Goal: Information Seeking & Learning: Learn about a topic

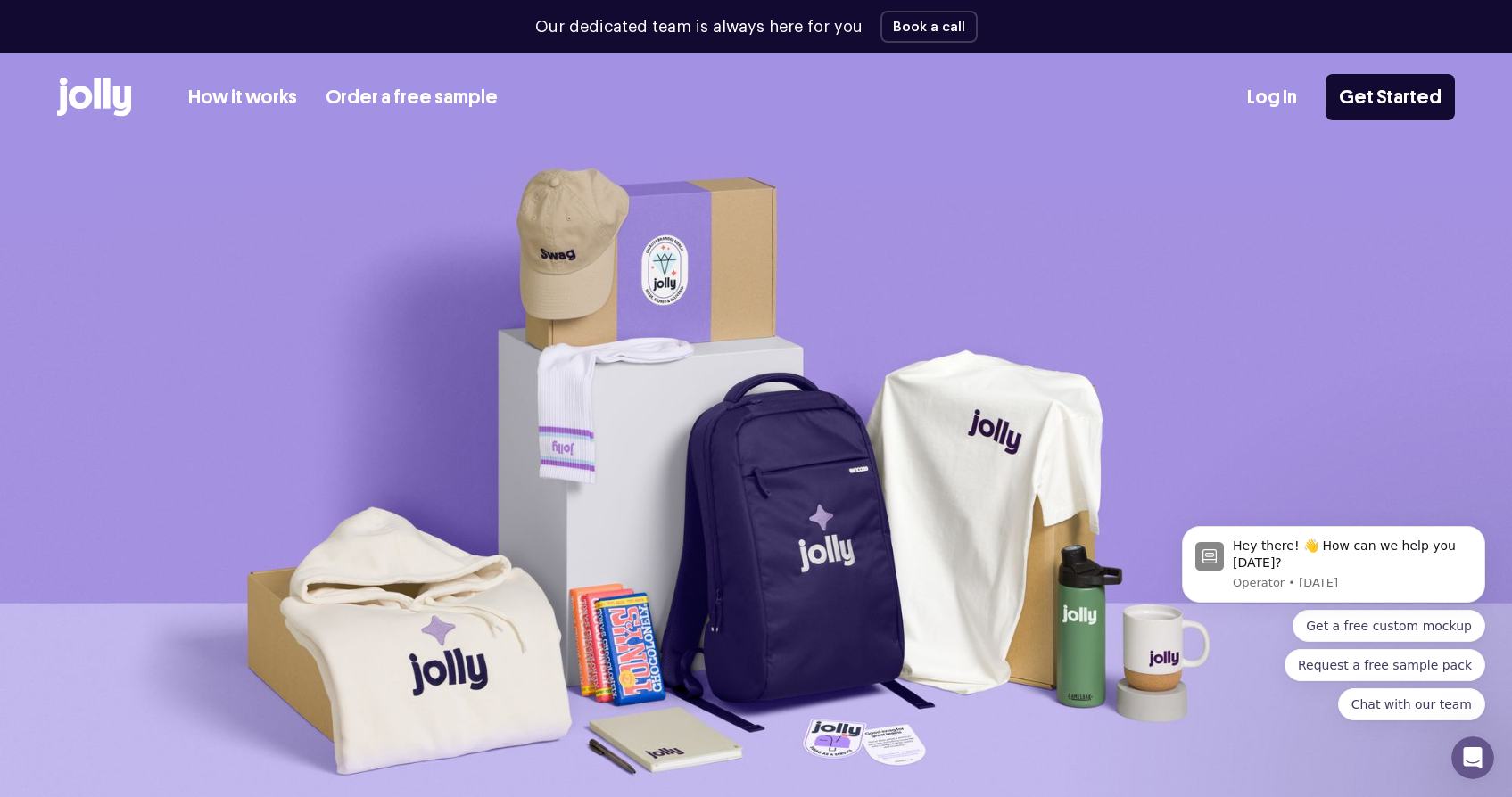
click at [369, 92] on link "Order a free sample" at bounding box center [411, 97] width 172 height 29
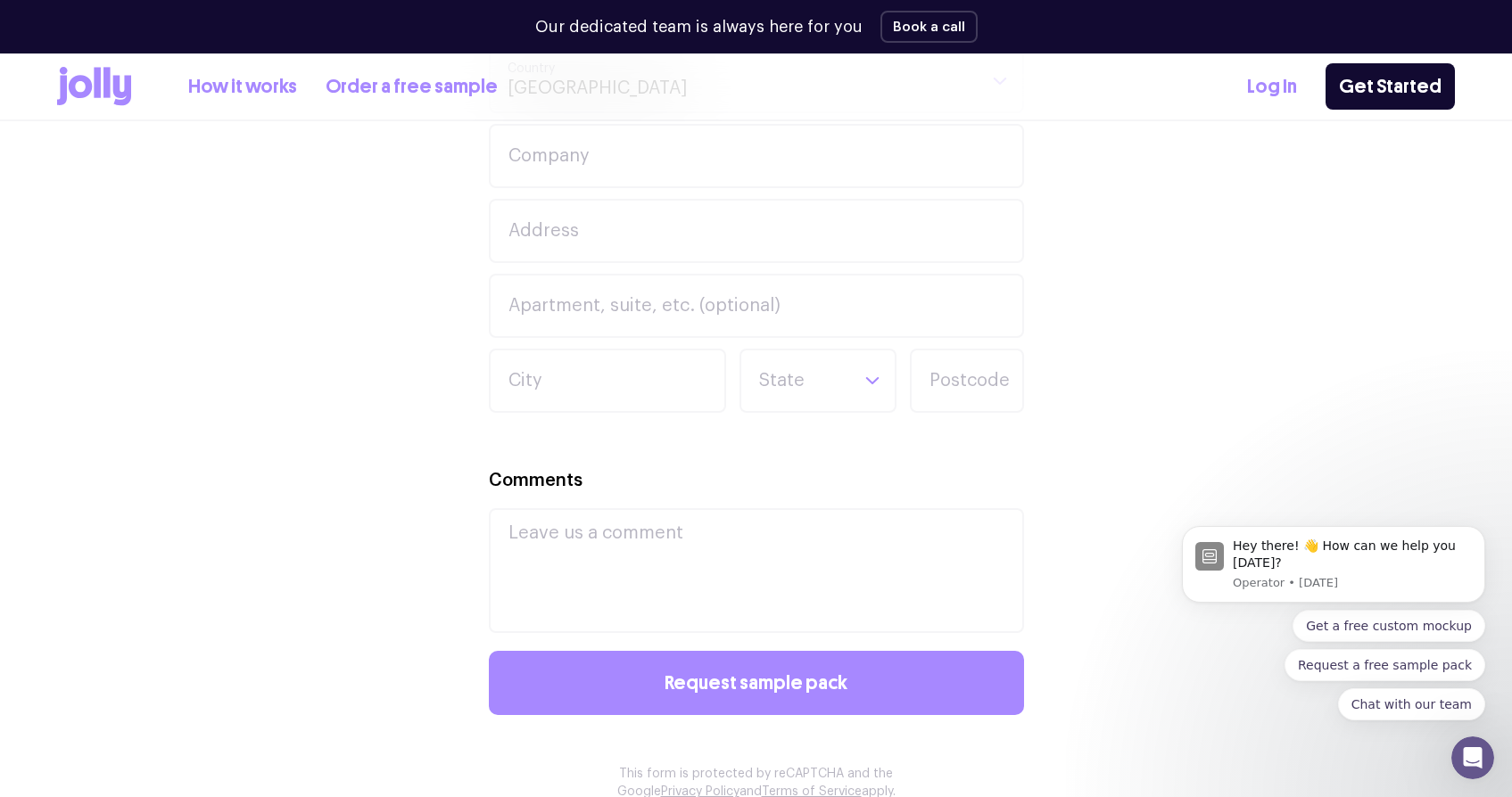
scroll to position [1207, 0]
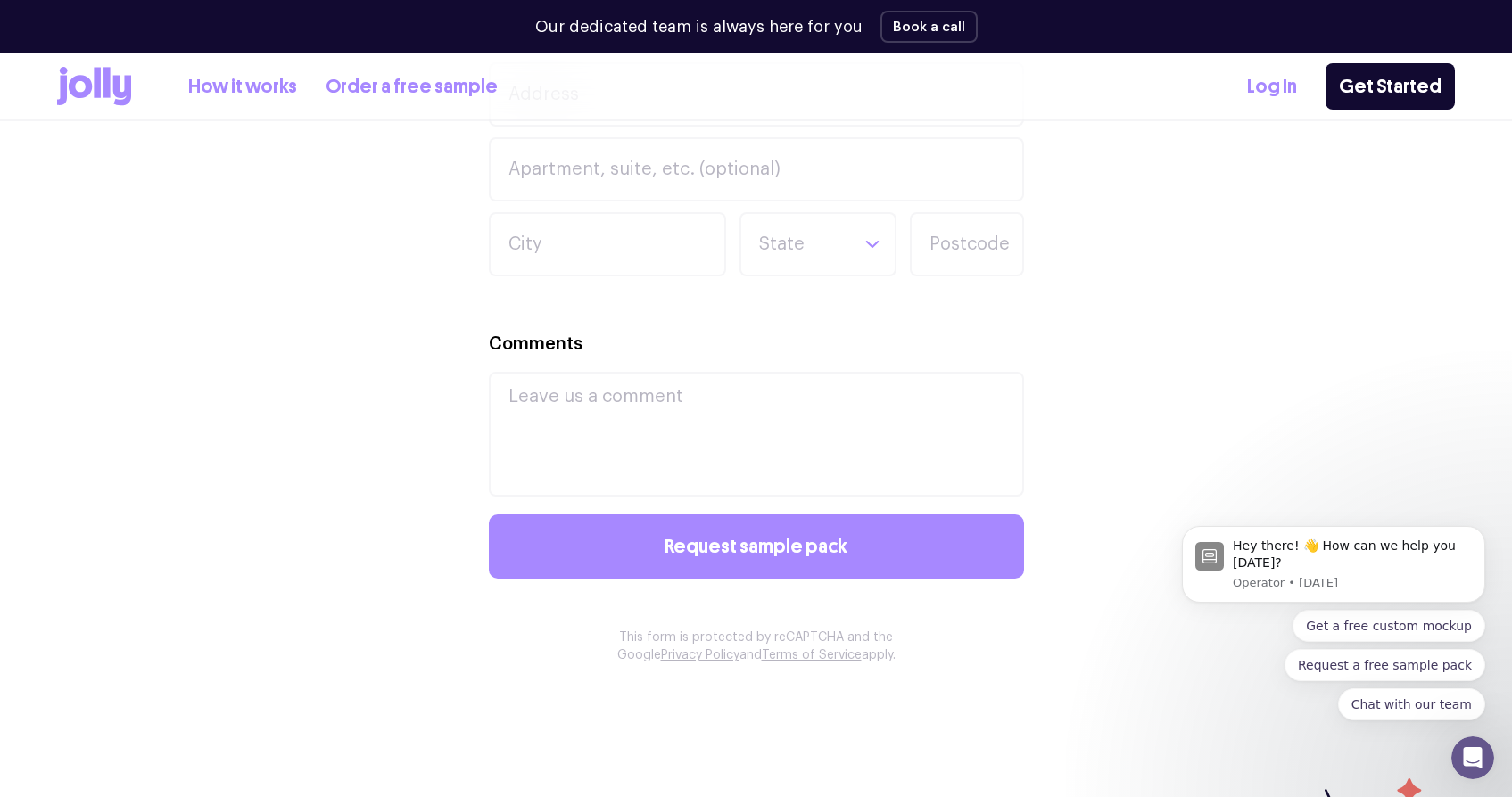
click at [248, 77] on link "How it works" at bounding box center [243, 87] width 108 height 29
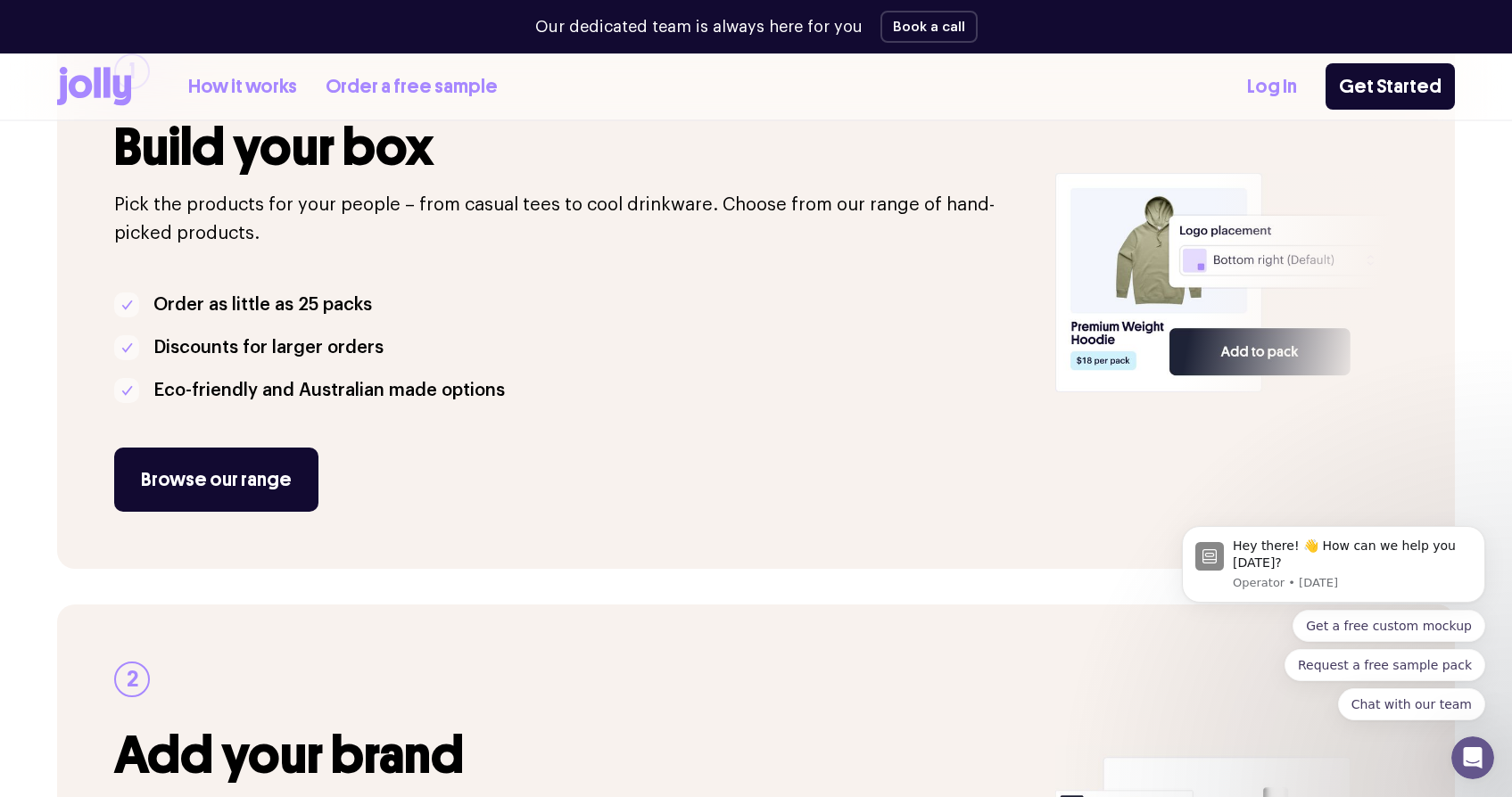
scroll to position [393, 0]
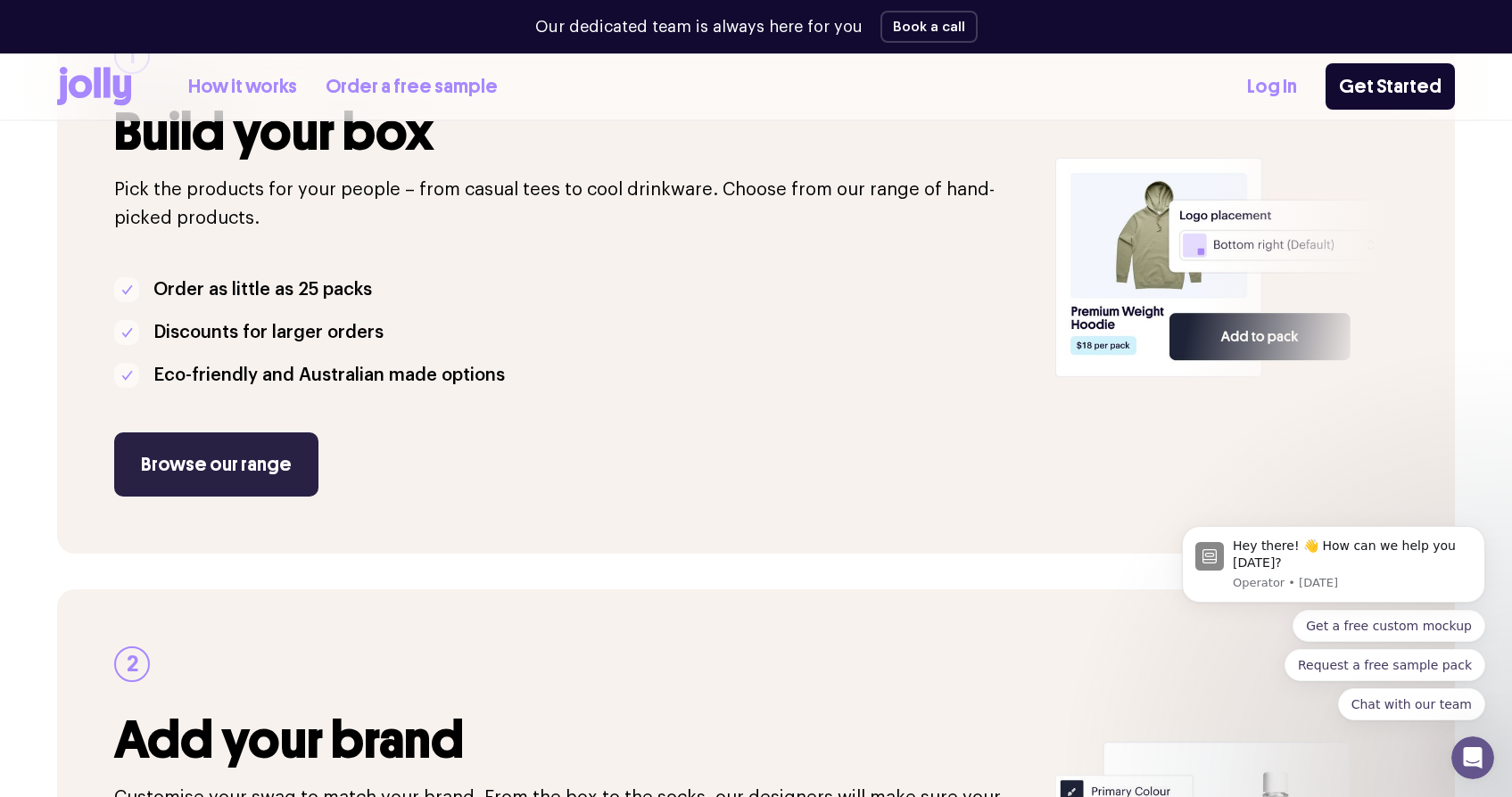
click at [260, 455] on link "Browse our range" at bounding box center [216, 465] width 204 height 64
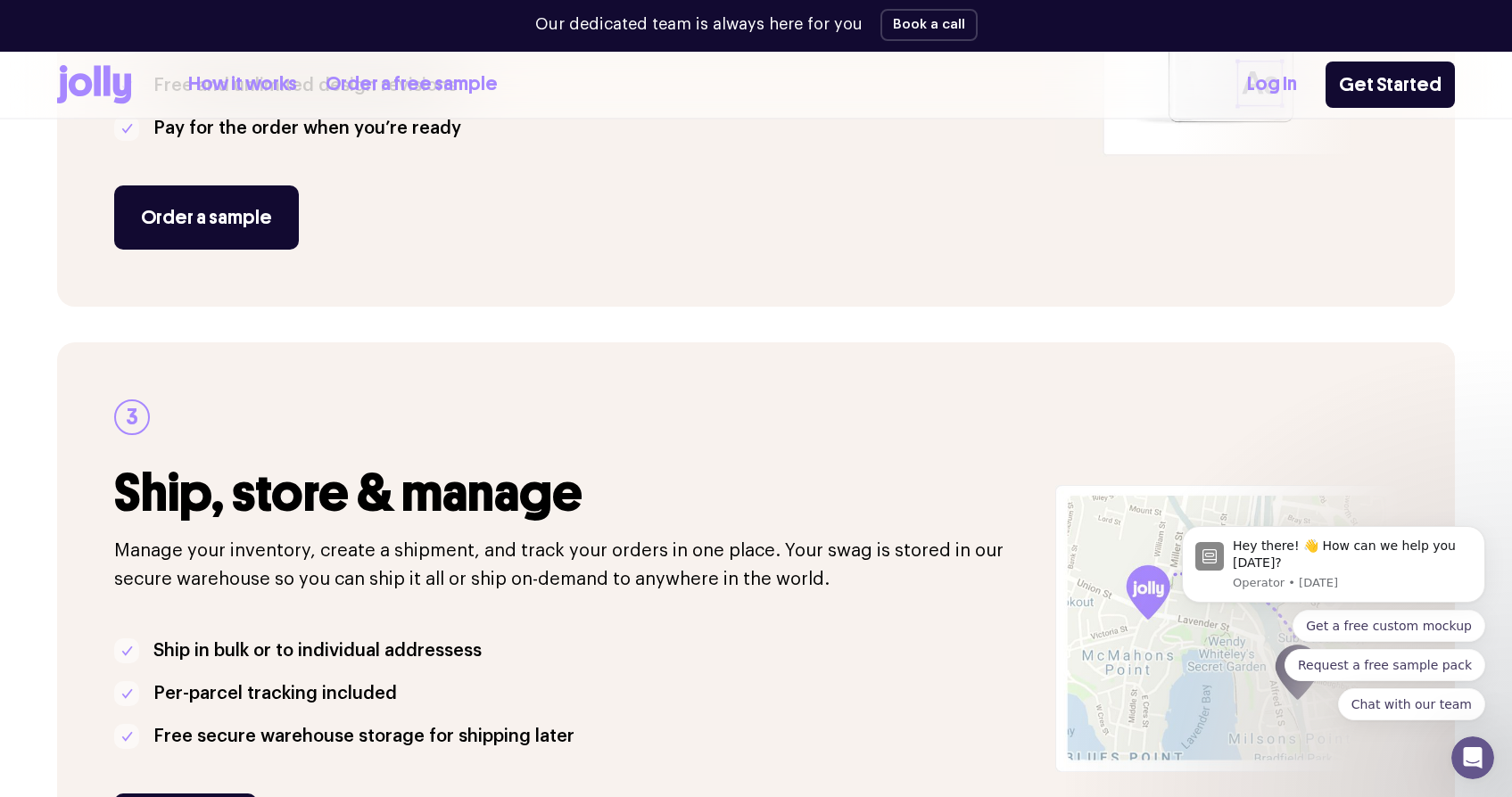
scroll to position [1247, 0]
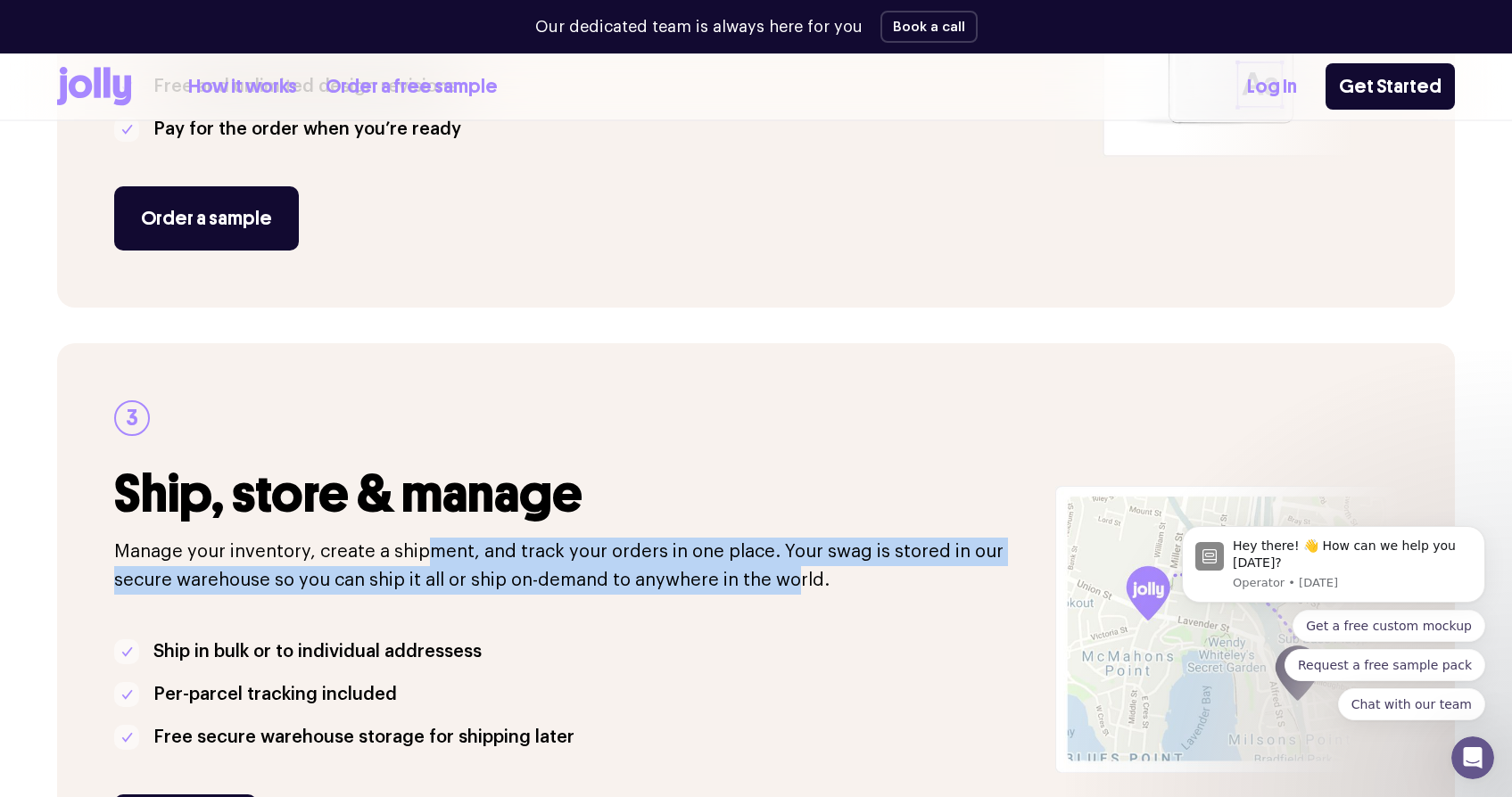
drag, startPoint x: 429, startPoint y: 544, endPoint x: 799, endPoint y: 571, distance: 371.0
click at [795, 571] on p "Manage your inventory, create a shipment, and track your orders in one place. Y…" at bounding box center [573, 566] width 920 height 57
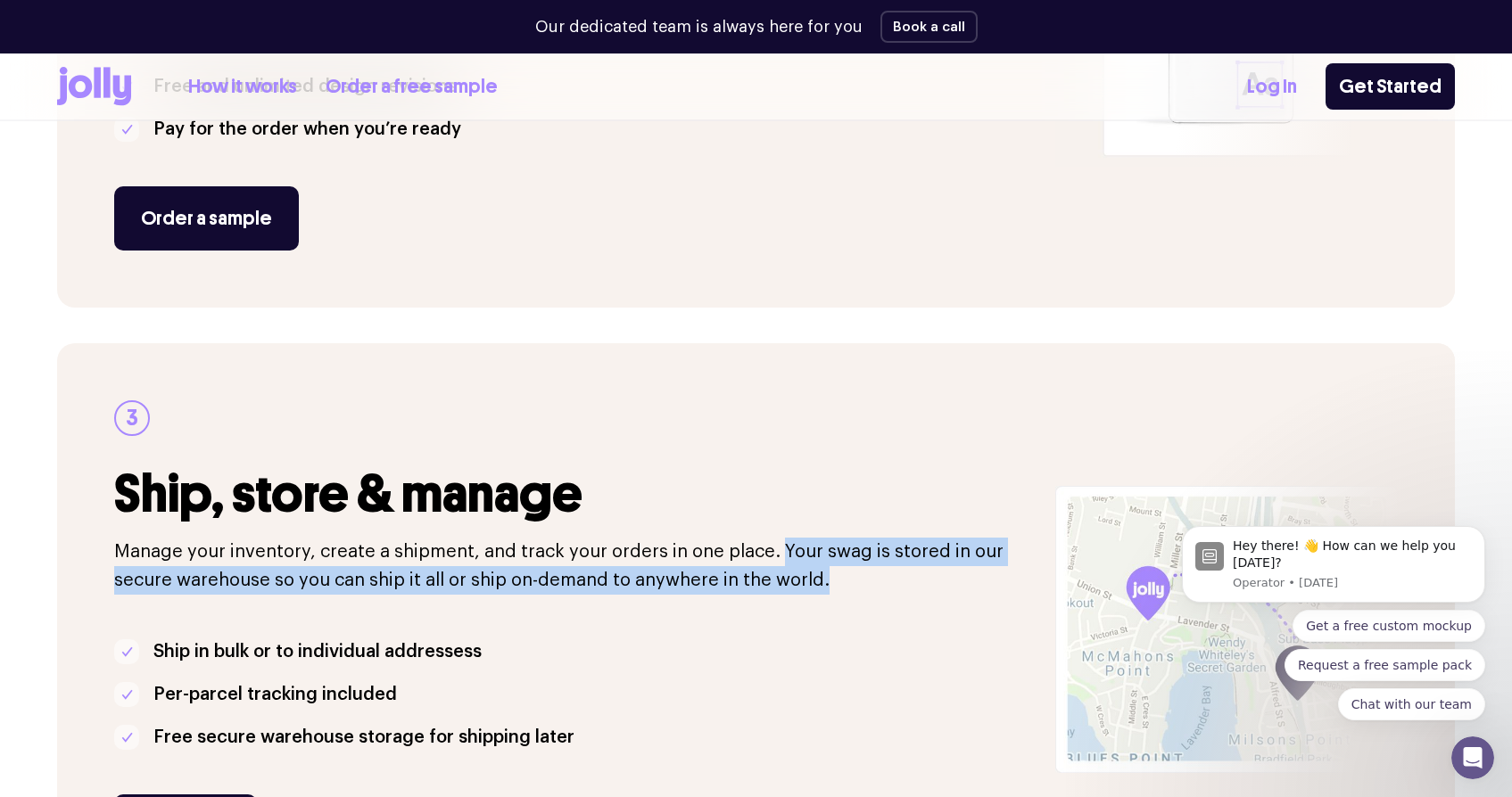
drag, startPoint x: 841, startPoint y: 581, endPoint x: 769, endPoint y: 552, distance: 77.6
click at [769, 552] on p "Manage your inventory, create a shipment, and track your orders in one place. Y…" at bounding box center [573, 566] width 920 height 57
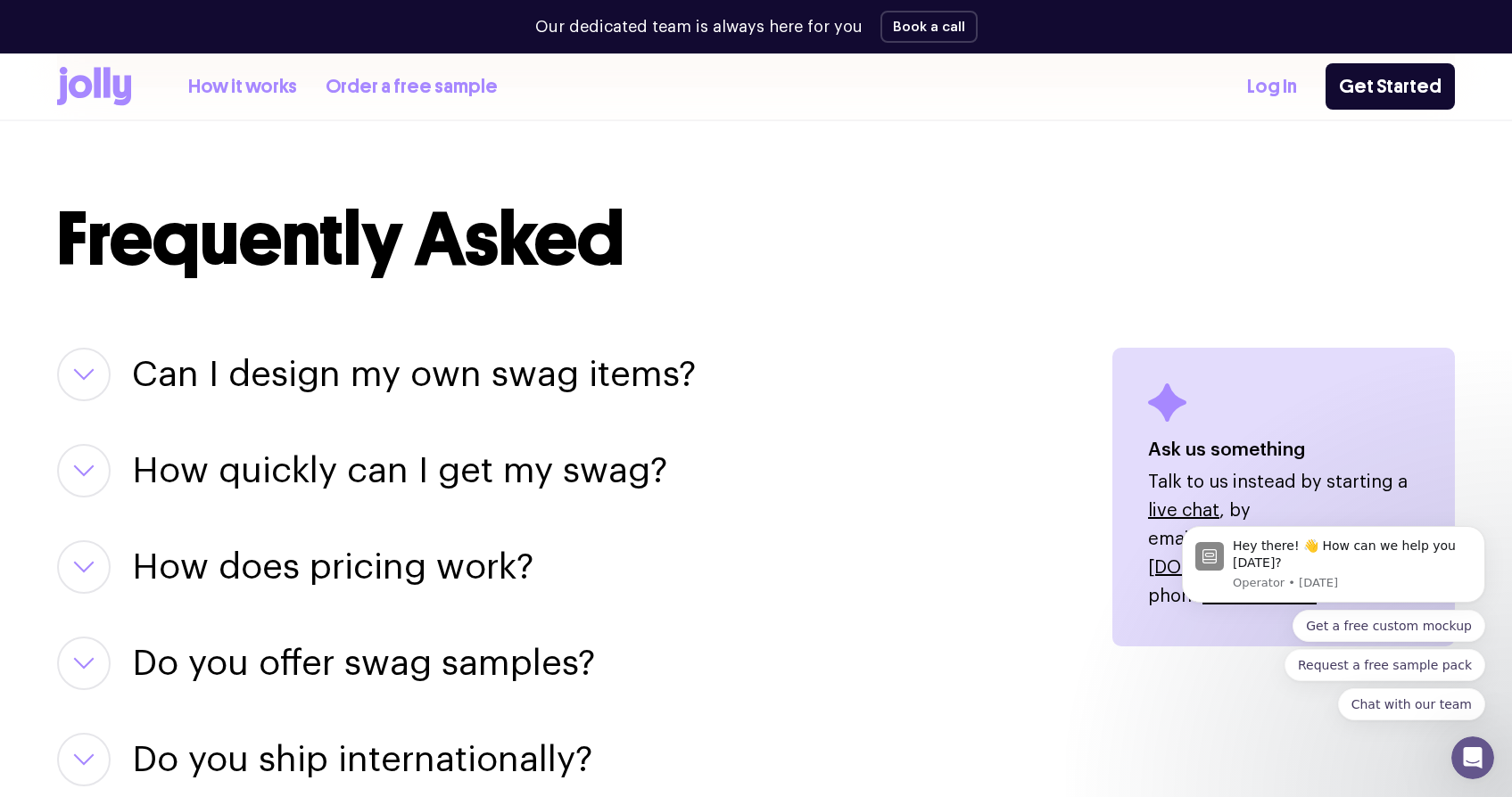
scroll to position [2456, 0]
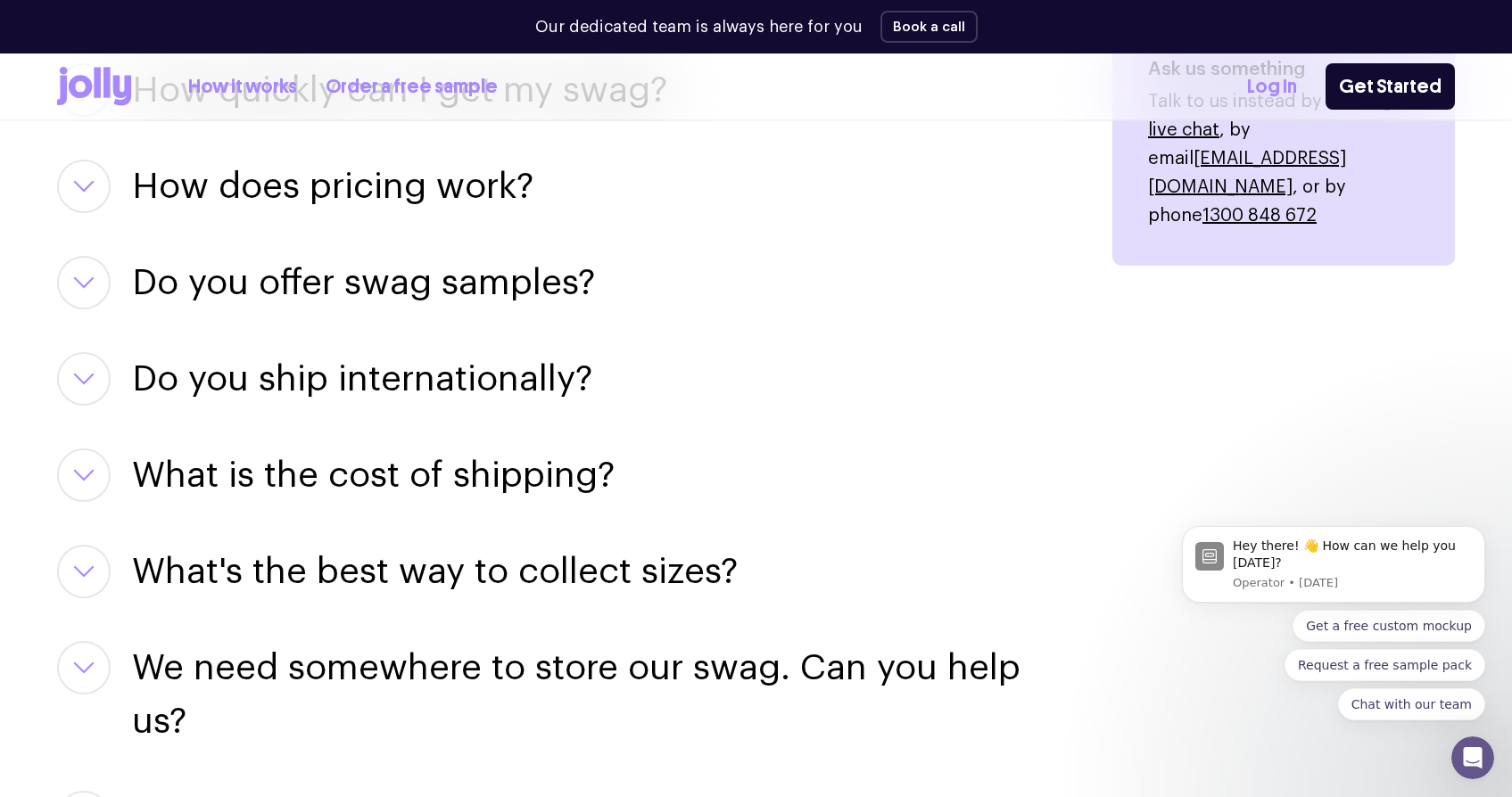
click at [412, 462] on h3 "What is the cost of shipping?" at bounding box center [373, 475] width 482 height 53
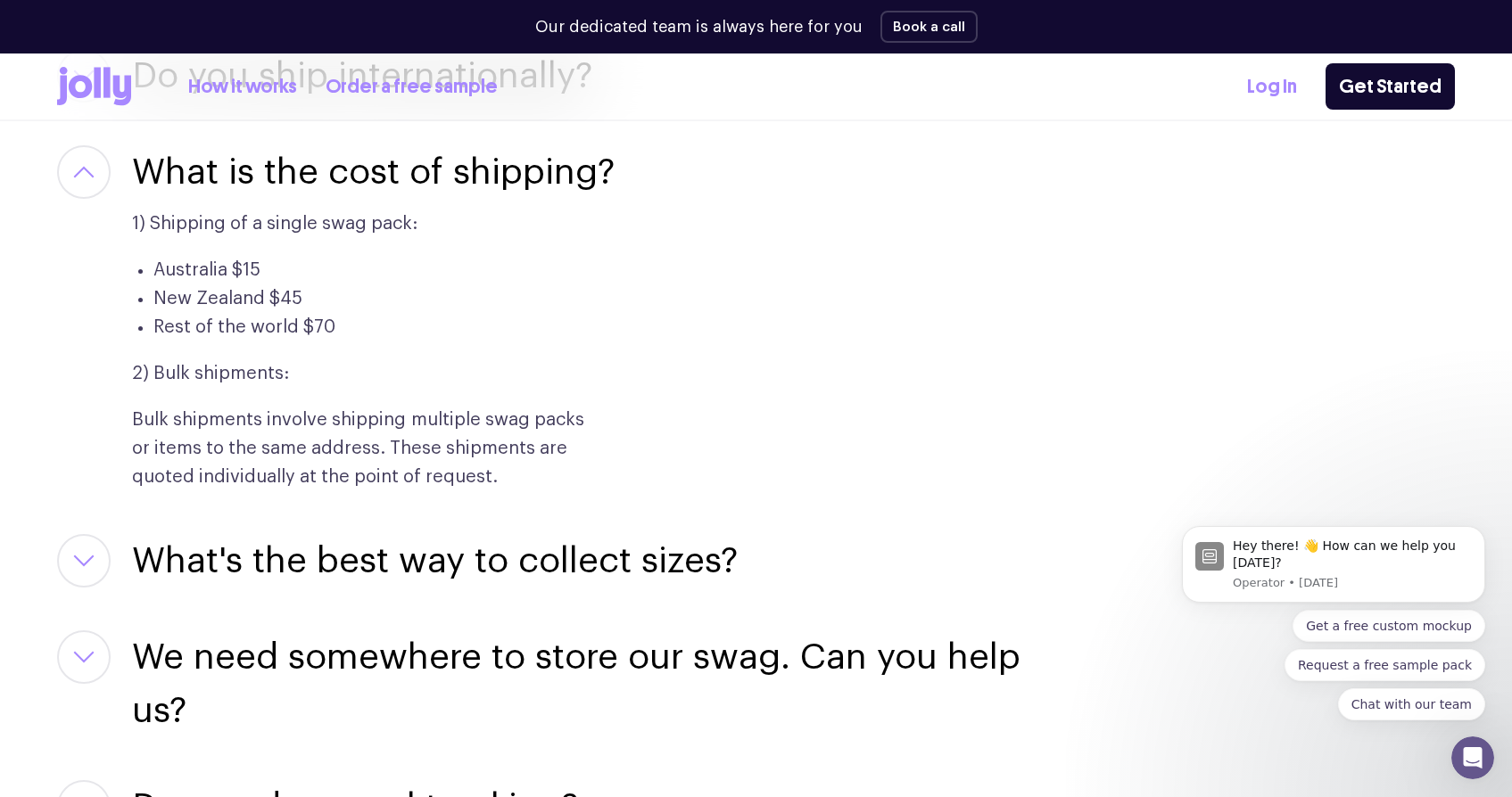
scroll to position [2725, 0]
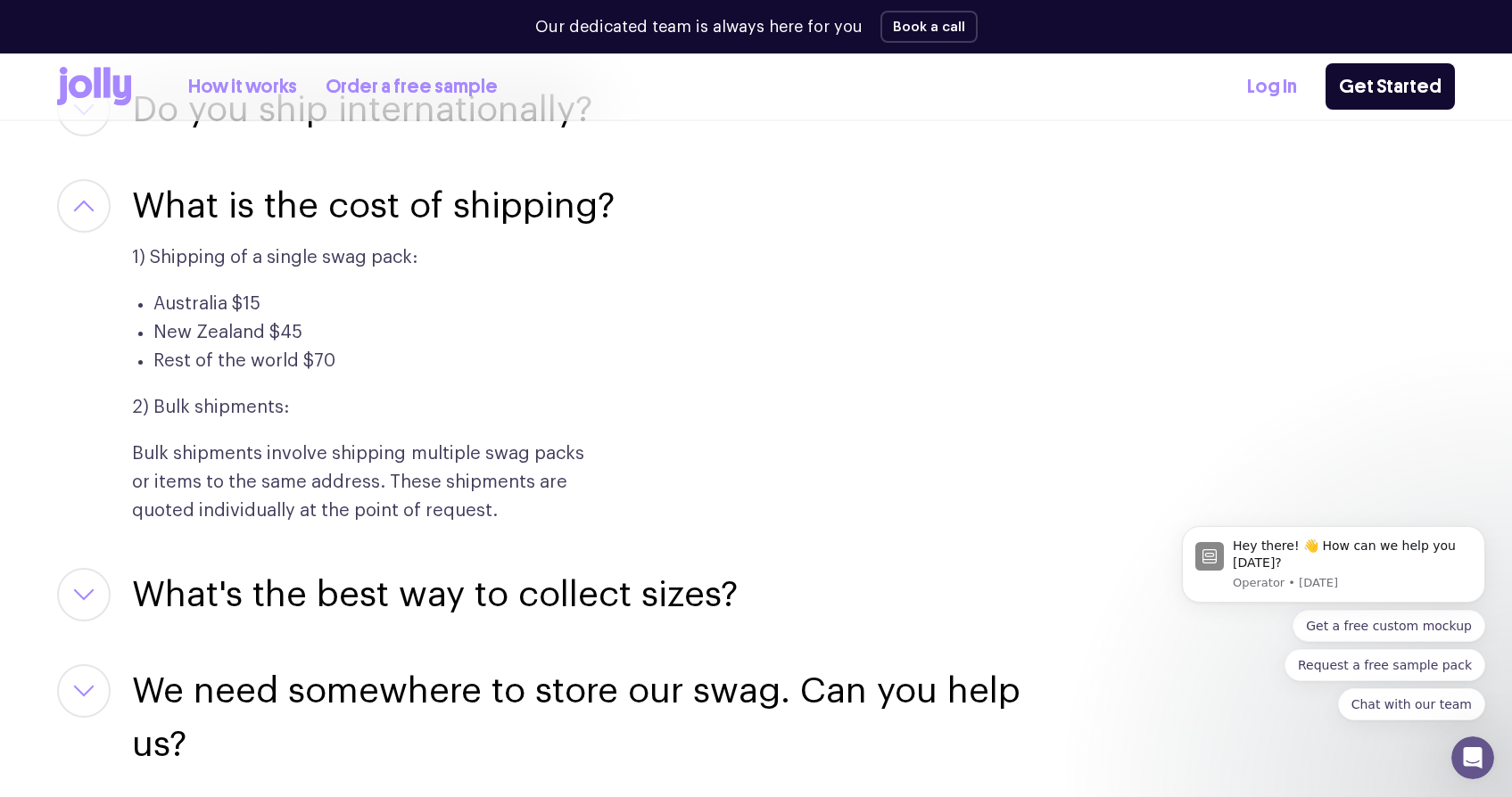
click at [435, 196] on h3 "What is the cost of shipping?" at bounding box center [373, 206] width 482 height 53
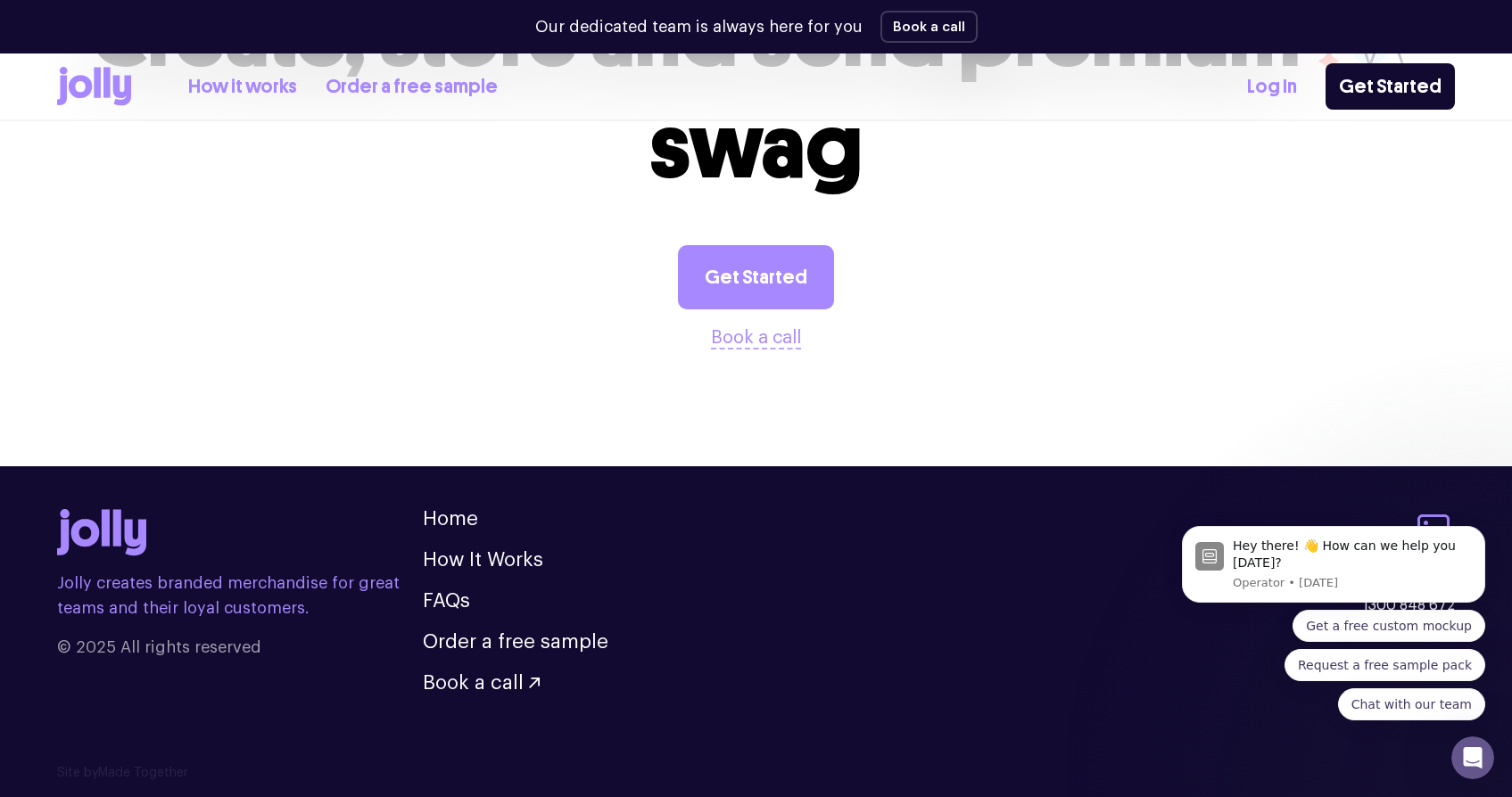
scroll to position [3531, 0]
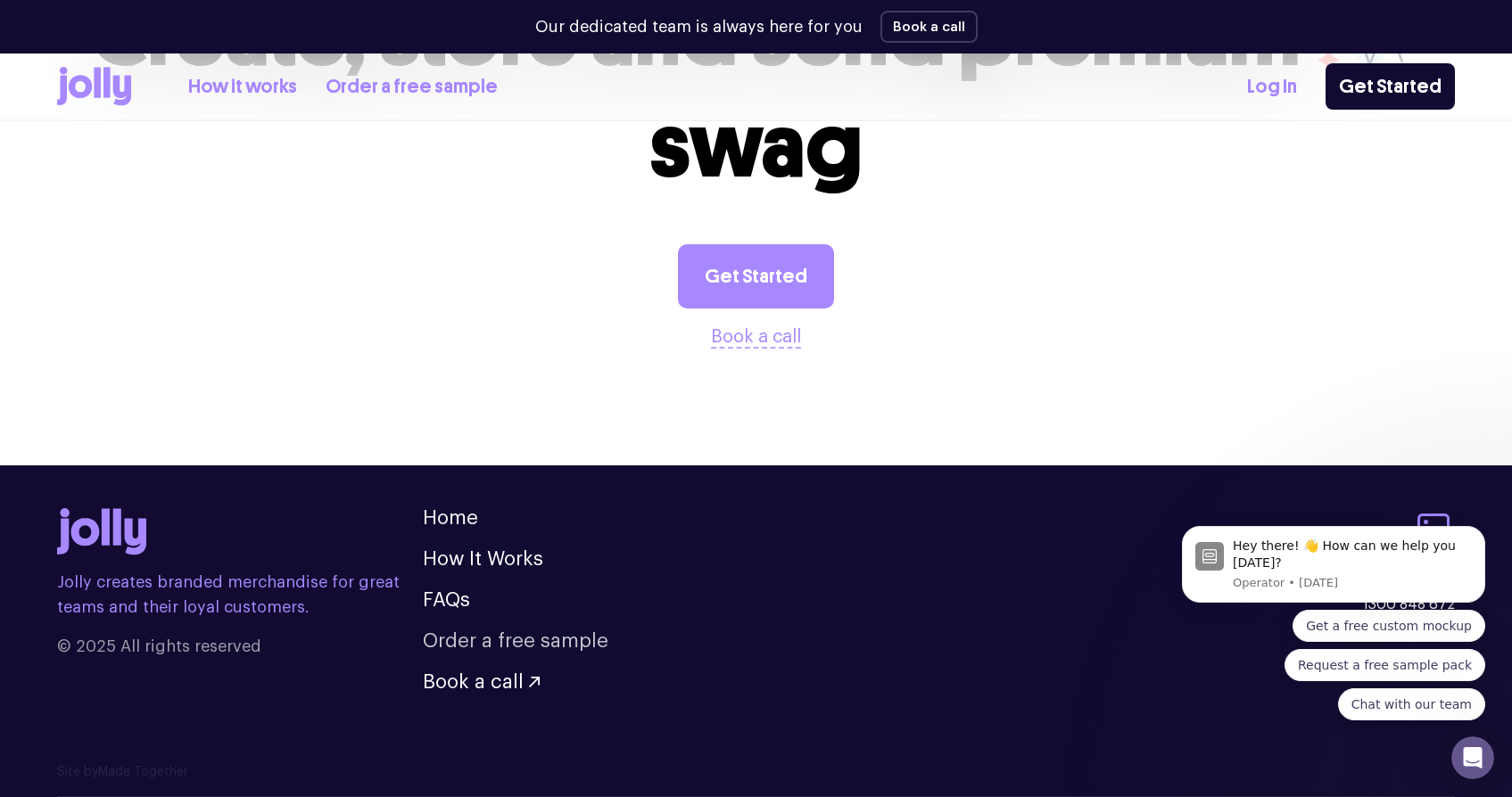
click at [478, 642] on link "Order a free sample" at bounding box center [515, 640] width 186 height 19
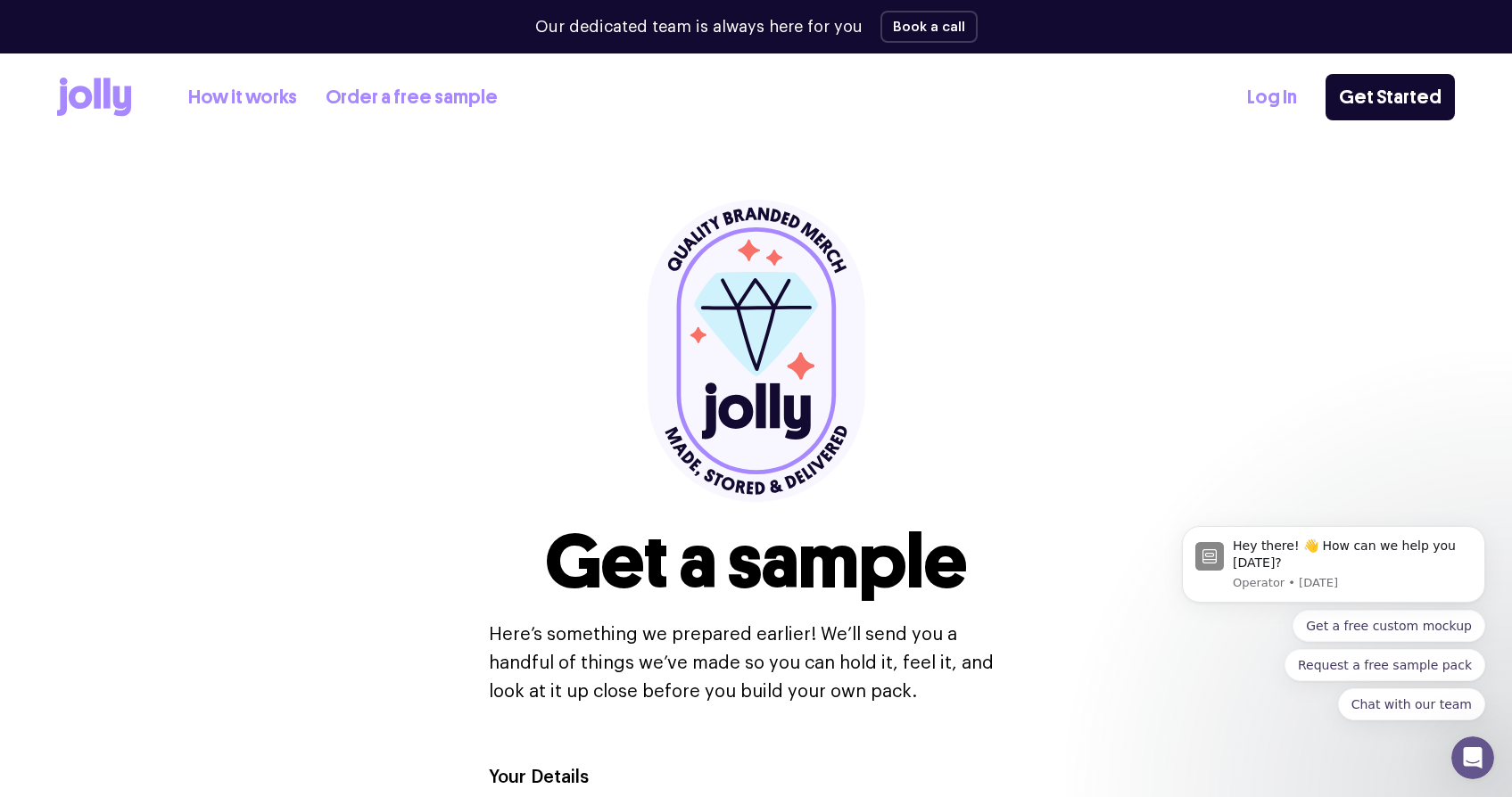
click at [231, 120] on div "How it works Order a free sample Log In Get Started" at bounding box center [755, 96] width 1397 height 87
click at [233, 108] on link "How it works" at bounding box center [243, 97] width 108 height 29
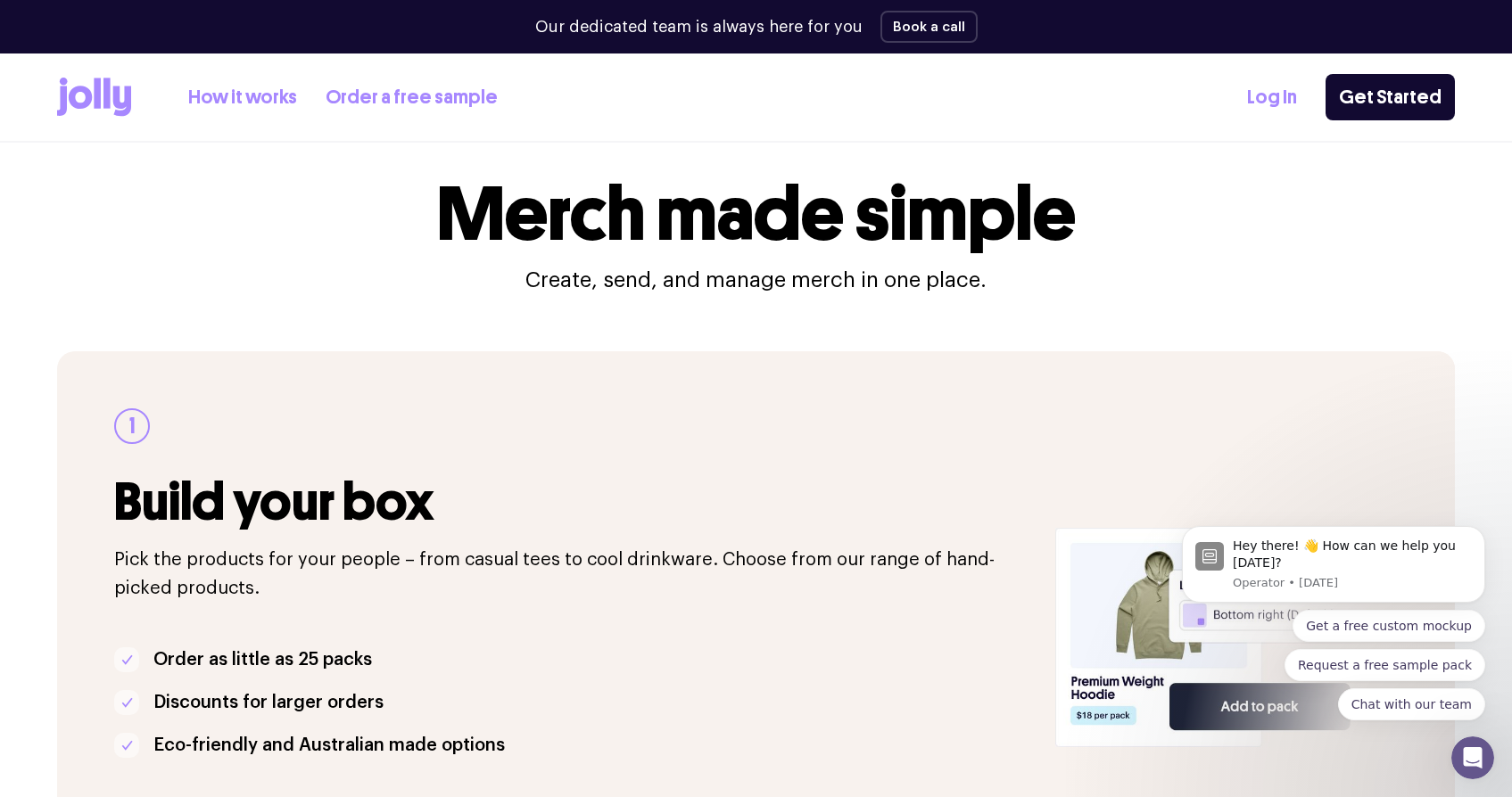
scroll to position [24, 0]
click at [1281, 98] on link "Log In" at bounding box center [1271, 97] width 50 height 29
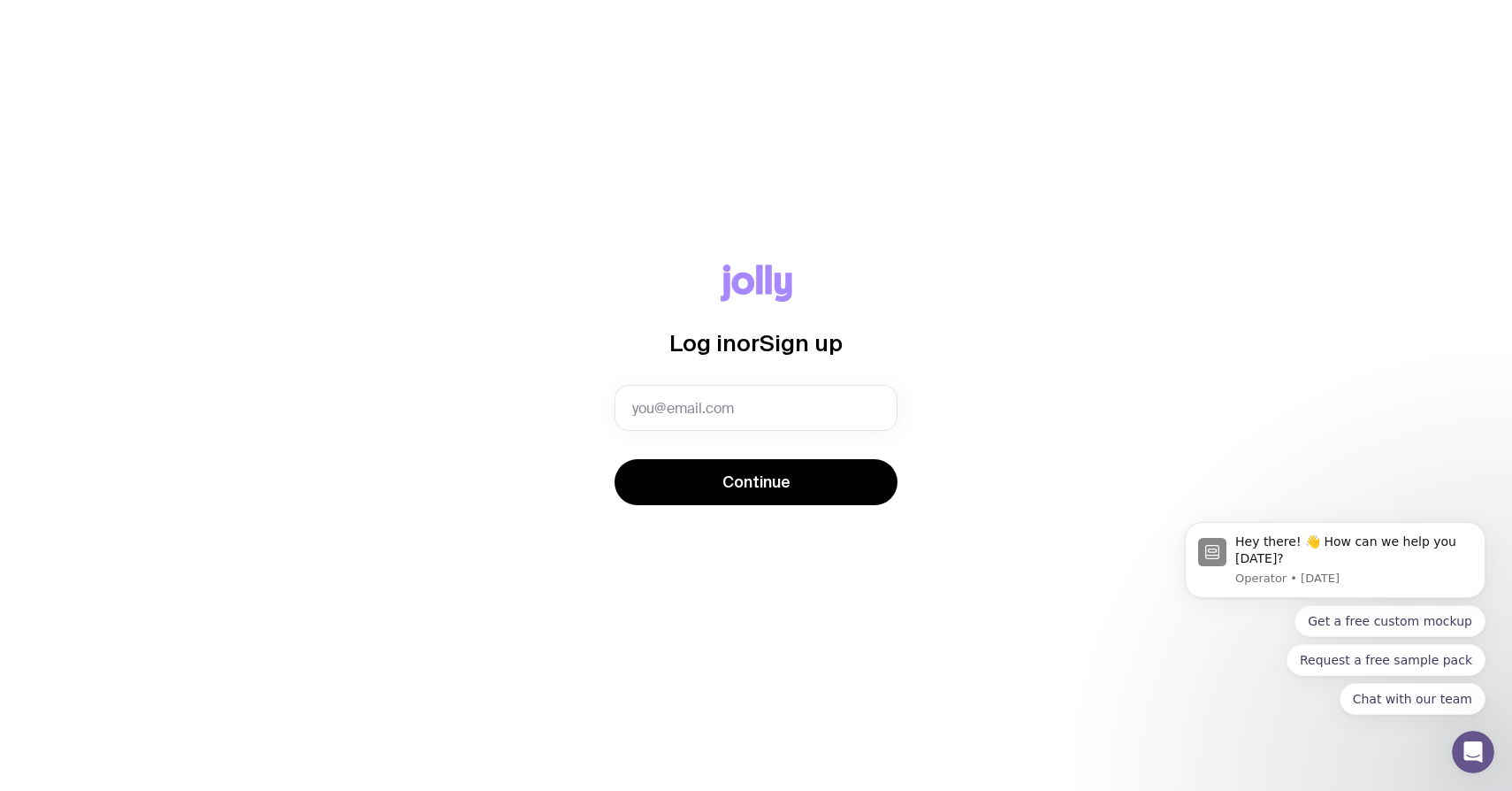
click at [0, 790] on com-1password-button at bounding box center [0, 791] width 0 height 0
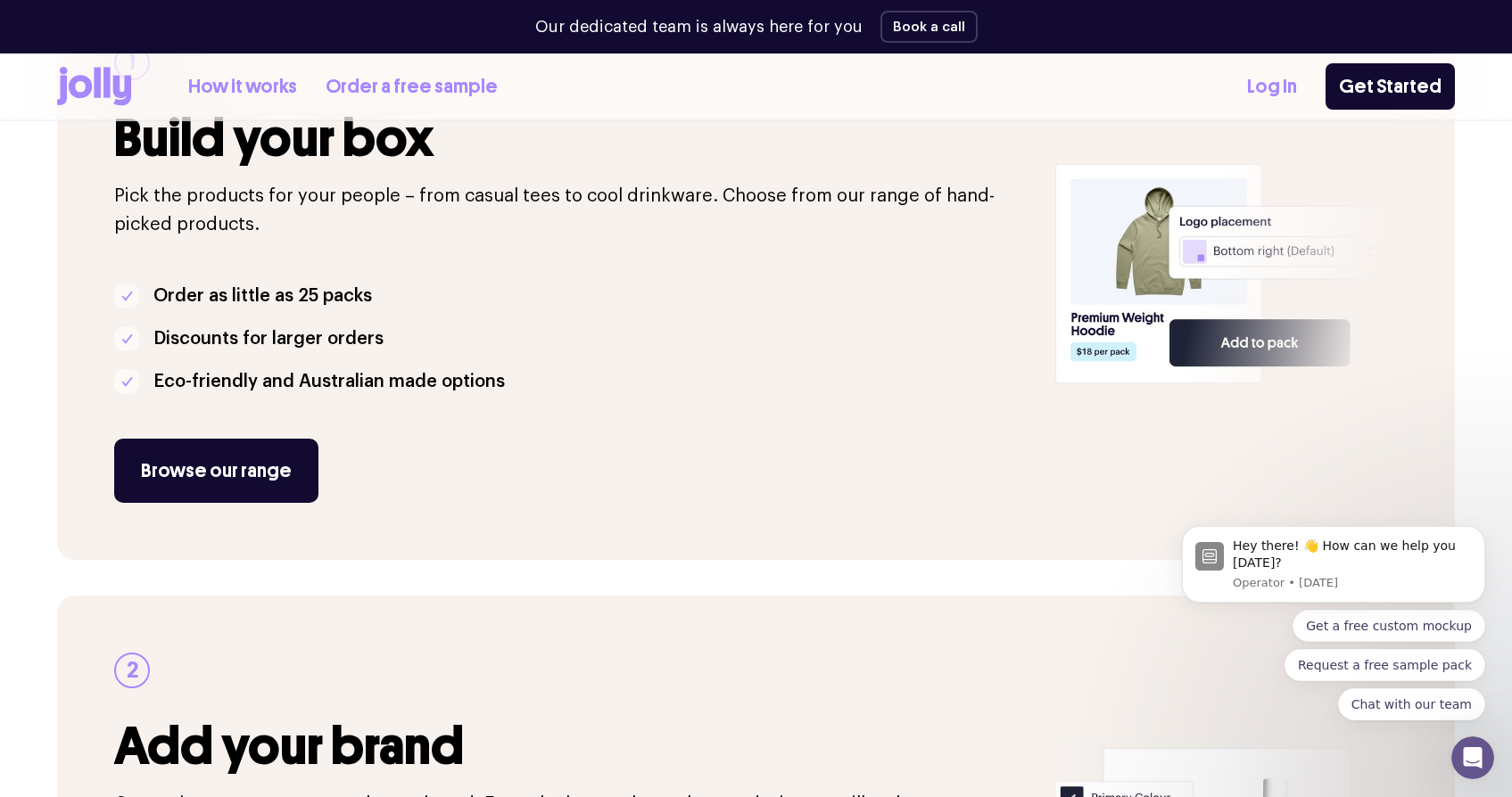
scroll to position [390, 0]
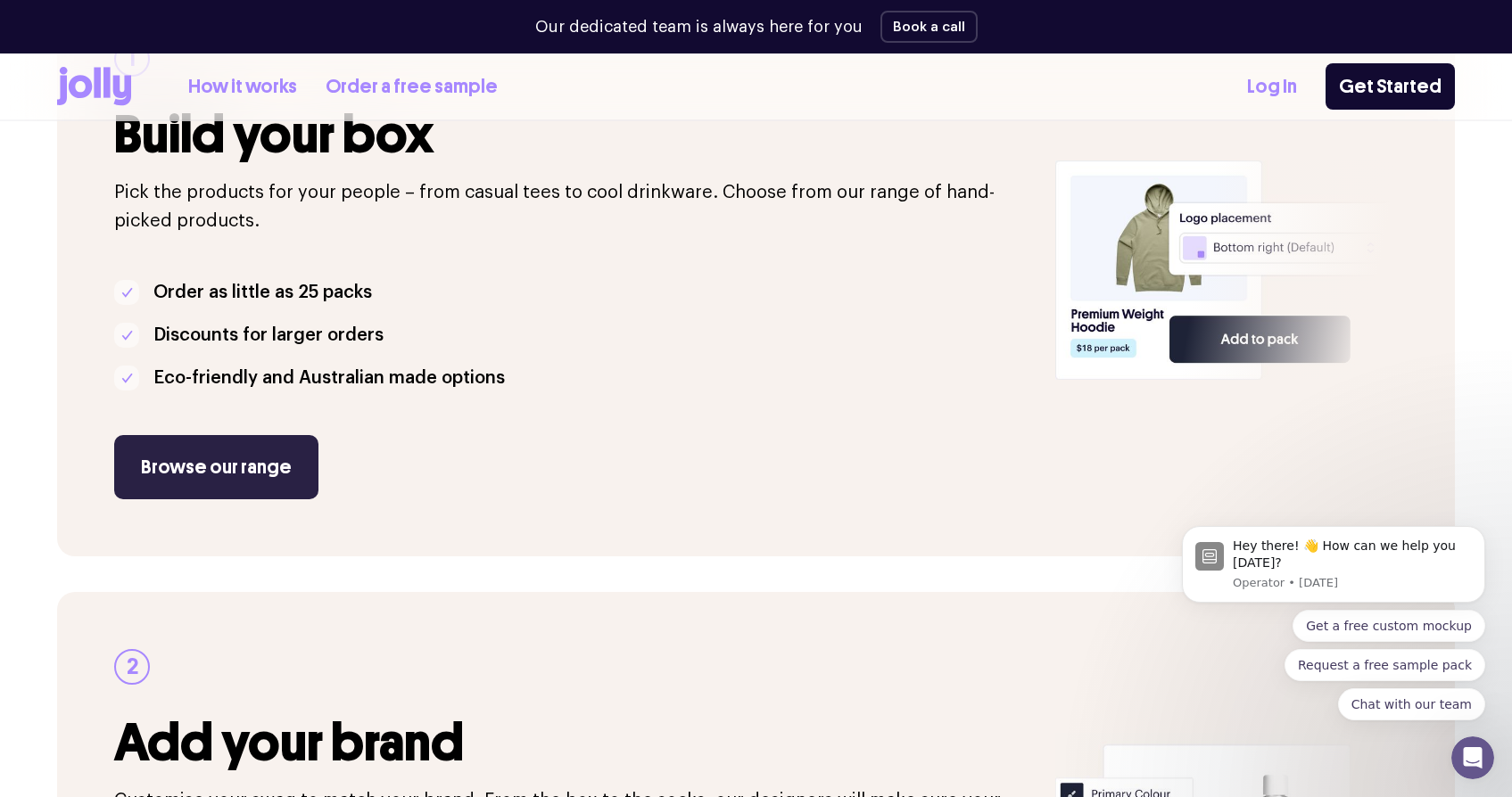
click at [246, 470] on link "Browse our range" at bounding box center [216, 467] width 204 height 64
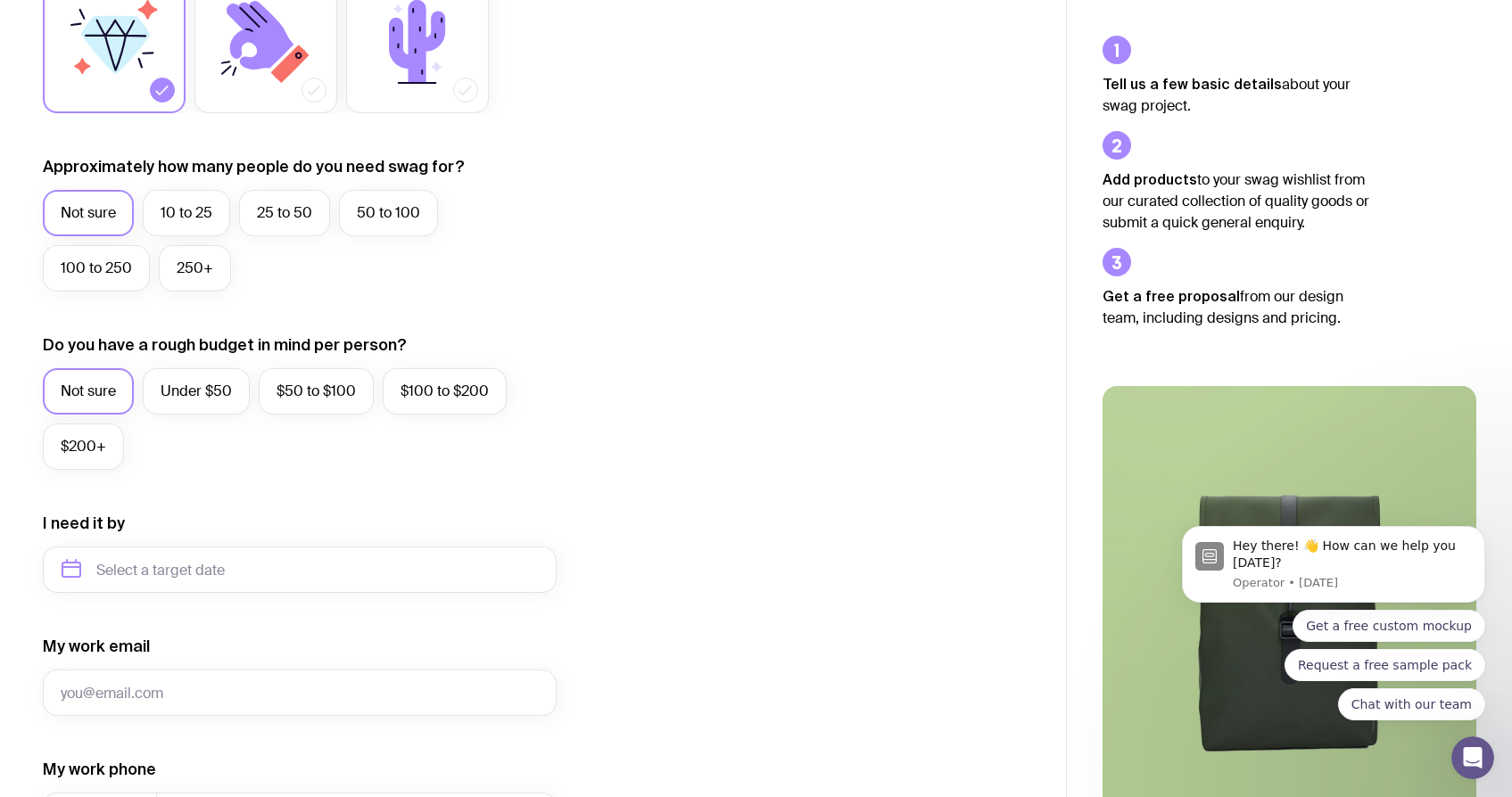
scroll to position [371, 0]
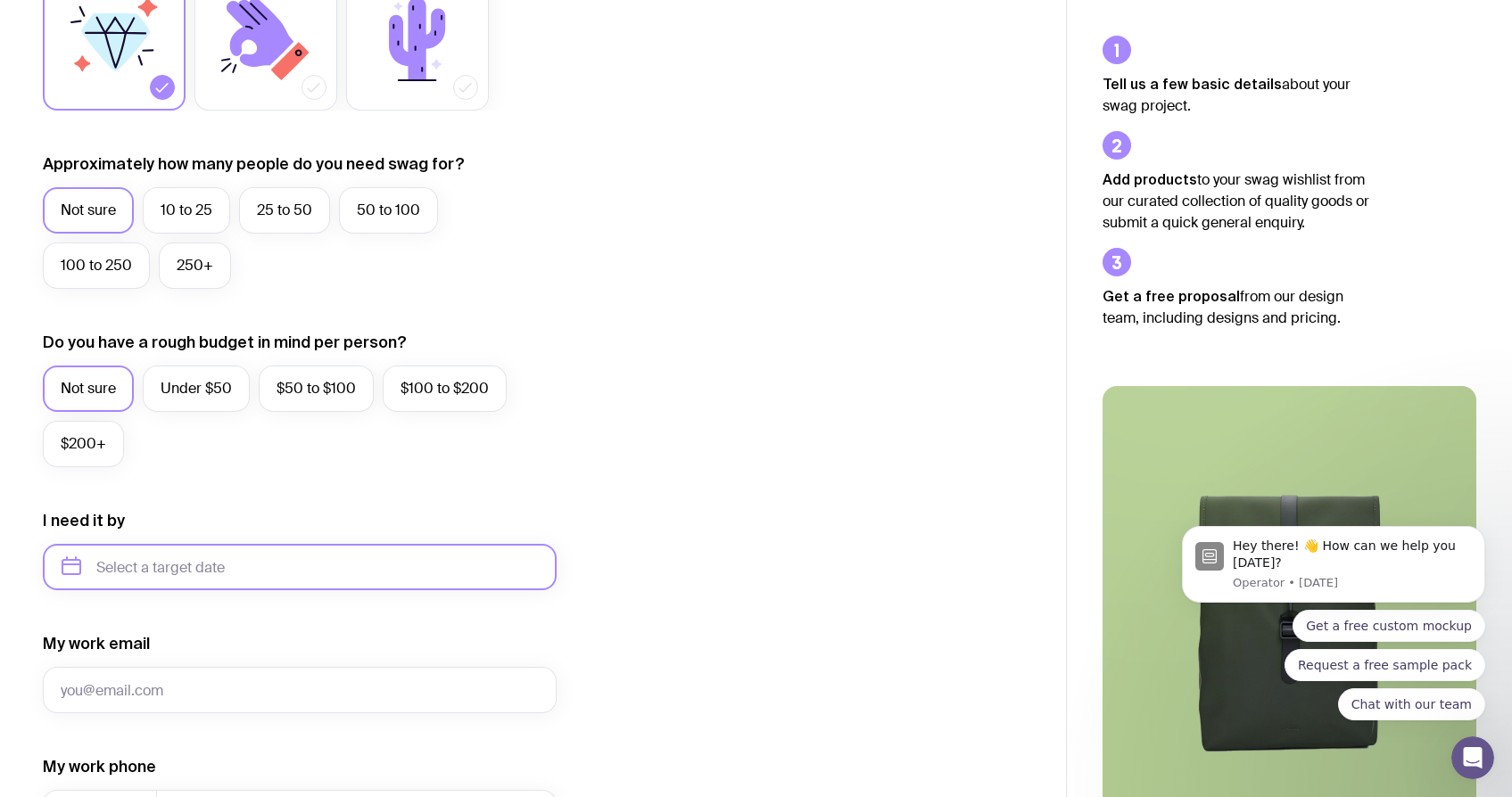
click at [353, 562] on input "text" at bounding box center [299, 567] width 513 height 46
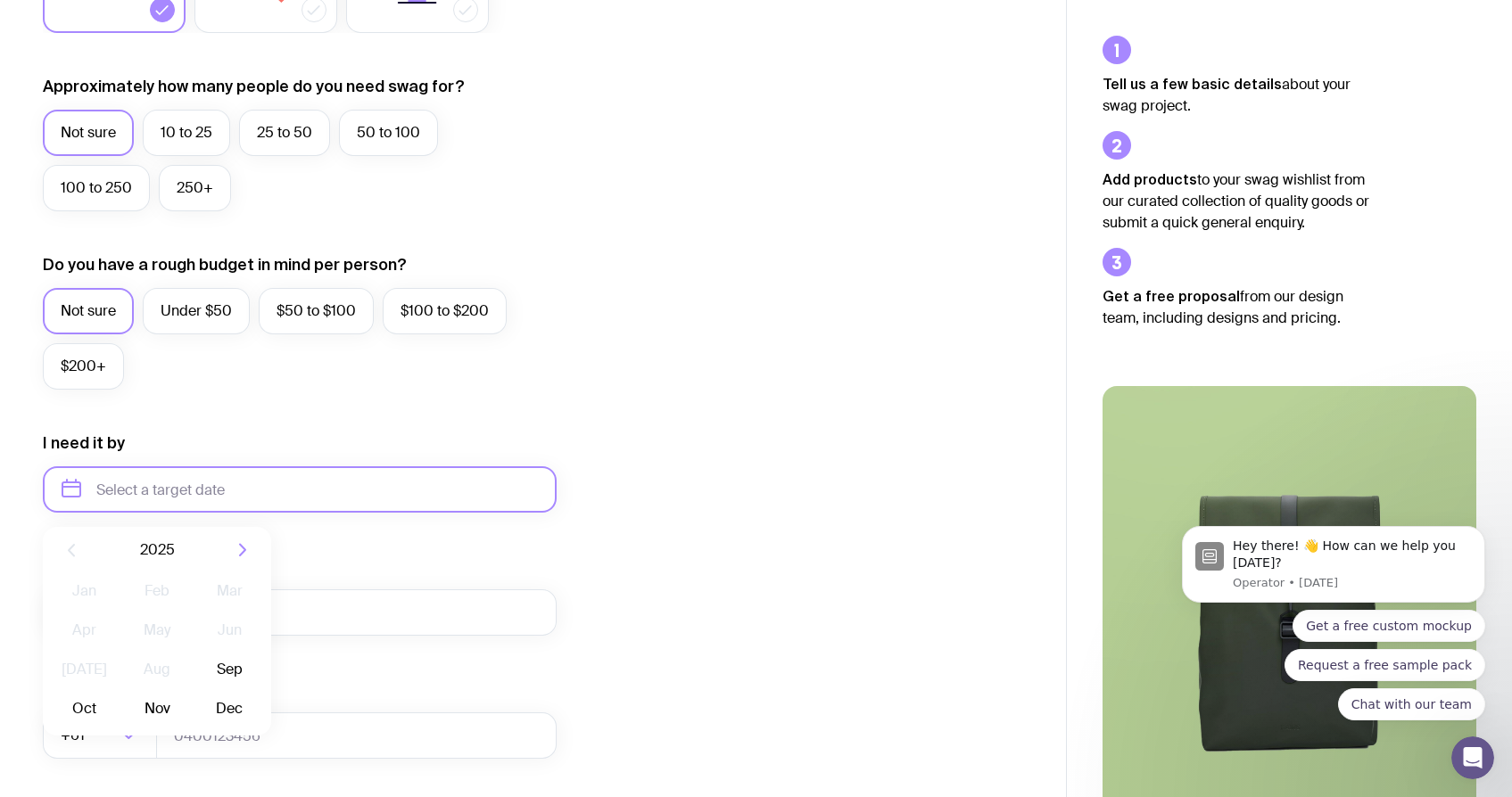
scroll to position [459, 0]
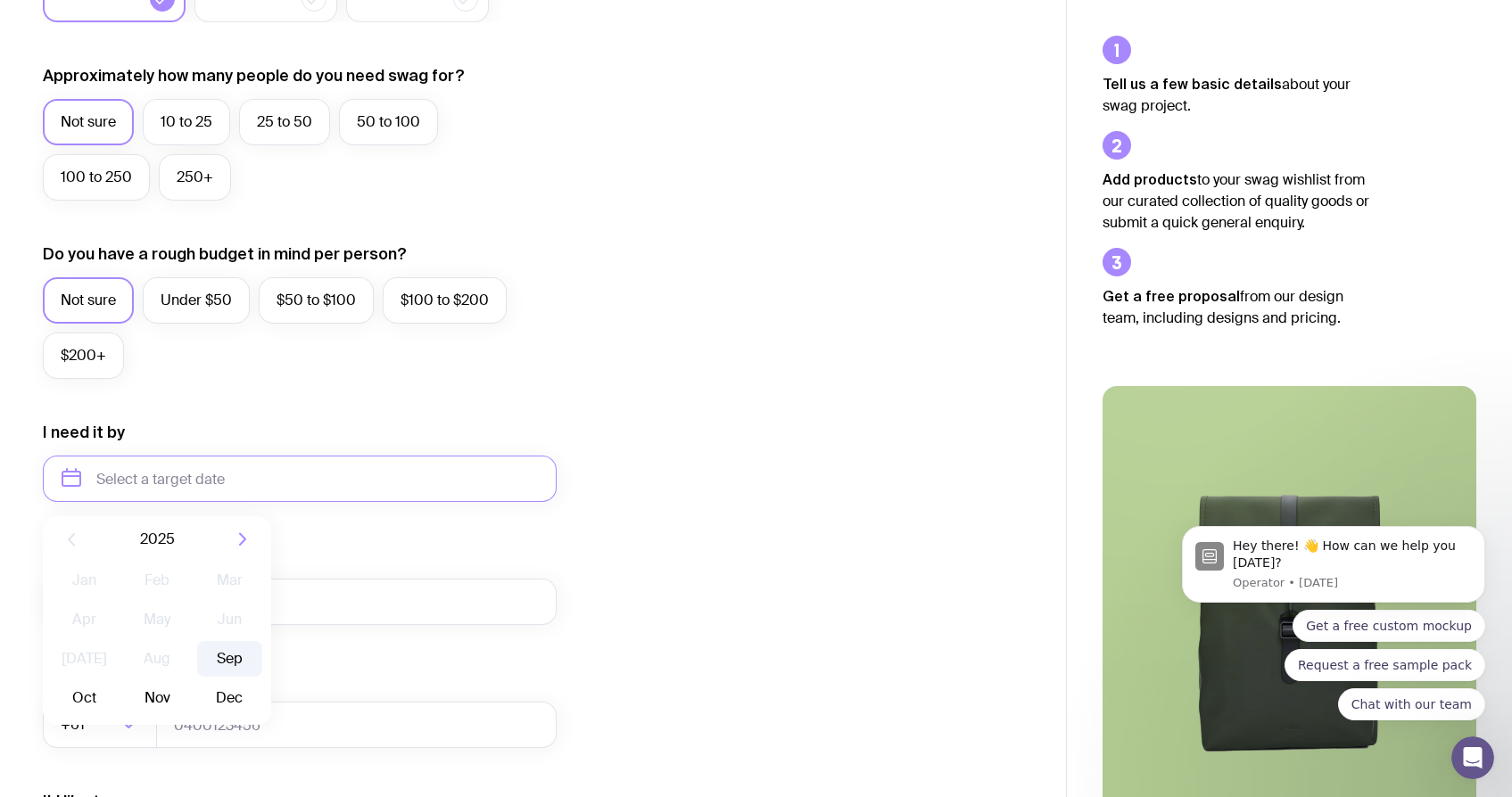
click at [117, 680] on button "Sep" at bounding box center [84, 698] width 65 height 36
type input "September 2025"
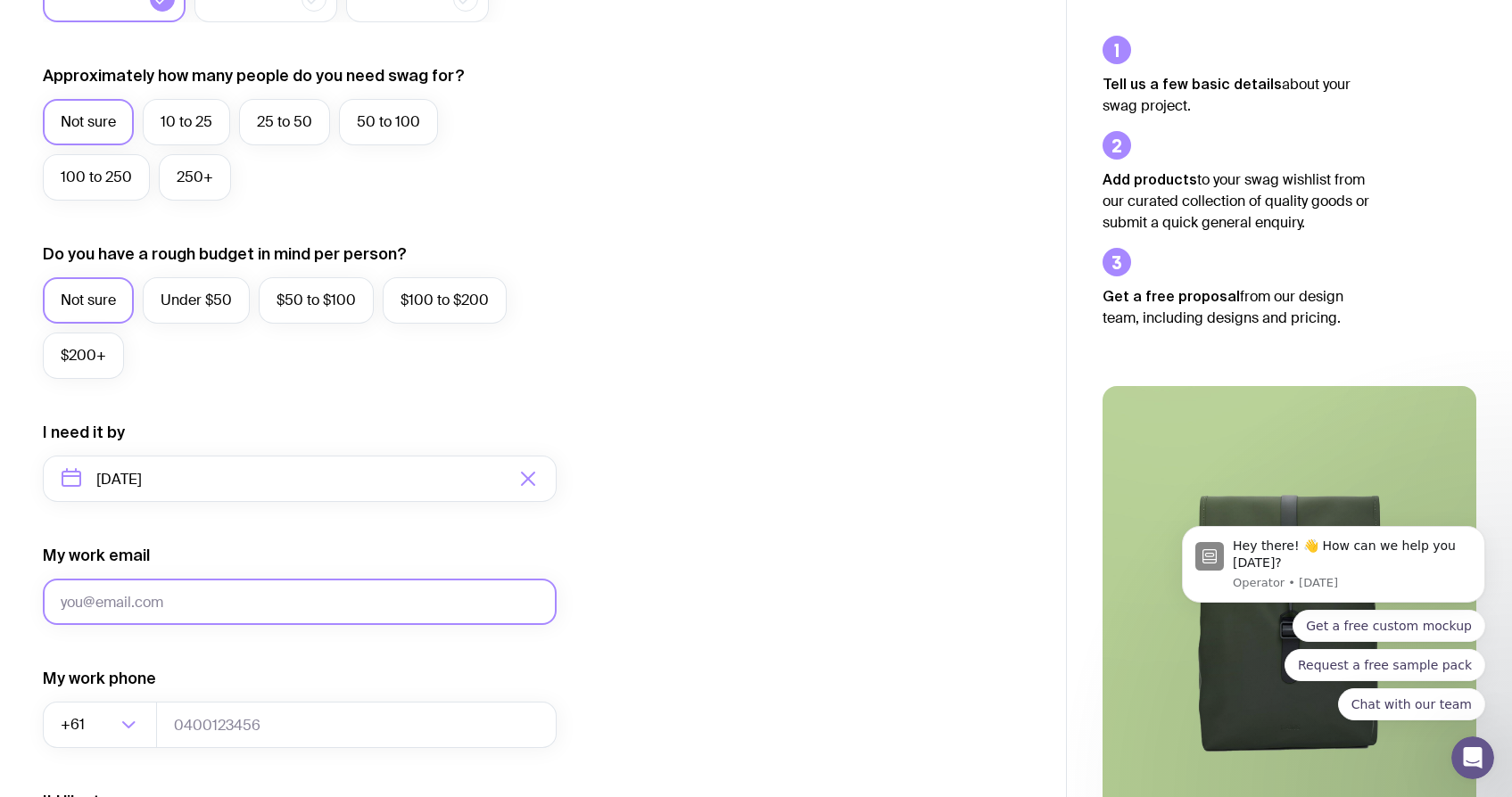
click at [242, 607] on input "My work email" at bounding box center [299, 601] width 513 height 46
type input "abigail.wong@clearcalcs.com"
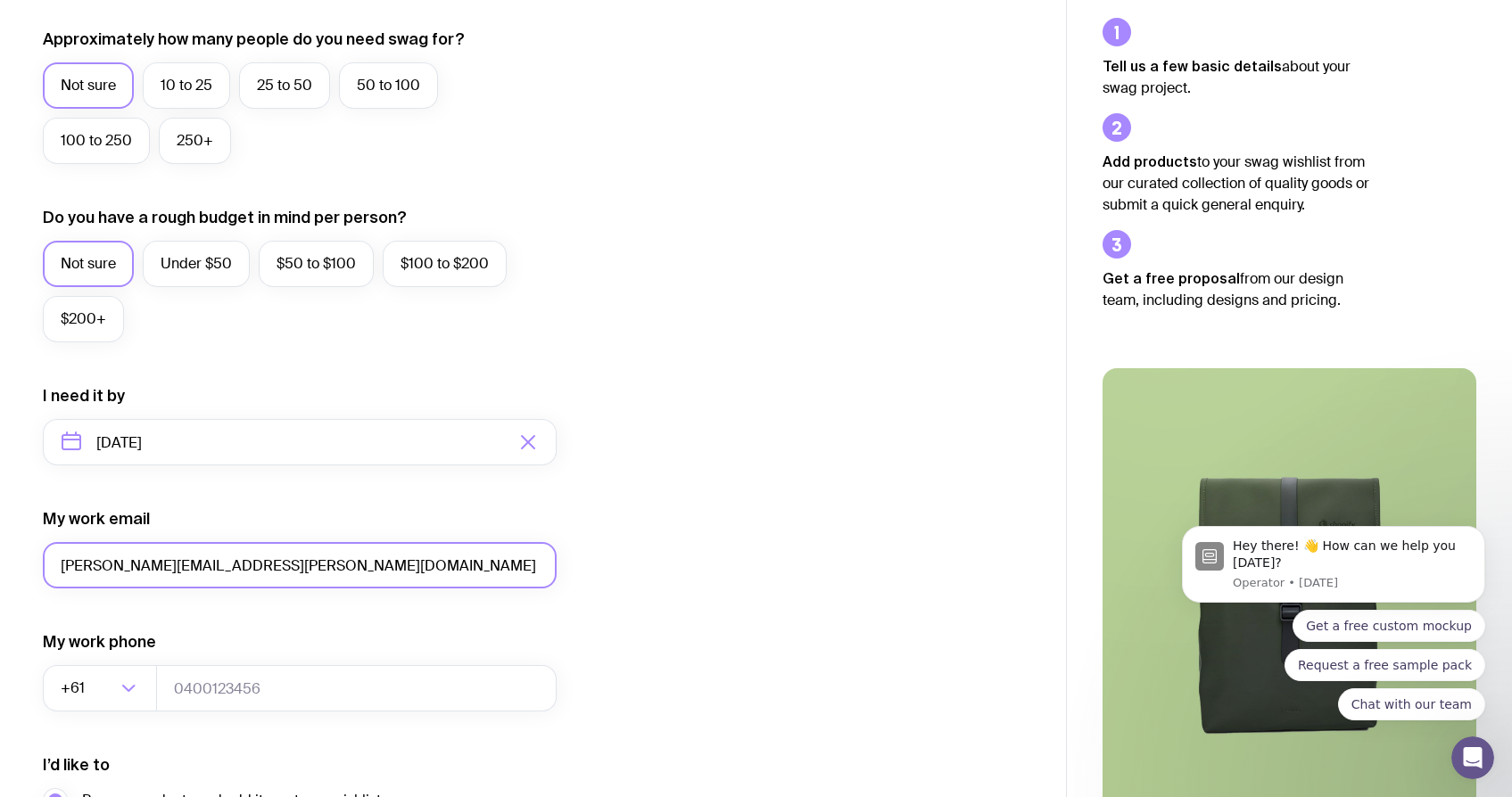
scroll to position [718, 0]
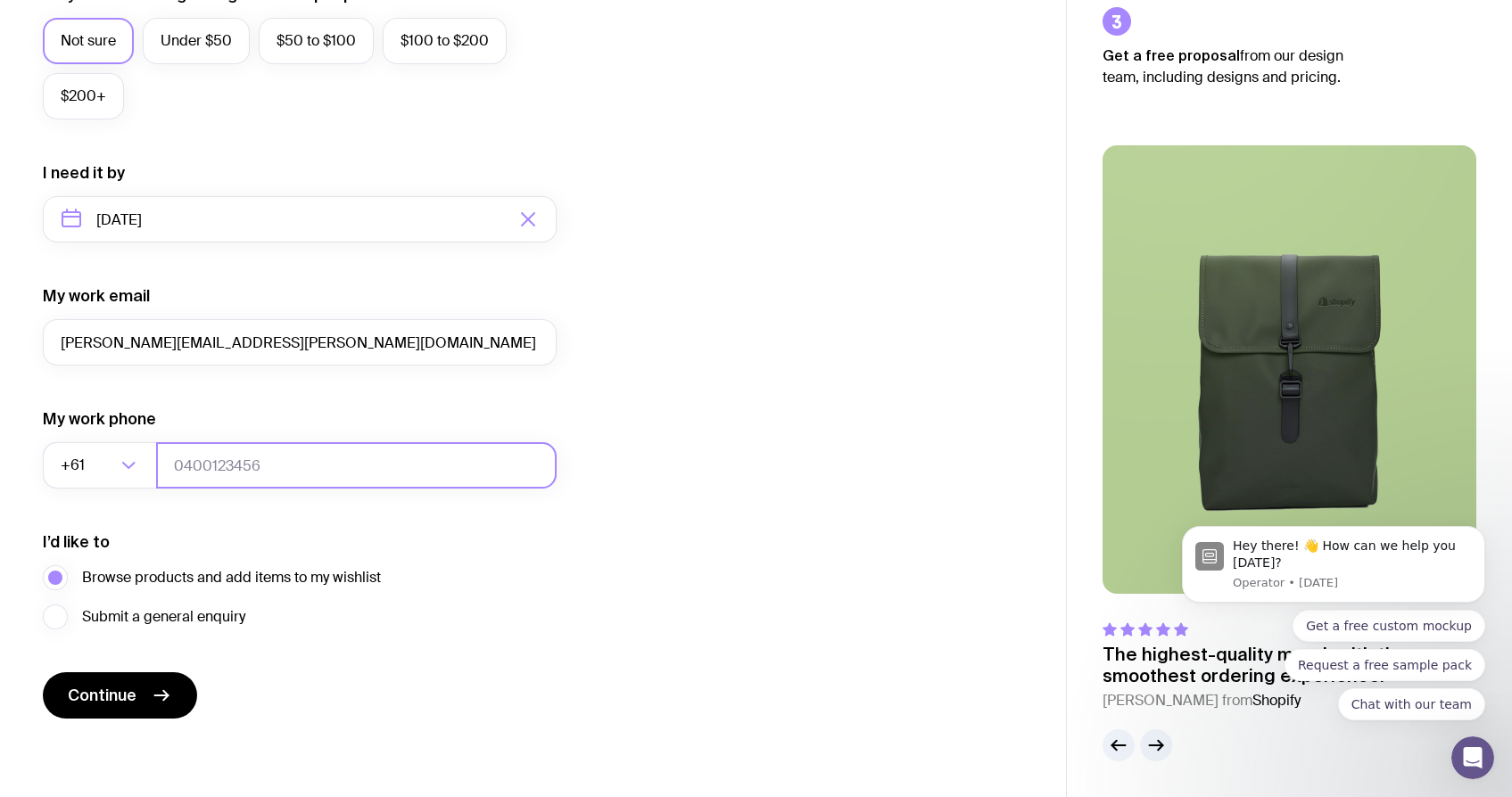
click at [290, 477] on input "tel" at bounding box center [356, 466] width 401 height 46
click at [131, 478] on div "Loading..." at bounding box center [137, 466] width 39 height 46
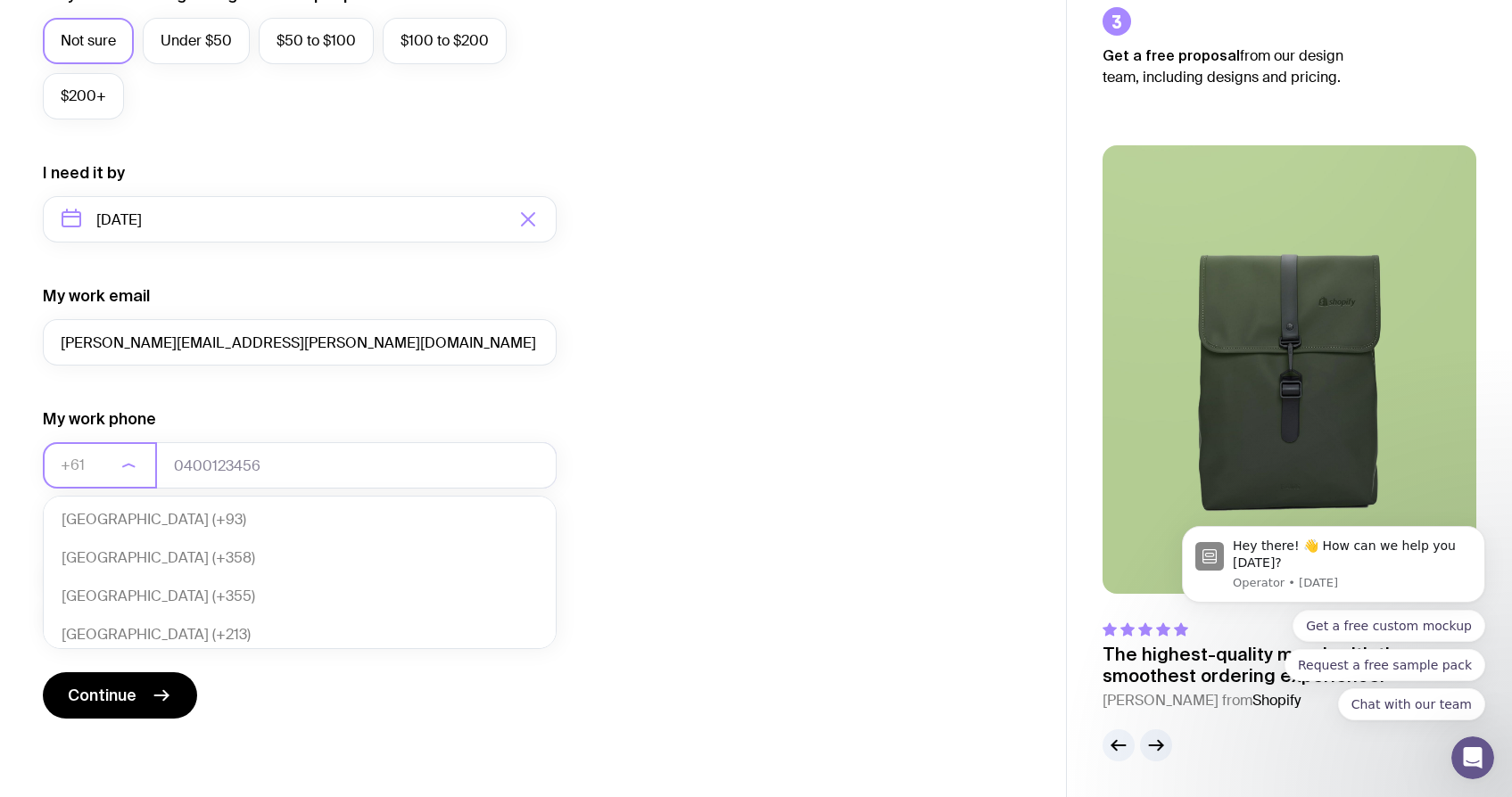
scroll to position [386, 0]
type input "1"
click at [177, 566] on li "Canada (+1)" at bounding box center [299, 558] width 512 height 39
type input "can"
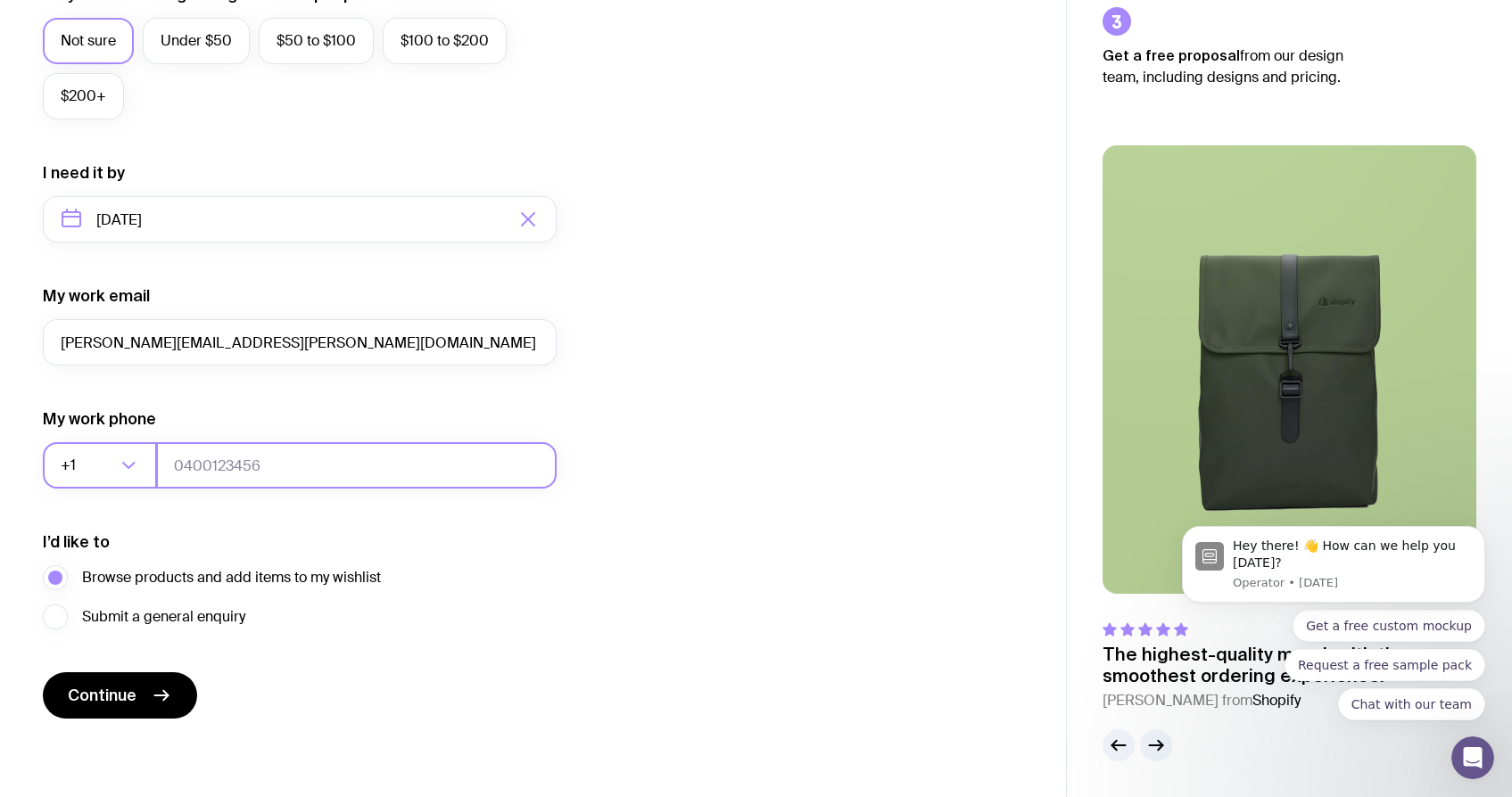
click at [240, 479] on input "tel" at bounding box center [356, 466] width 401 height 46
type input "4372905004"
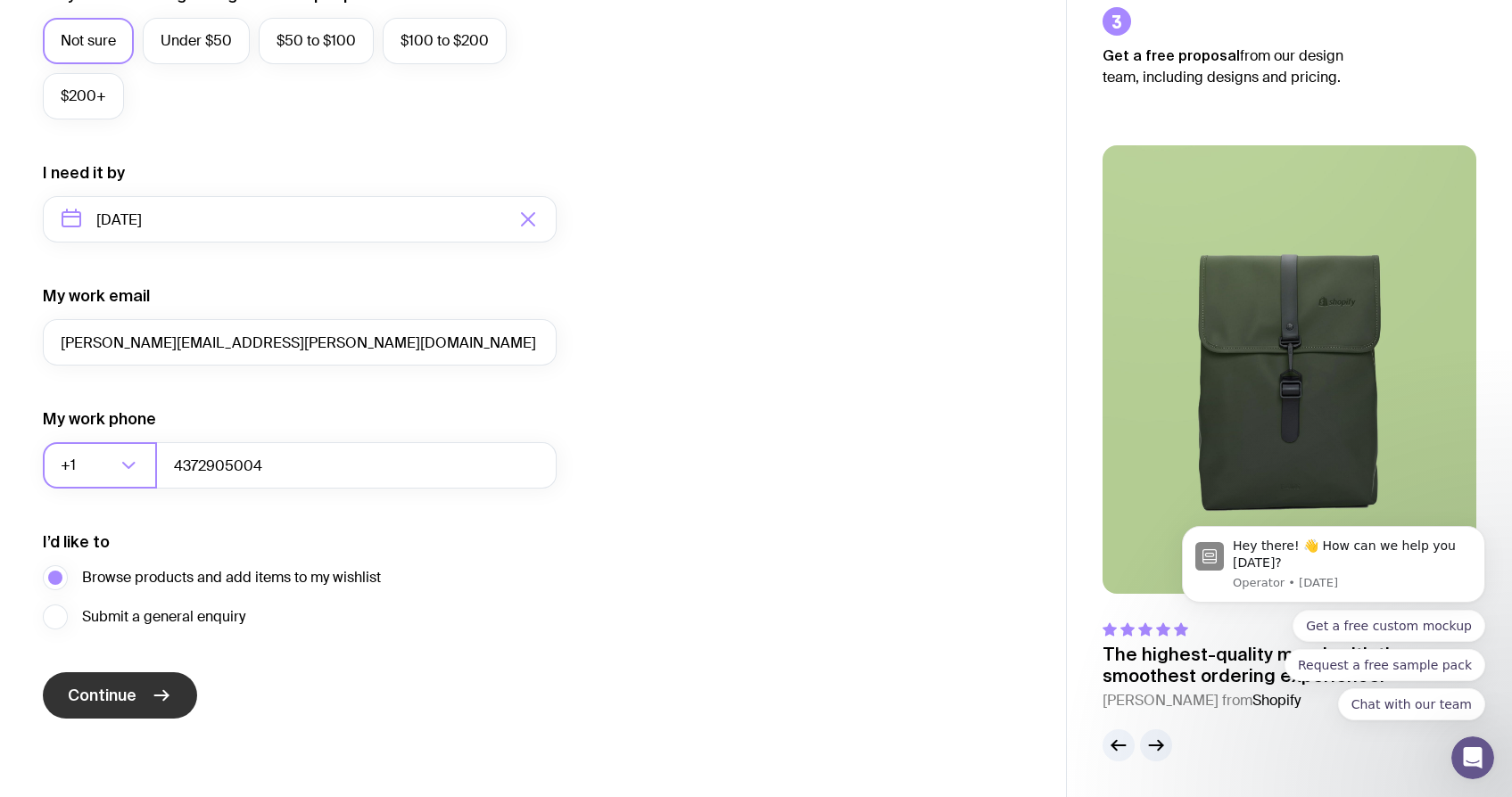
click at [142, 697] on button "Continue" at bounding box center [120, 695] width 154 height 46
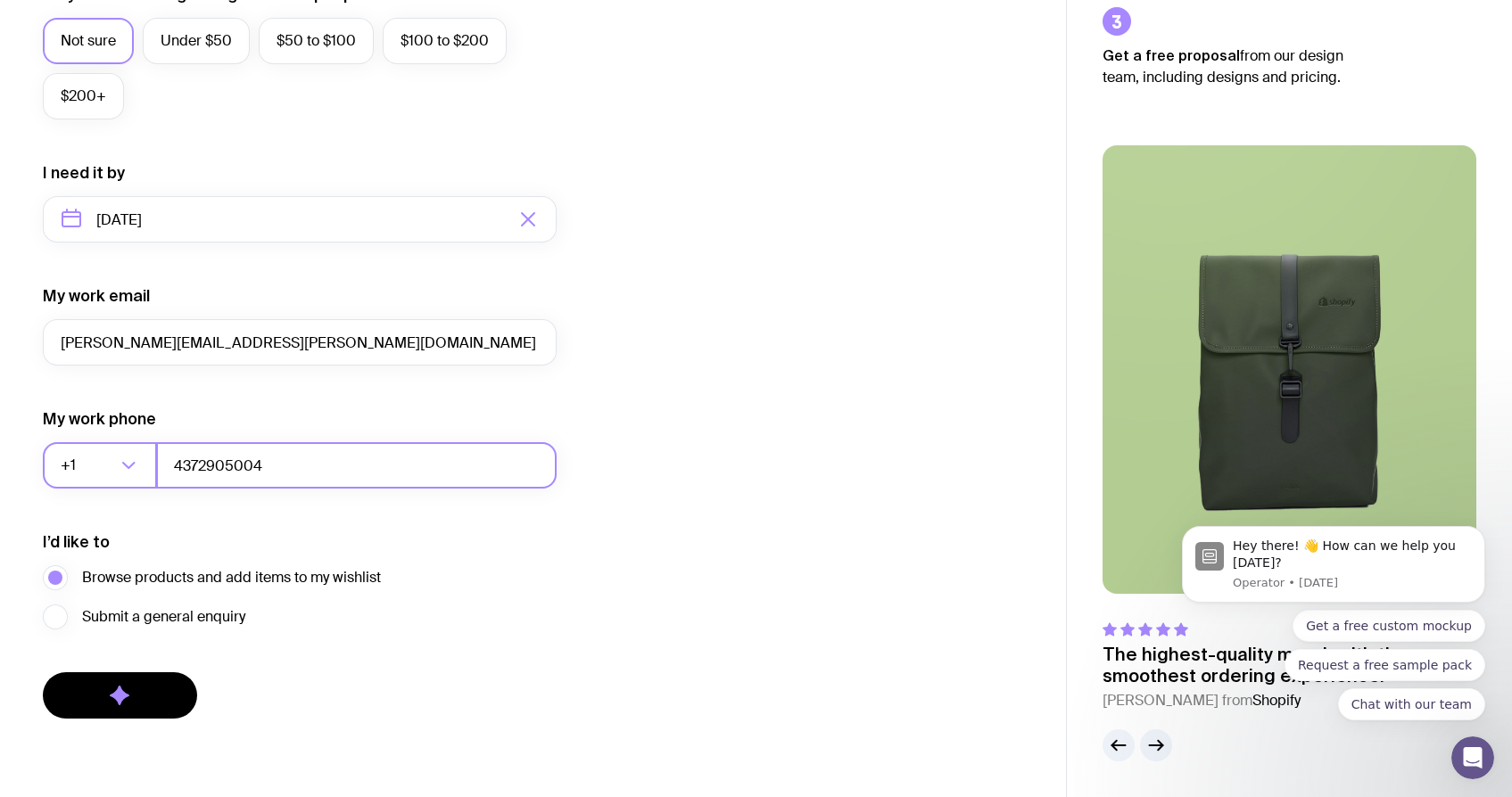
scroll to position [376, 0]
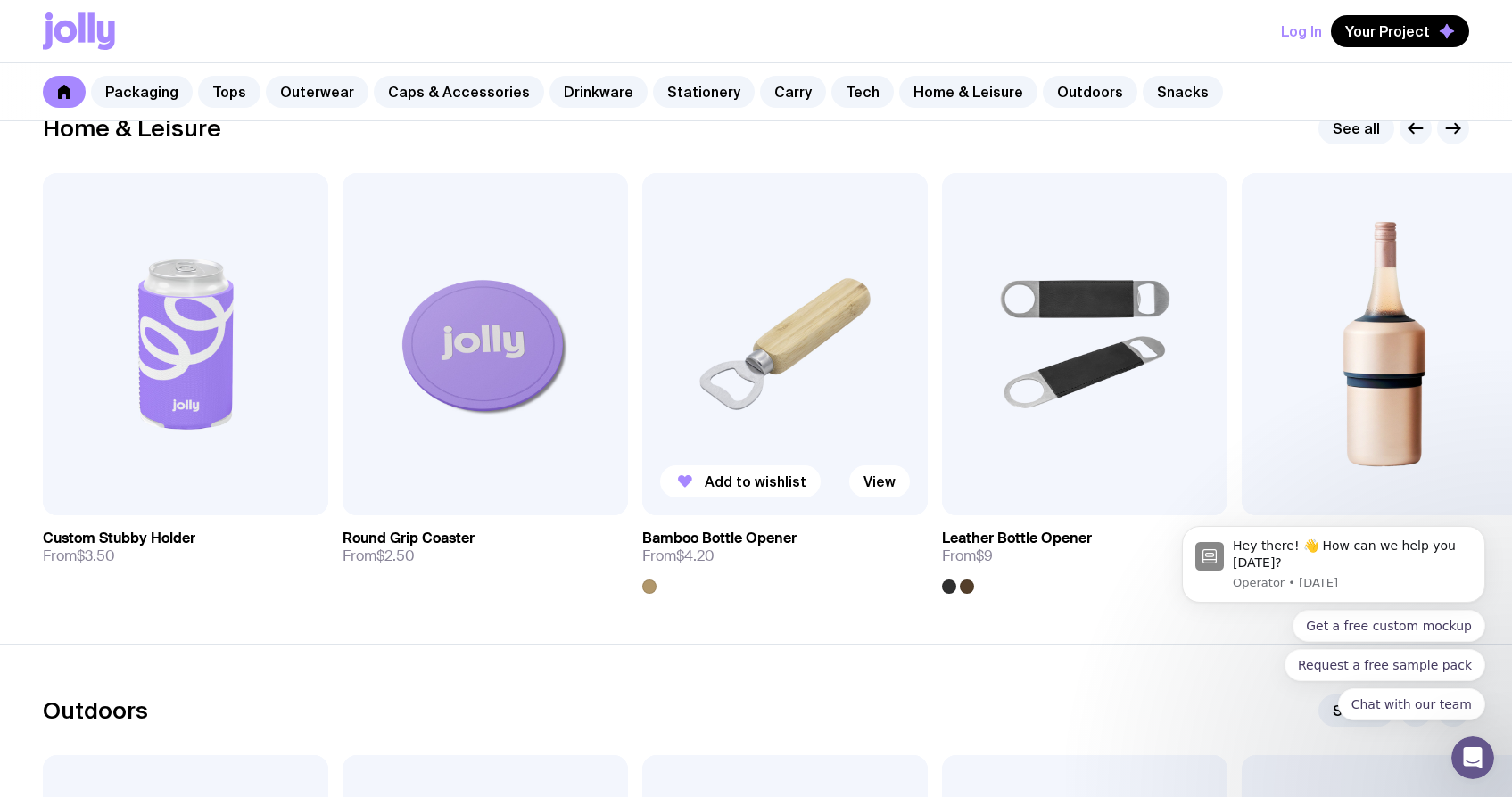
scroll to position [4925, 0]
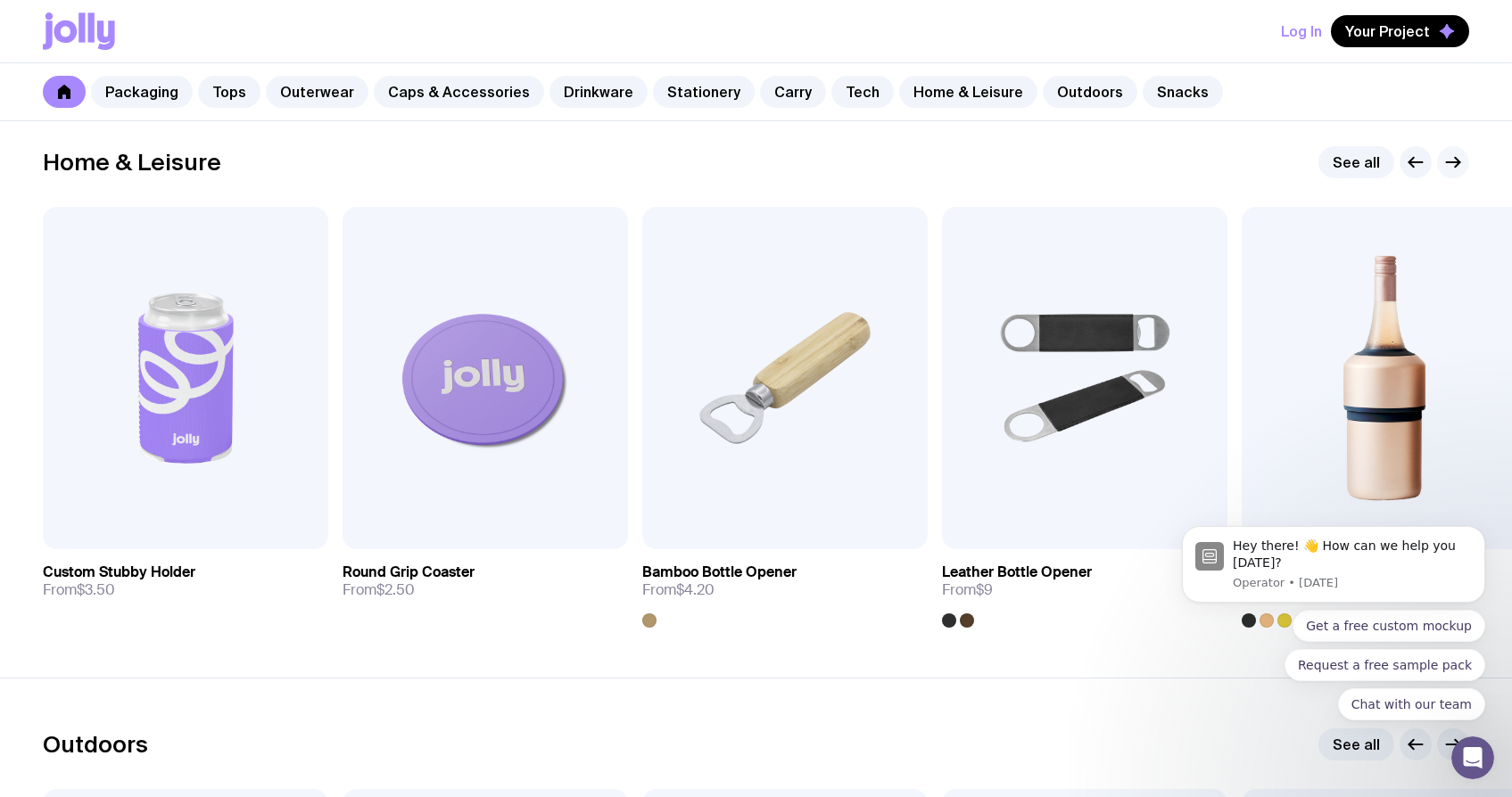
click at [1461, 162] on icon "button" at bounding box center [1452, 162] width 21 height 21
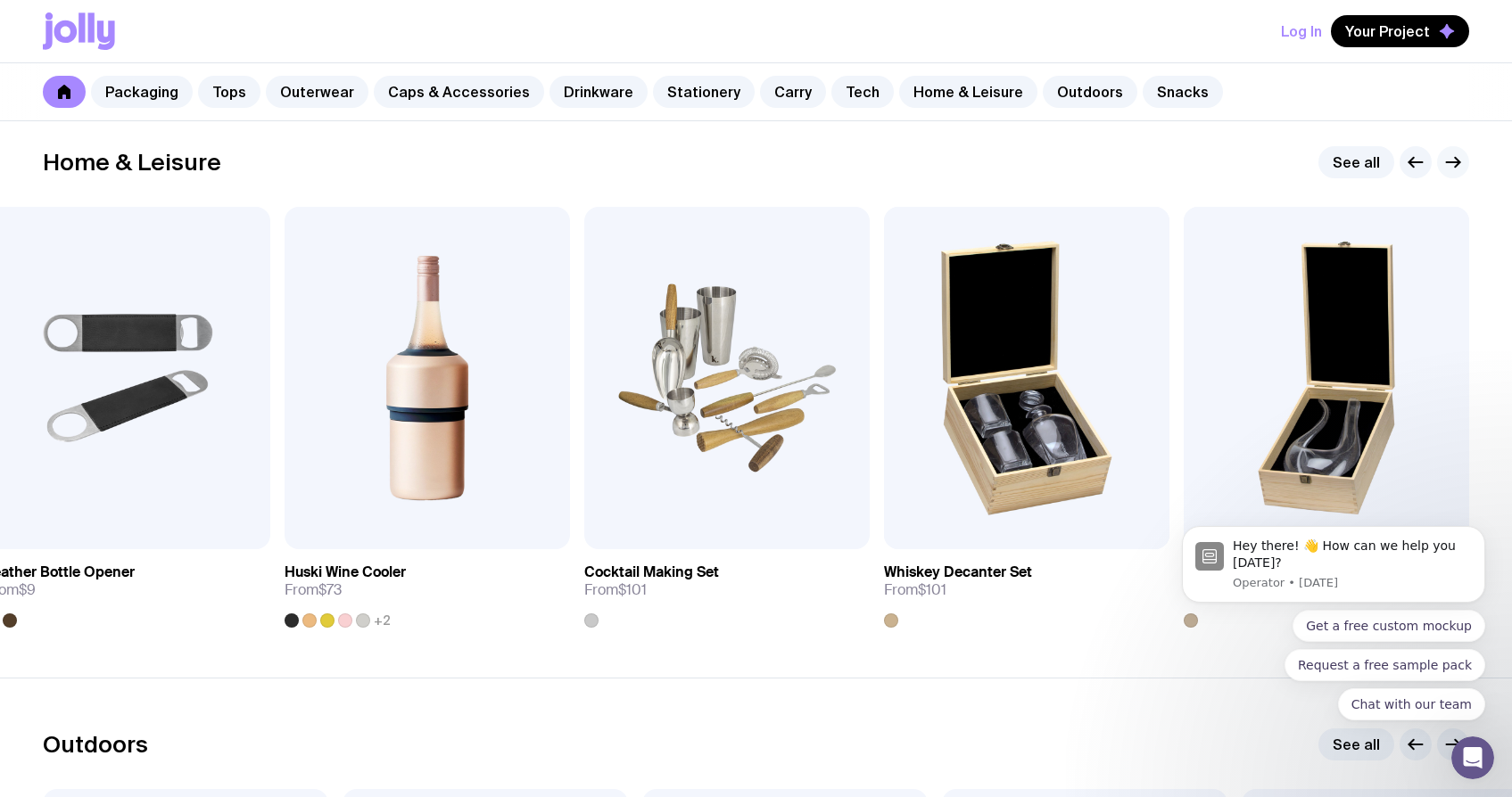
click at [1460, 162] on icon "button" at bounding box center [1452, 162] width 21 height 21
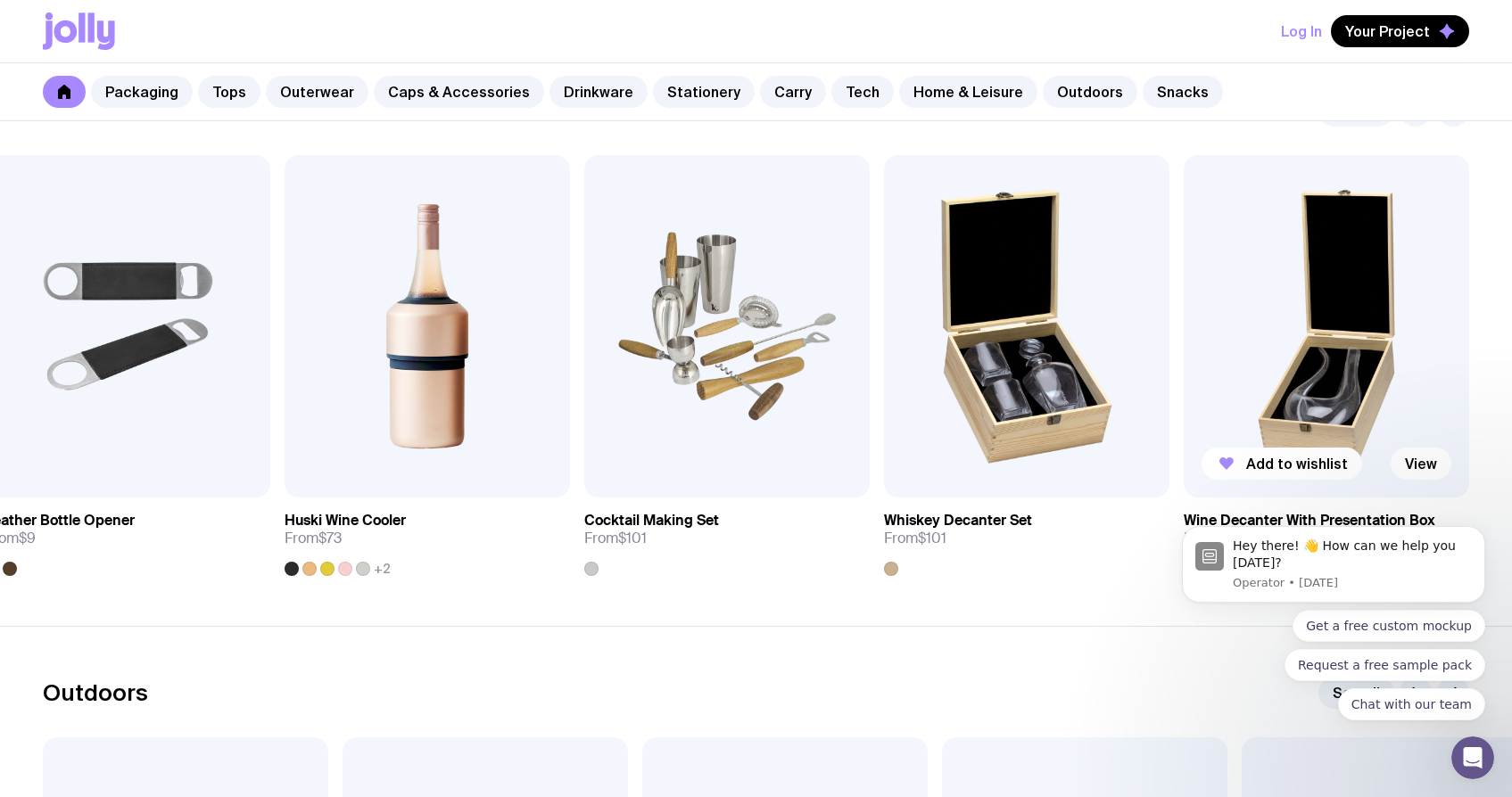
scroll to position [4932, 0]
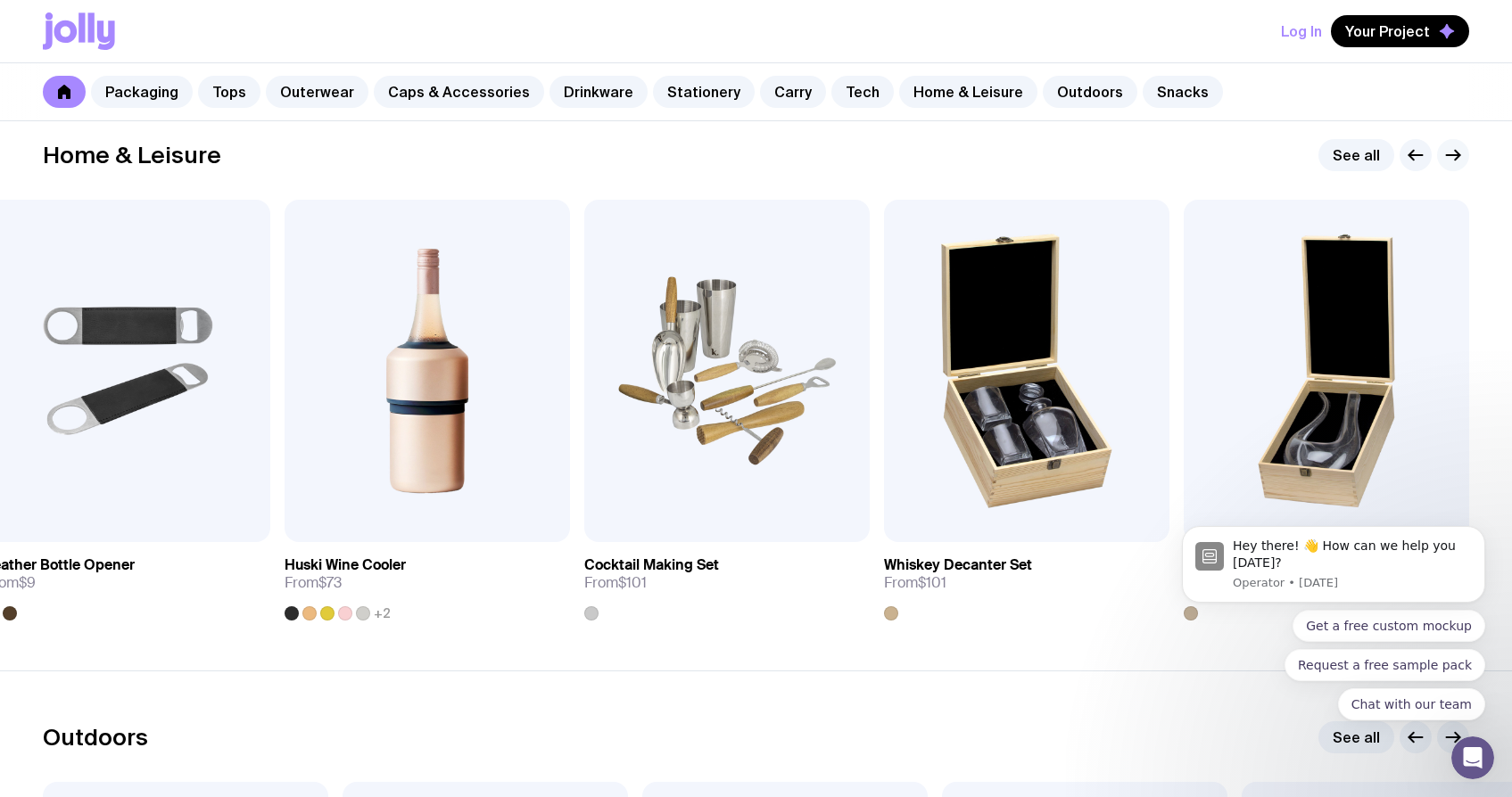
click at [1457, 157] on icon "button" at bounding box center [1456, 155] width 5 height 10
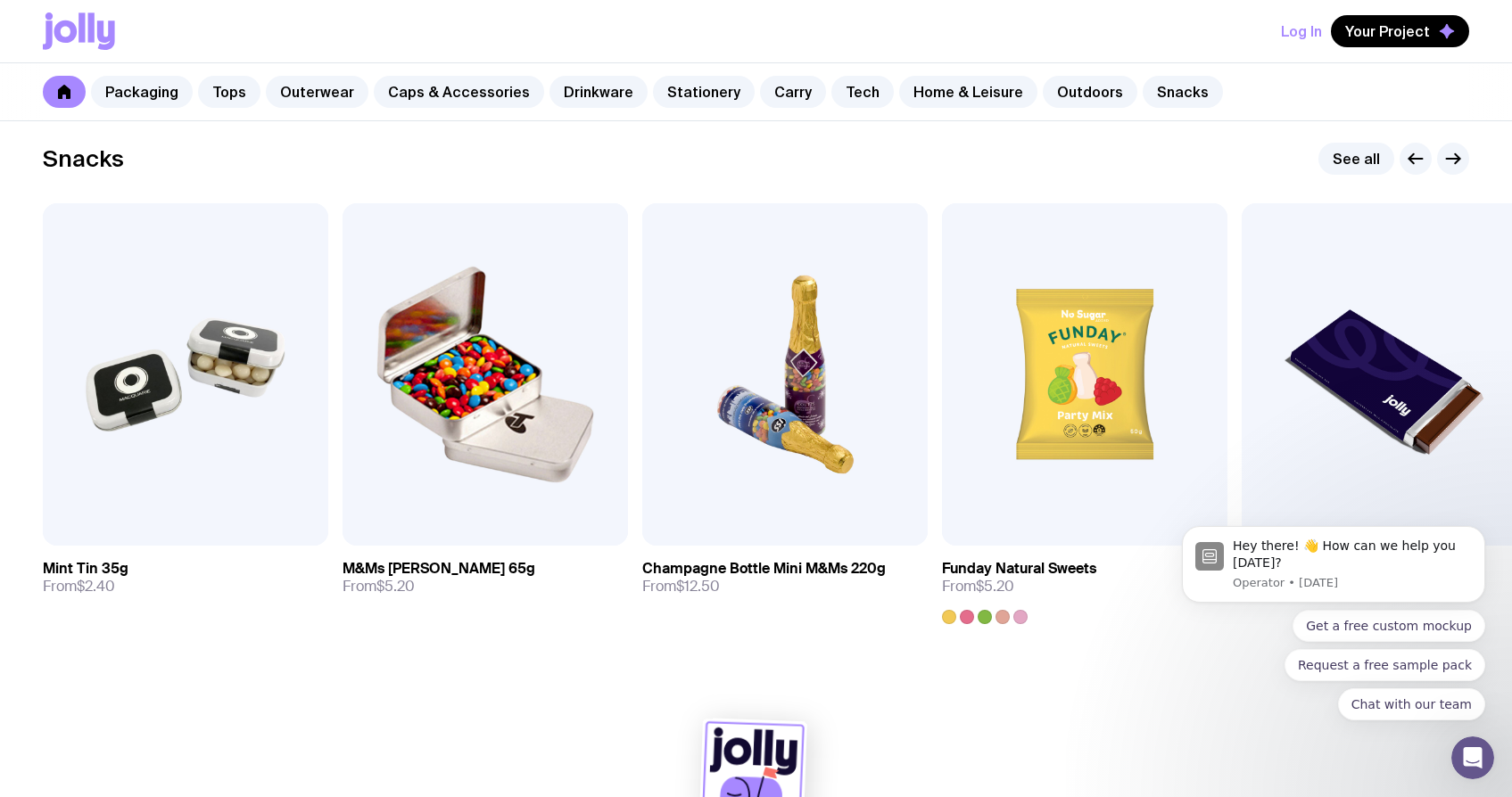
scroll to position [5832, 0]
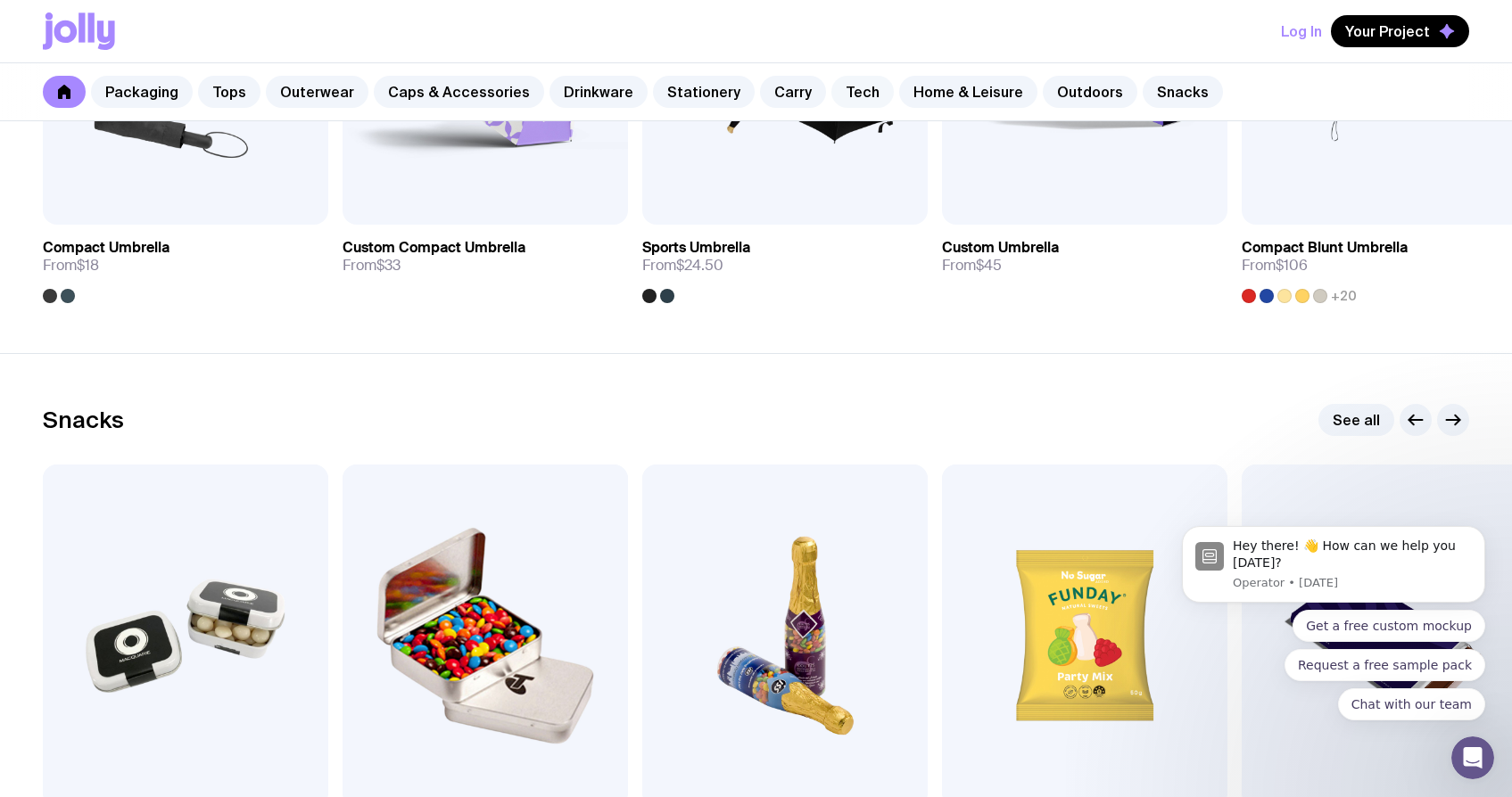
click at [838, 98] on link "Tech" at bounding box center [863, 92] width 62 height 32
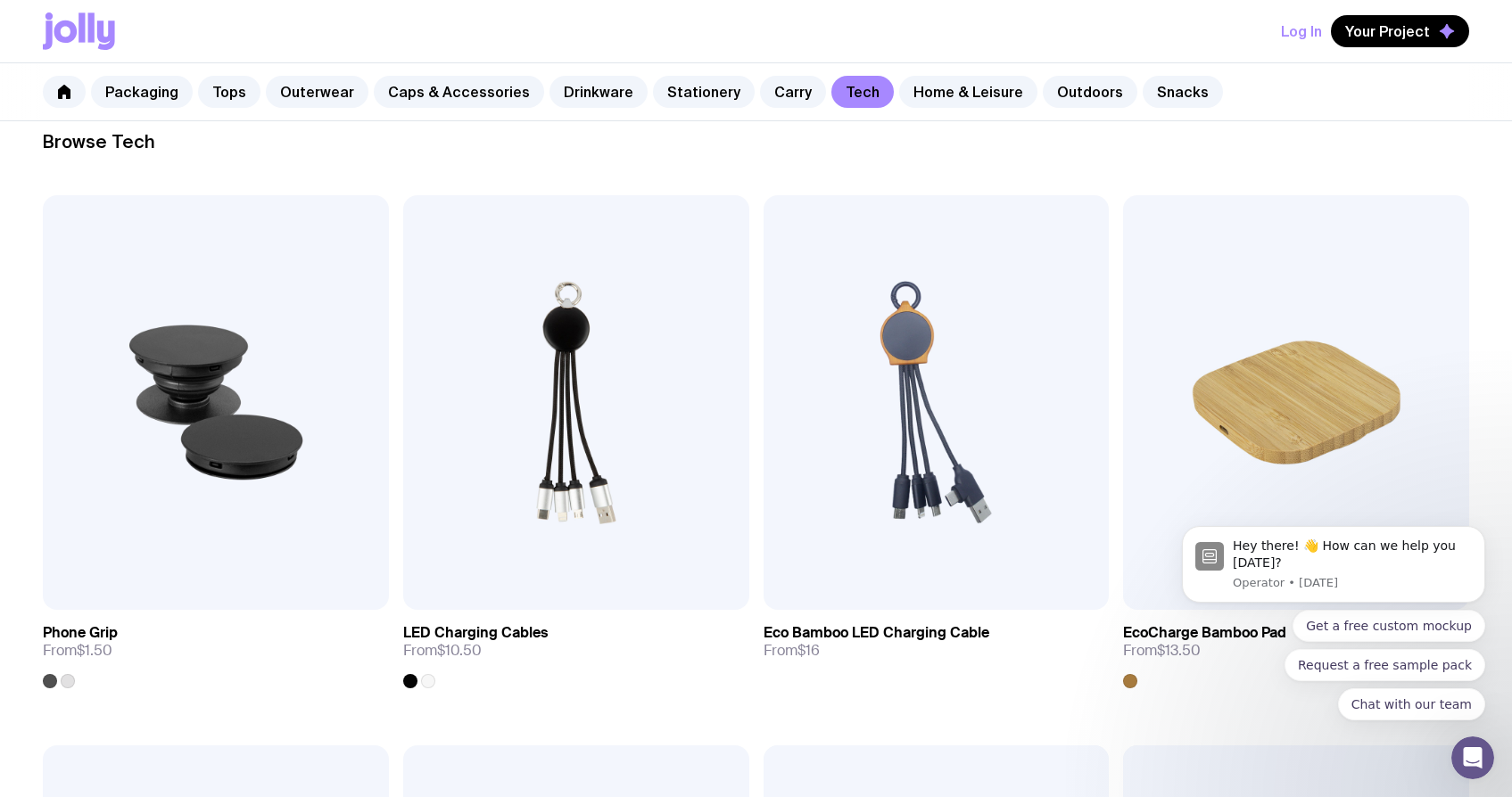
scroll to position [355, 0]
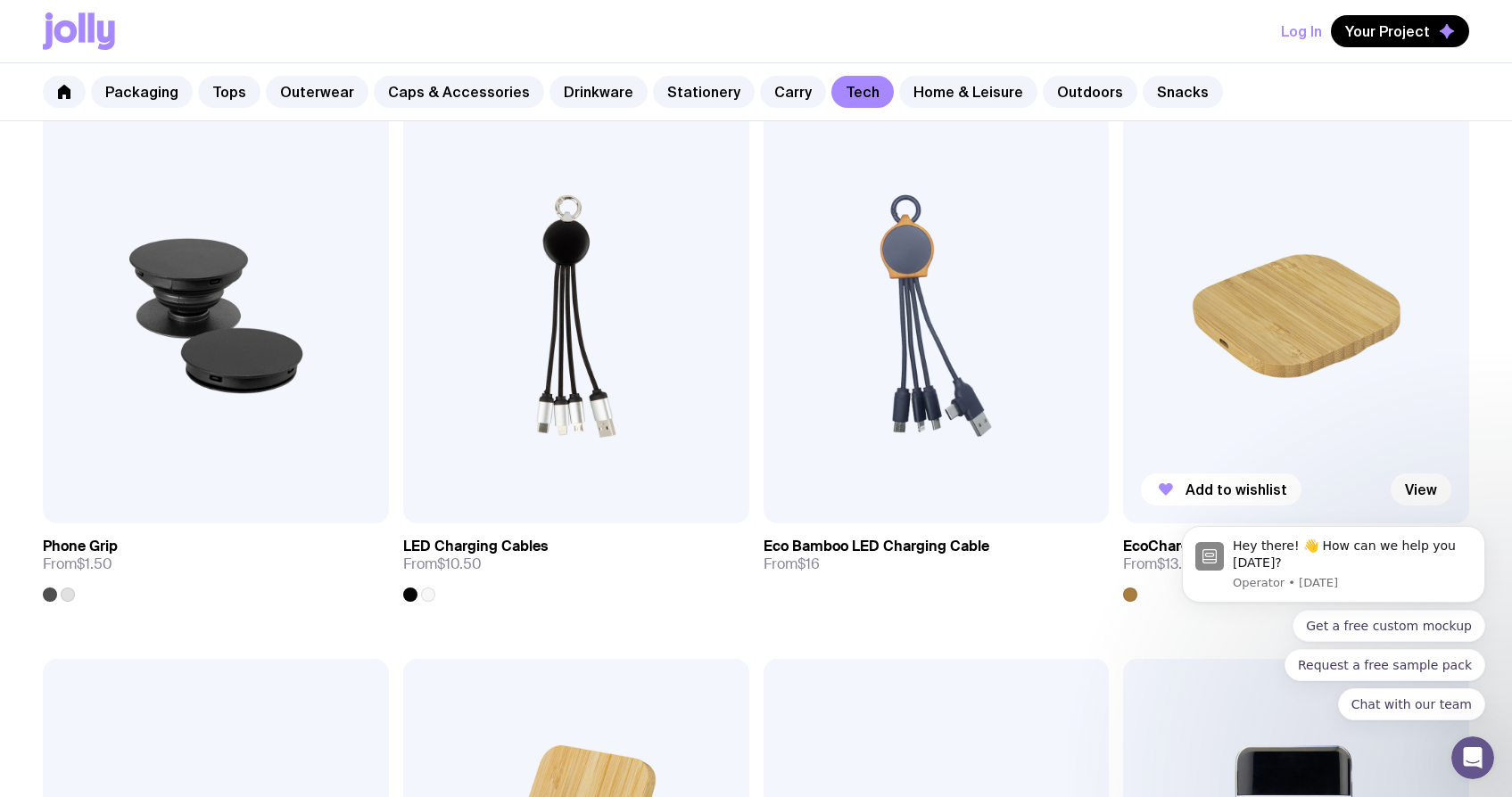
click at [1246, 360] on img at bounding box center [1295, 315] width 346 height 414
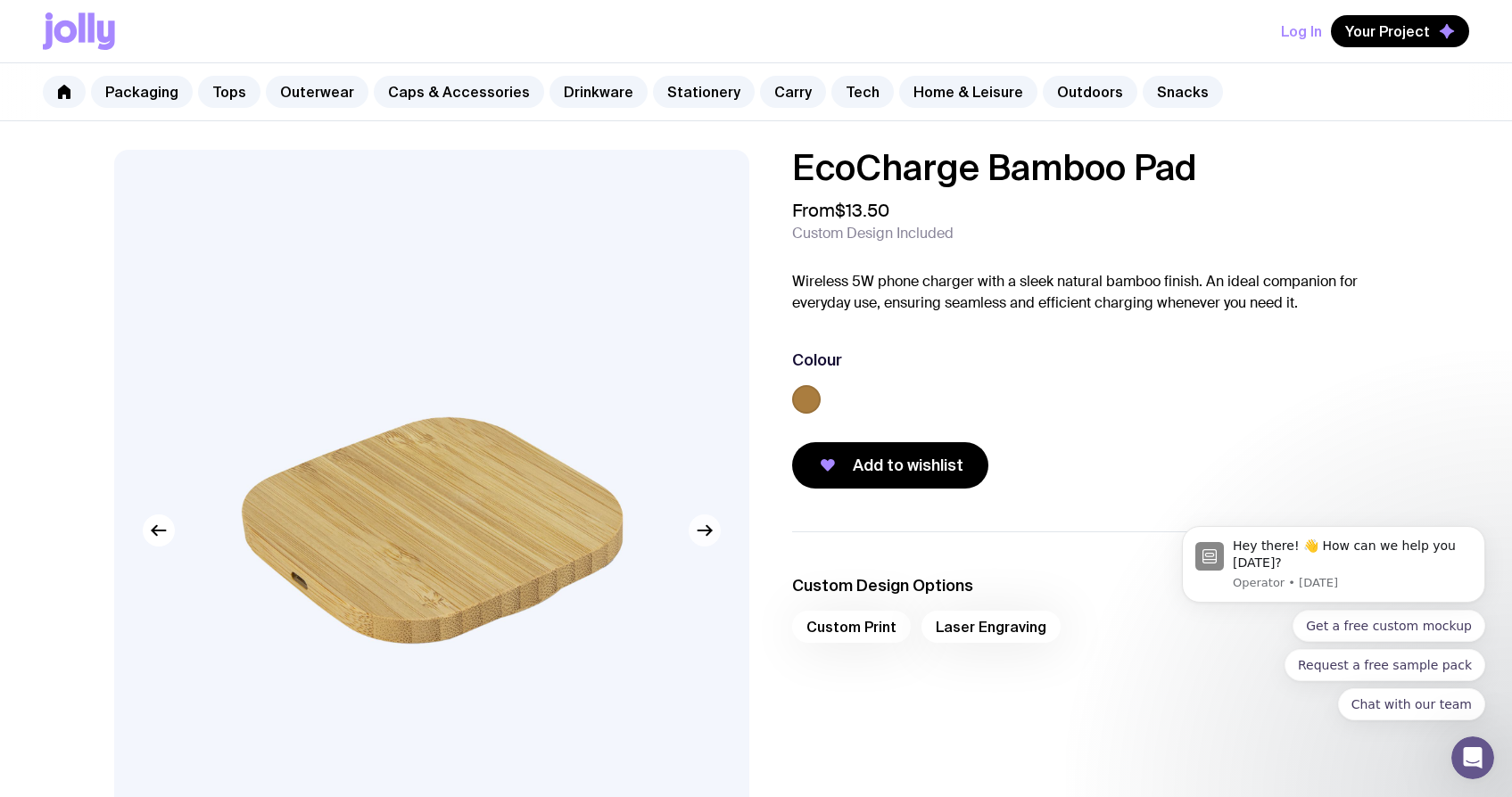
click at [713, 534] on icon "button" at bounding box center [704, 530] width 21 height 21
click at [712, 534] on icon "button" at bounding box center [704, 530] width 21 height 21
click at [711, 533] on icon "button" at bounding box center [704, 530] width 21 height 21
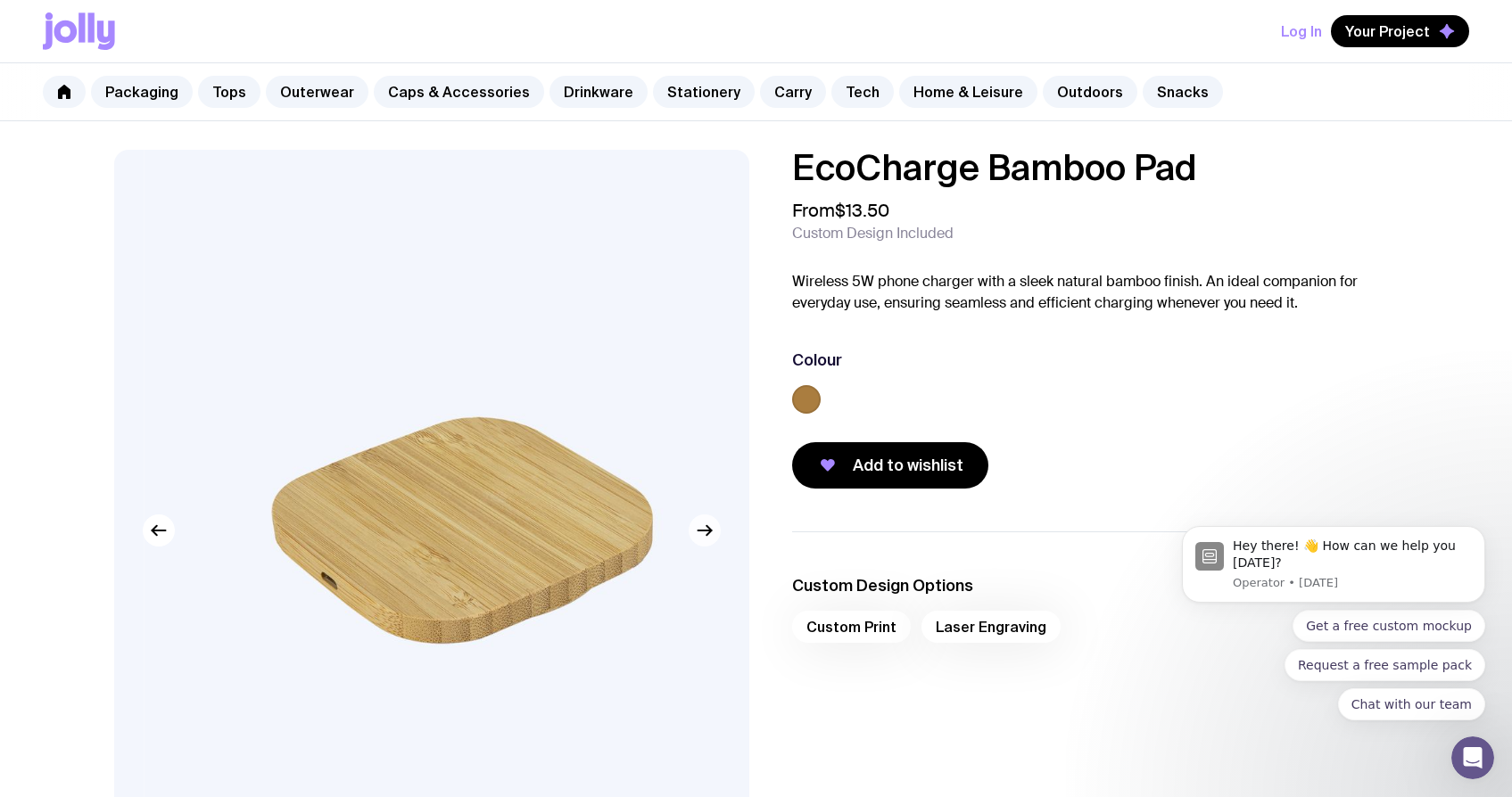
click at [711, 533] on icon "button" at bounding box center [704, 530] width 21 height 21
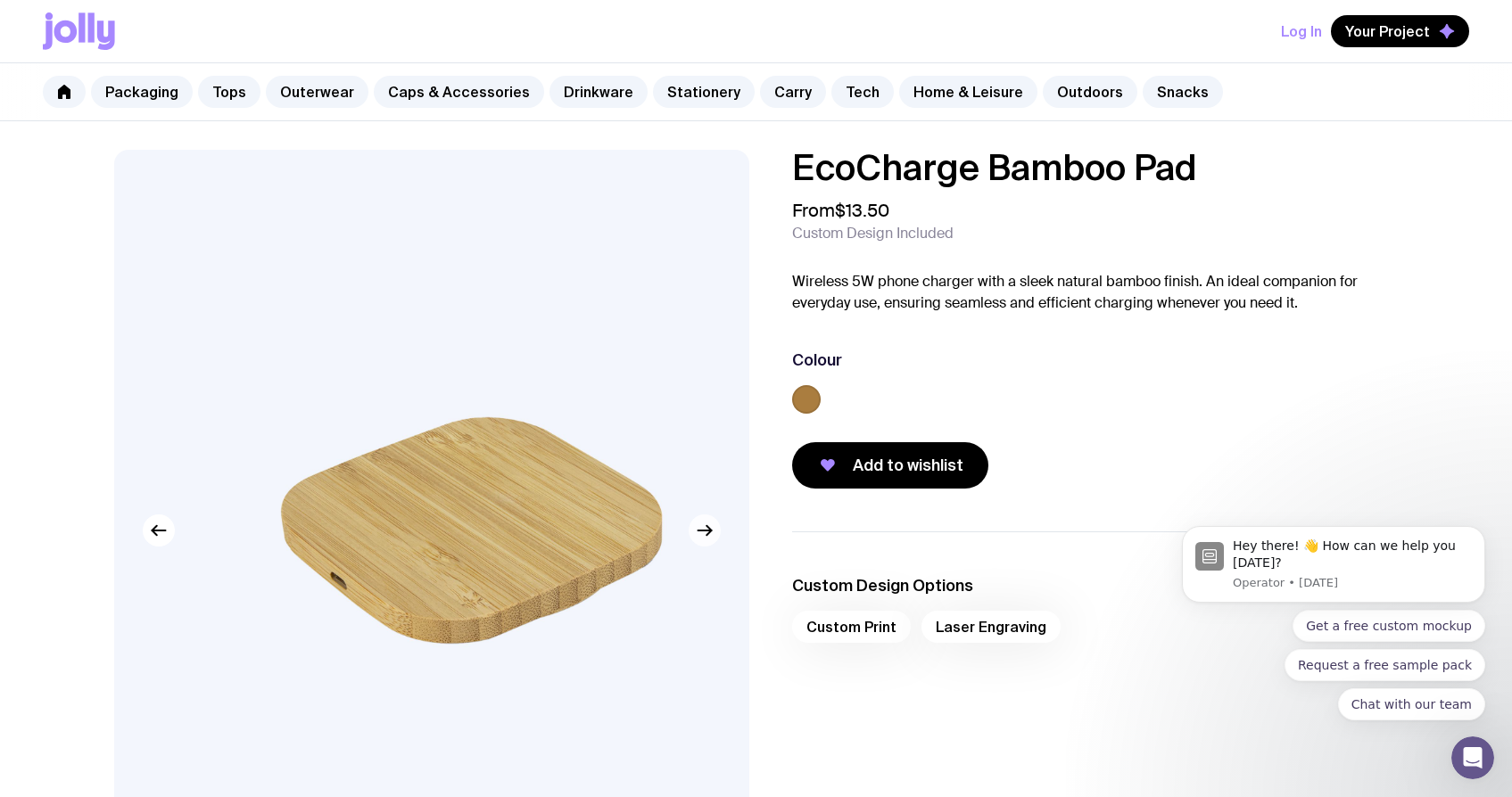
click at [711, 532] on icon "button" at bounding box center [704, 530] width 21 height 21
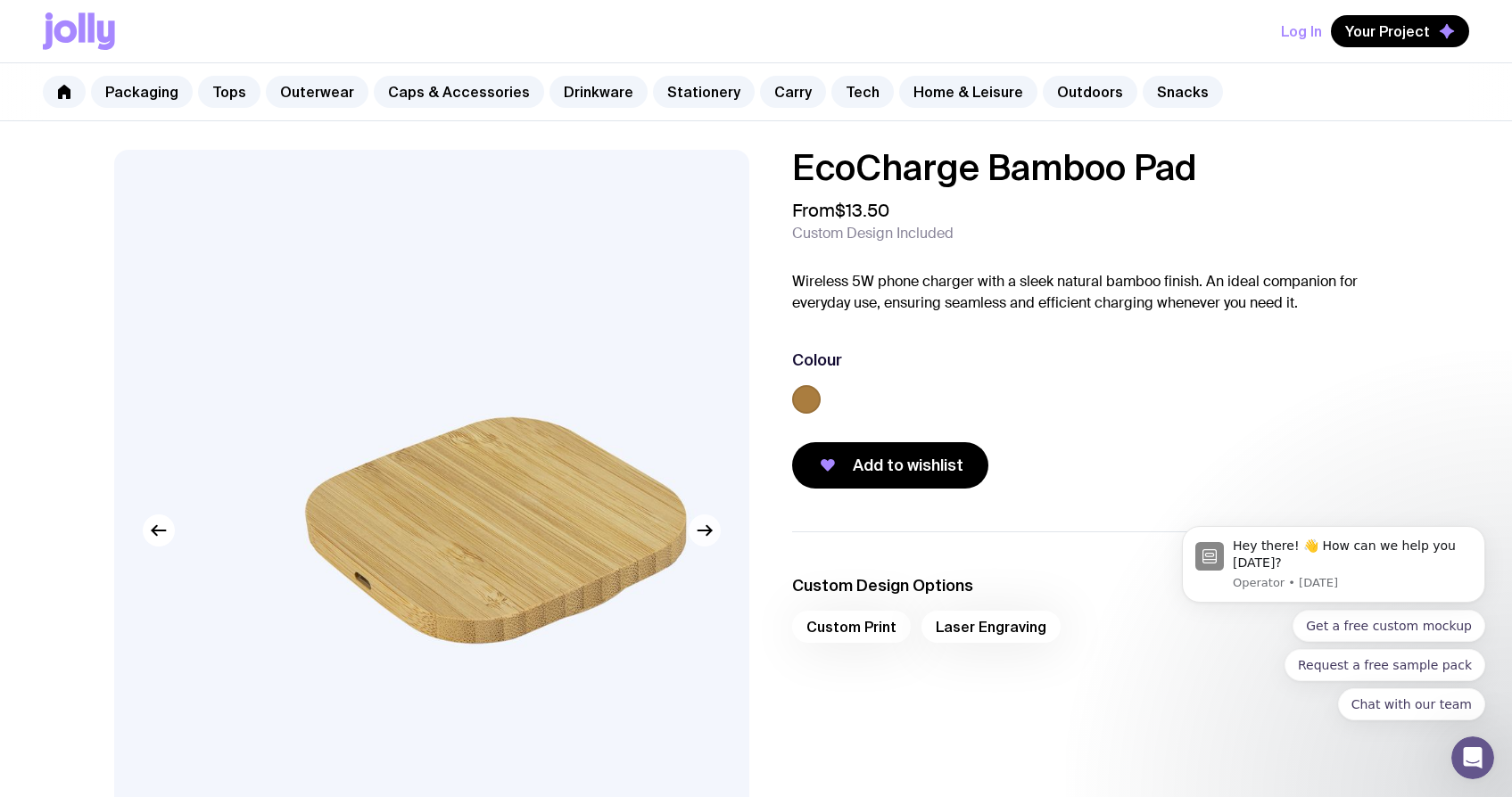
click at [710, 532] on icon "button" at bounding box center [704, 530] width 21 height 21
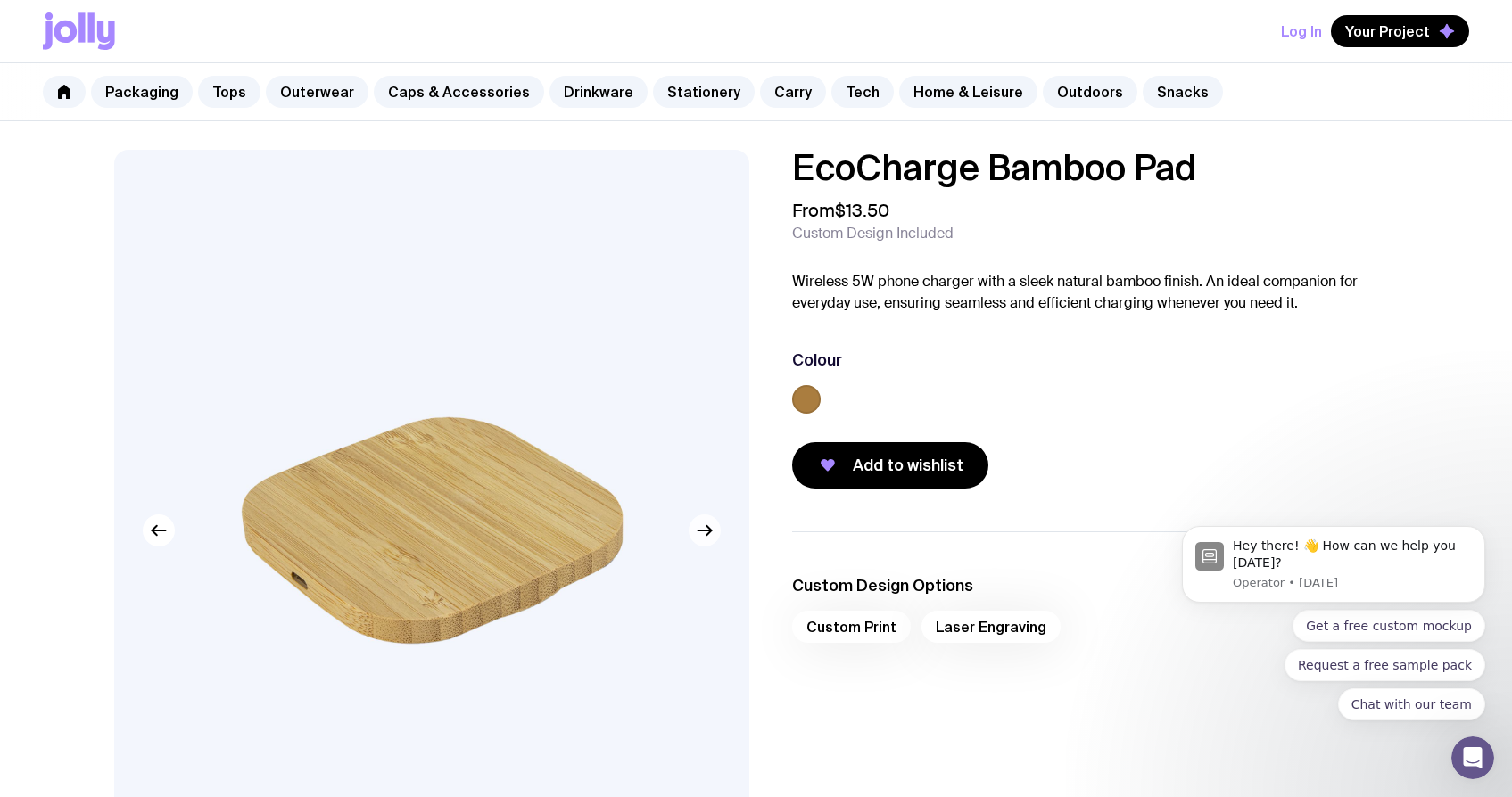
click at [710, 532] on icon "button" at bounding box center [704, 530] width 21 height 21
click at [710, 532] on icon "button" at bounding box center [708, 531] width 5 height 10
click at [710, 529] on icon "button" at bounding box center [708, 531] width 5 height 10
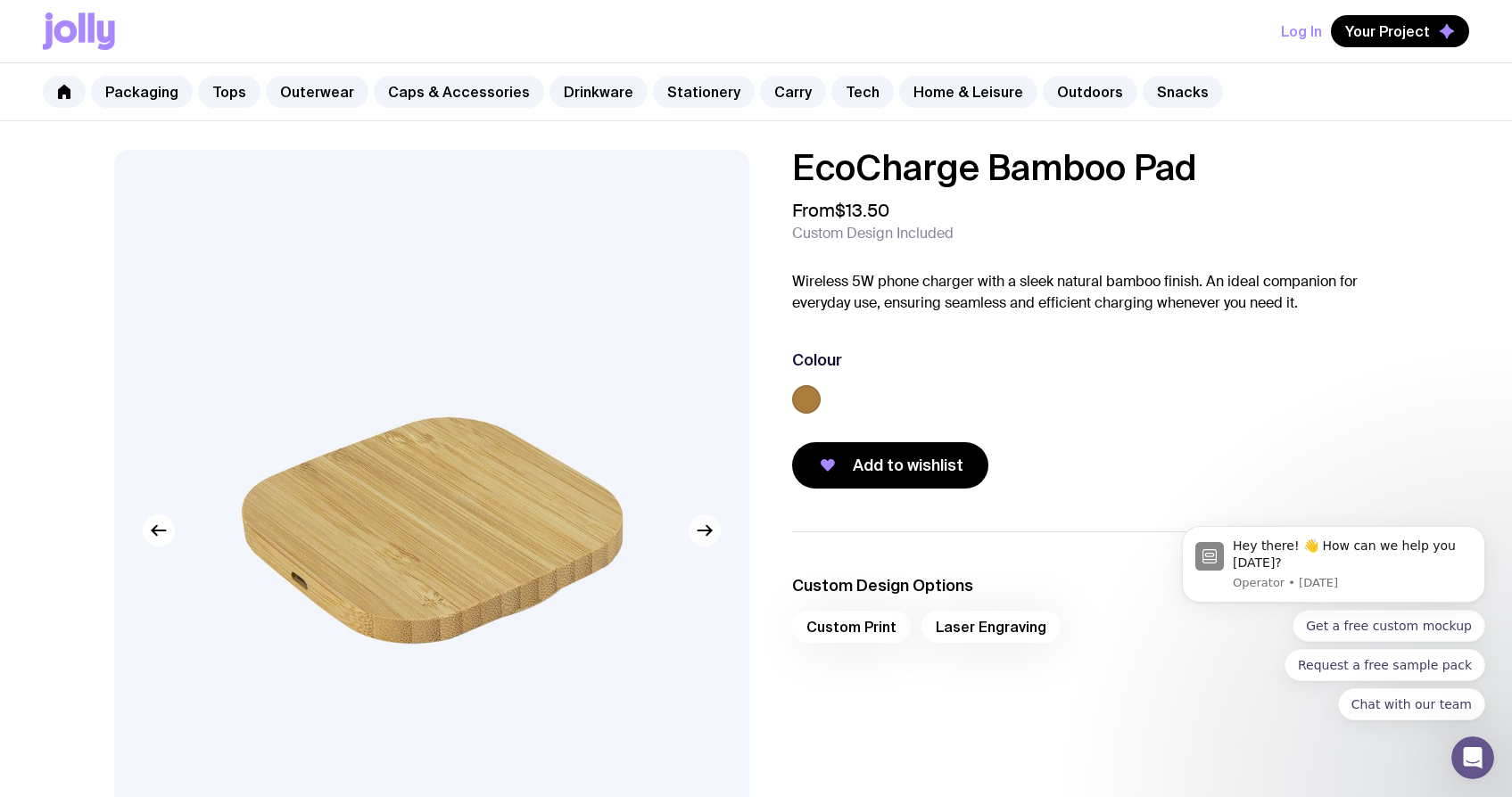
click at [710, 528] on icon "button" at bounding box center [704, 530] width 21 height 21
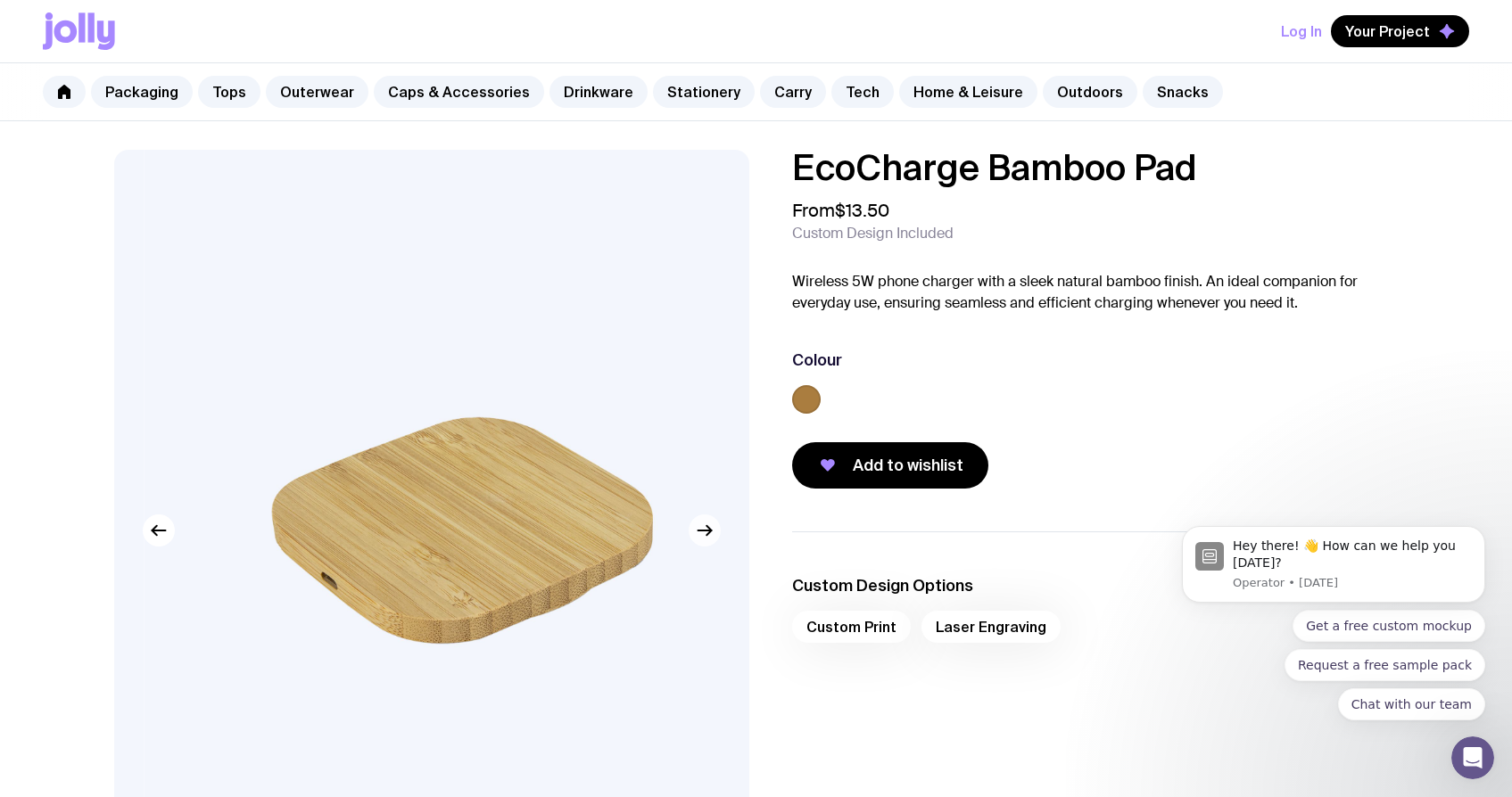
click at [709, 525] on icon "button" at bounding box center [704, 530] width 21 height 21
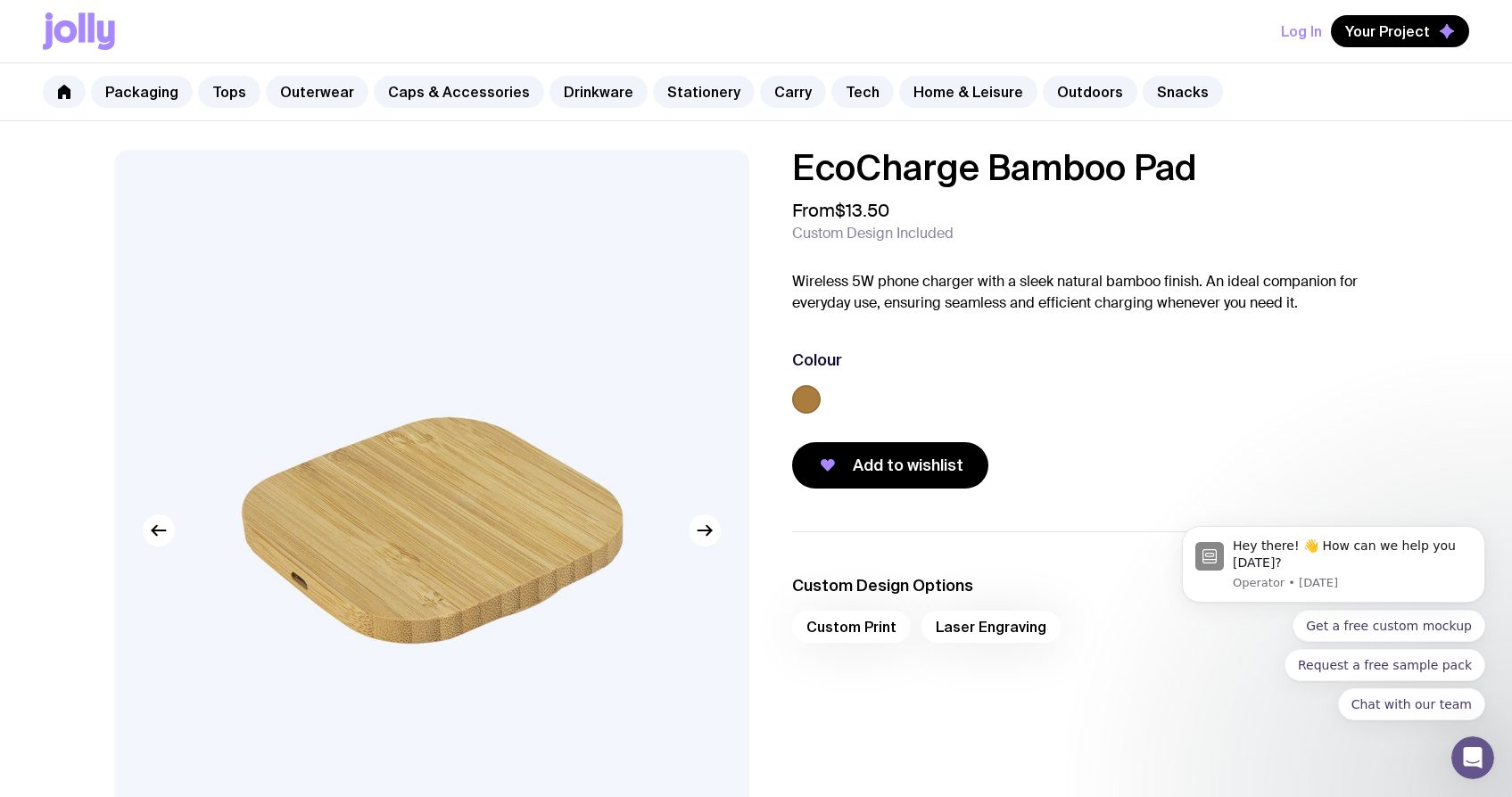
drag, startPoint x: 794, startPoint y: 164, endPoint x: 1192, endPoint y: 174, distance: 398.1
click at [1192, 174] on h1 "EcoCharge Bamboo Pad" at bounding box center [1095, 167] width 606 height 36
copy h1 "EcoCharge Bamboo Pad"
click at [840, 89] on link "Tech" at bounding box center [863, 92] width 62 height 32
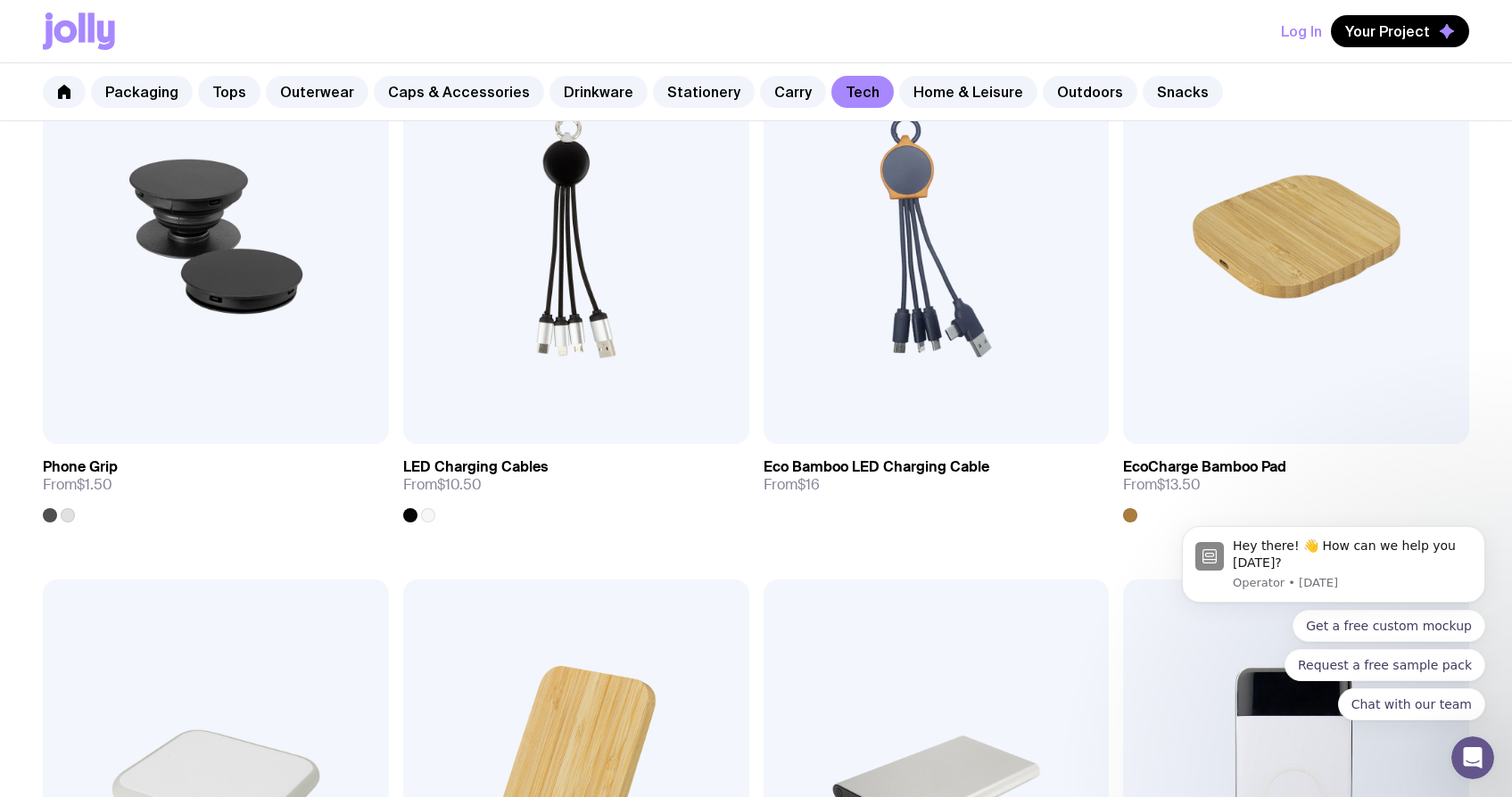
scroll to position [373, 0]
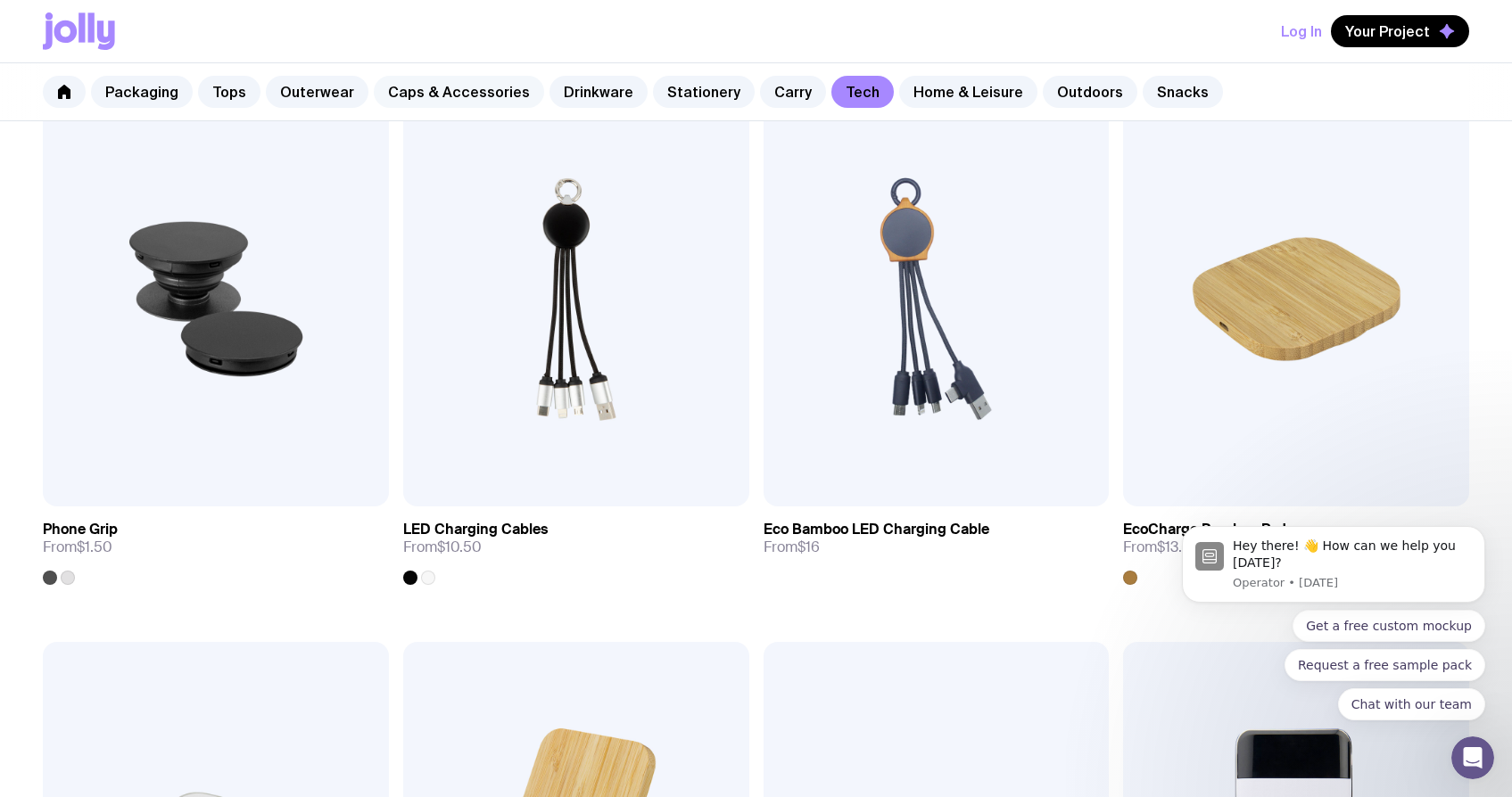
click at [417, 96] on link "Caps & Accessories" at bounding box center [458, 92] width 170 height 32
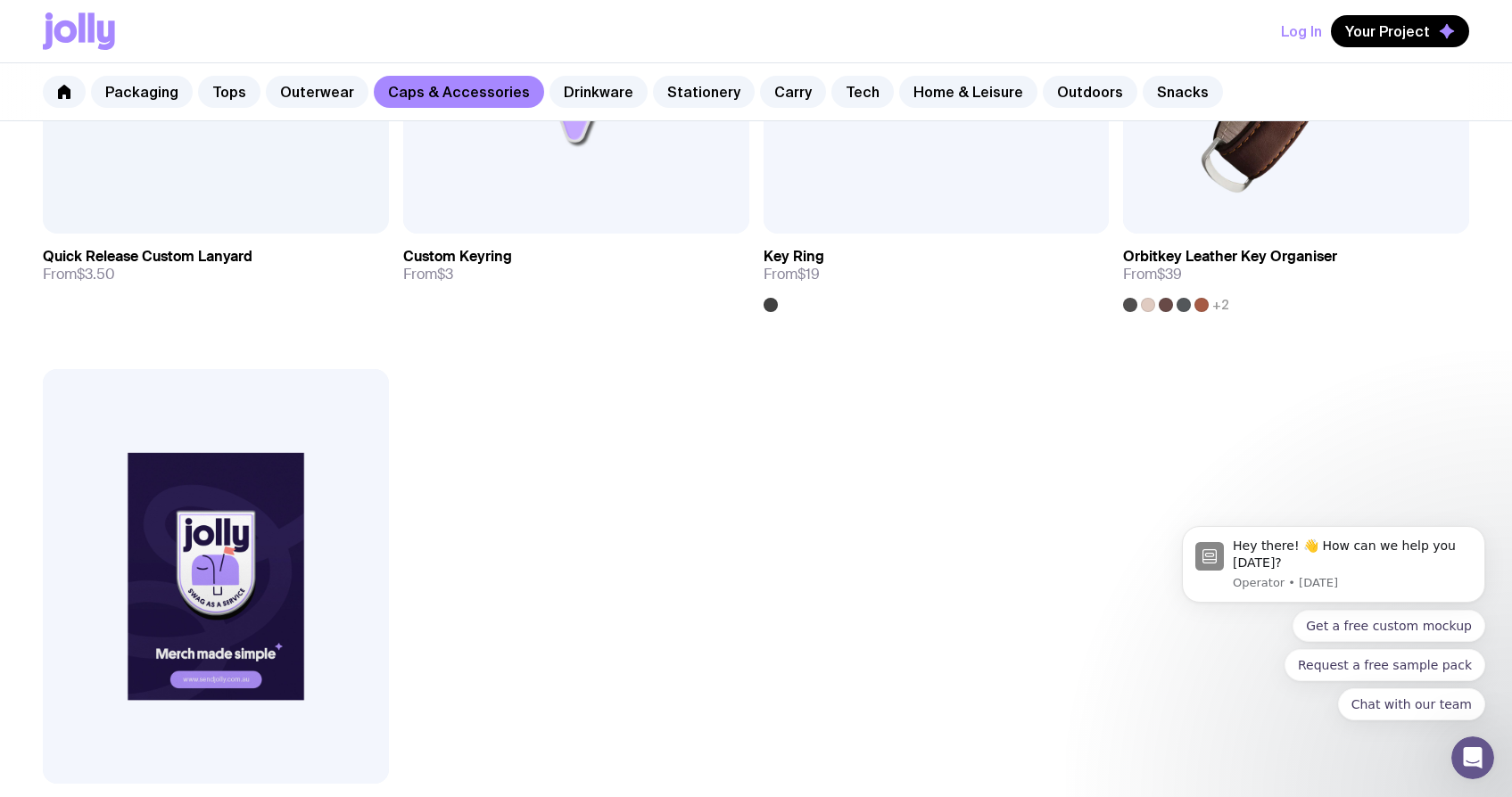
scroll to position [3713, 0]
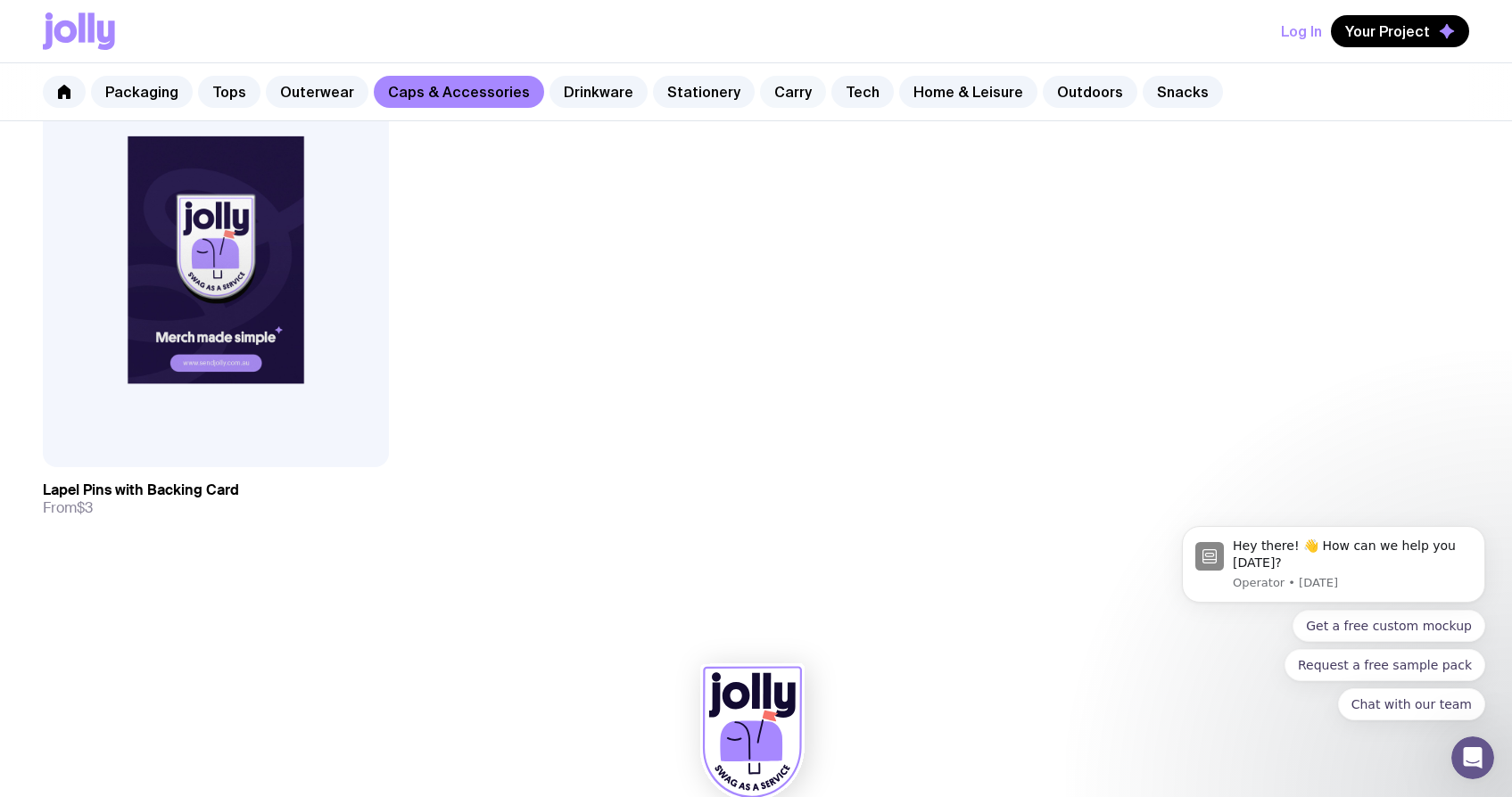
click at [760, 87] on link "Carry" at bounding box center [793, 92] width 66 height 32
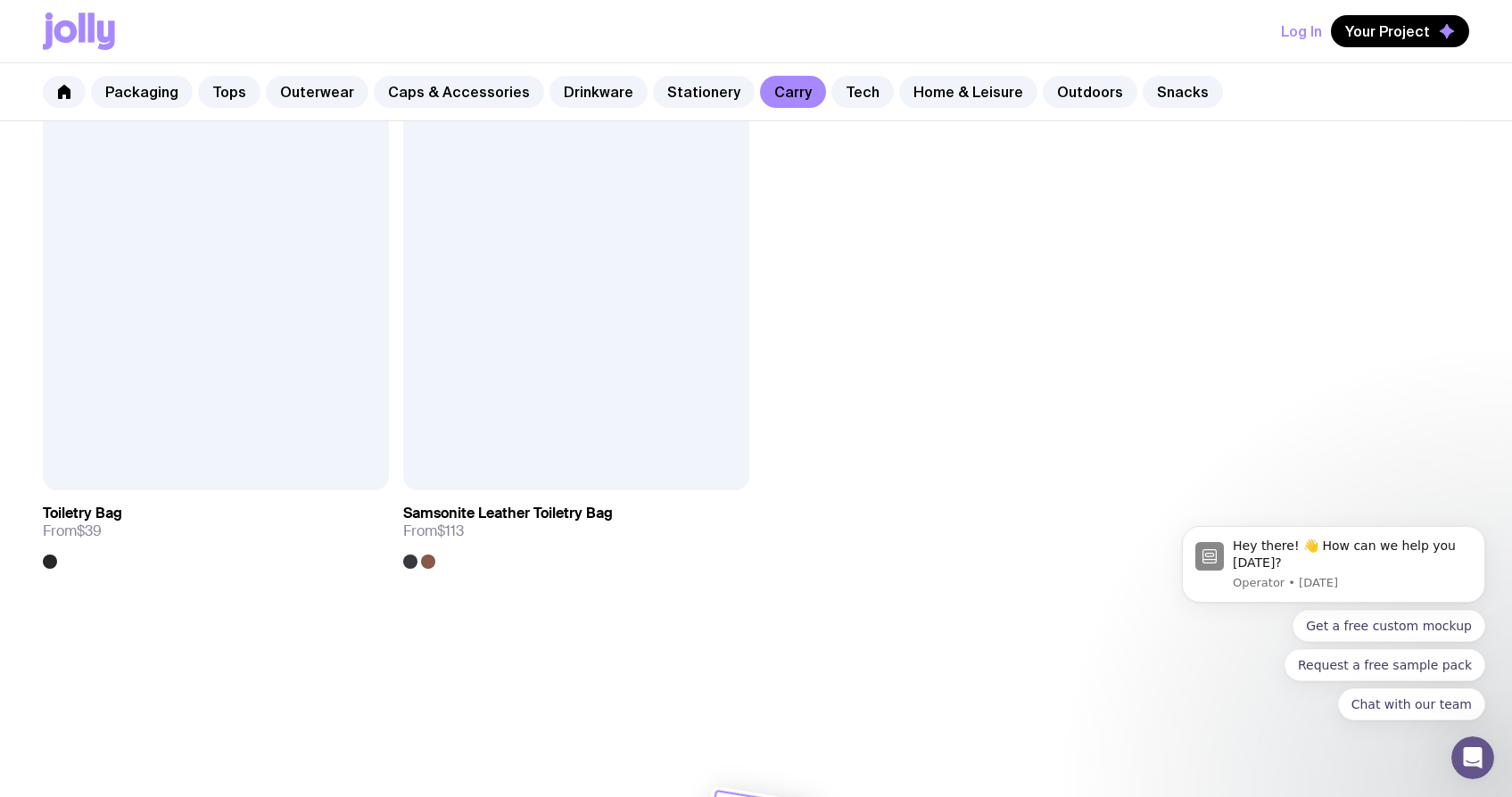
scroll to position [4866, 0]
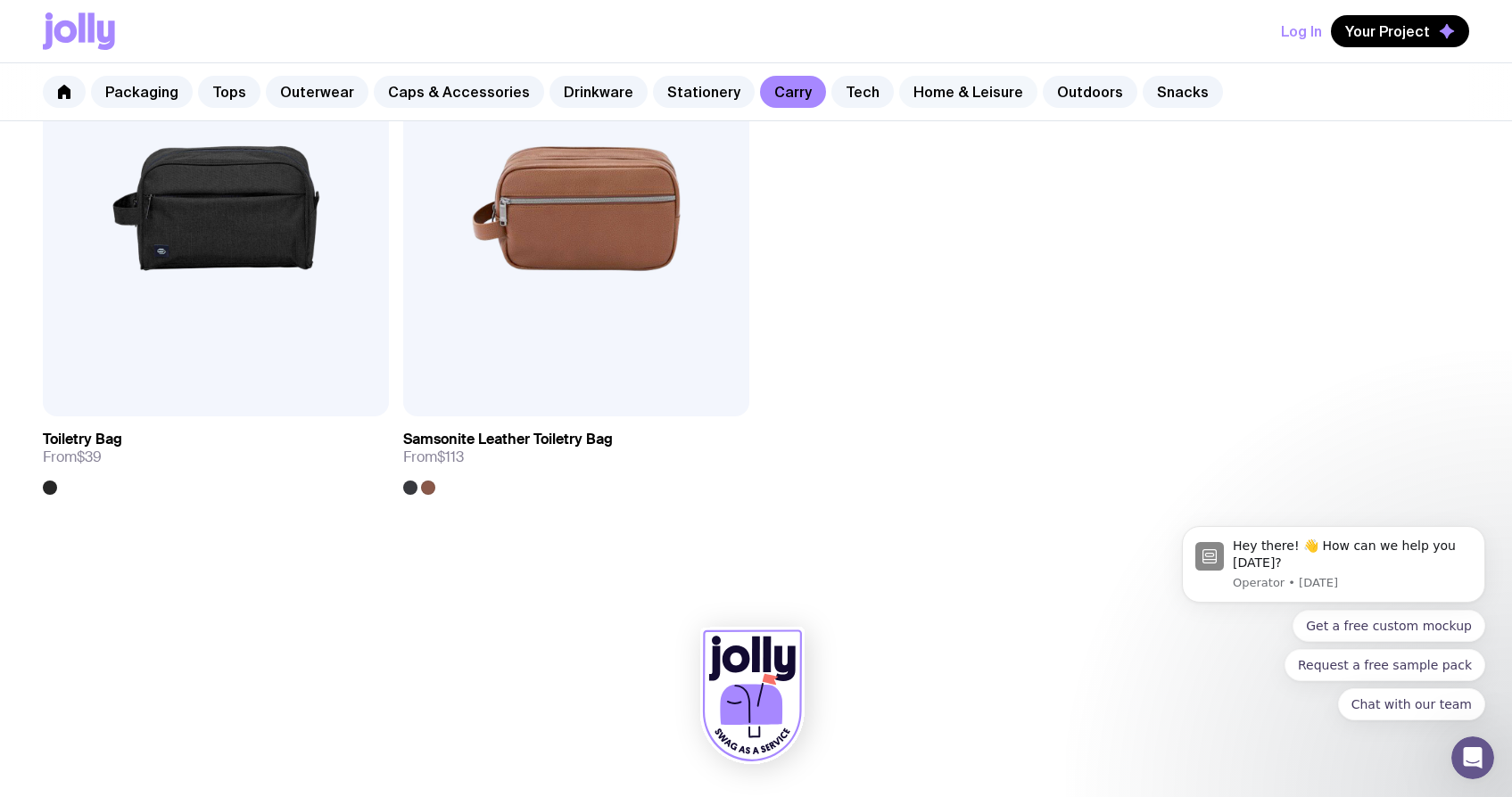
click at [947, 85] on link "Home & Leisure" at bounding box center [968, 92] width 138 height 32
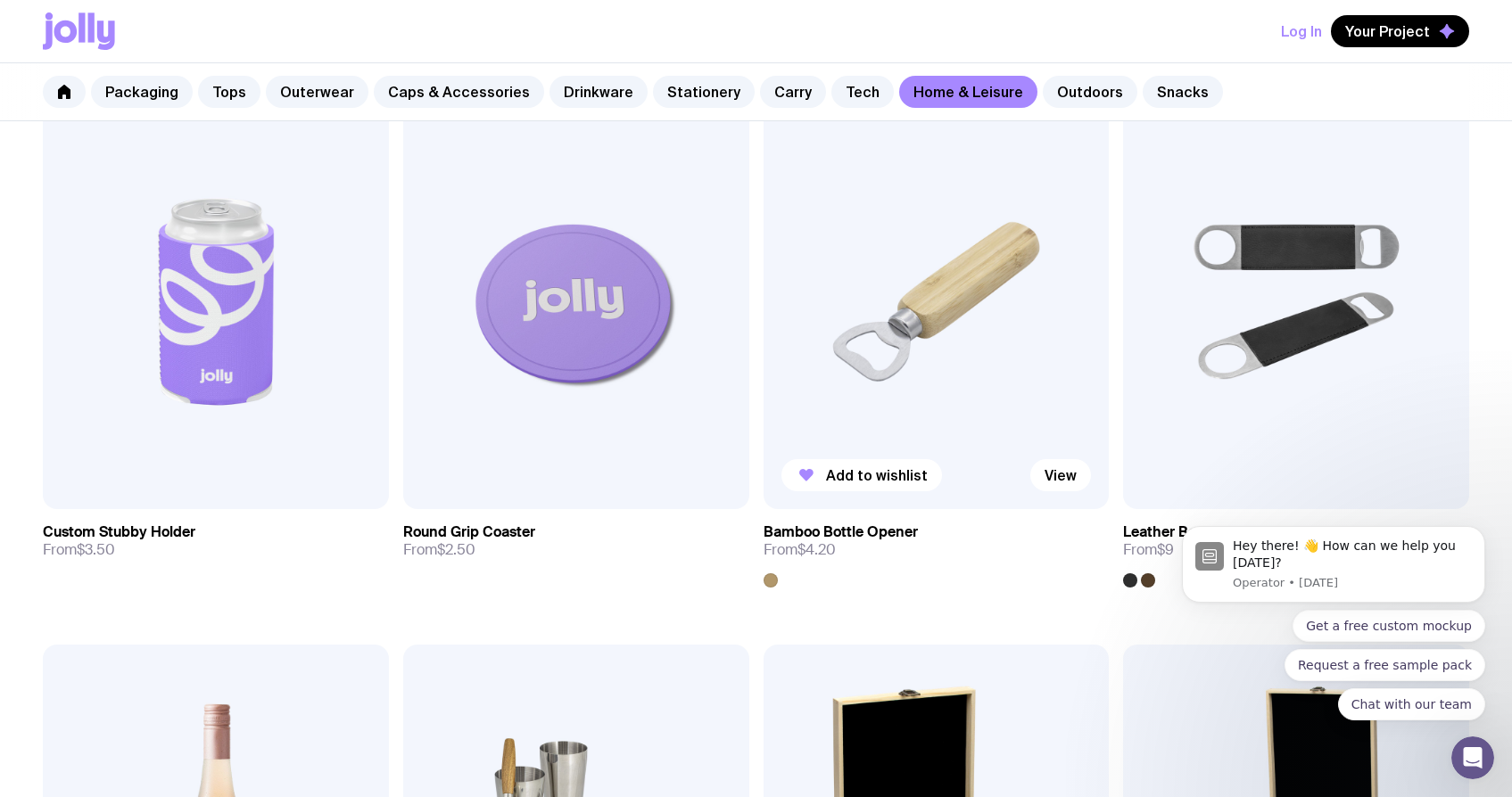
scroll to position [243, 0]
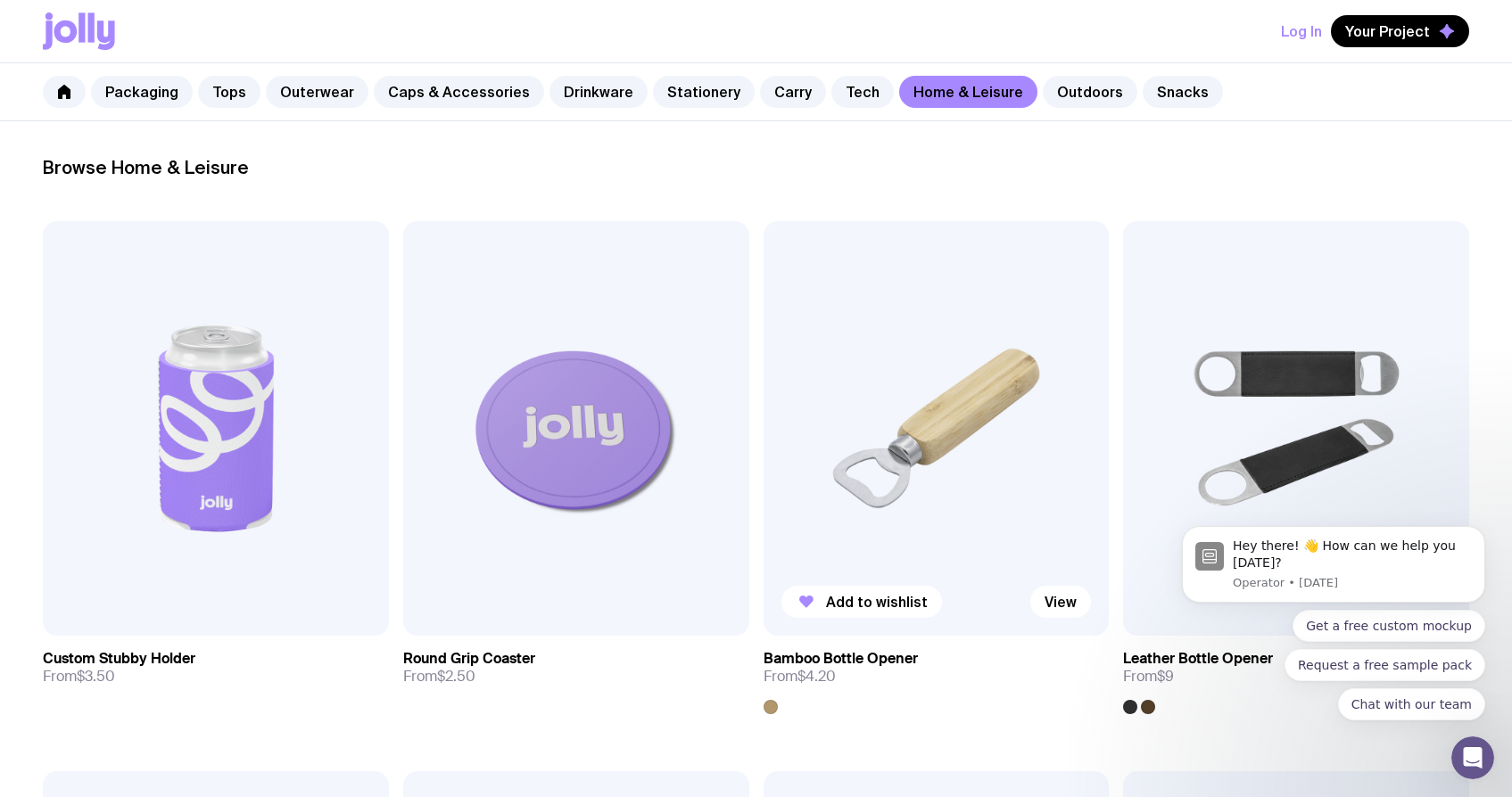
click at [934, 352] on img at bounding box center [936, 428] width 346 height 414
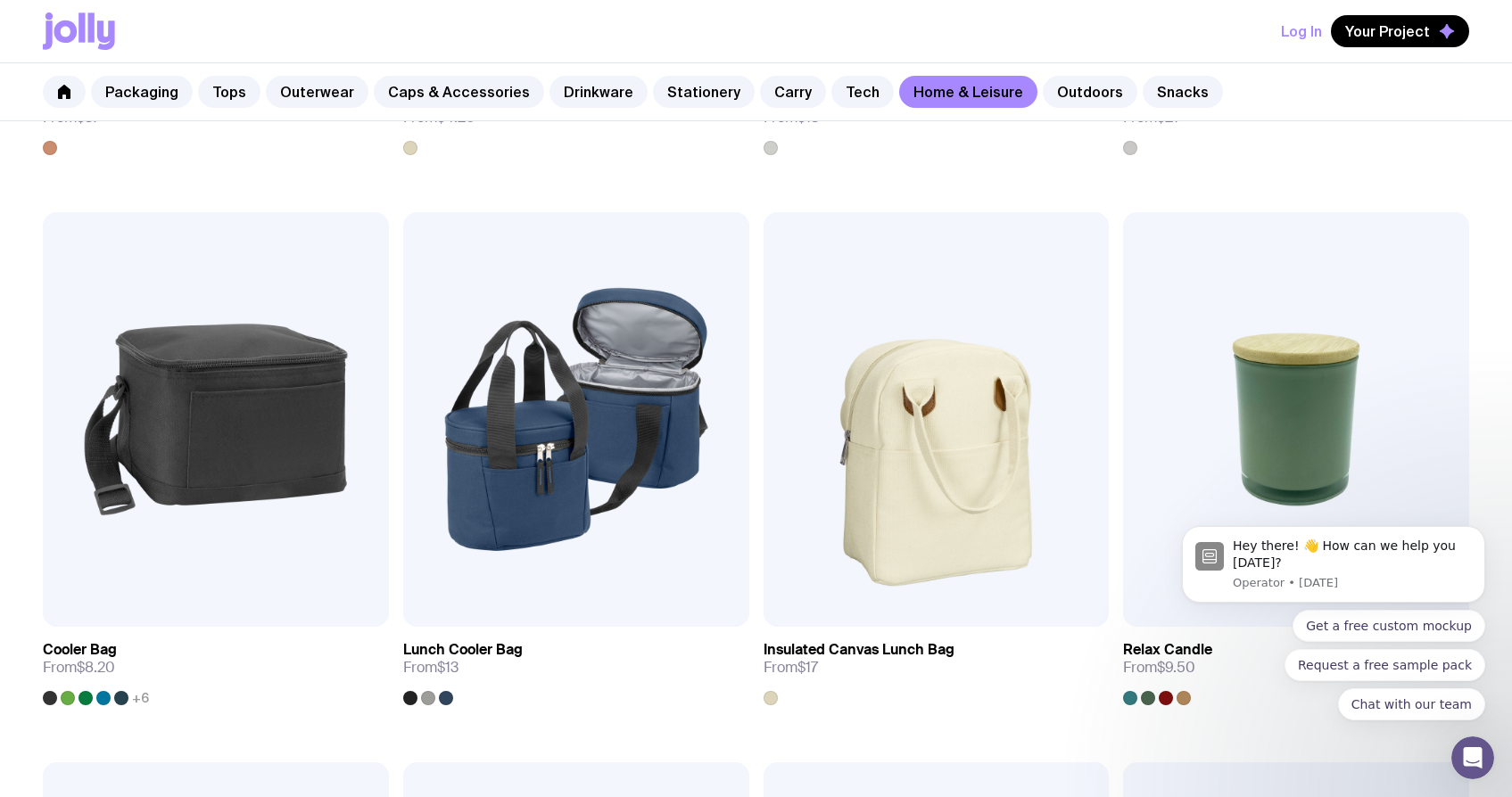
scroll to position [2540, 0]
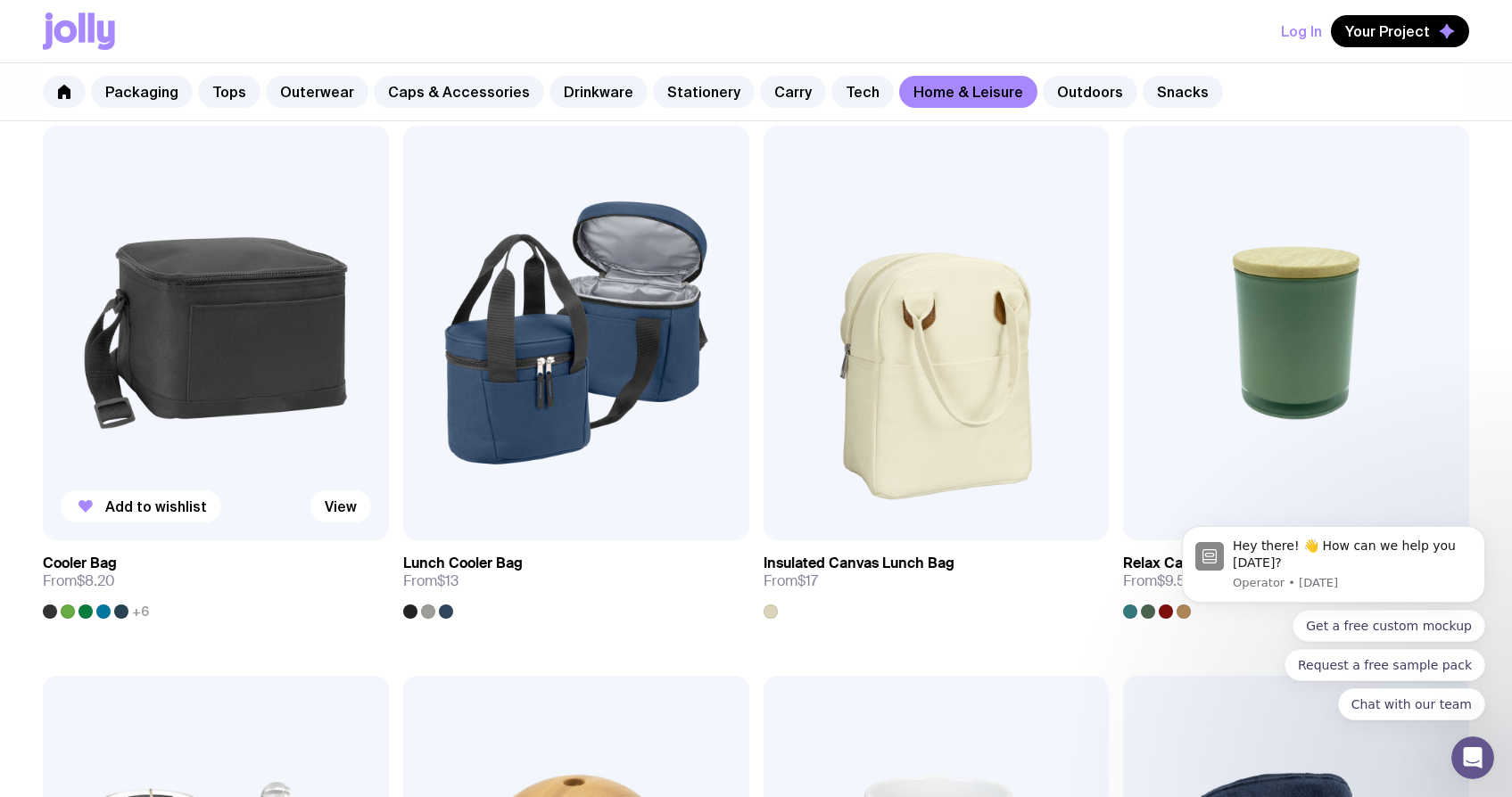
click at [313, 331] on img at bounding box center [216, 332] width 346 height 414
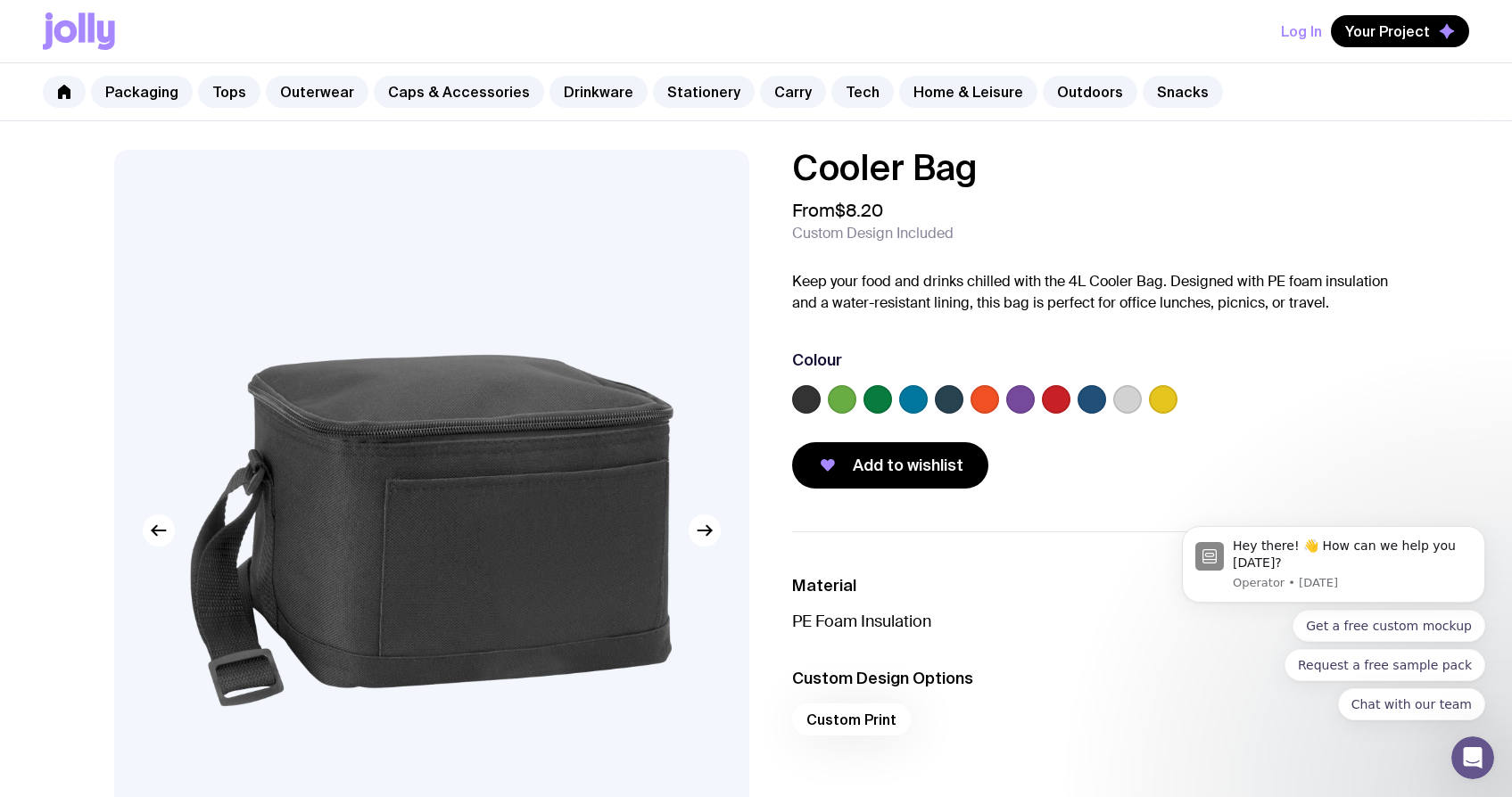
click at [906, 398] on label at bounding box center [913, 398] width 28 height 28
click at [0, 0] on input "radio" at bounding box center [0, 0] width 0 height 0
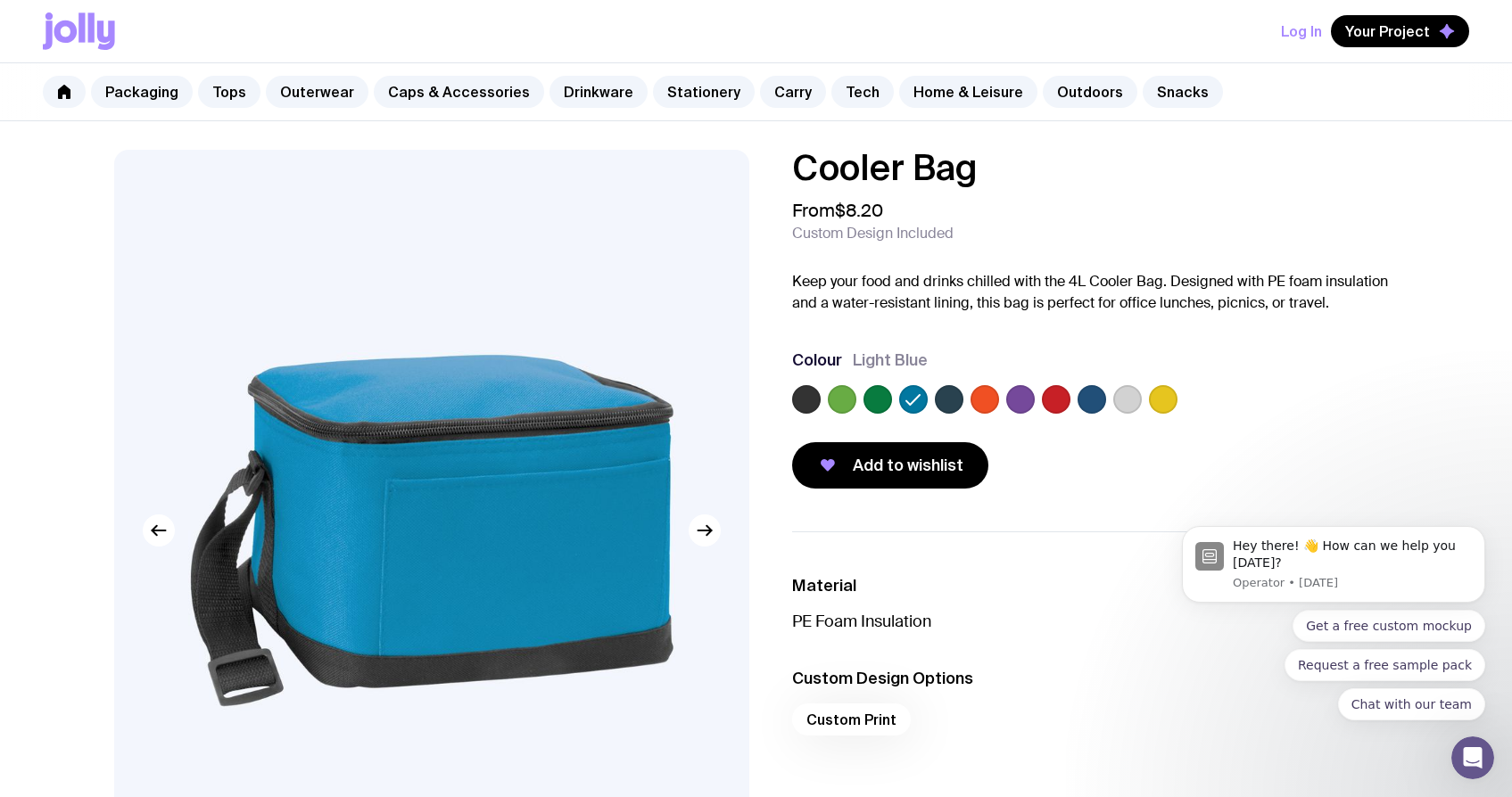
click at [1123, 399] on label at bounding box center [1127, 398] width 28 height 28
click at [0, 0] on input "radio" at bounding box center [0, 0] width 0 height 0
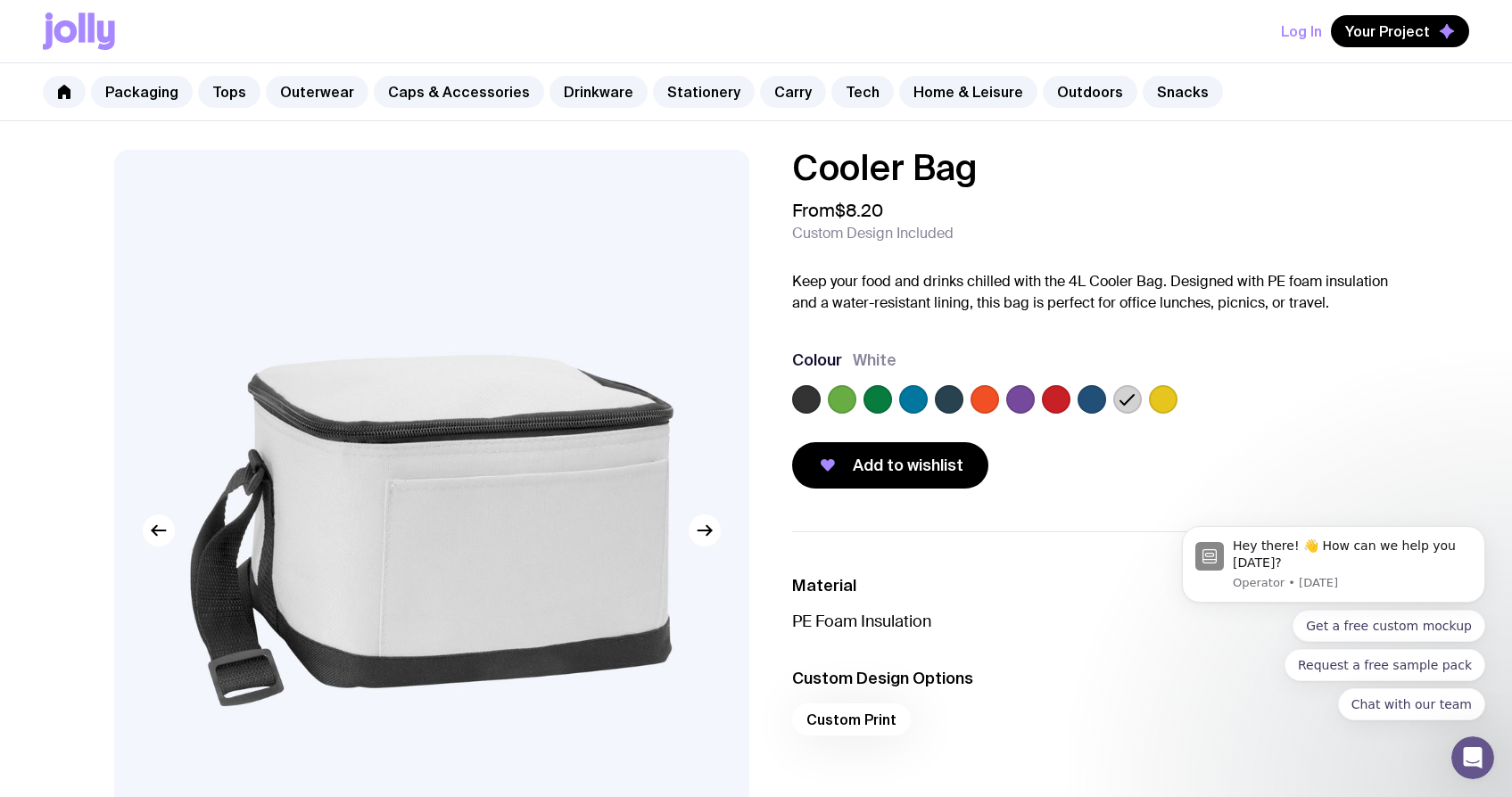
click at [1095, 398] on label at bounding box center [1091, 398] width 28 height 28
click at [0, 0] on input "radio" at bounding box center [0, 0] width 0 height 0
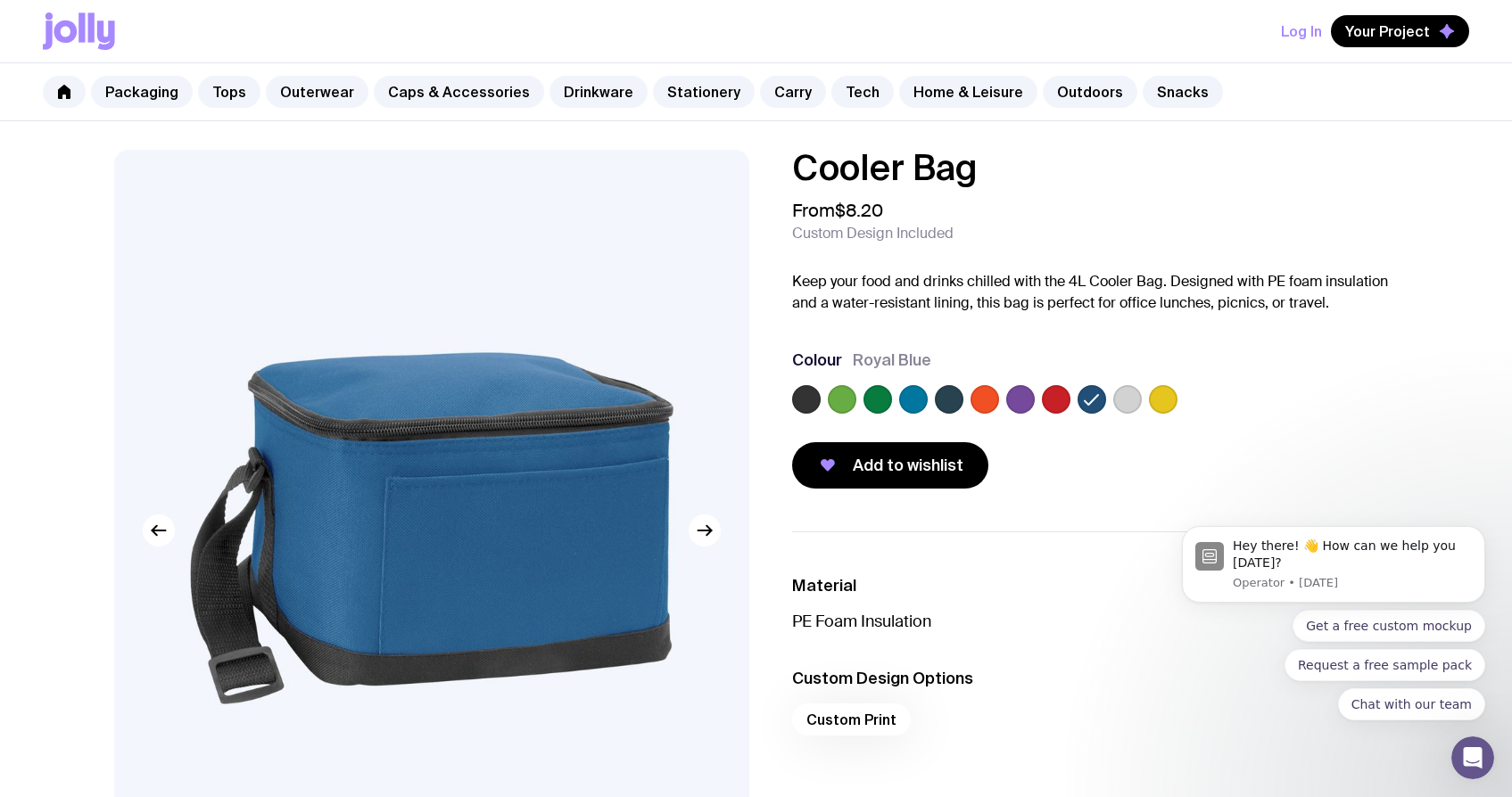
click at [903, 398] on label at bounding box center [913, 398] width 28 height 28
click at [0, 0] on input "radio" at bounding box center [0, 0] width 0 height 0
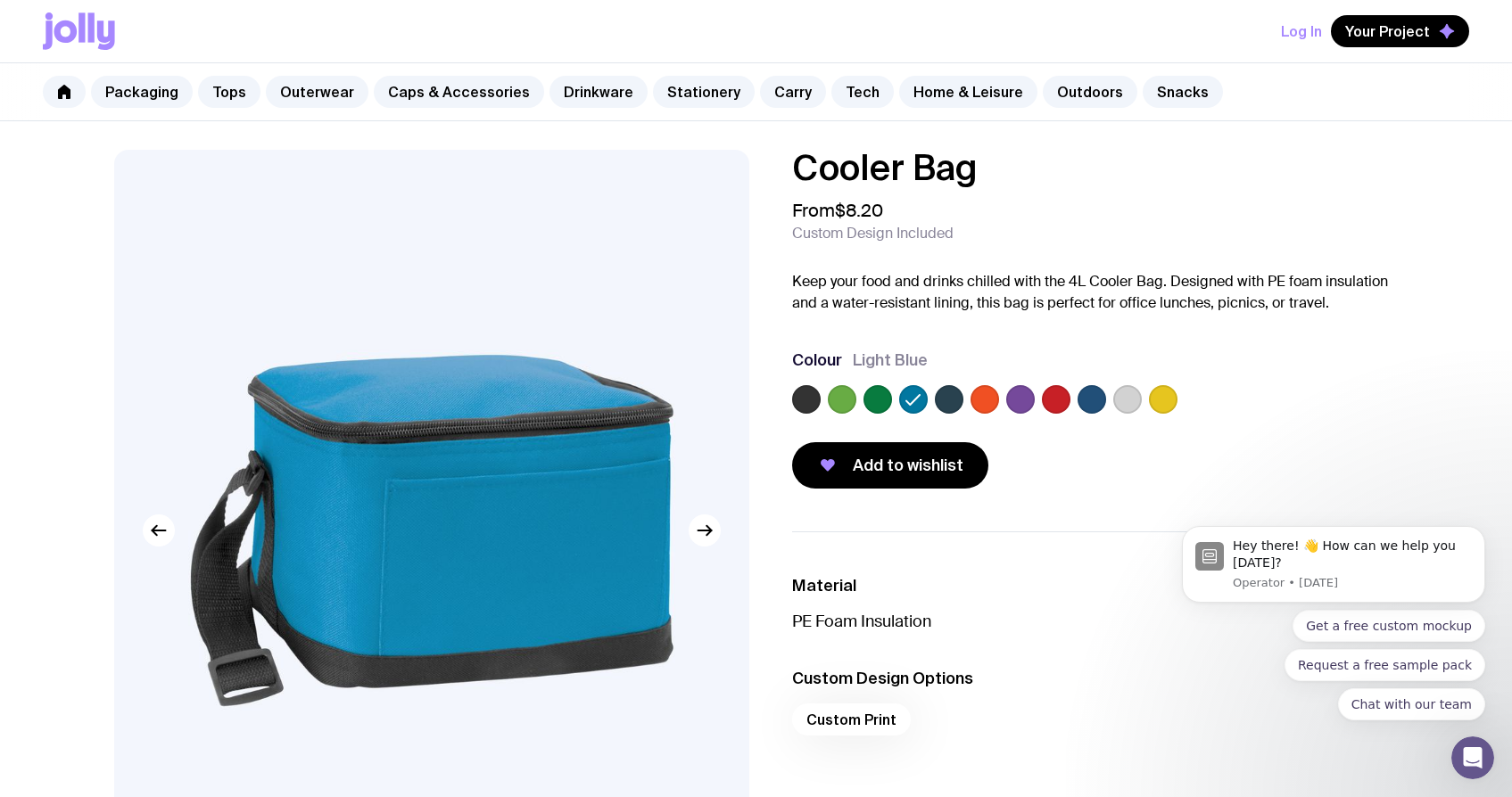
click at [1089, 398] on label at bounding box center [1091, 398] width 28 height 28
click at [0, 0] on input "radio" at bounding box center [0, 0] width 0 height 0
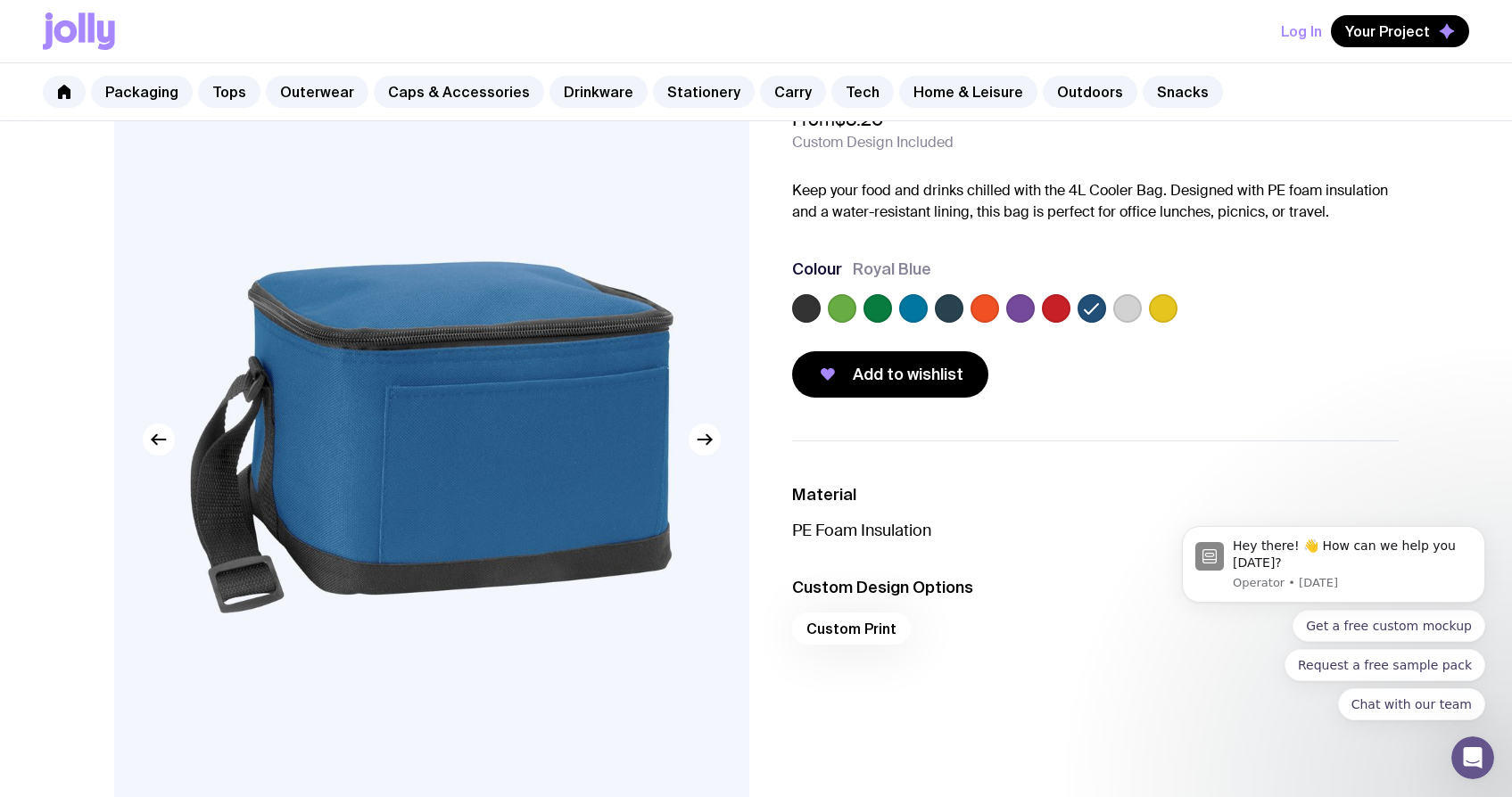
scroll to position [140, 0]
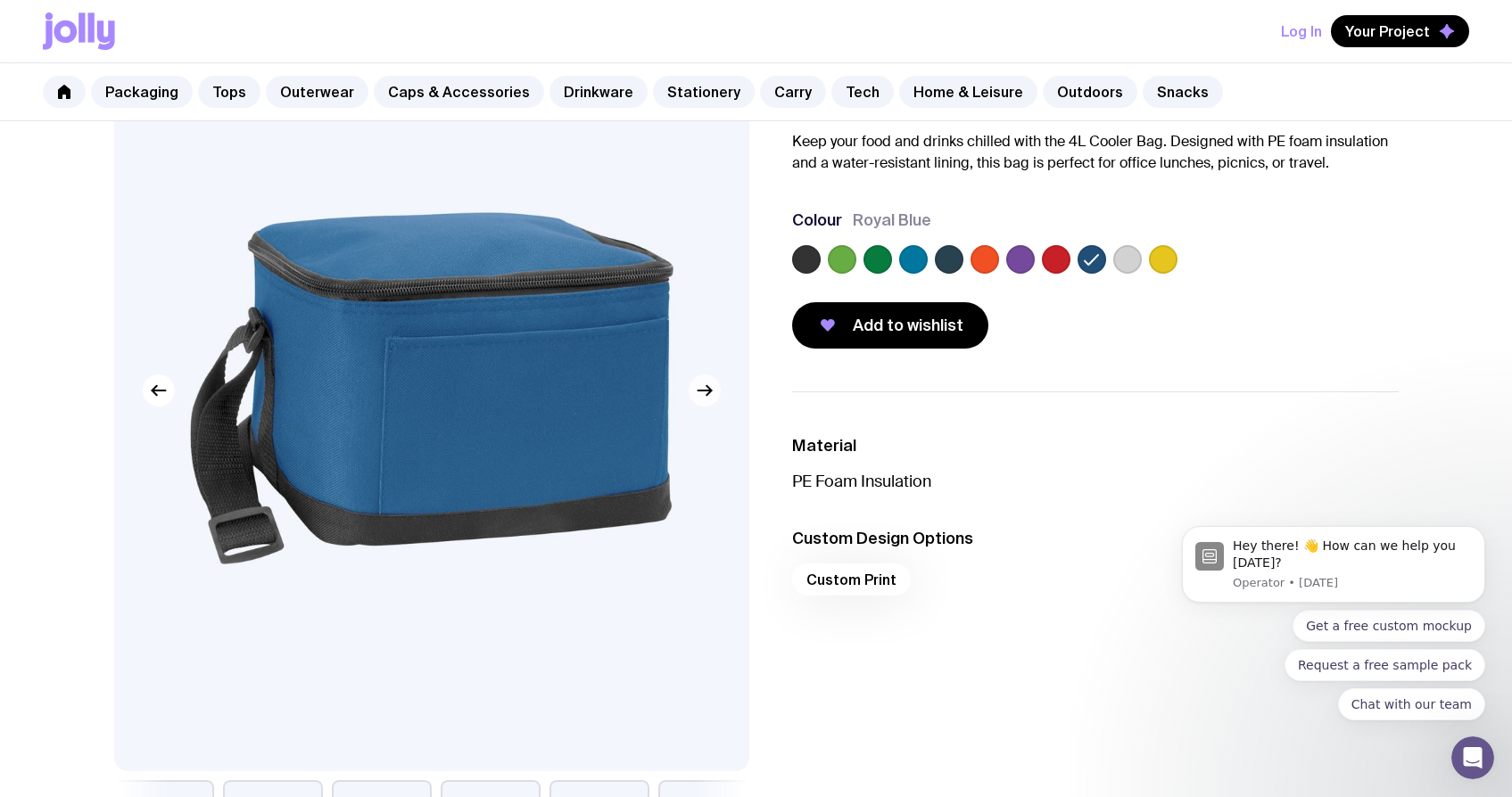
click at [695, 392] on icon "button" at bounding box center [704, 390] width 21 height 21
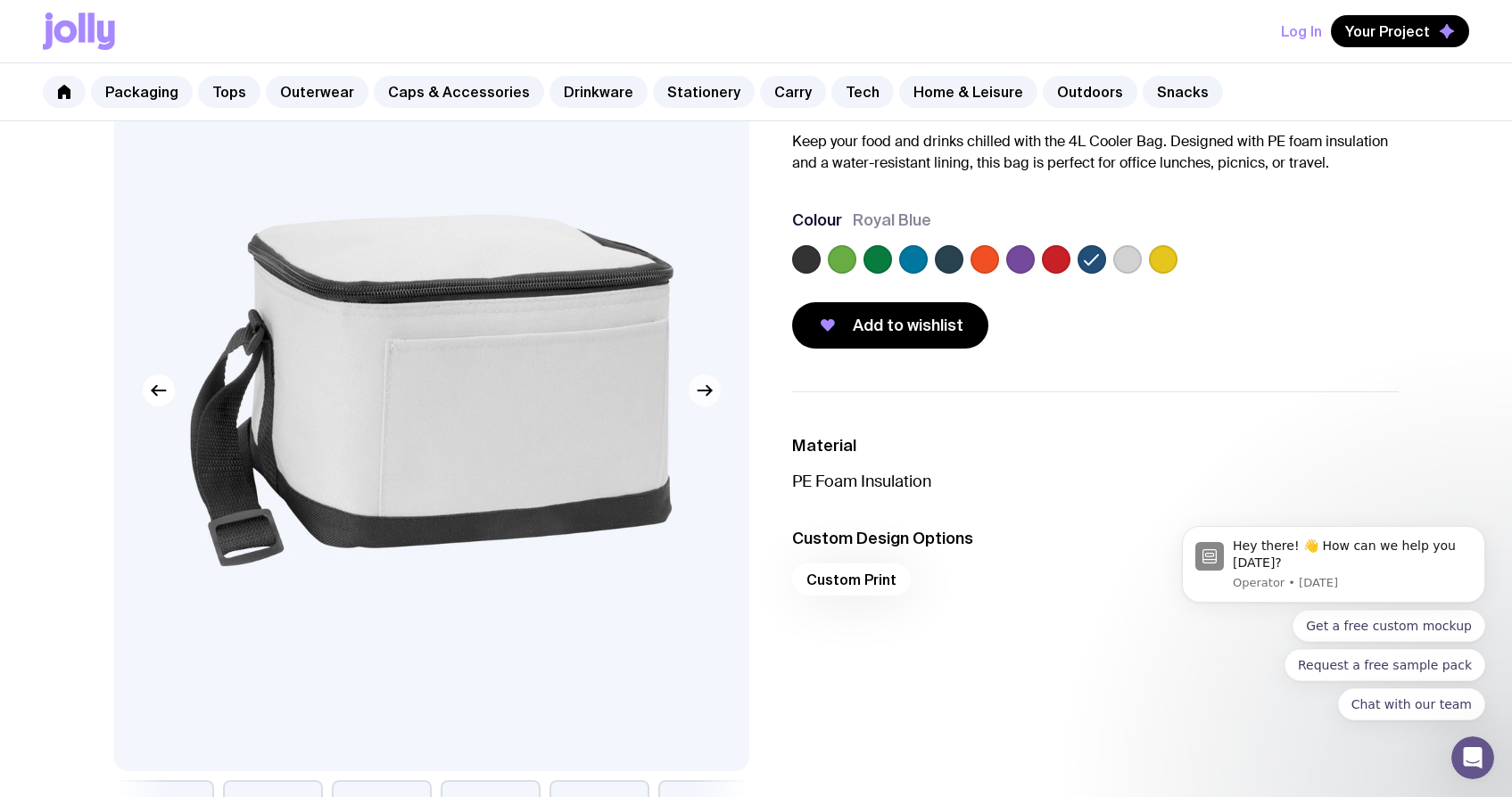
click at [697, 392] on icon "button" at bounding box center [704, 390] width 21 height 21
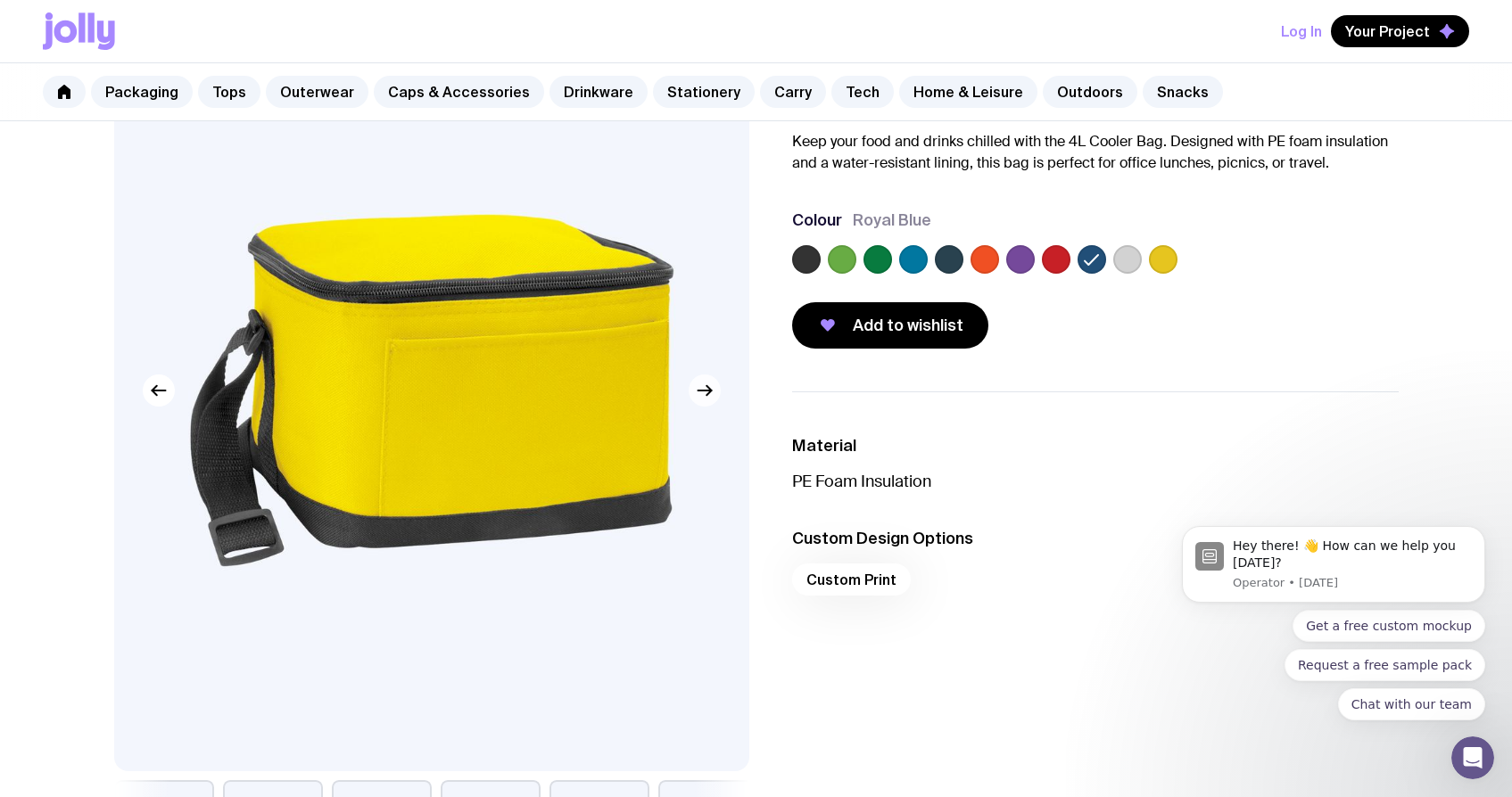
click at [697, 392] on icon "button" at bounding box center [704, 390] width 21 height 21
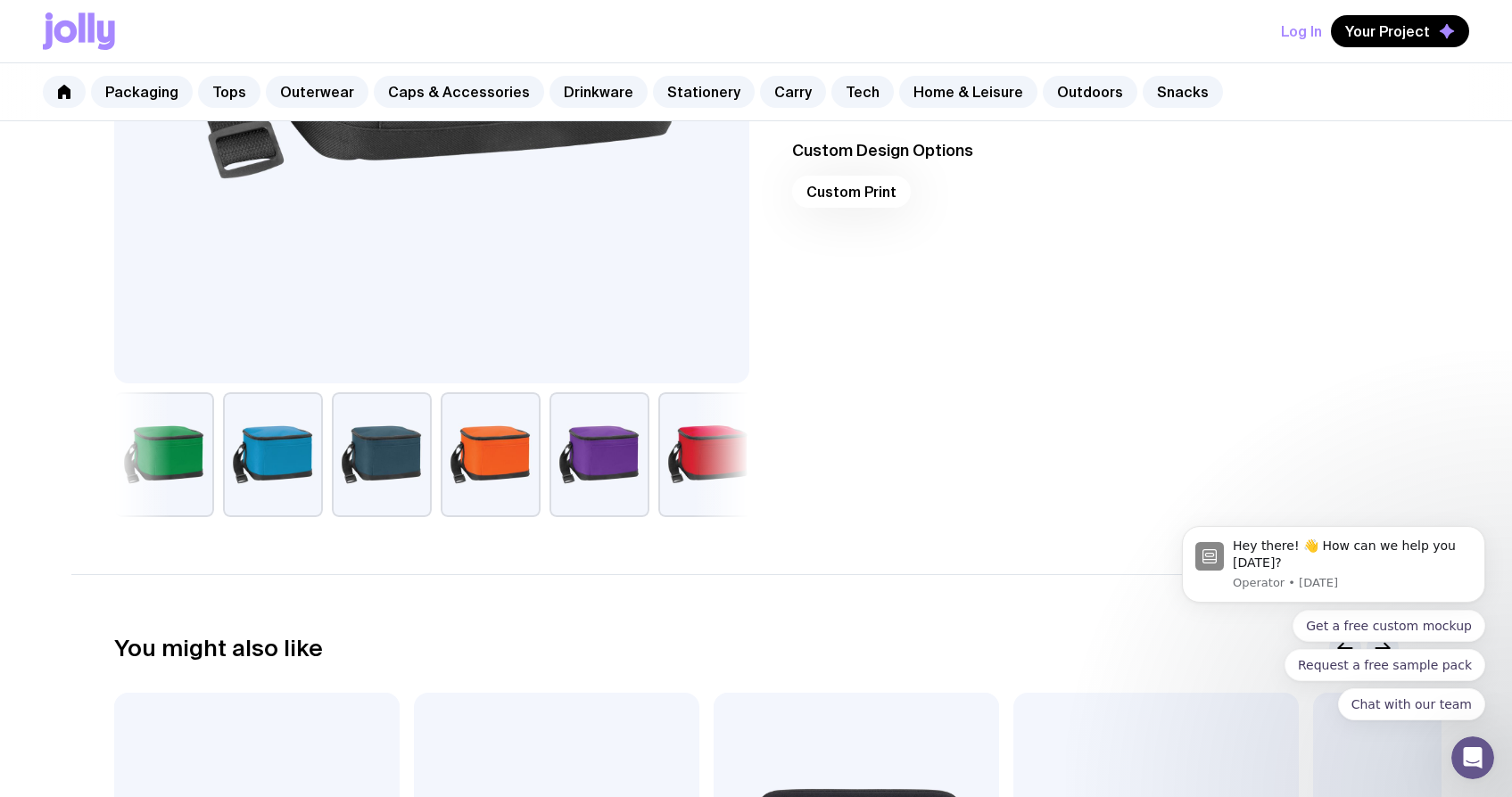
scroll to position [726, 0]
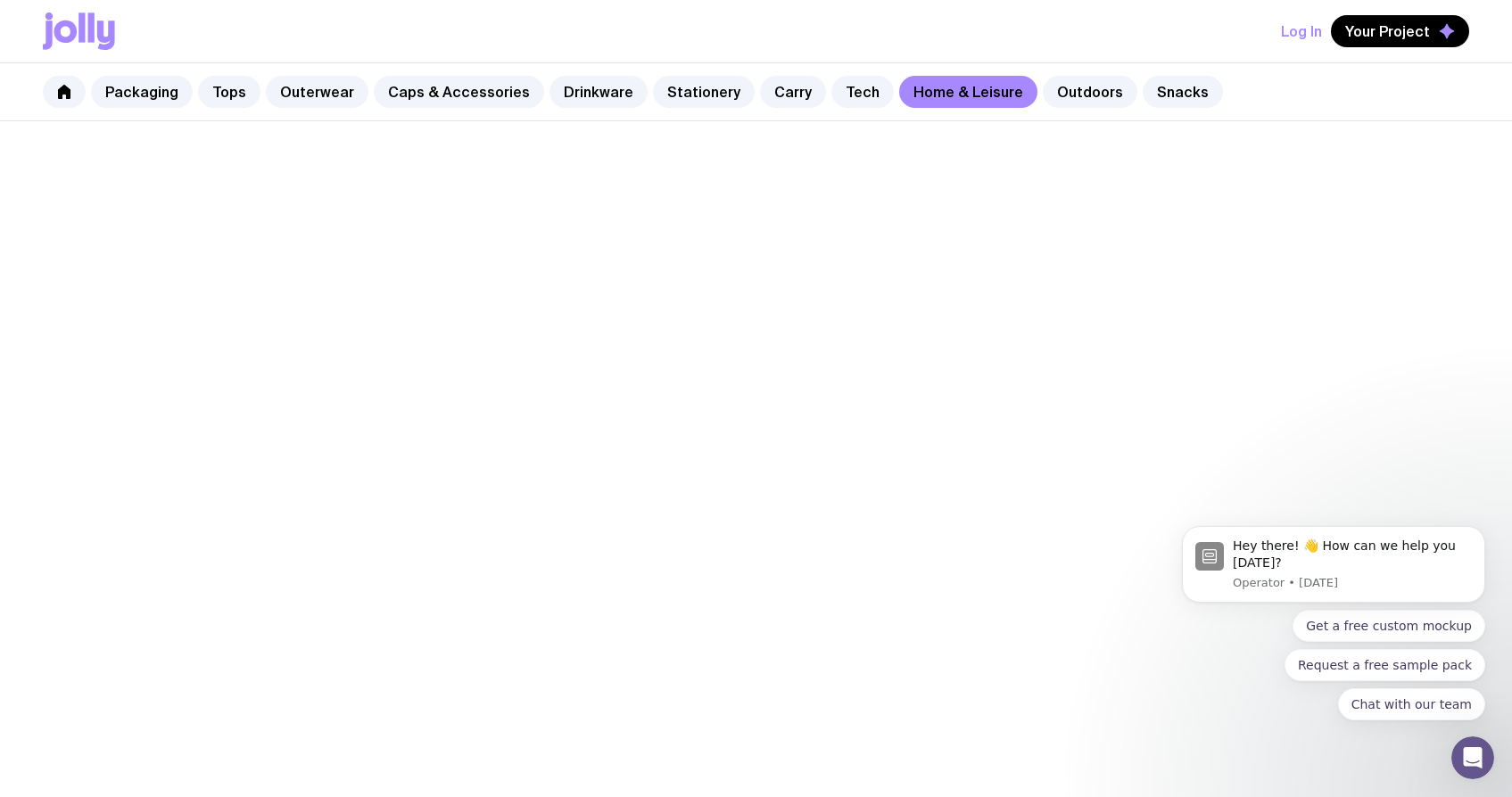
scroll to position [1126, 0]
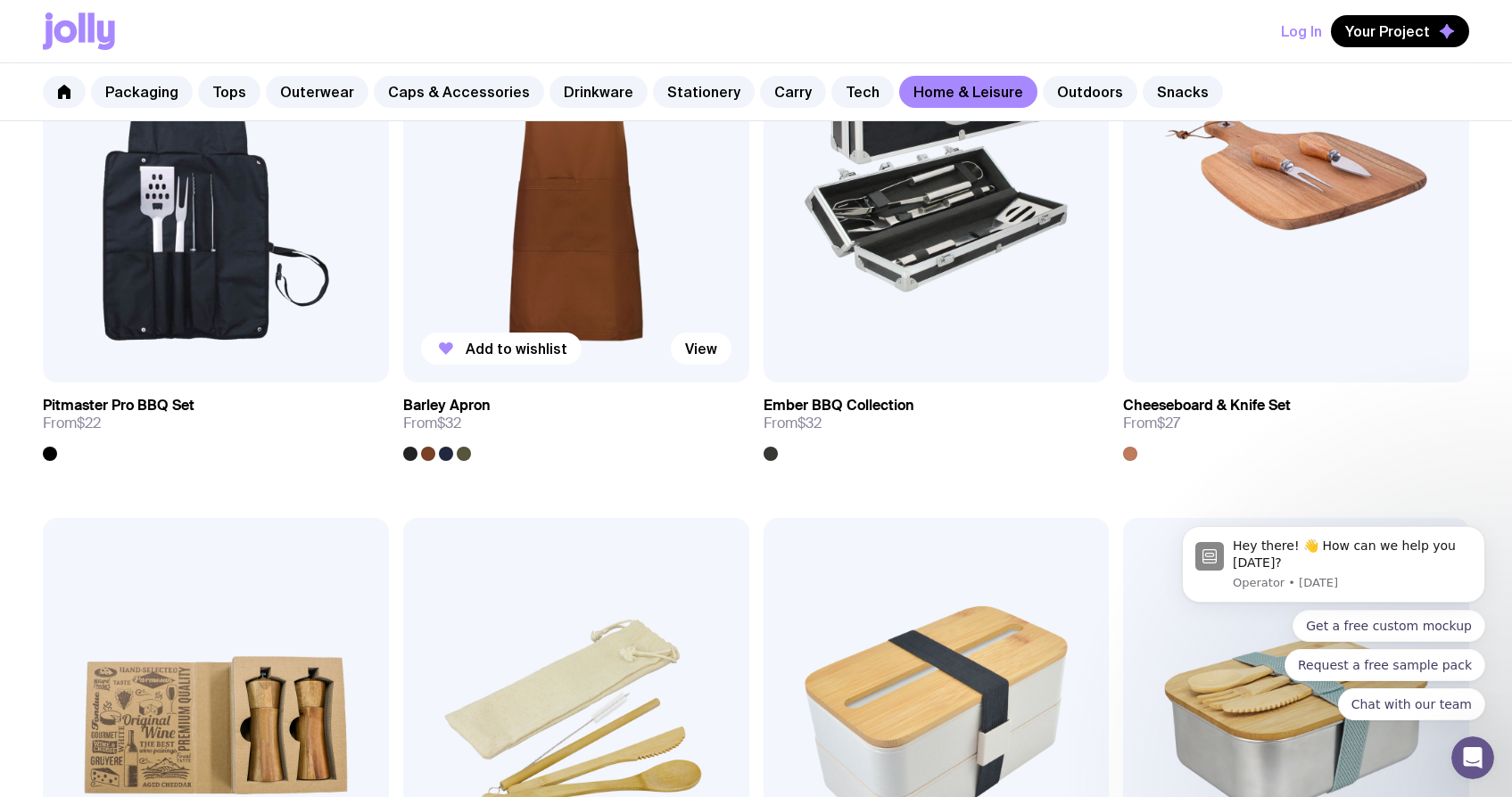
scroll to position [2430, 0]
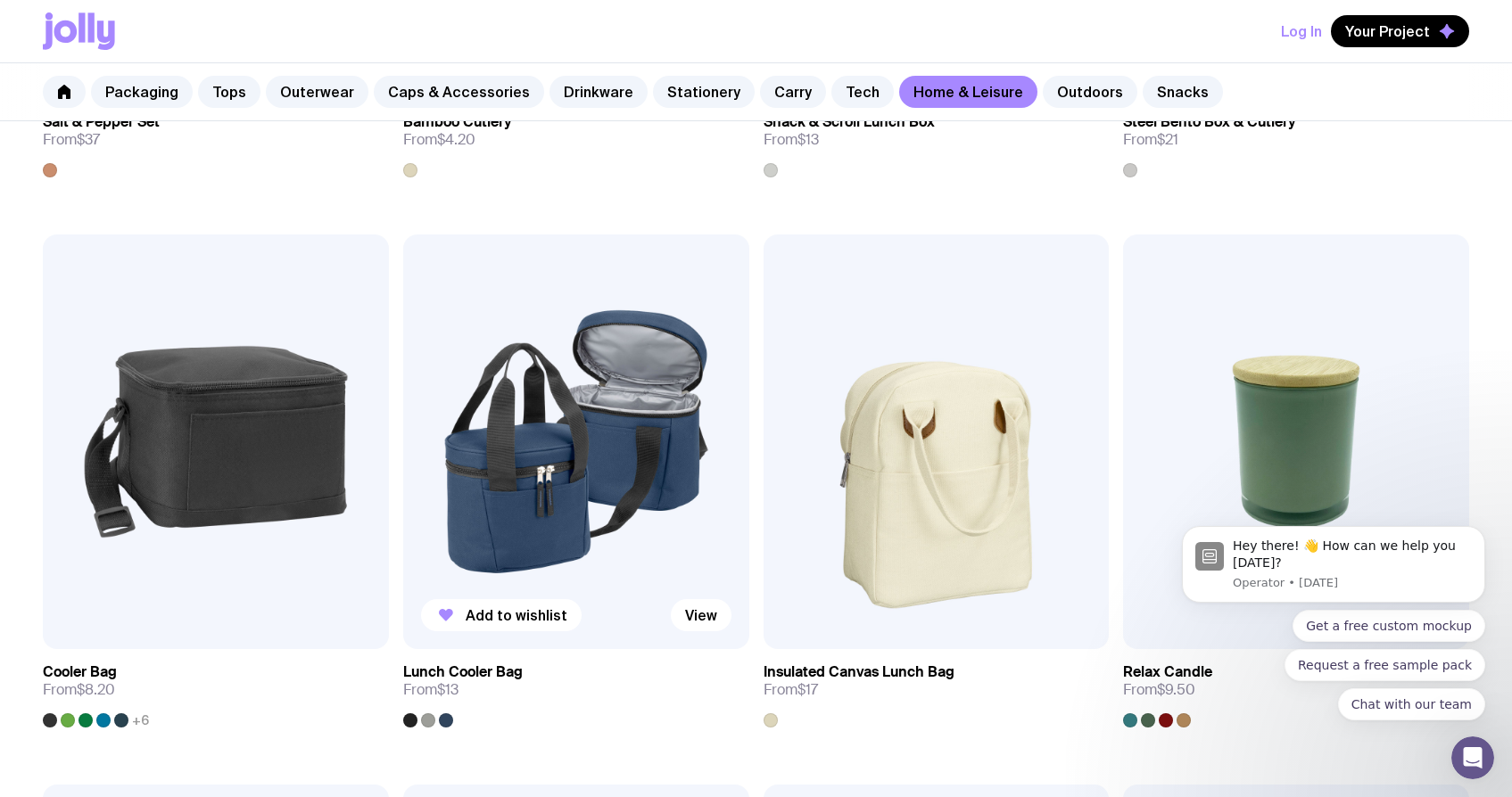
click at [609, 428] on img at bounding box center [576, 441] width 346 height 414
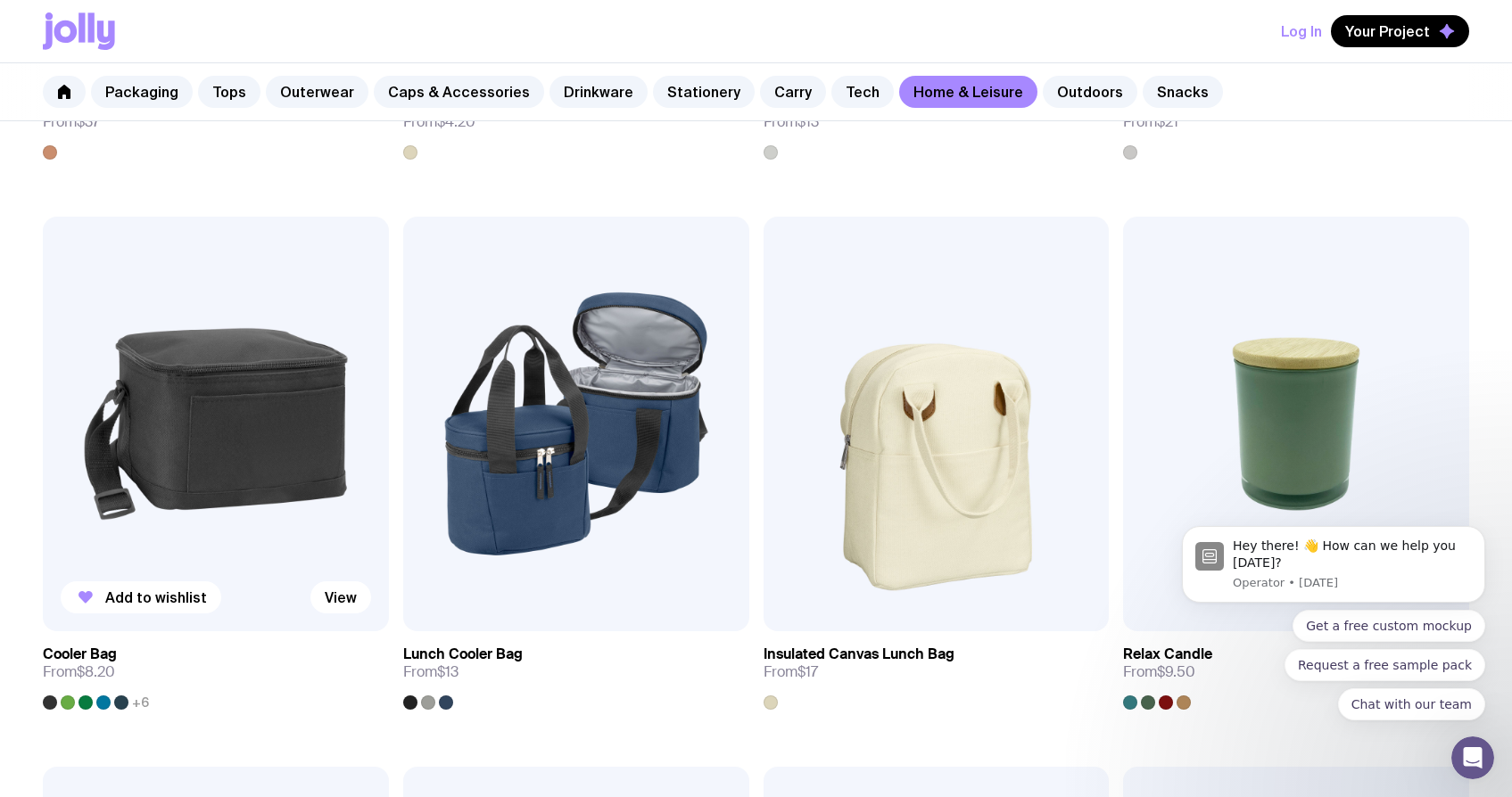
scroll to position [2602, 0]
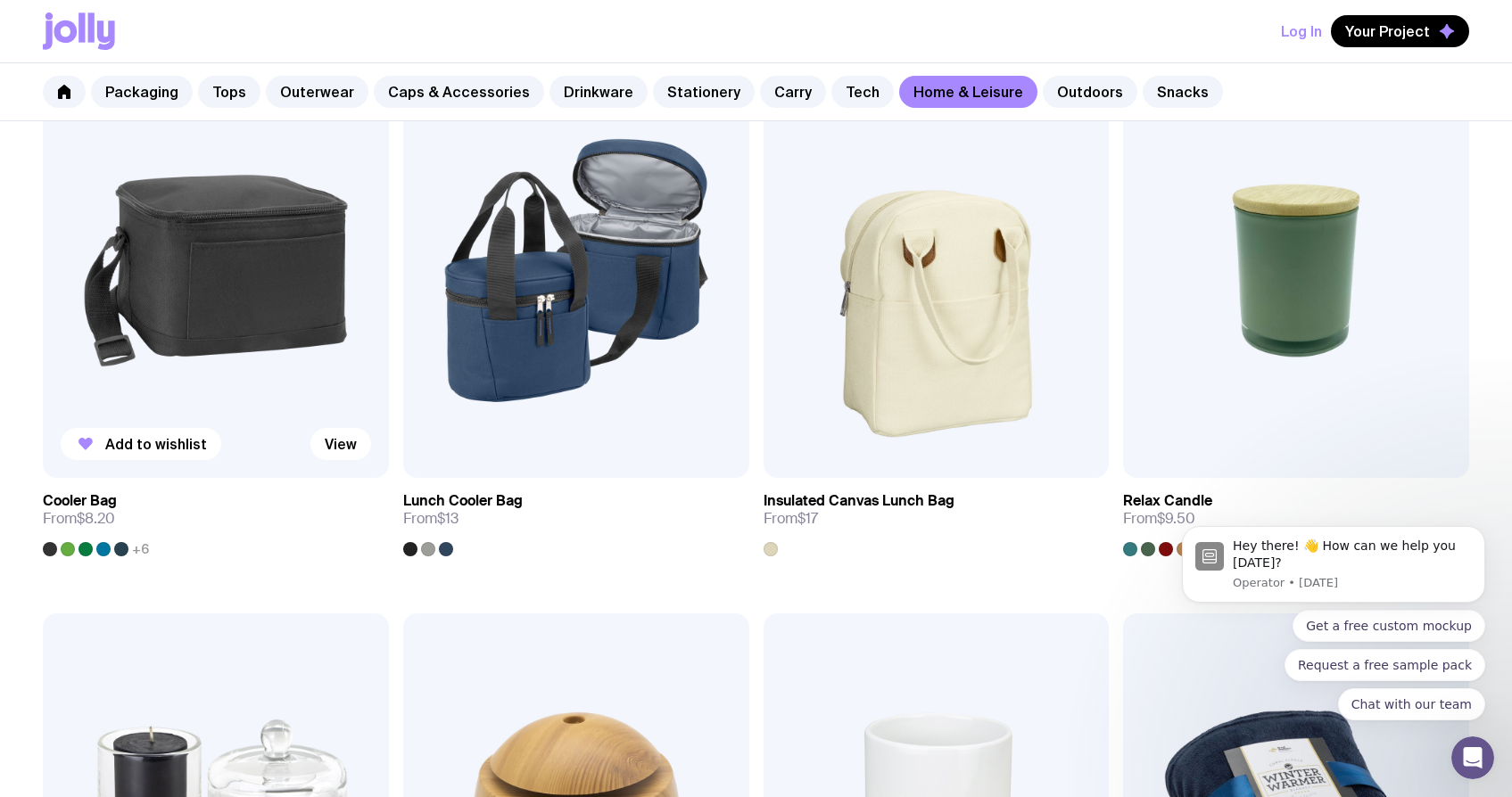
click at [217, 342] on img at bounding box center [216, 270] width 346 height 414
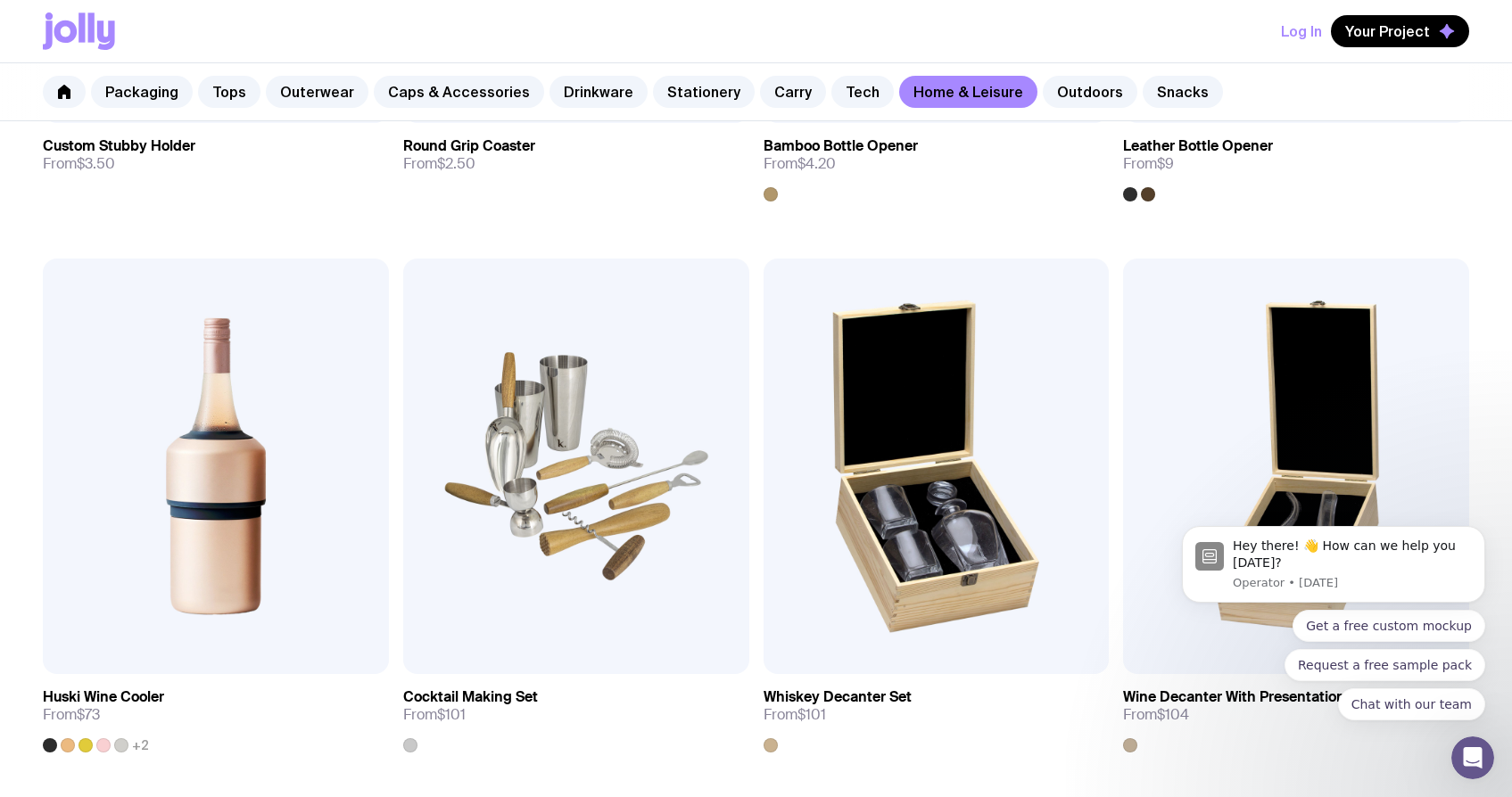
scroll to position [540, 0]
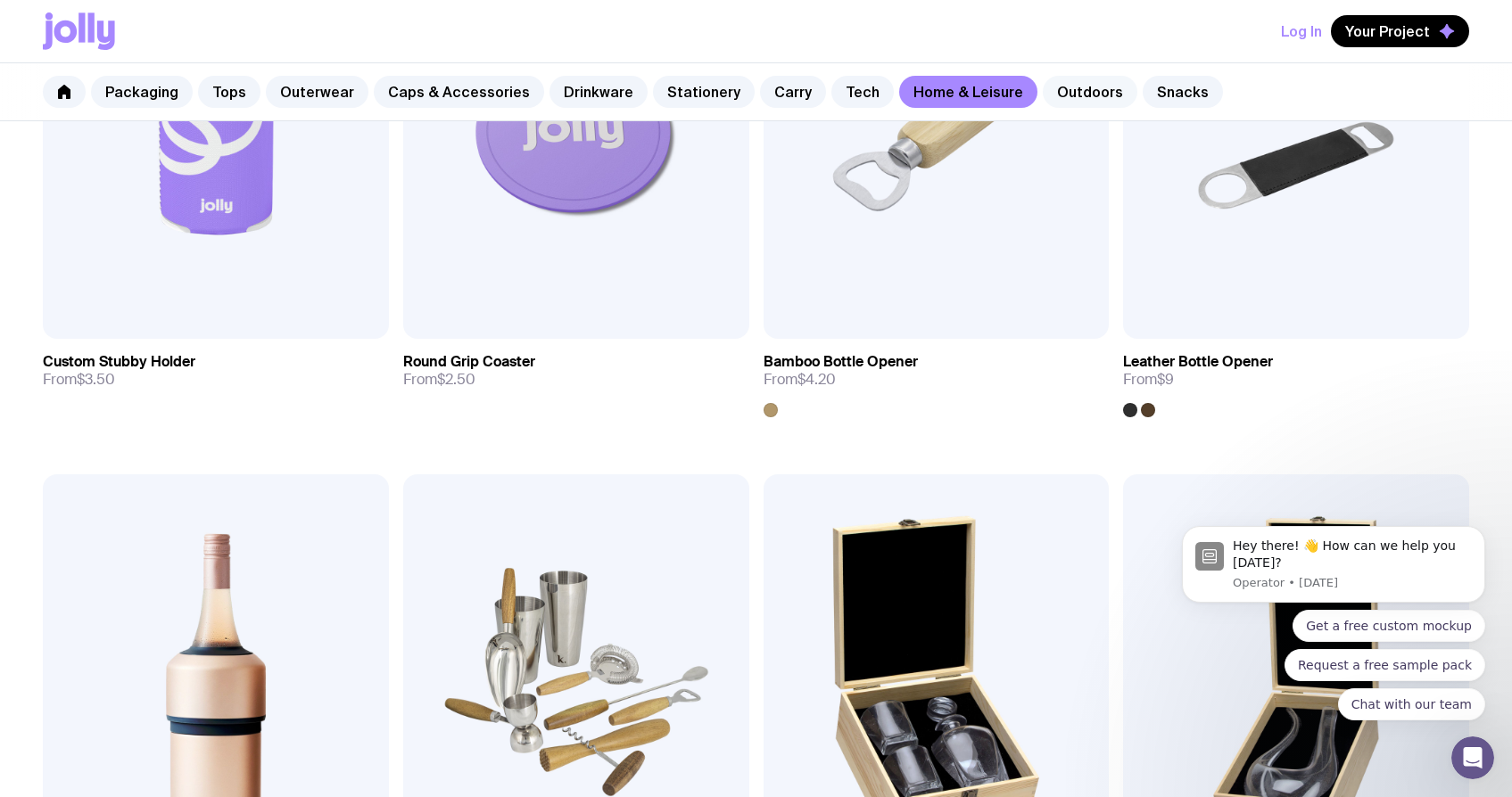
click at [1085, 93] on link "Outdoors" at bounding box center [1089, 92] width 95 height 32
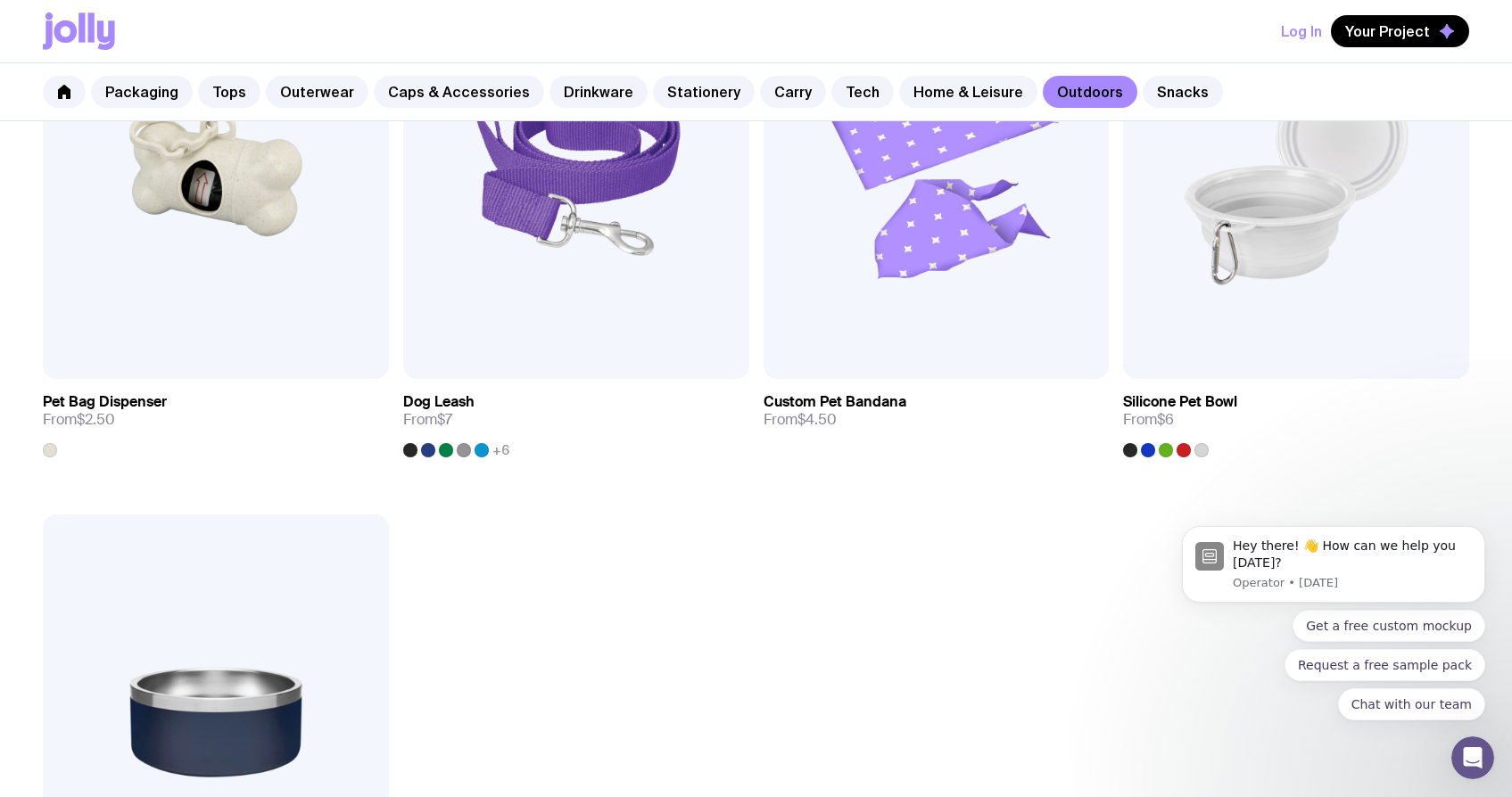
scroll to position [2539, 0]
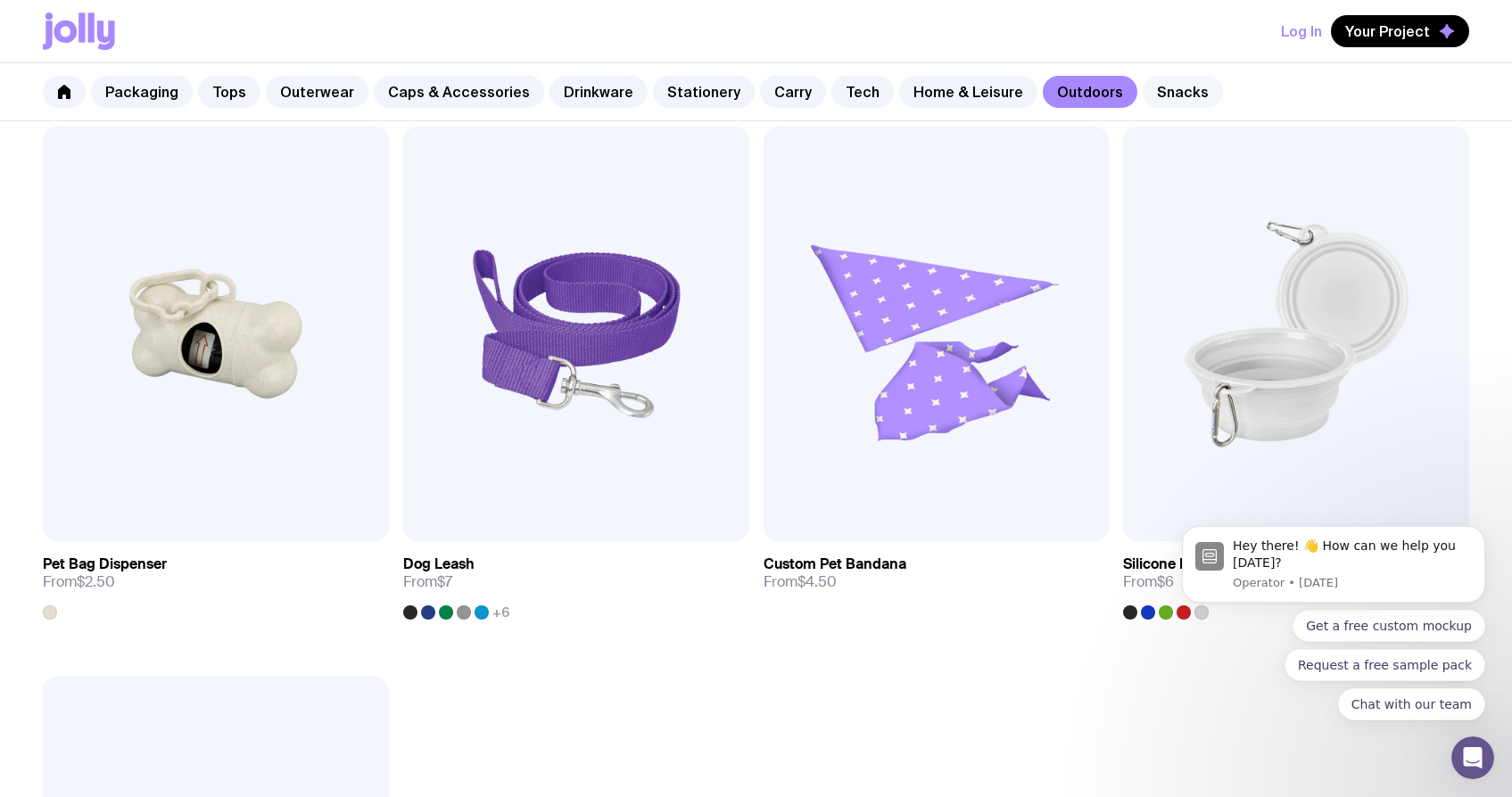
click at [1143, 82] on link "Snacks" at bounding box center [1182, 92] width 80 height 32
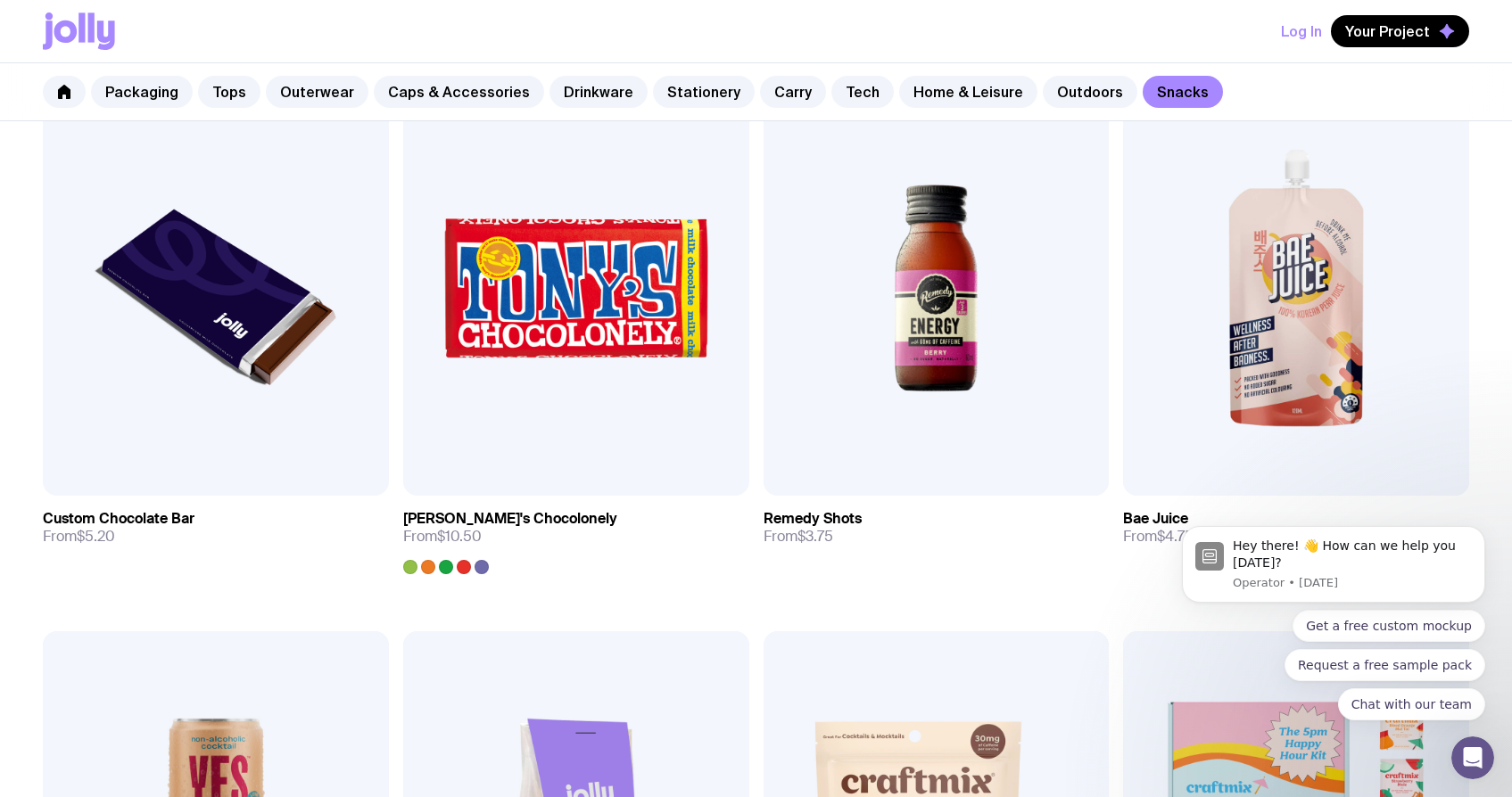
scroll to position [1170, 0]
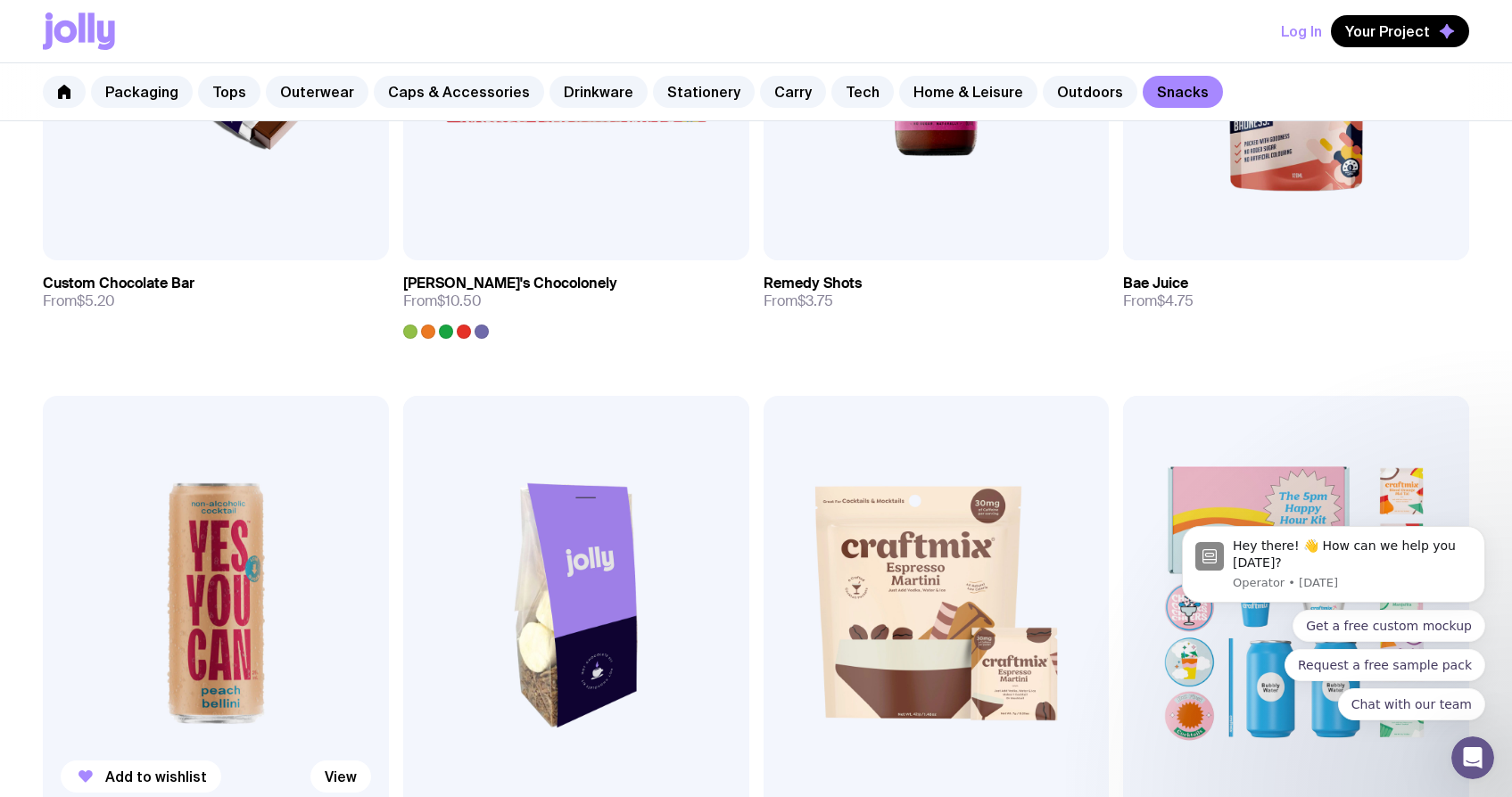
click at [265, 566] on img at bounding box center [216, 602] width 346 height 414
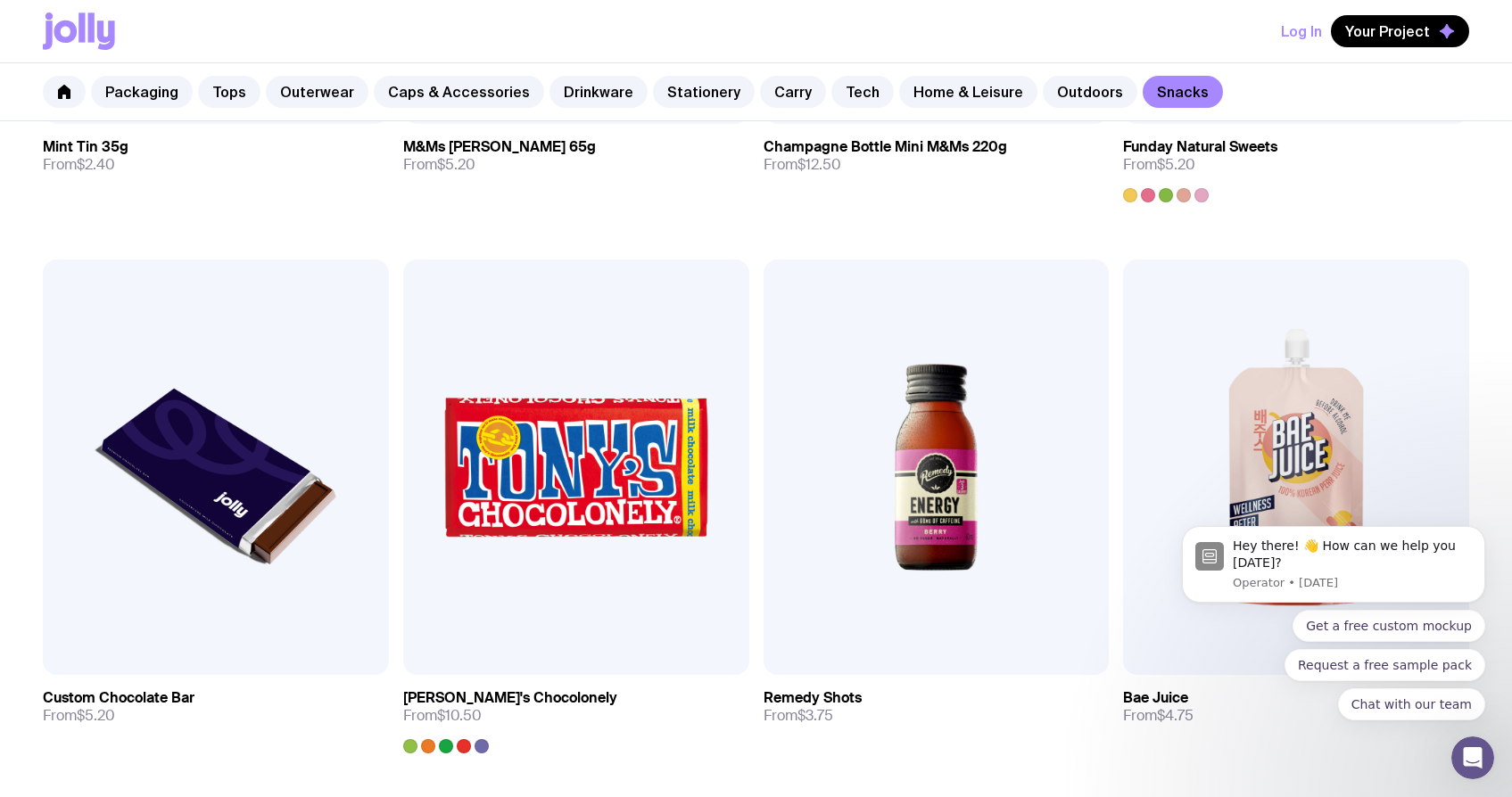
scroll to position [376, 0]
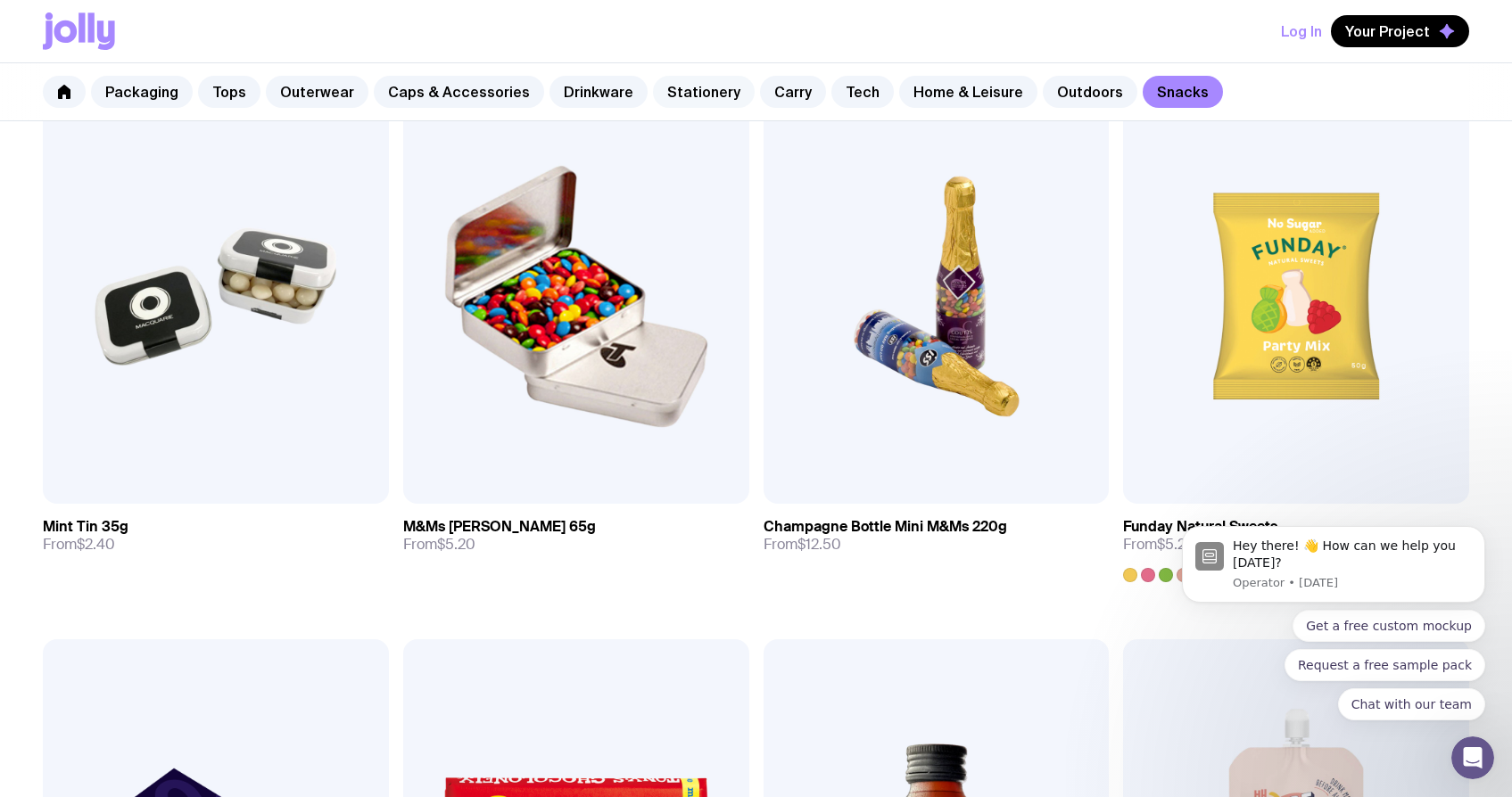
click at [660, 93] on link "Stationery" at bounding box center [704, 92] width 102 height 32
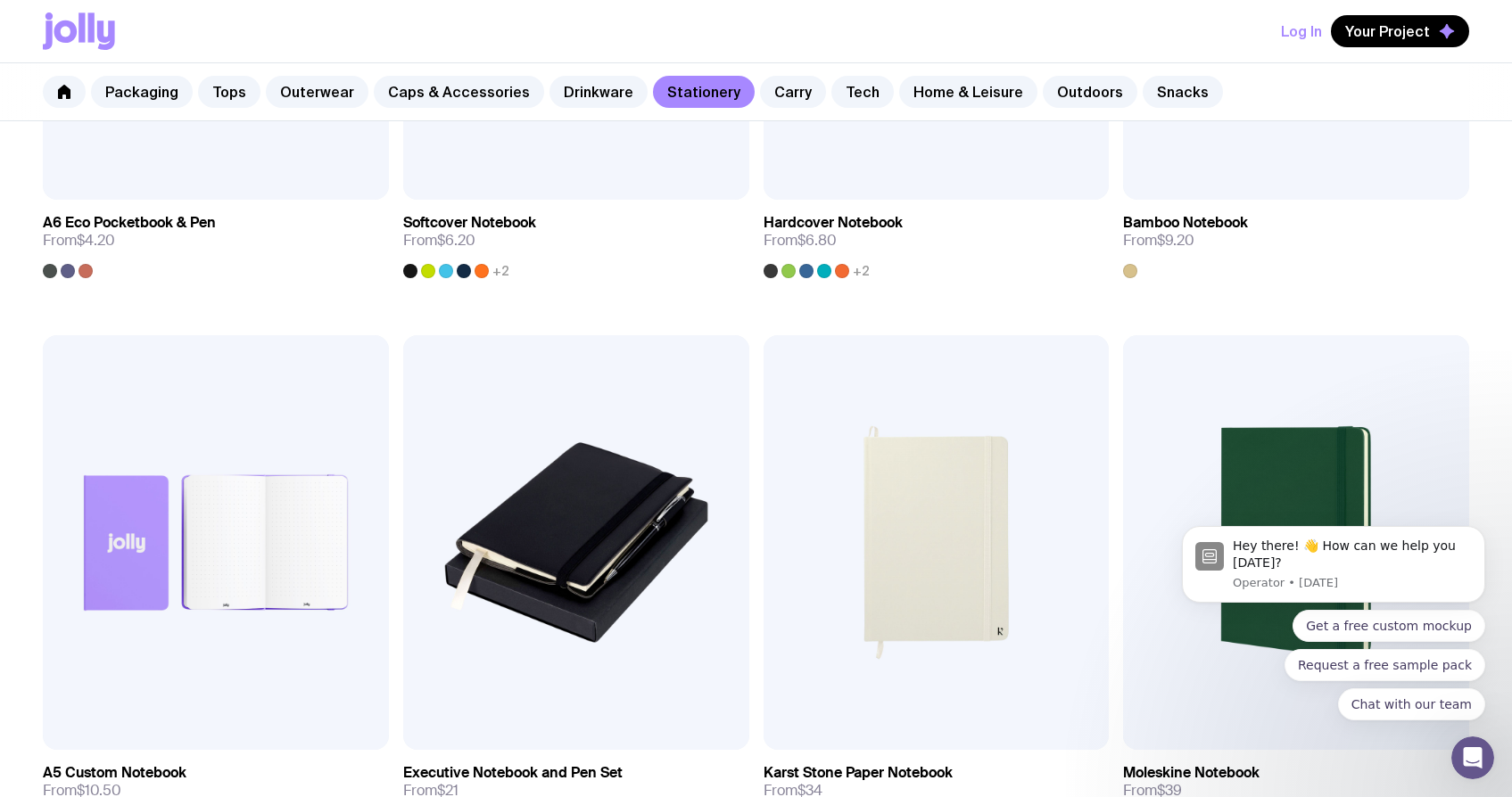
scroll to position [1149, 0]
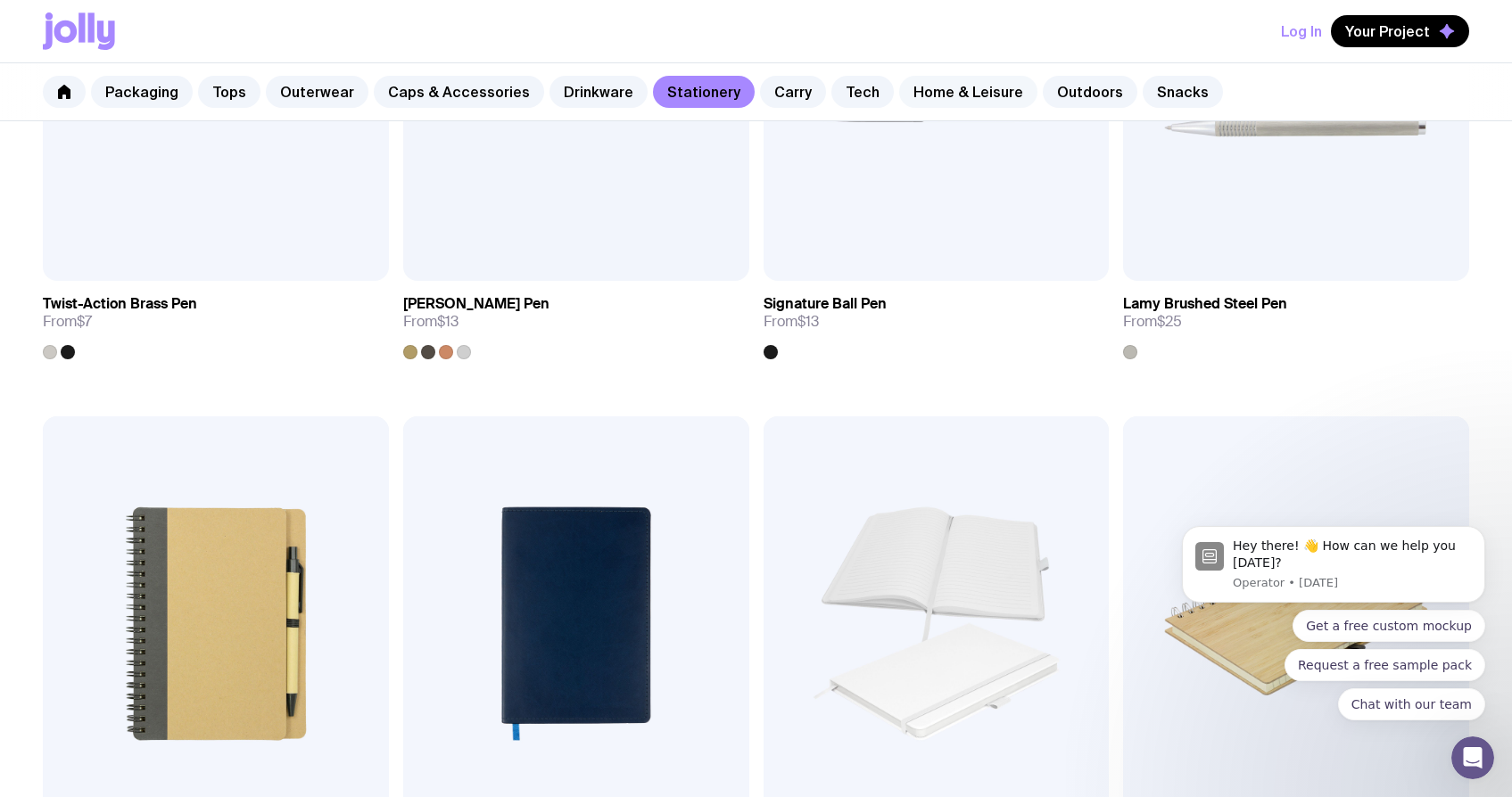
click at [899, 89] on link "Home & Leisure" at bounding box center [968, 92] width 138 height 32
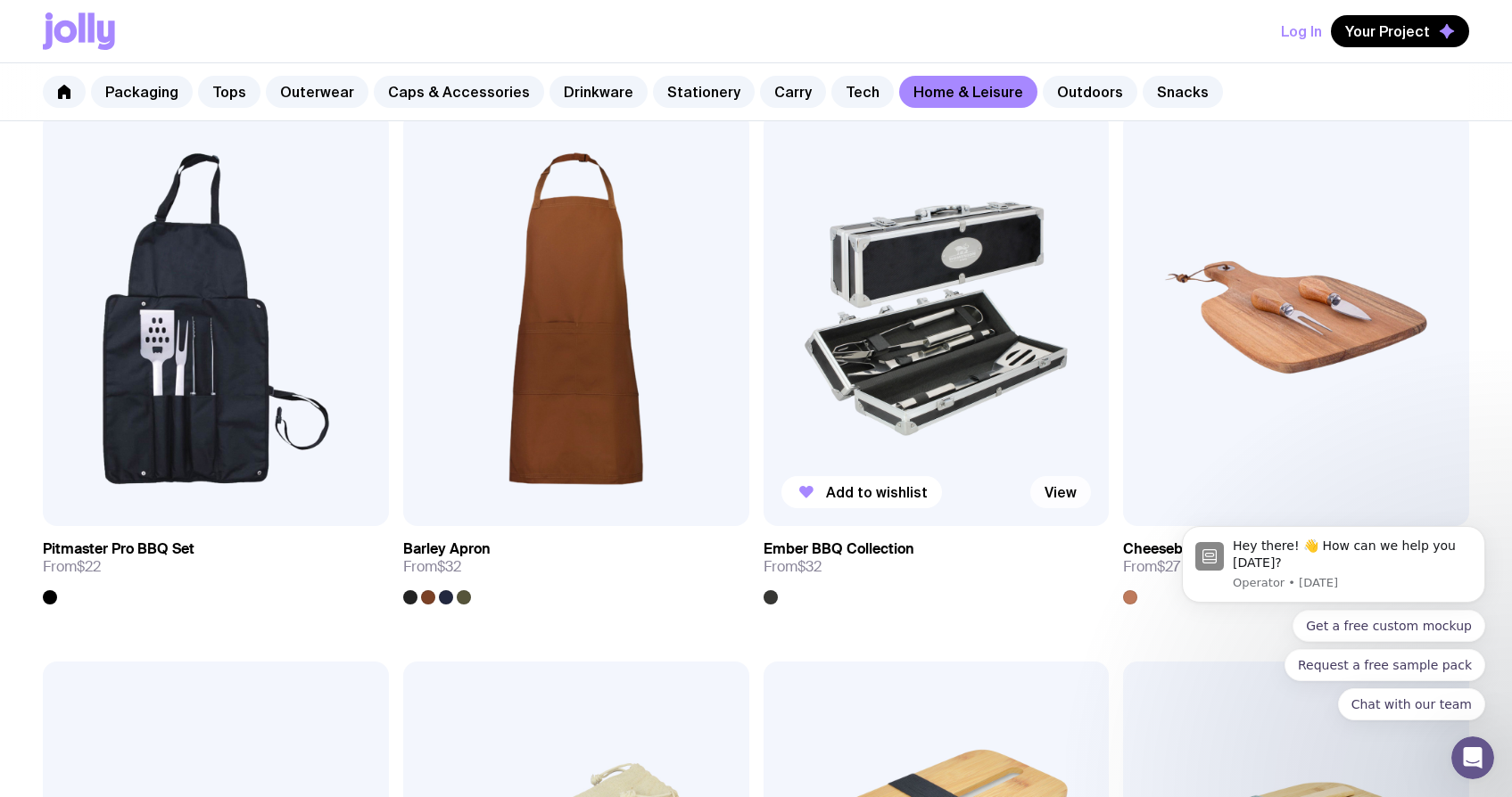
scroll to position [1449, 0]
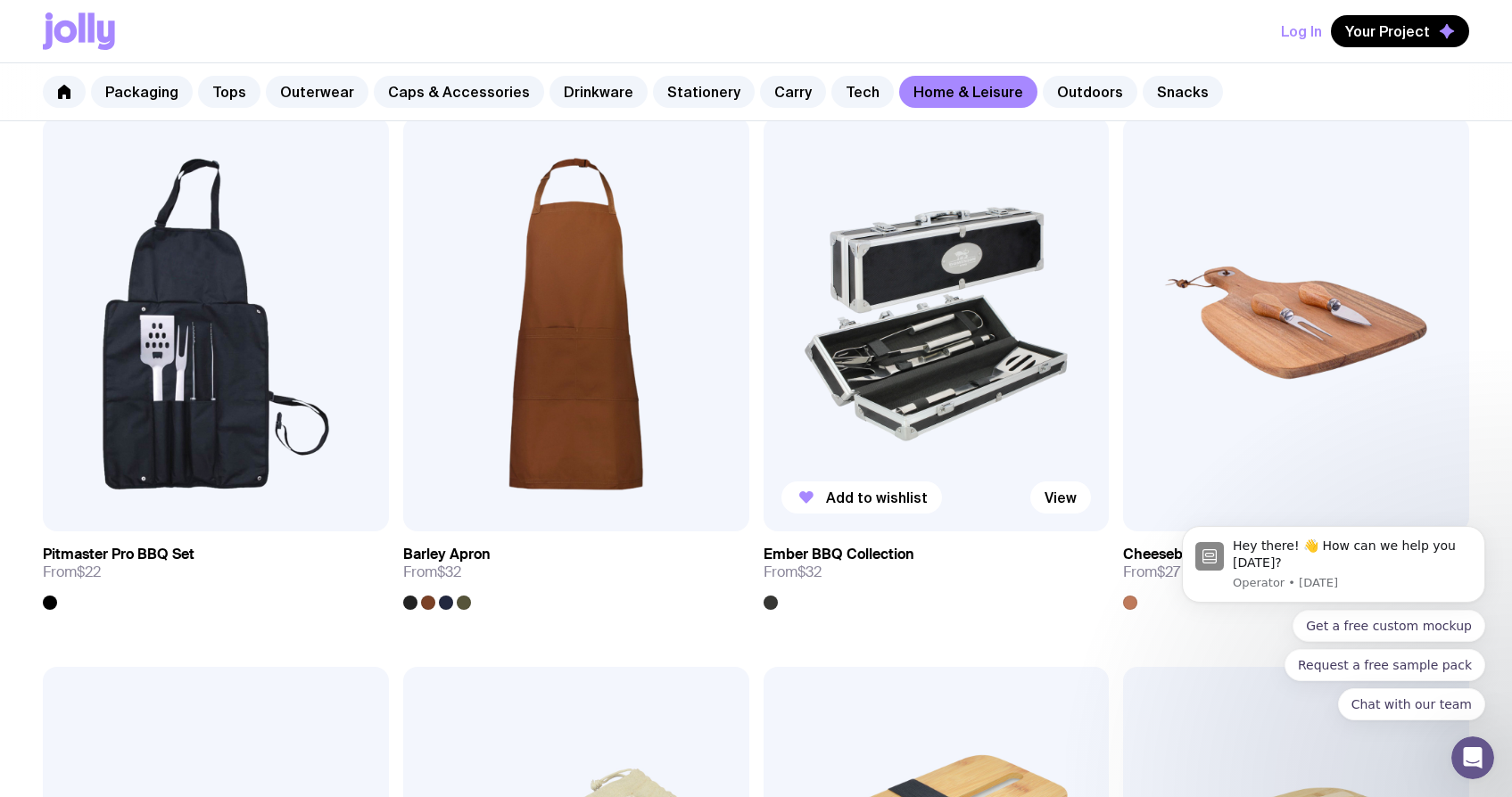
click at [1015, 386] on img at bounding box center [936, 323] width 346 height 414
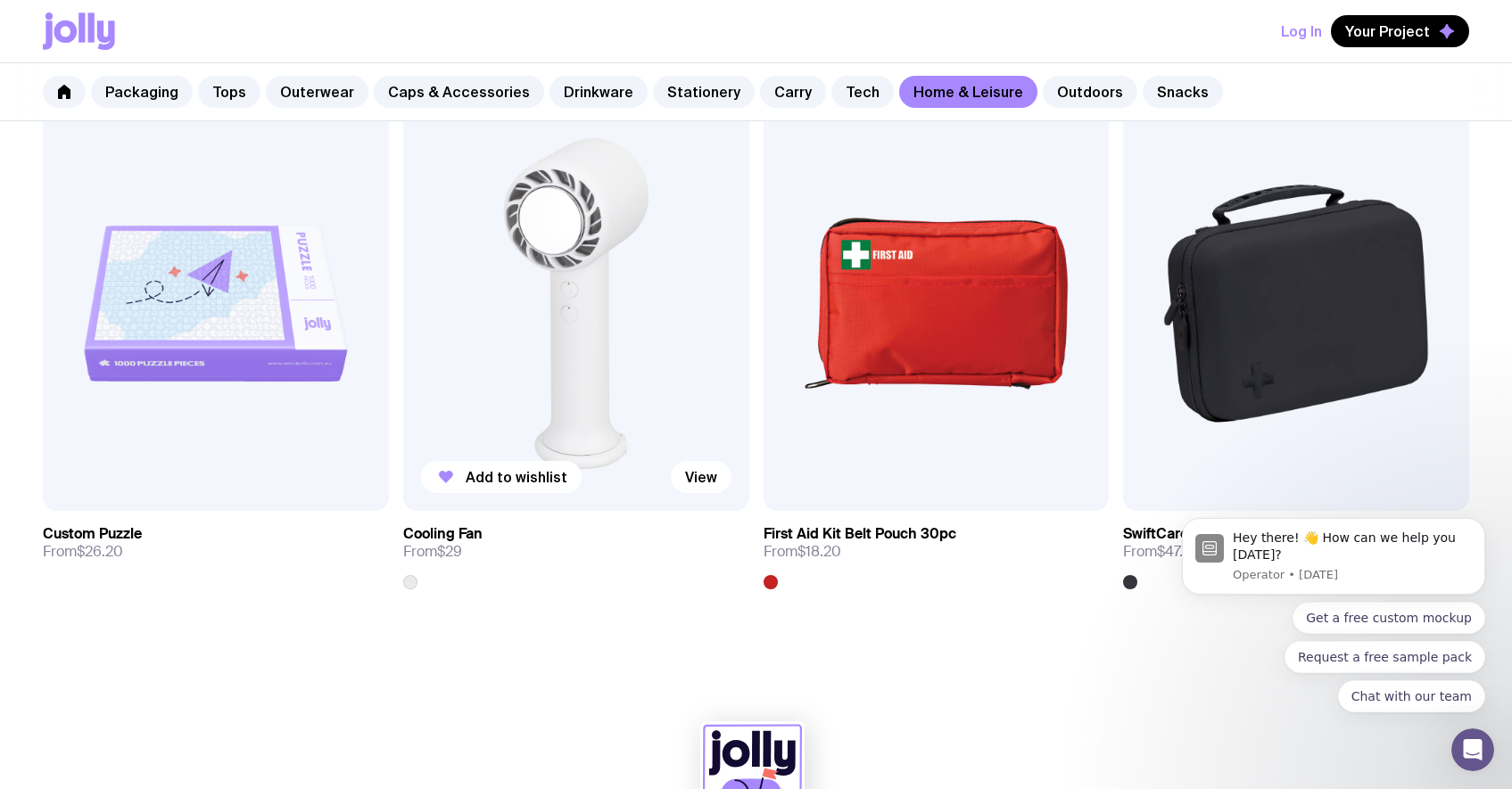
scroll to position [4163, 0]
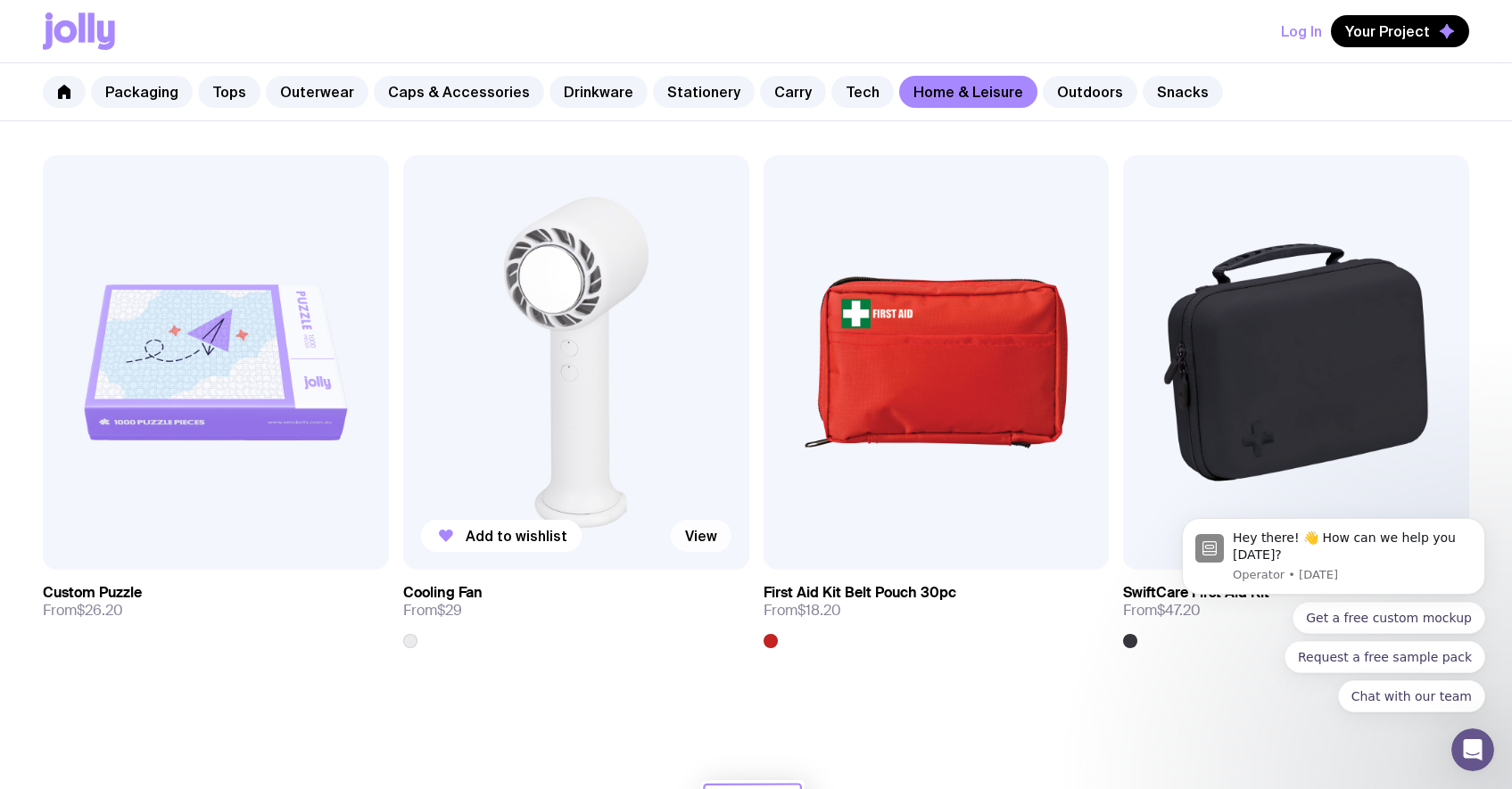
click at [685, 530] on link "View" at bounding box center [701, 535] width 61 height 32
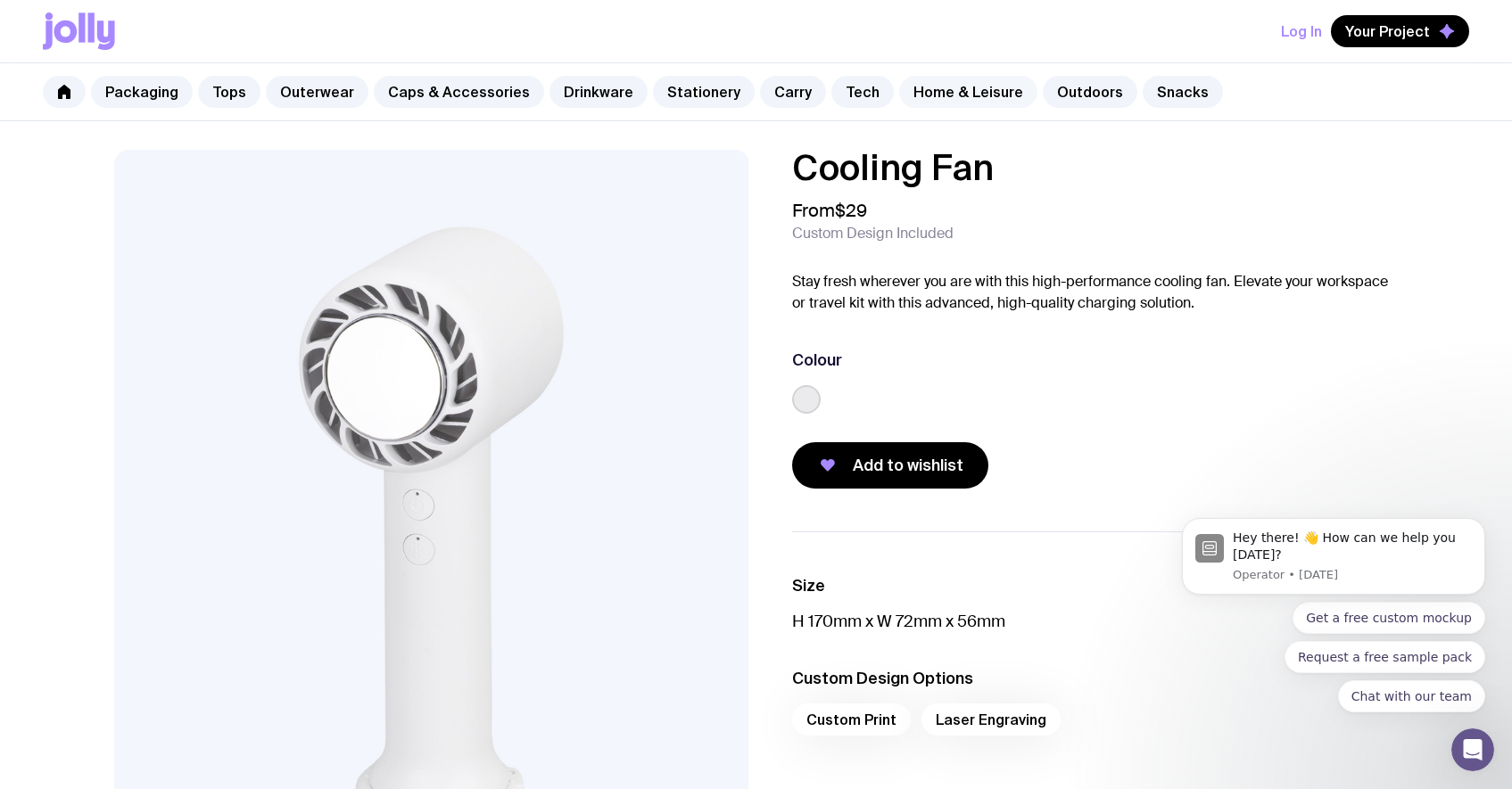
click at [942, 96] on link "Home & Leisure" at bounding box center [968, 92] width 138 height 32
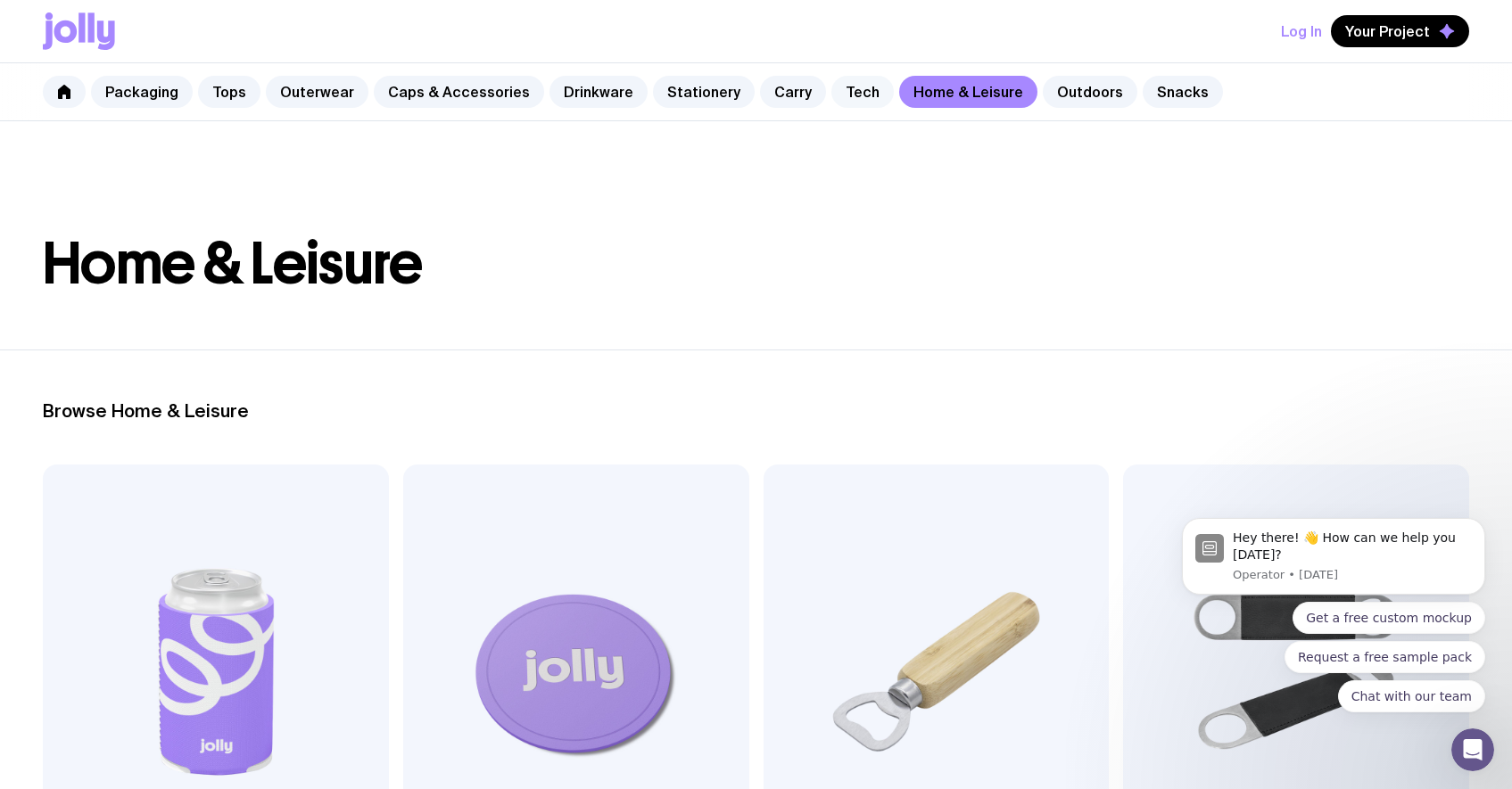
click at [844, 97] on link "Tech" at bounding box center [863, 92] width 62 height 32
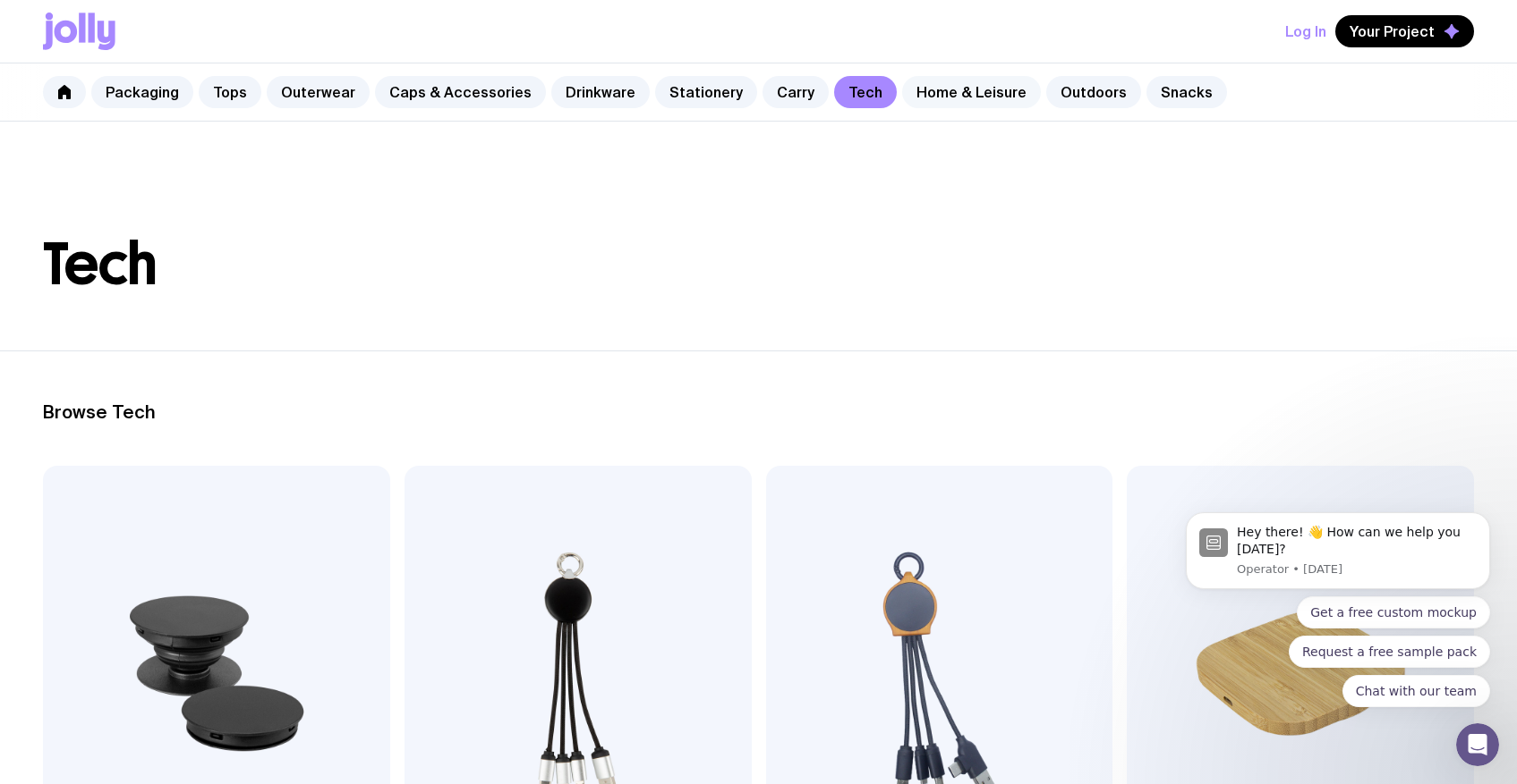
click at [965, 82] on link "Home & Leisure" at bounding box center [971, 92] width 138 height 32
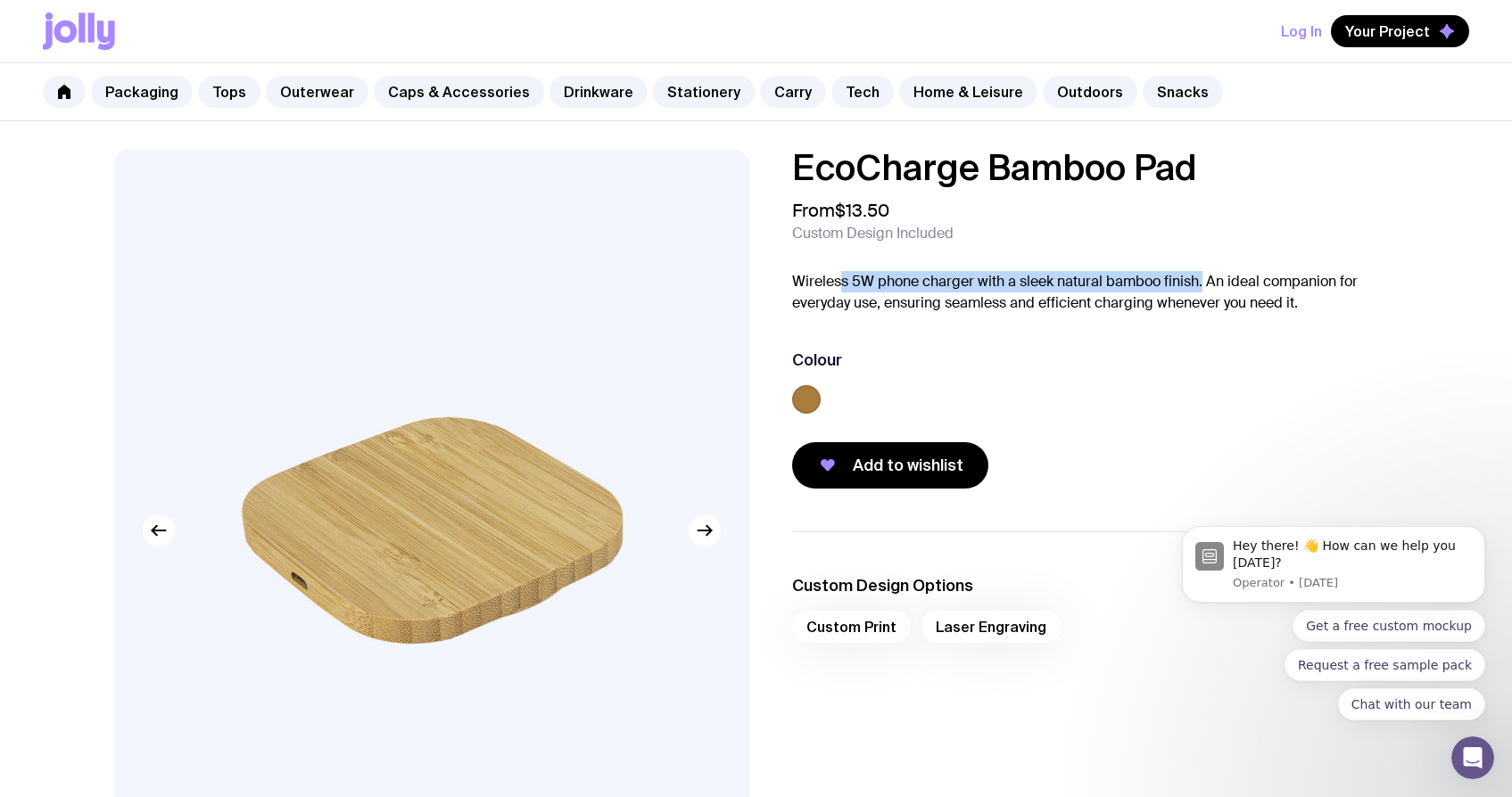
drag, startPoint x: 860, startPoint y: 279, endPoint x: 1201, endPoint y: 276, distance: 341.0
click at [1201, 276] on p "Wireless 5W phone charger with a sleek natural bamboo finish. An ideal companio…" at bounding box center [1095, 292] width 606 height 43
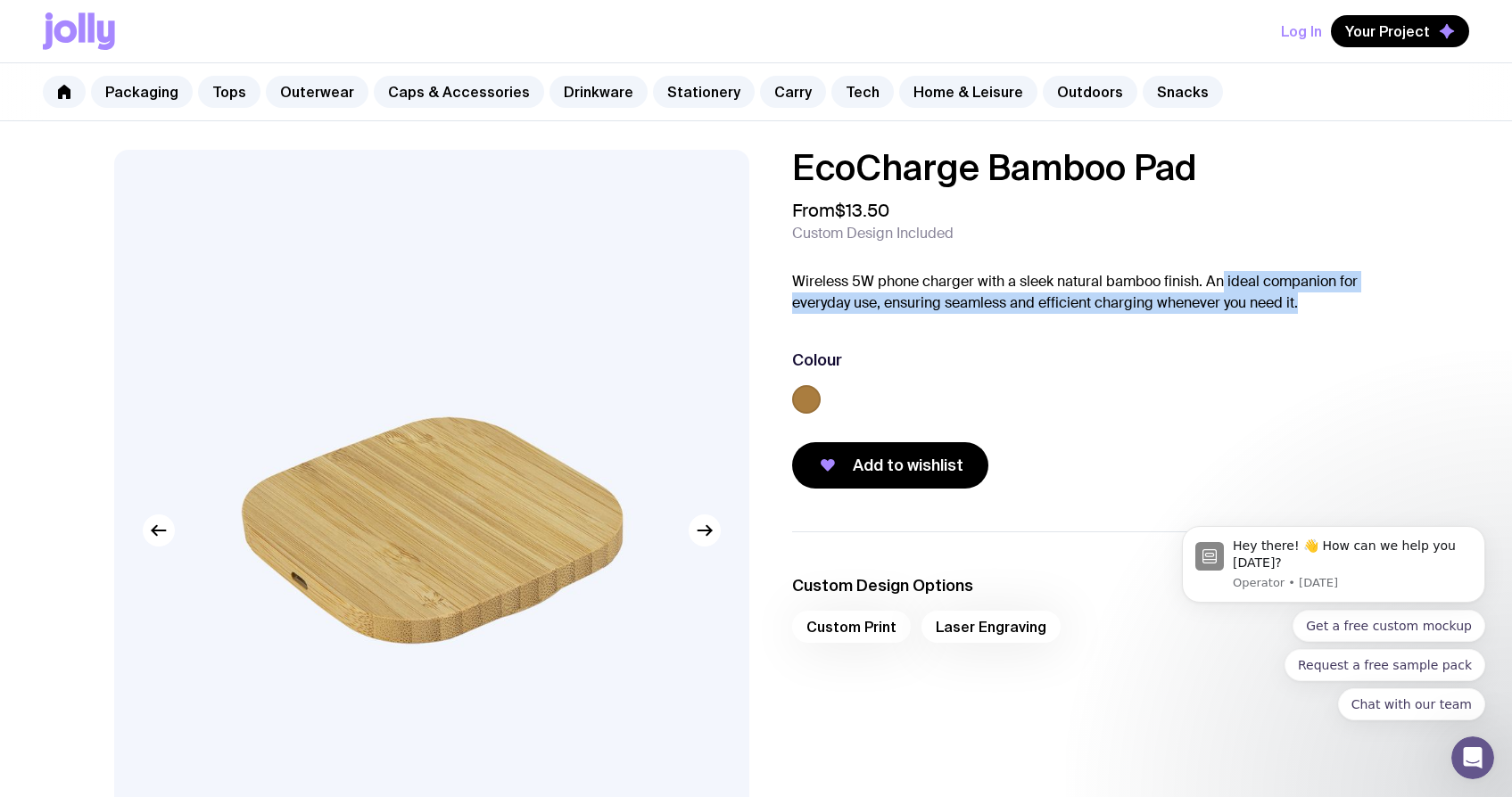
drag, startPoint x: 1223, startPoint y: 277, endPoint x: 1301, endPoint y: 302, distance: 81.9
click at [1301, 302] on p "Wireless 5W phone charger with a sleek natural bamboo finish. An ideal companio…" at bounding box center [1095, 292] width 606 height 43
click at [1303, 301] on p "Wireless 5W phone charger with a sleek natural bamboo finish. An ideal companio…" at bounding box center [1095, 292] width 606 height 43
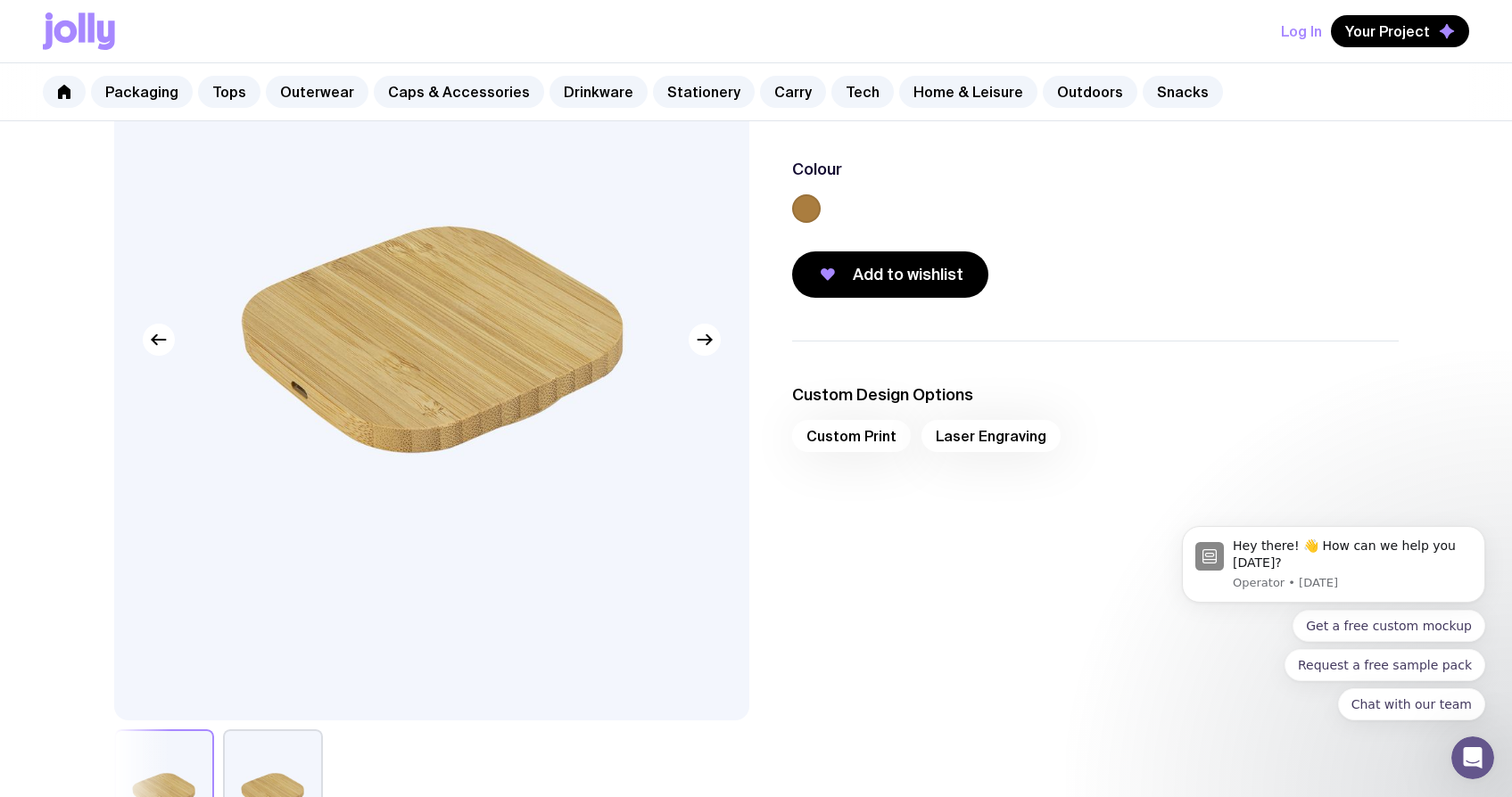
scroll to position [146, 0]
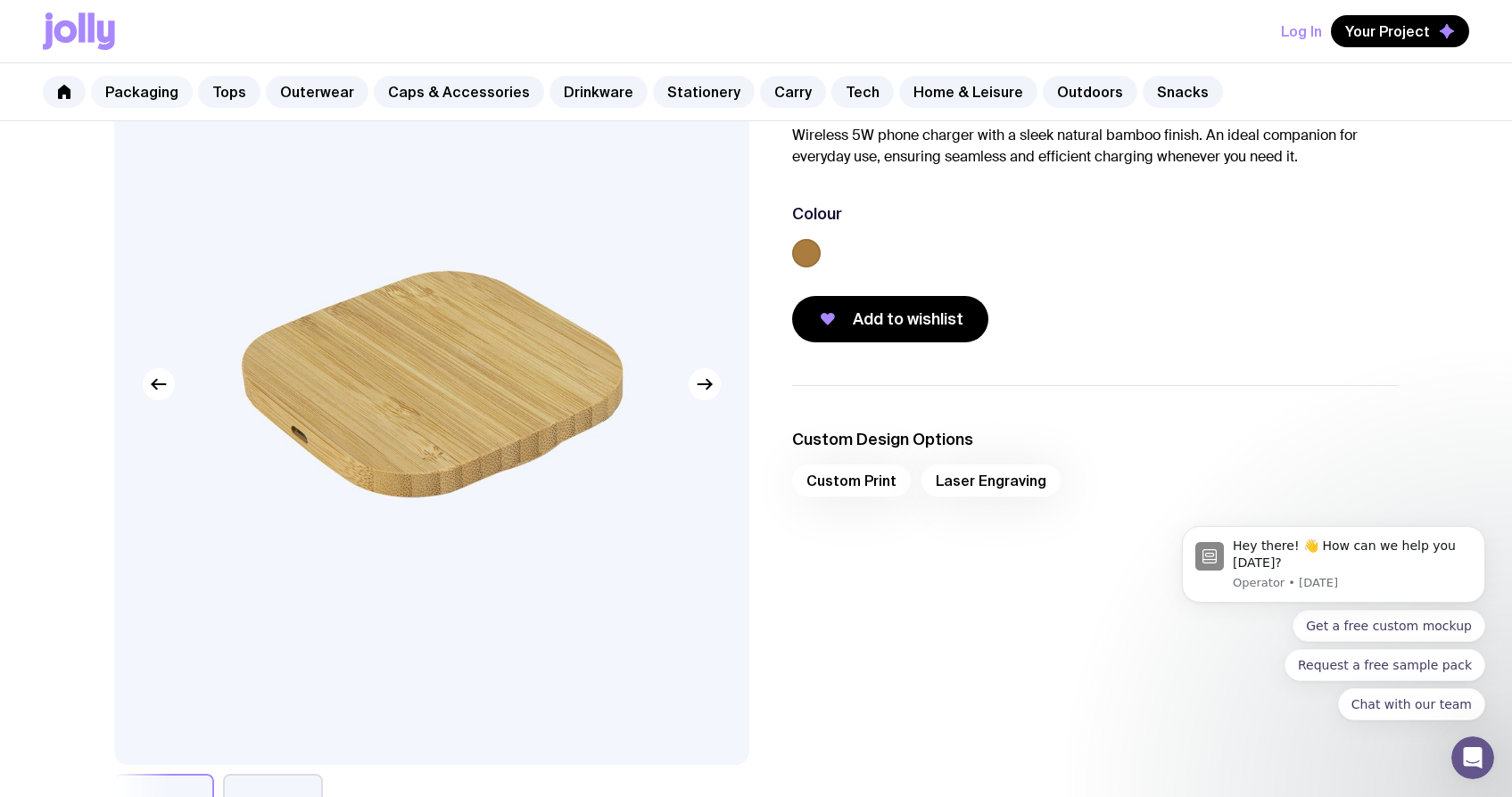
click at [155, 86] on link "Packaging" at bounding box center [141, 92] width 102 height 32
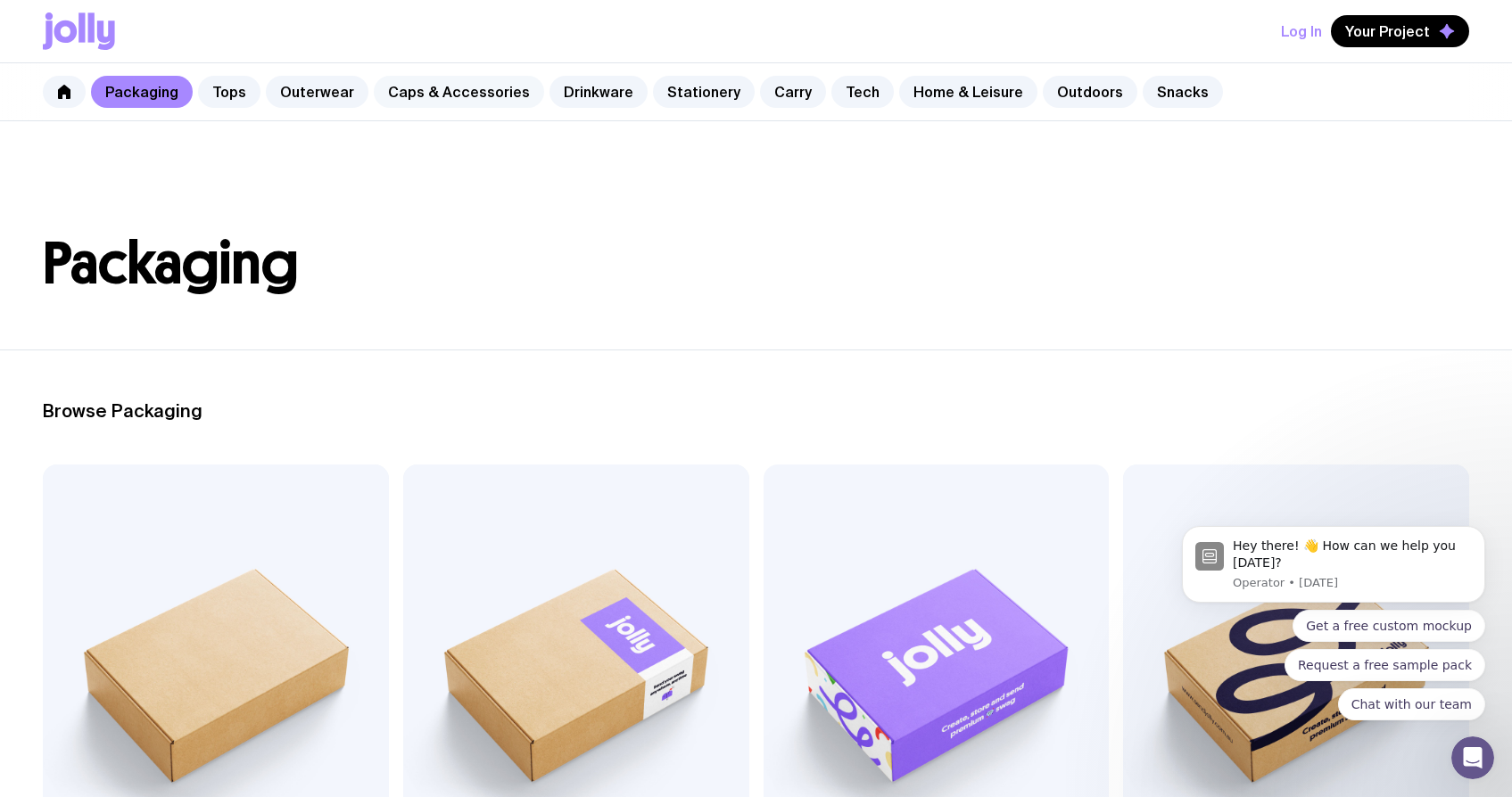
click at [464, 85] on link "Caps & Accessories" at bounding box center [458, 92] width 170 height 32
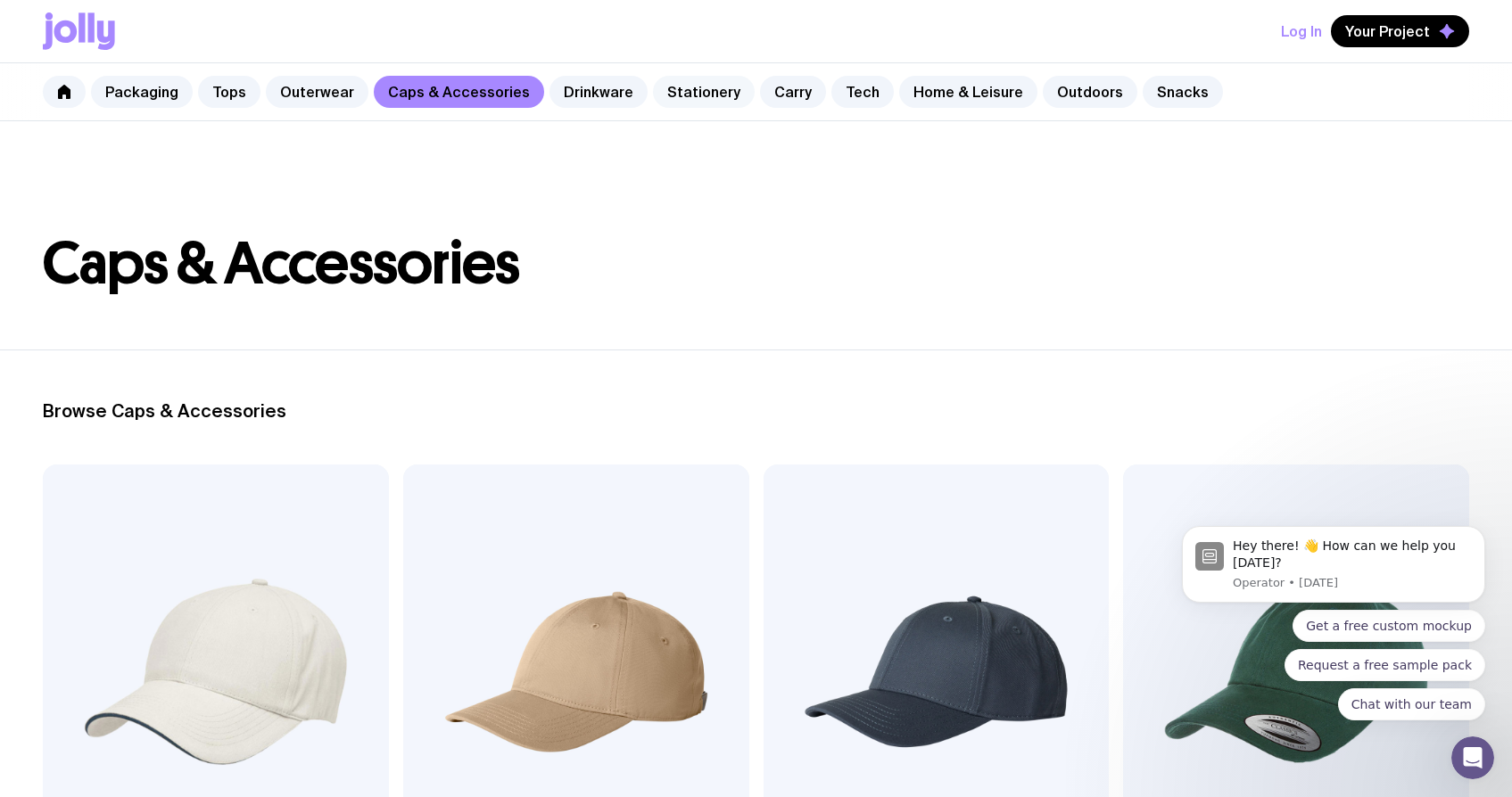
click at [688, 91] on link "Stationery" at bounding box center [704, 92] width 102 height 32
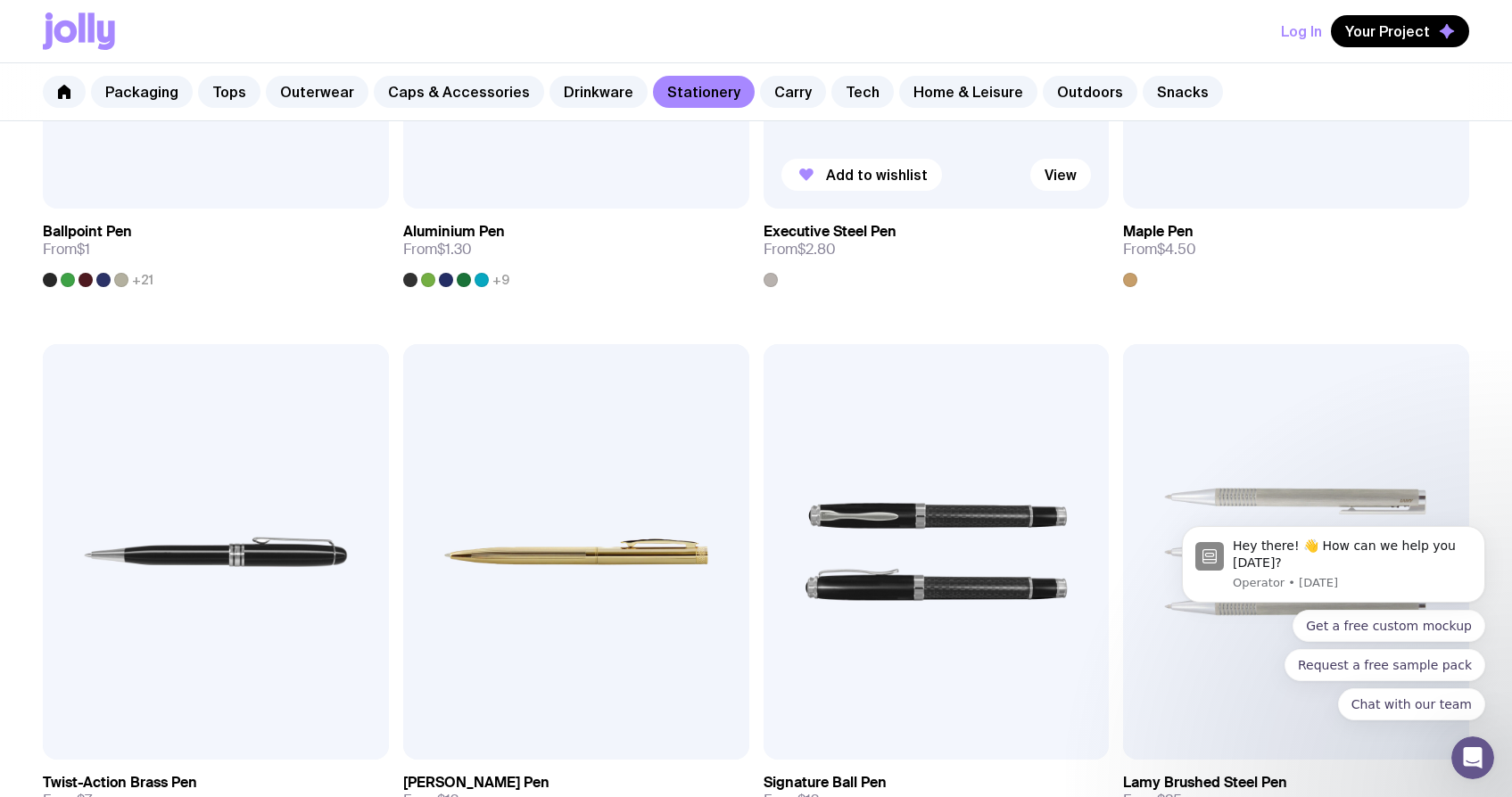
scroll to position [653, 0]
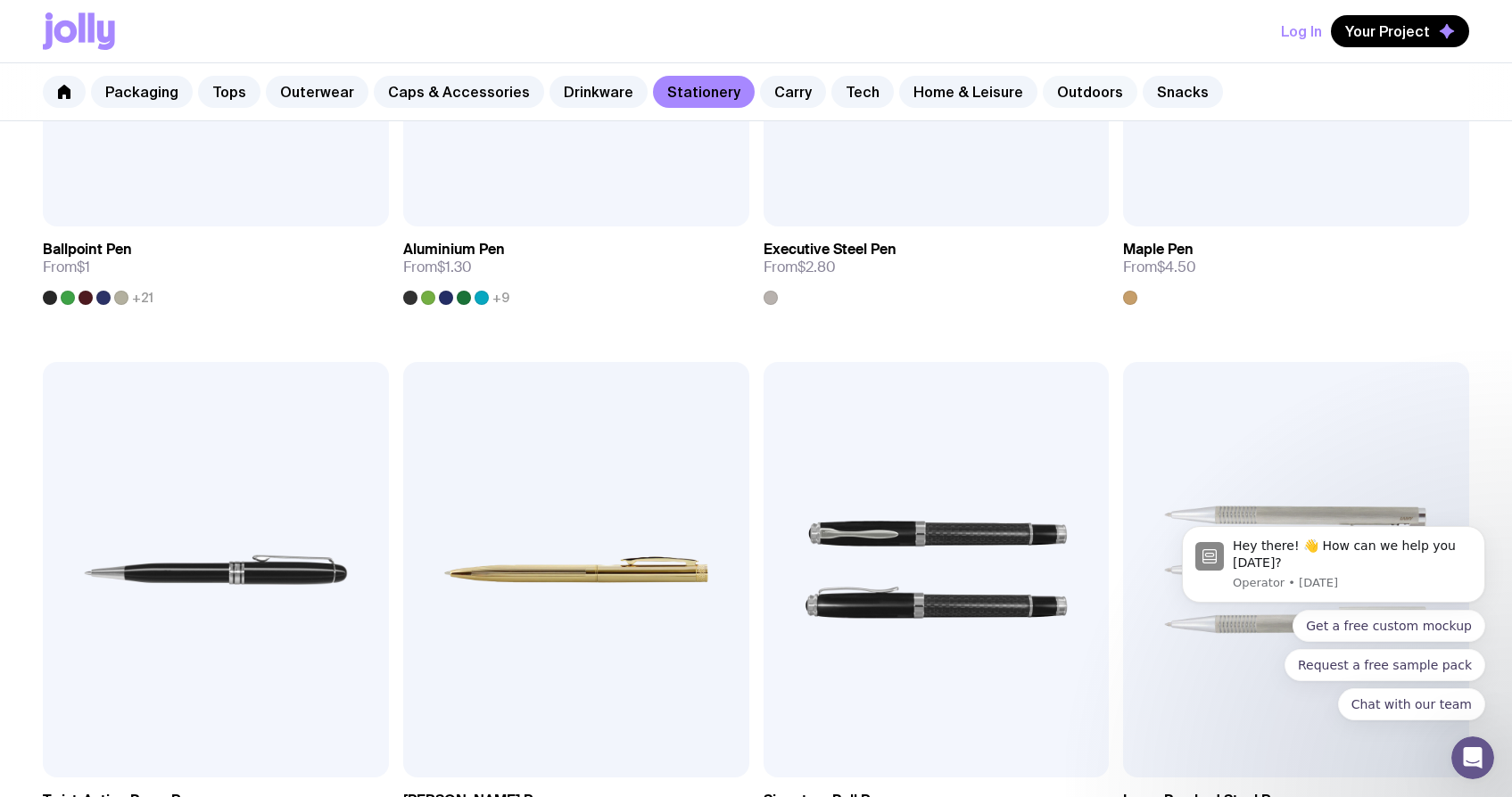
click at [1055, 93] on link "Outdoors" at bounding box center [1089, 92] width 95 height 32
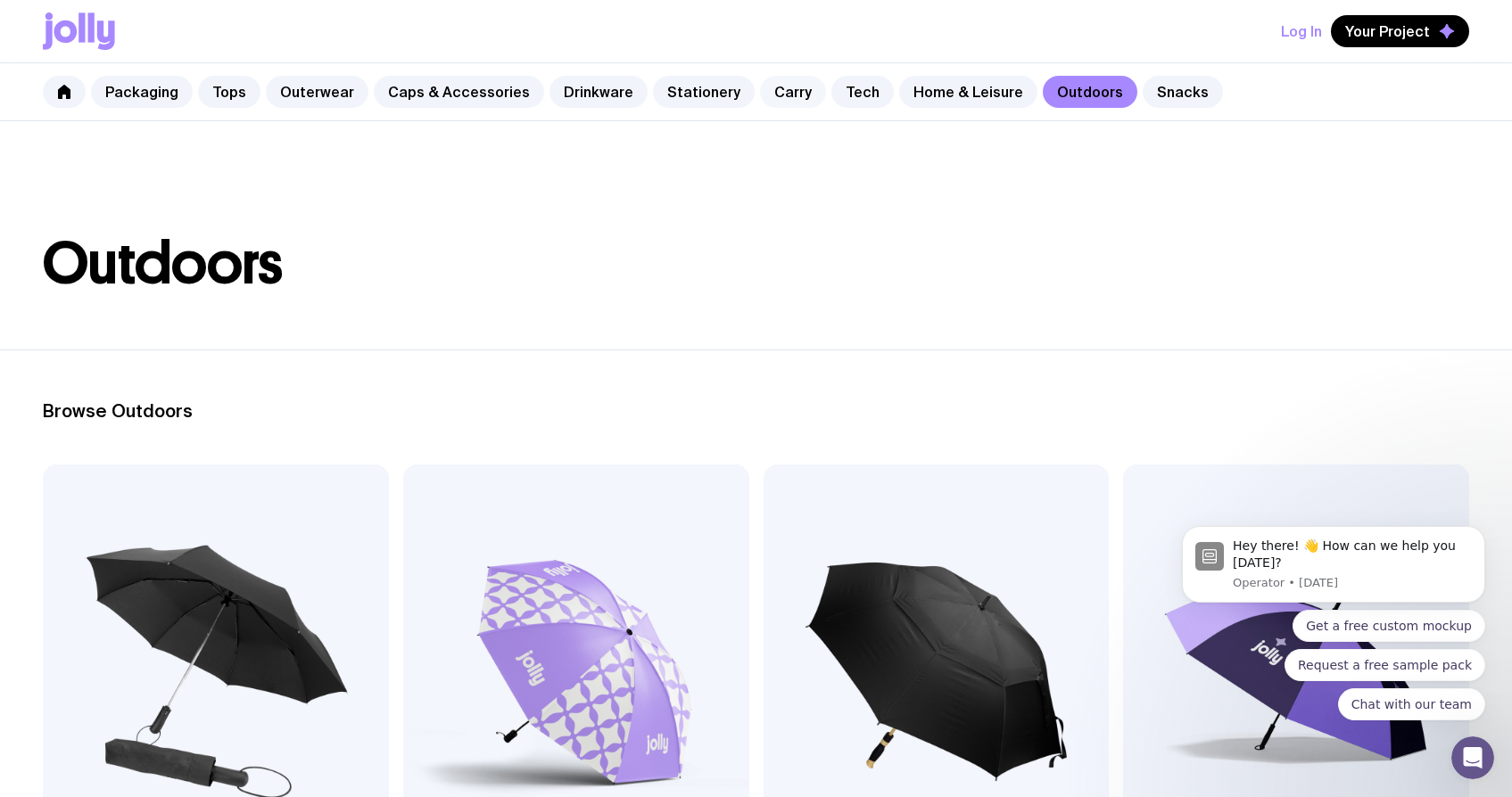
click at [760, 96] on link "Carry" at bounding box center [793, 92] width 66 height 32
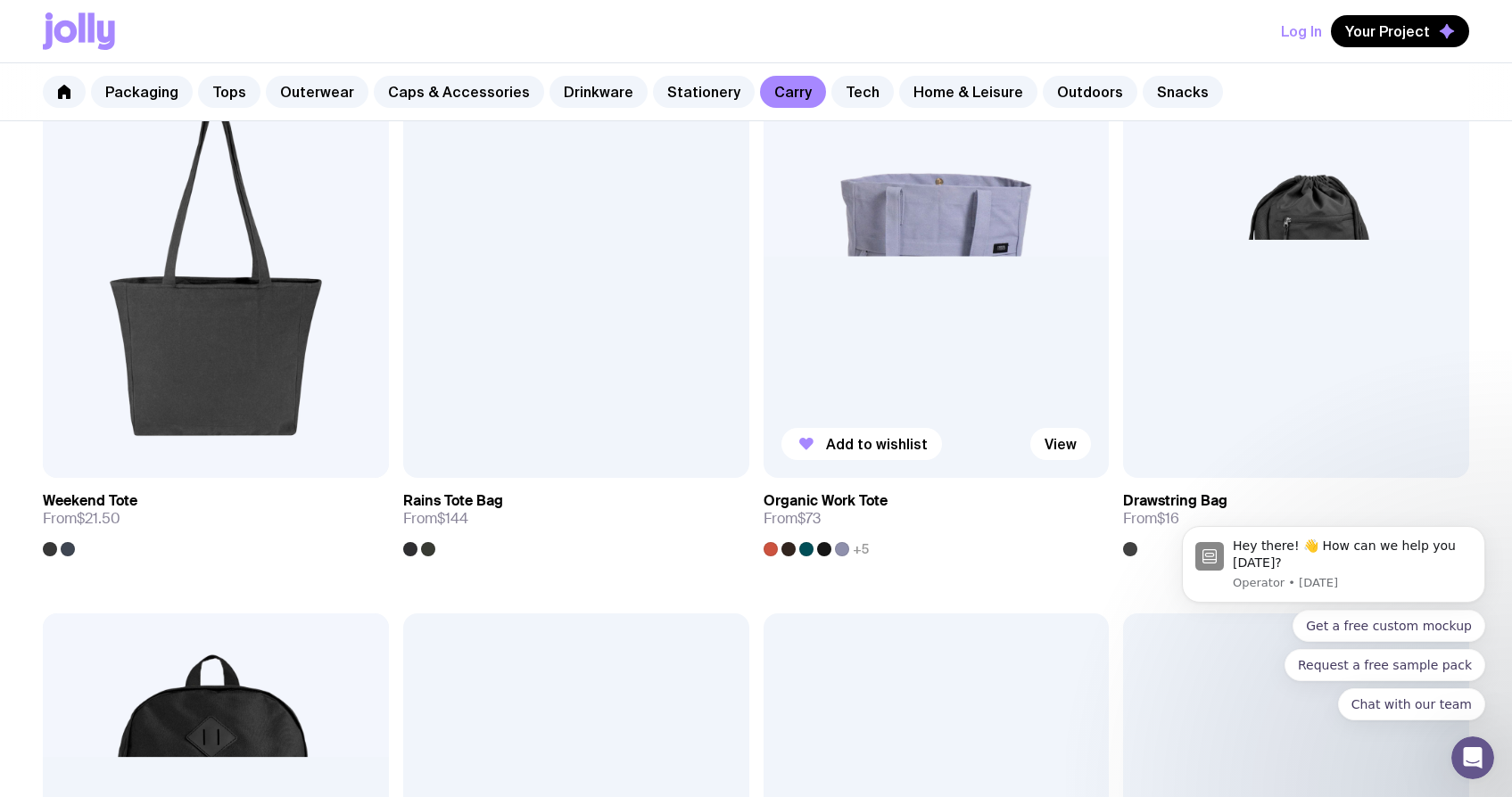
scroll to position [951, 0]
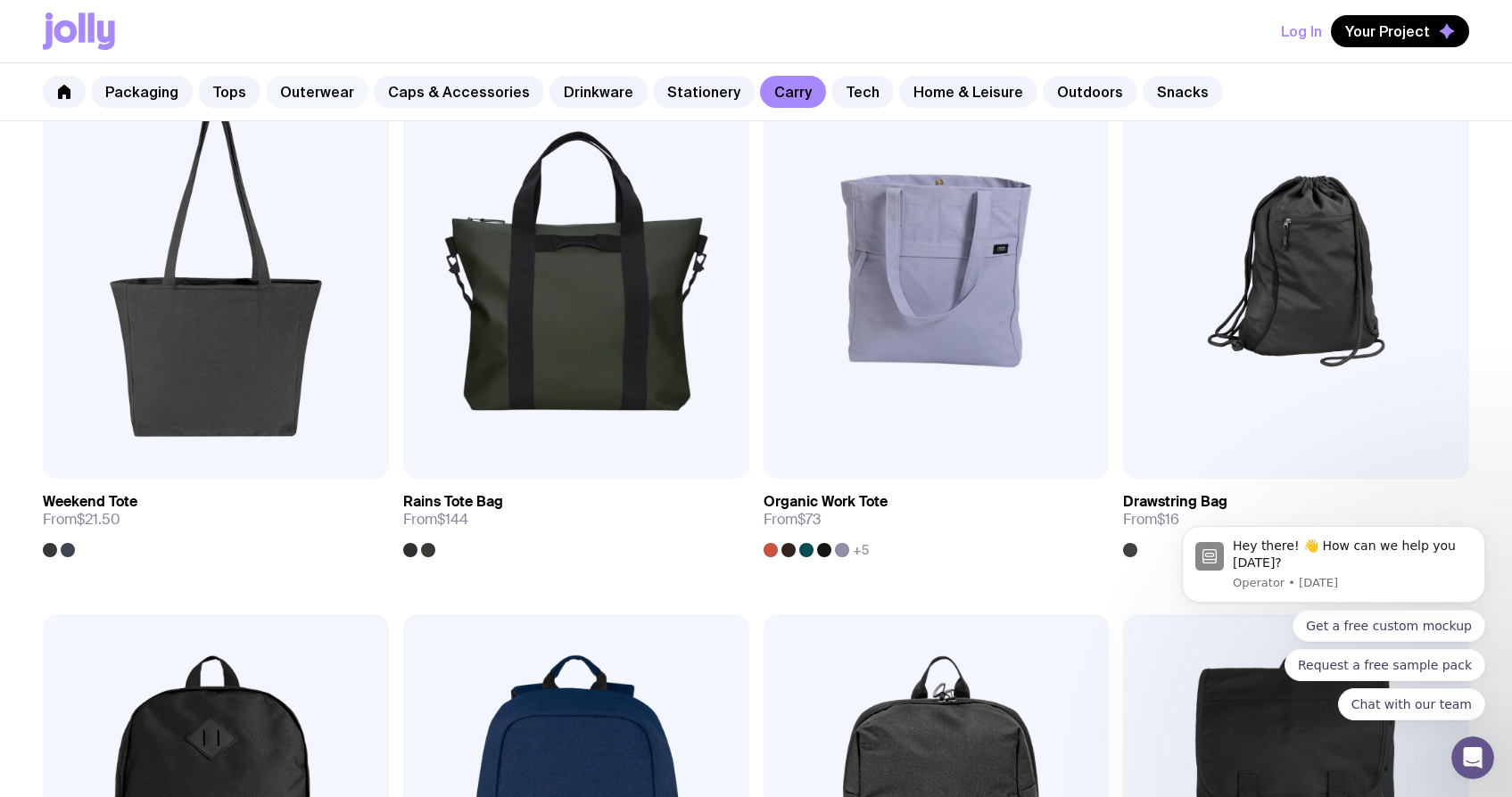
click at [285, 88] on link "Outerwear" at bounding box center [317, 92] width 103 height 32
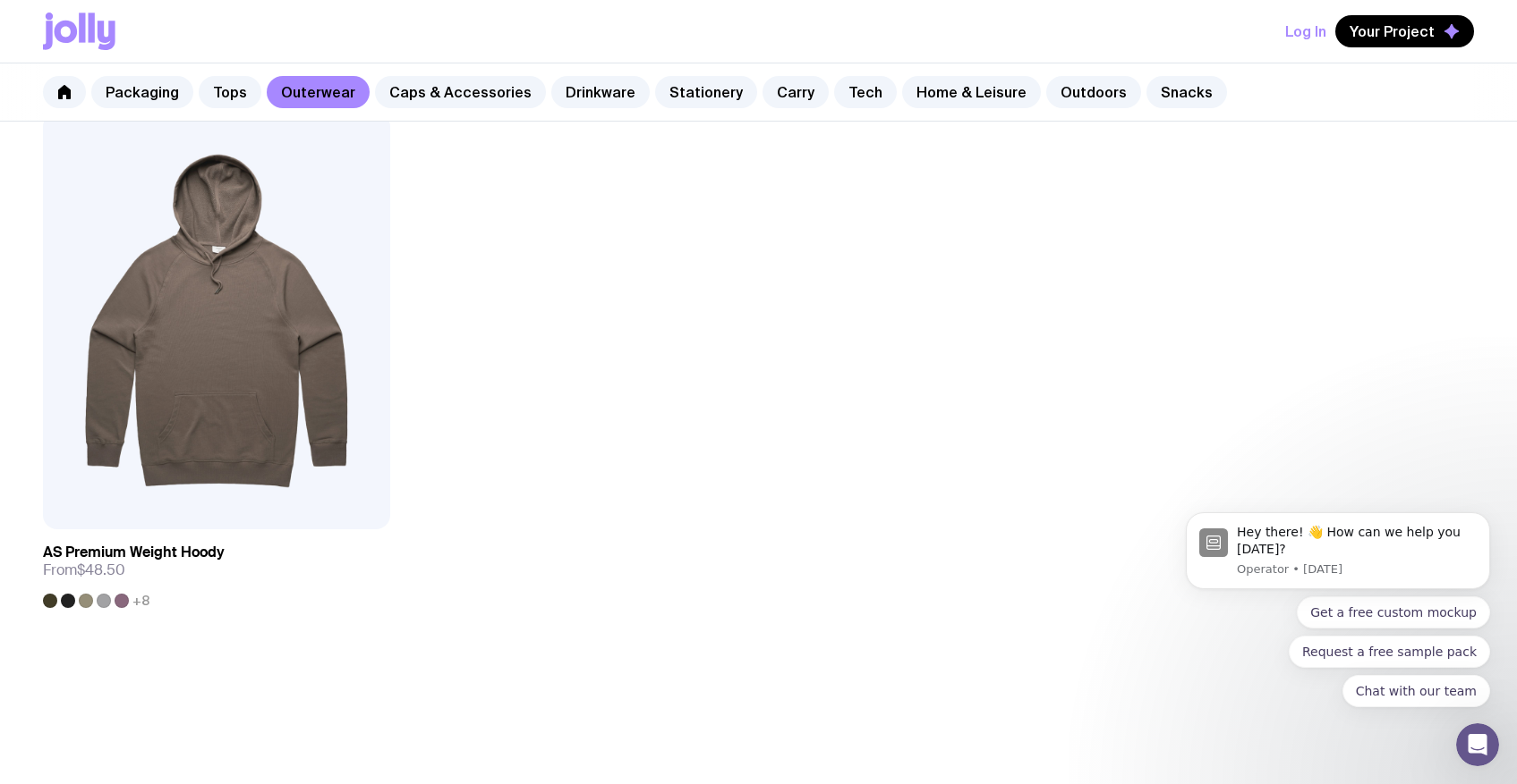
scroll to position [2196, 0]
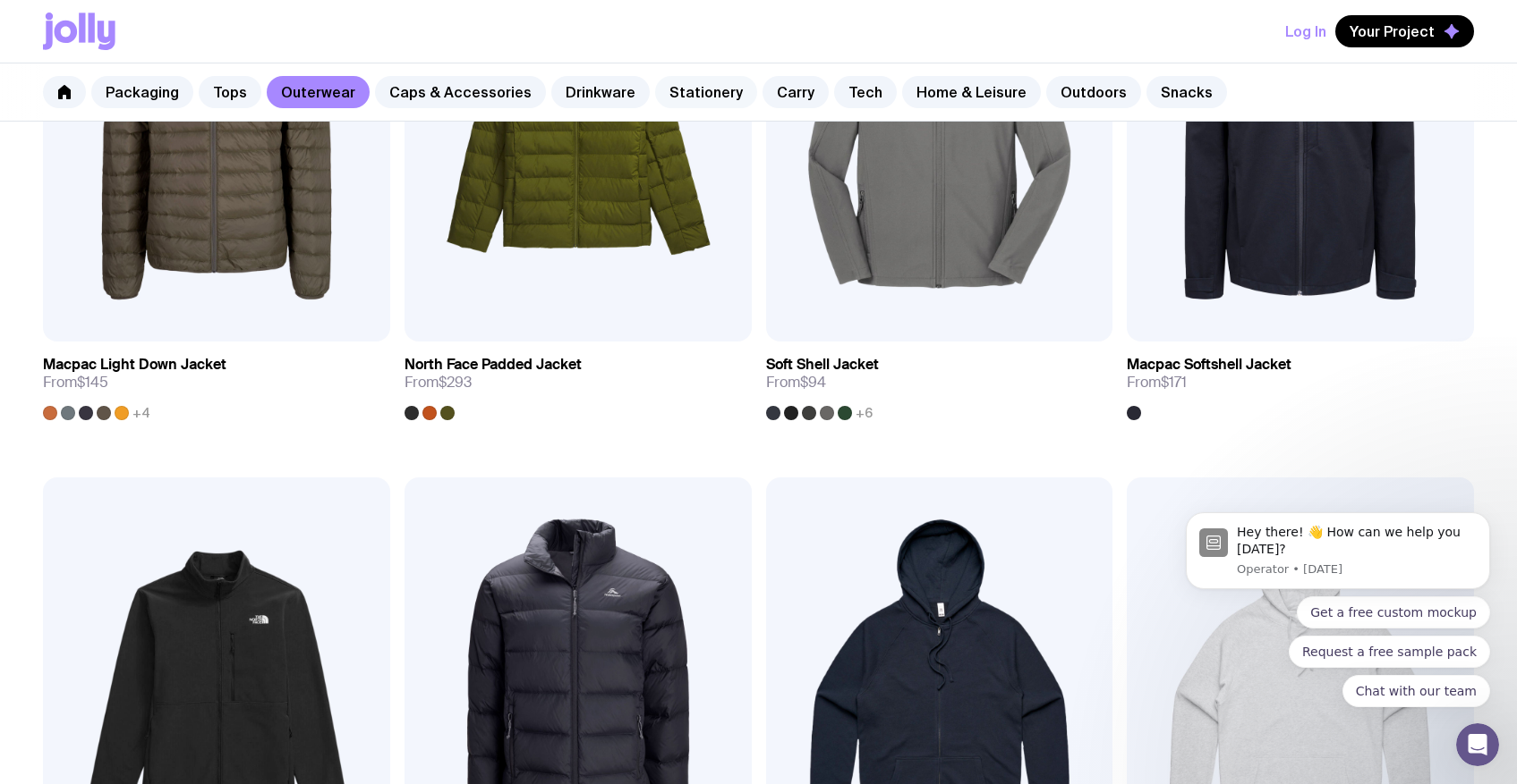
click at [696, 86] on link "Stationery" at bounding box center [706, 92] width 102 height 32
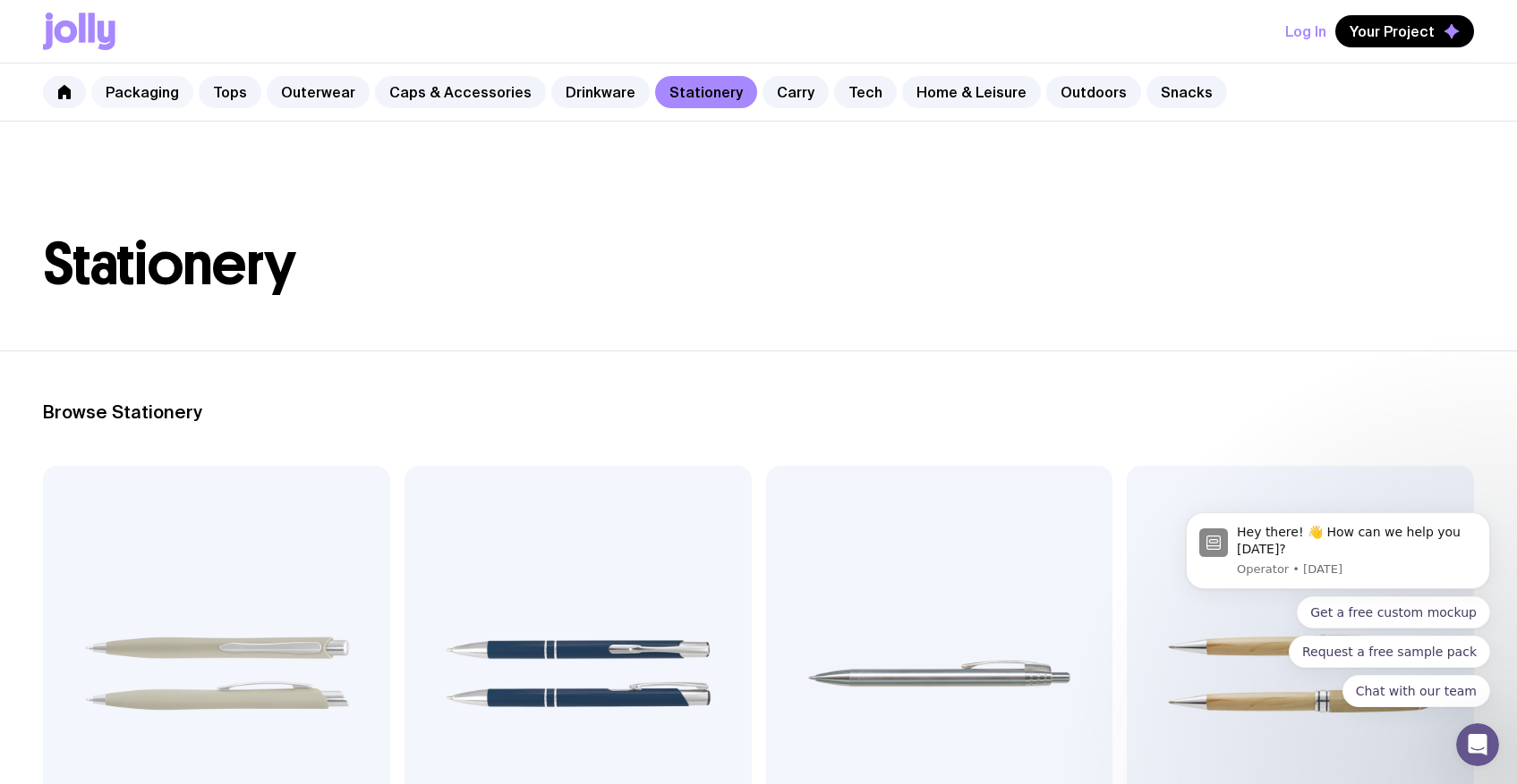
click at [156, 93] on link "Packaging" at bounding box center [142, 92] width 102 height 32
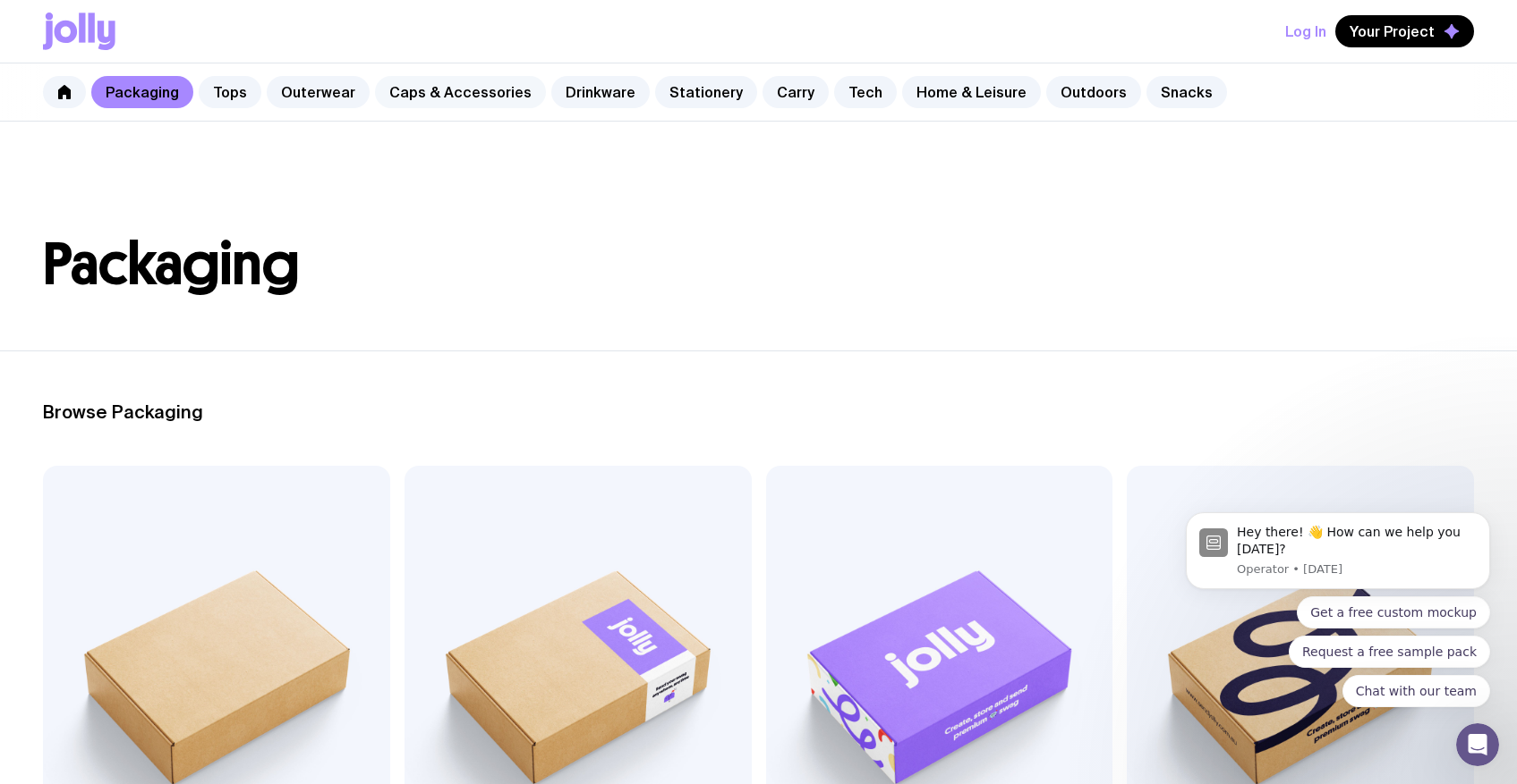
click at [468, 92] on link "Caps & Accessories" at bounding box center [460, 92] width 171 height 32
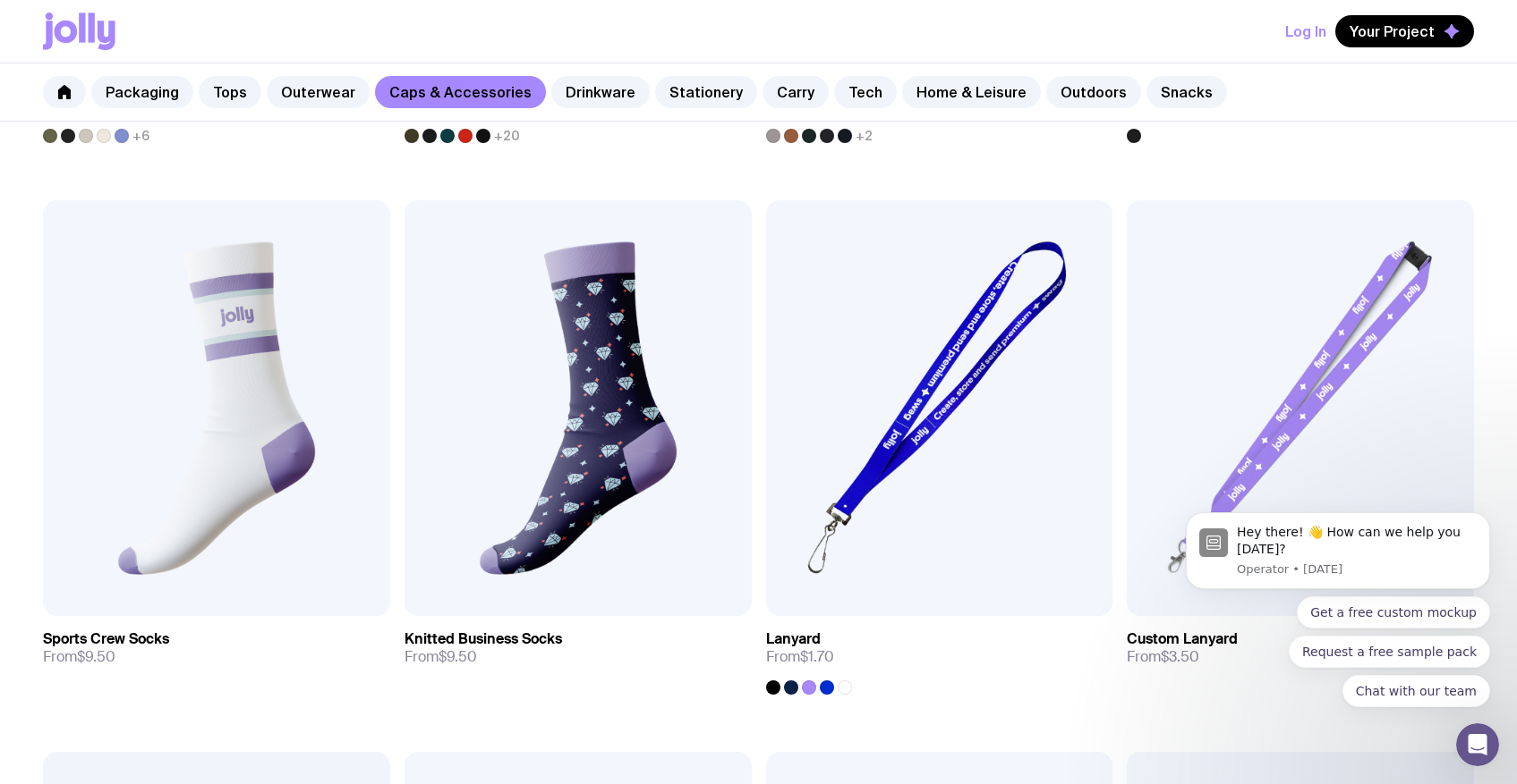
scroll to position [2466, 0]
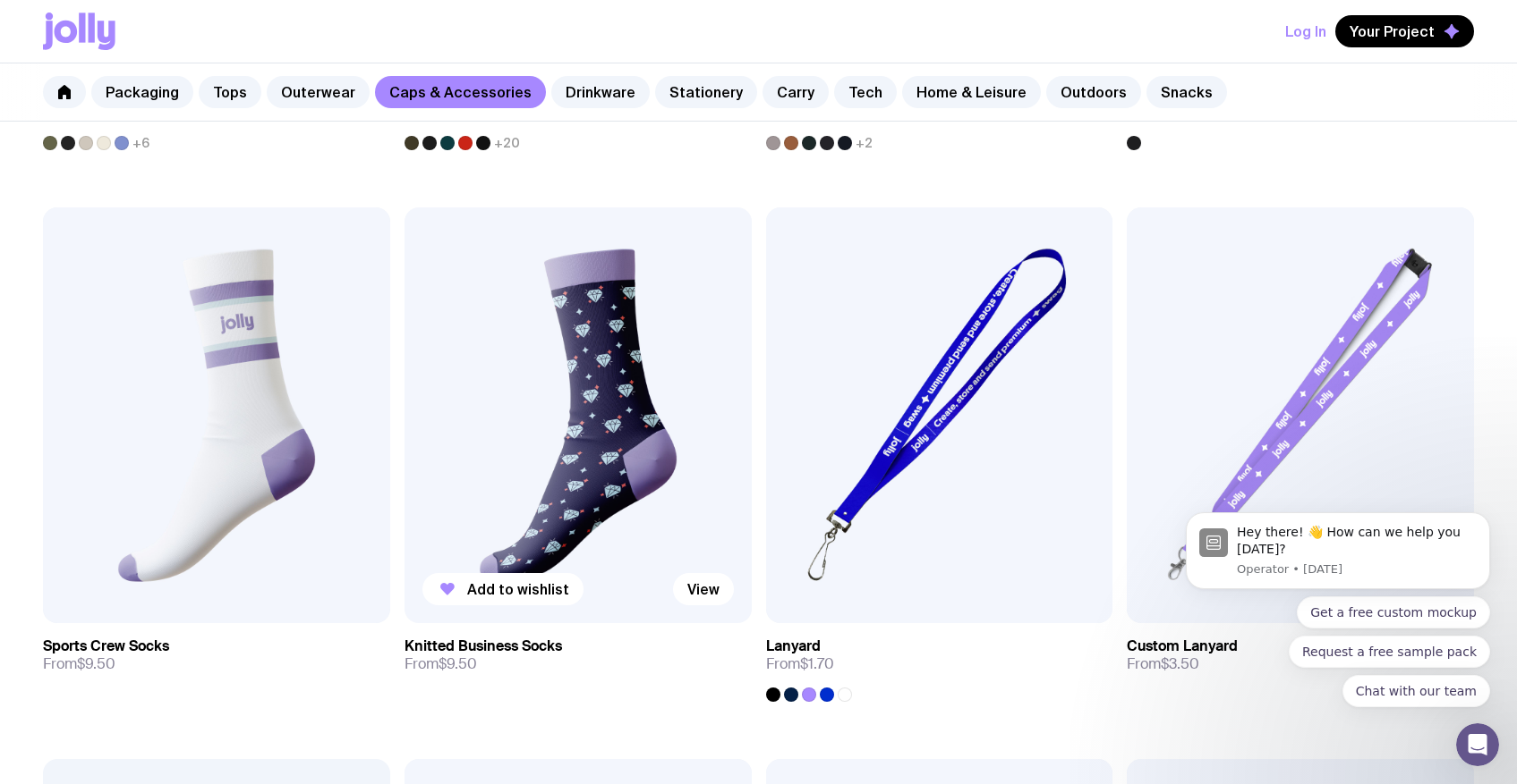
click at [590, 332] on img at bounding box center [578, 415] width 347 height 415
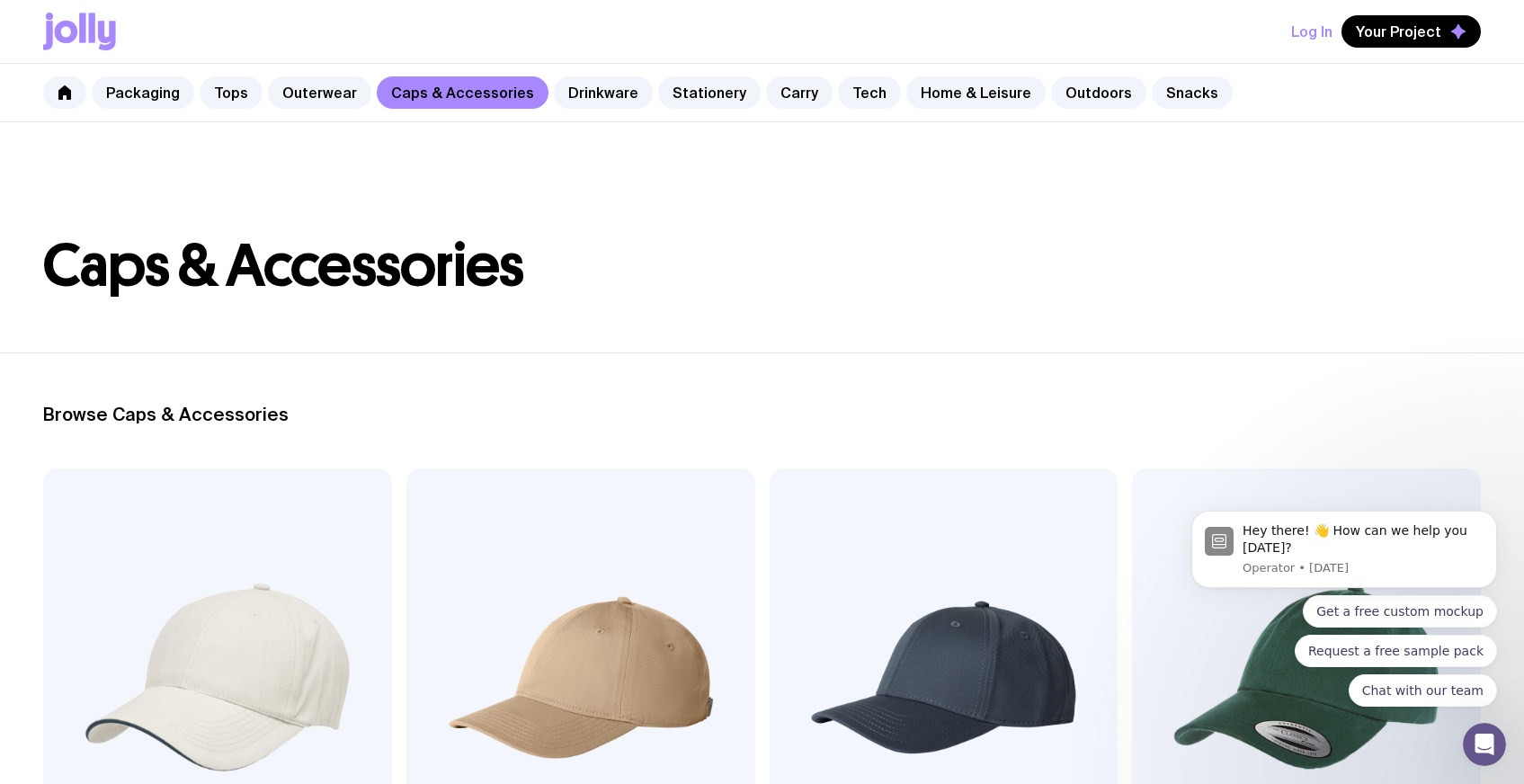
click at [718, 306] on header "Caps & Accessories" at bounding box center [762, 237] width 1524 height 230
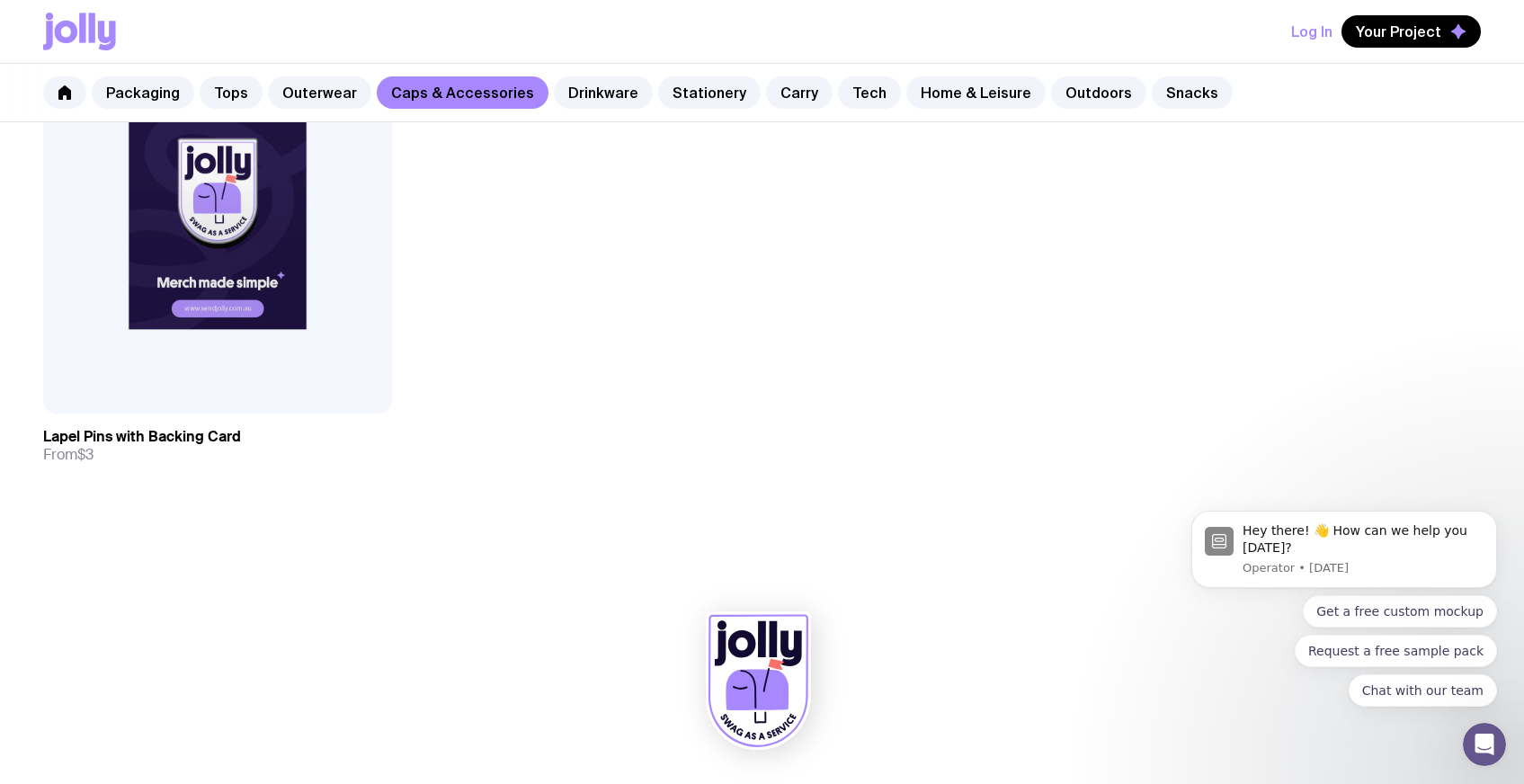
scroll to position [3496, 0]
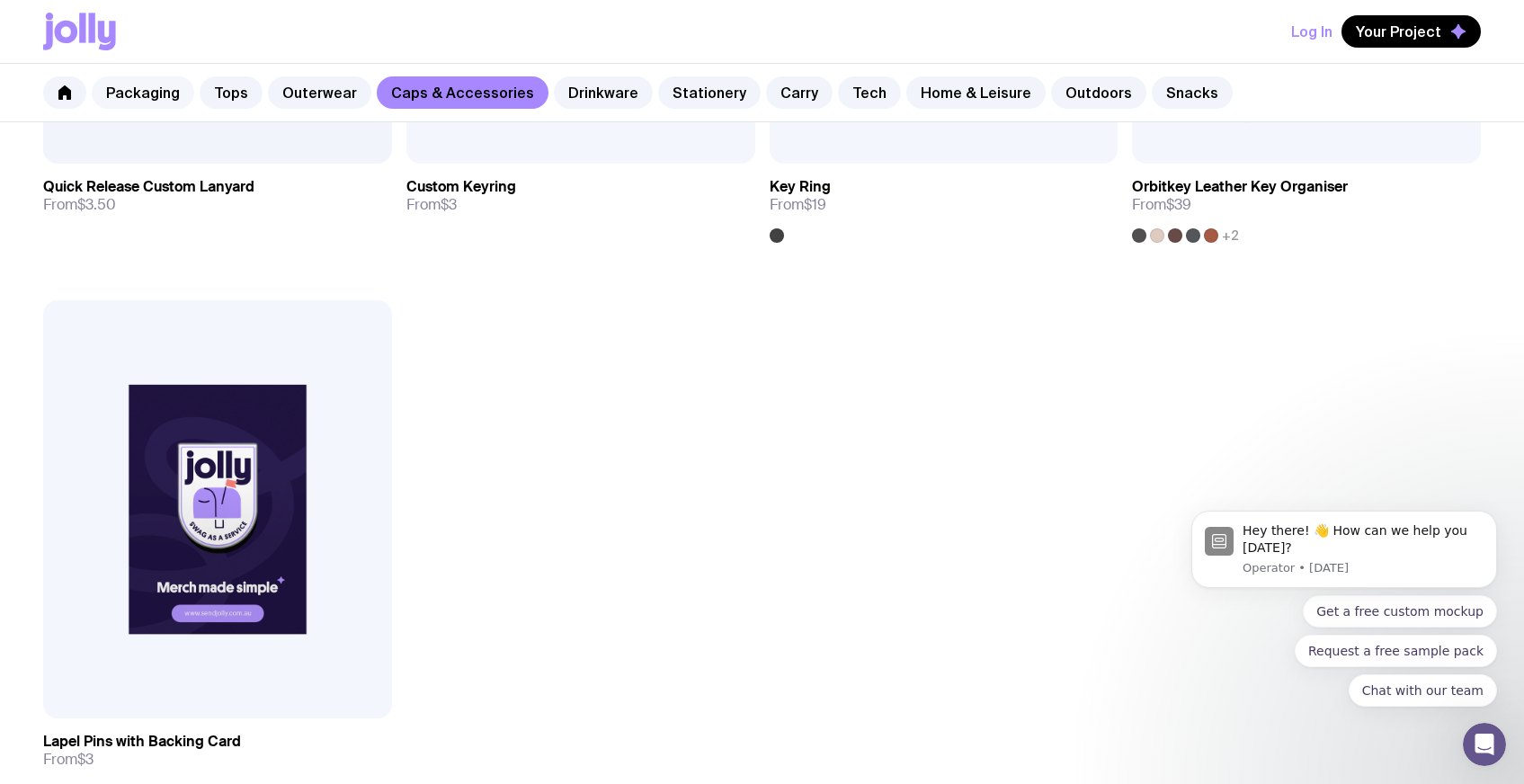
click at [141, 91] on link "Packaging" at bounding box center [143, 93] width 103 height 32
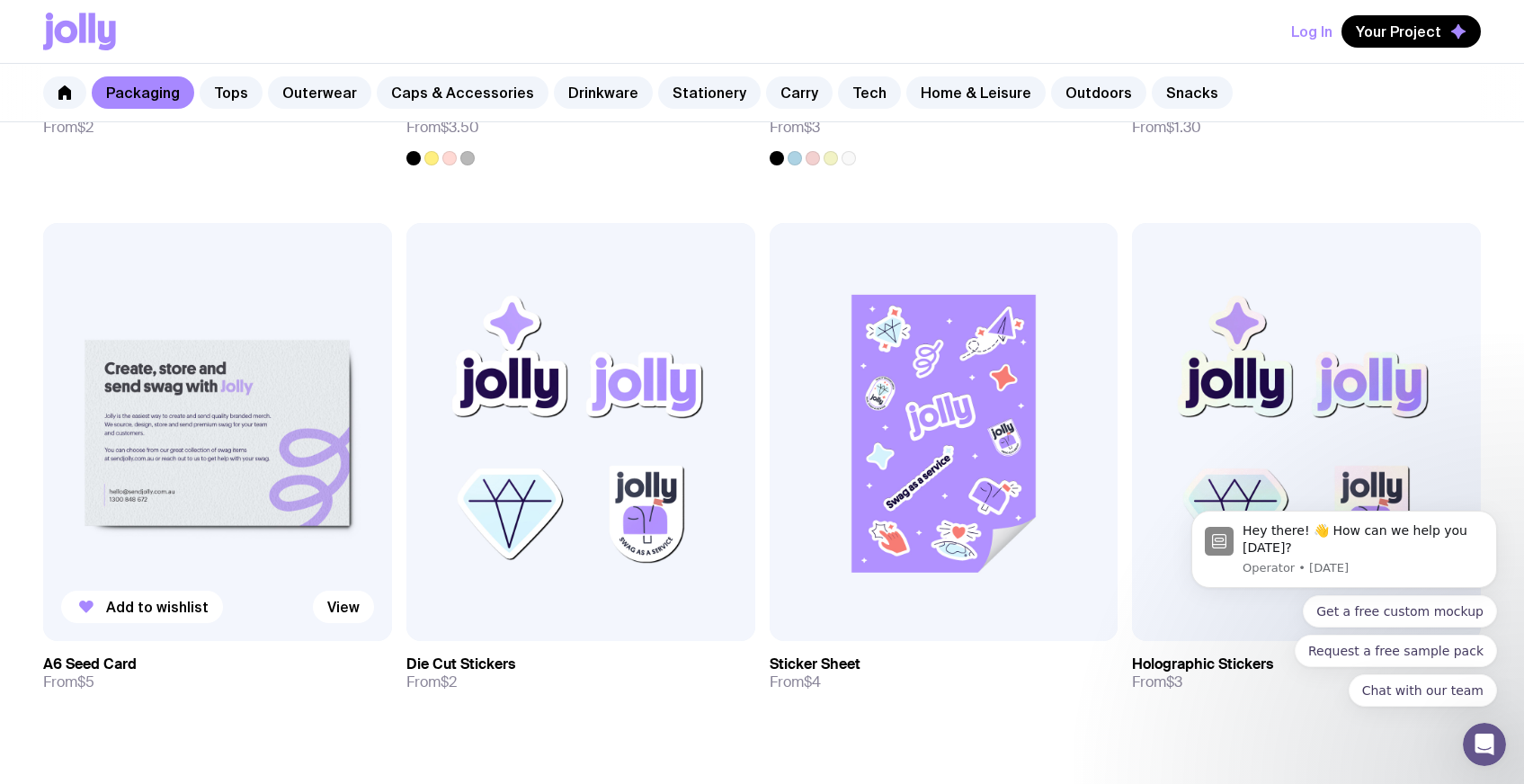
scroll to position [1998, 0]
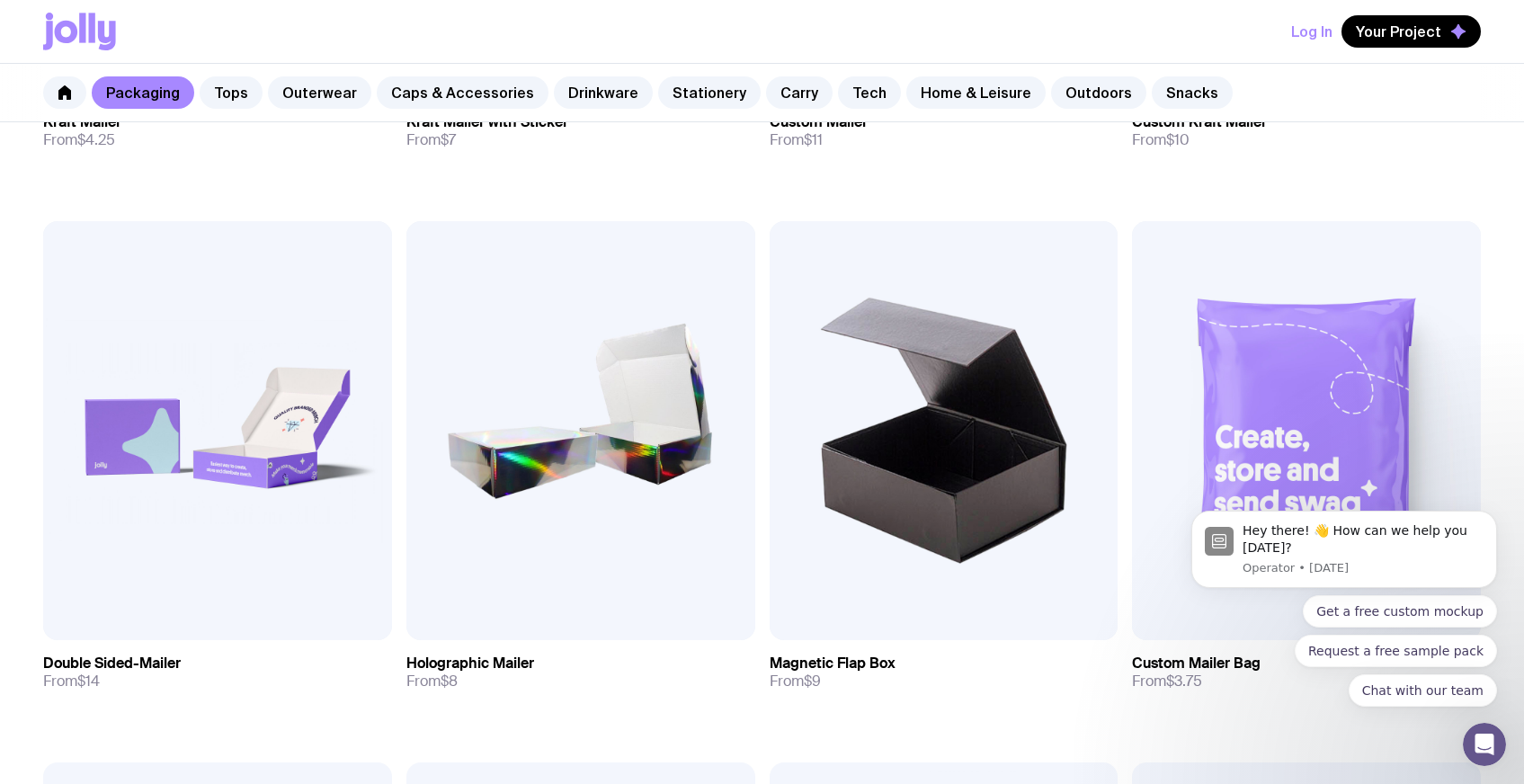
scroll to position [759, 0]
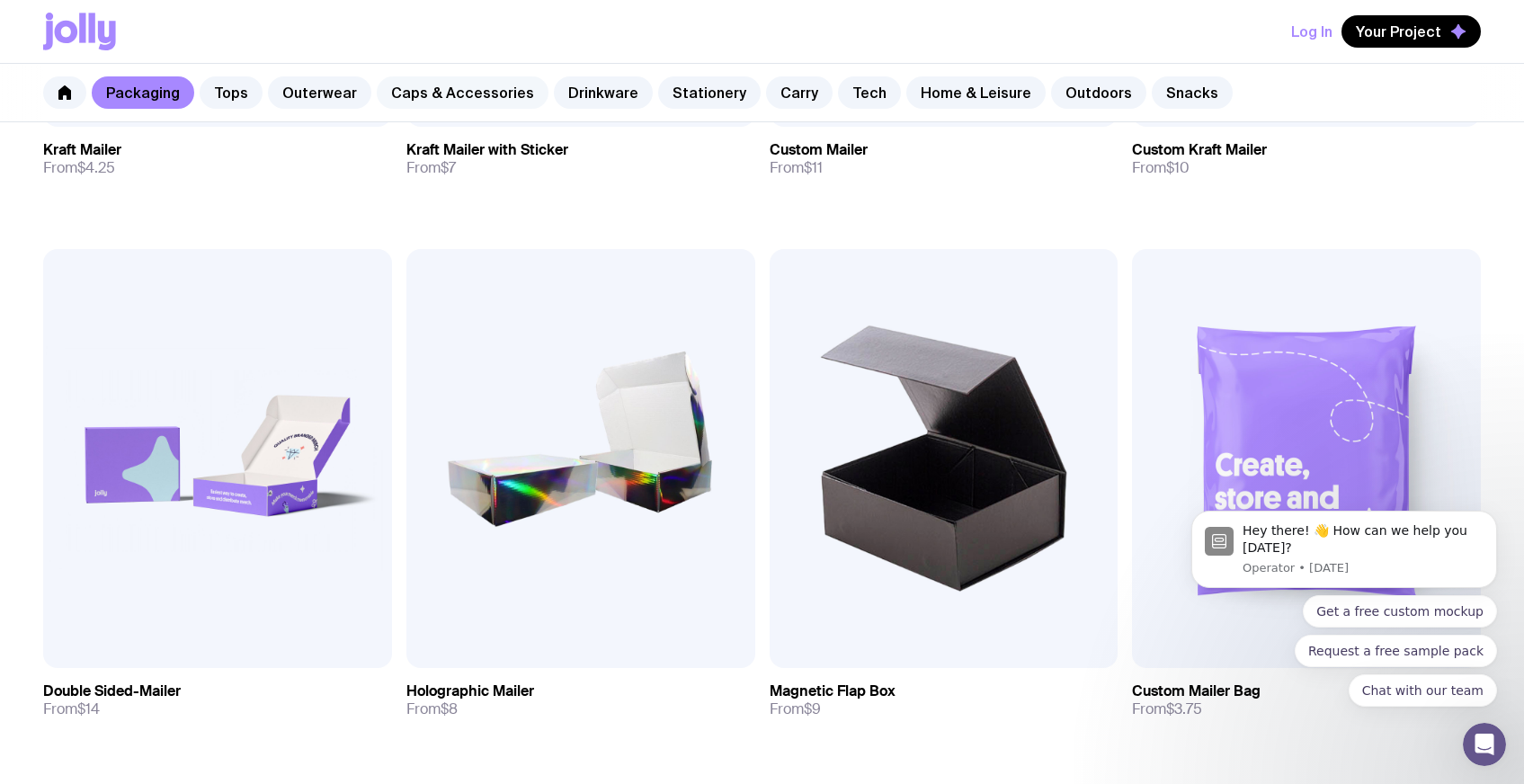
click at [410, 89] on link "Caps & Accessories" at bounding box center [462, 93] width 171 height 32
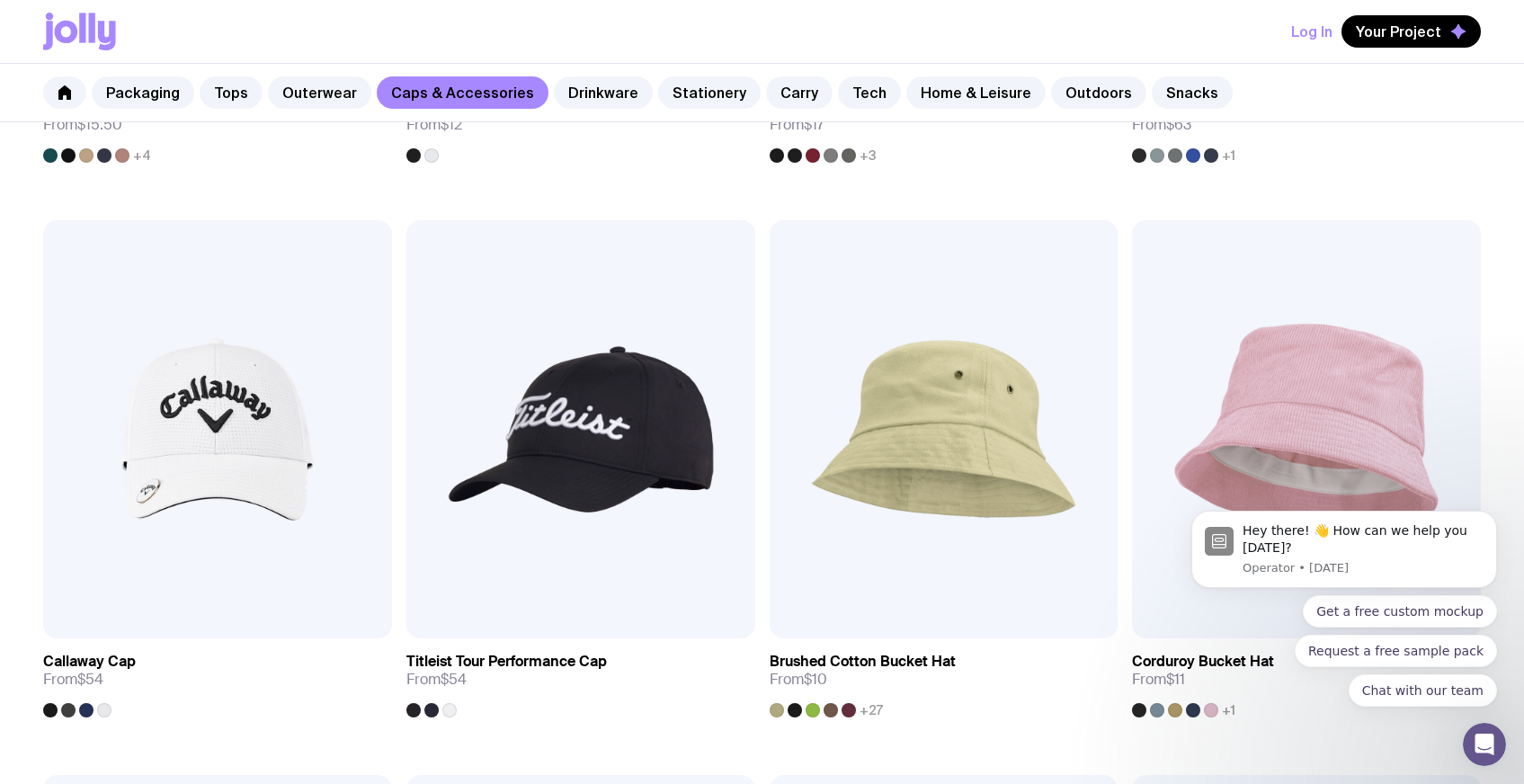
scroll to position [1319, 0]
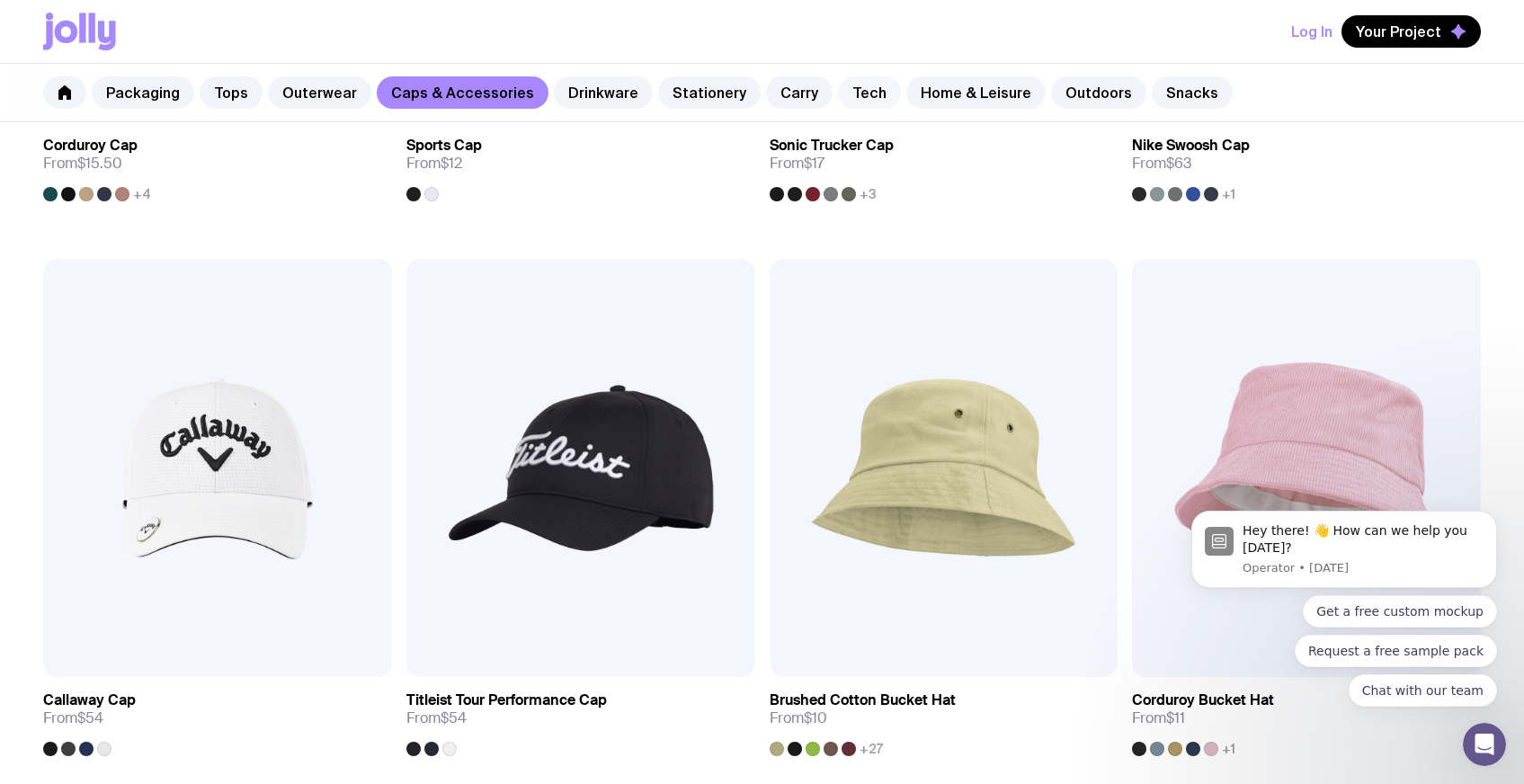
click at [853, 90] on link "Tech" at bounding box center [869, 93] width 63 height 32
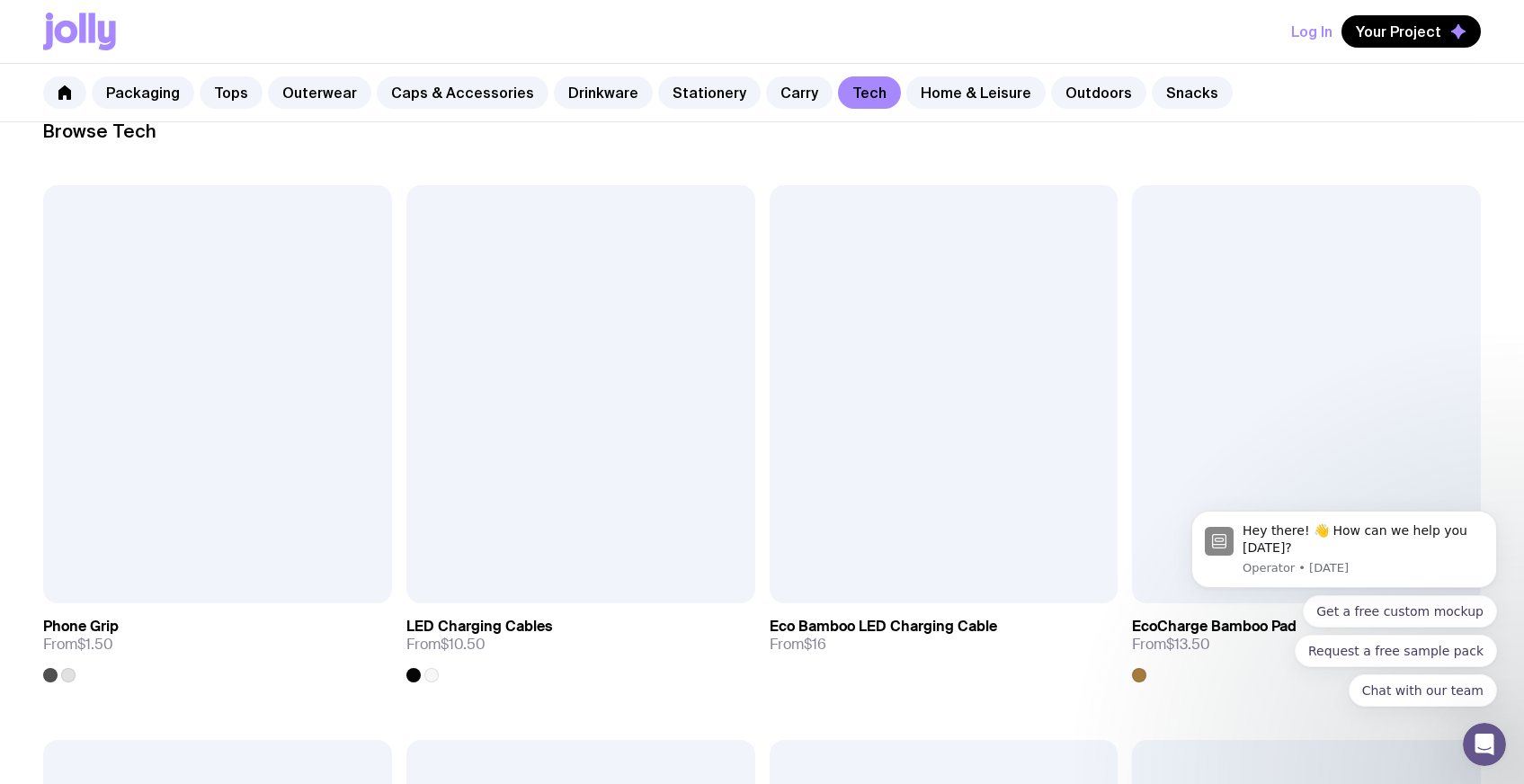
scroll to position [255, 0]
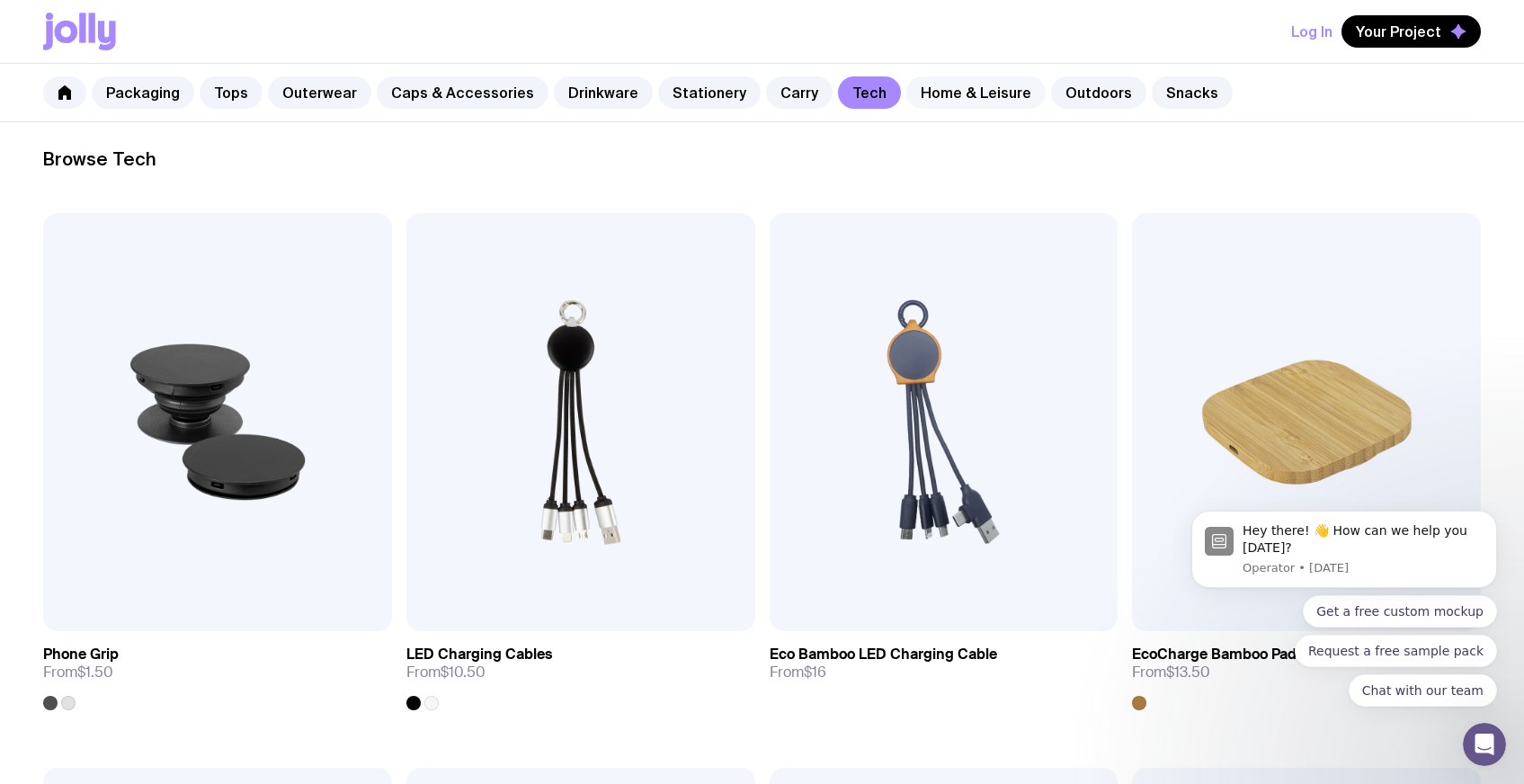
click at [960, 87] on link "Home & Leisure" at bounding box center [976, 93] width 139 height 32
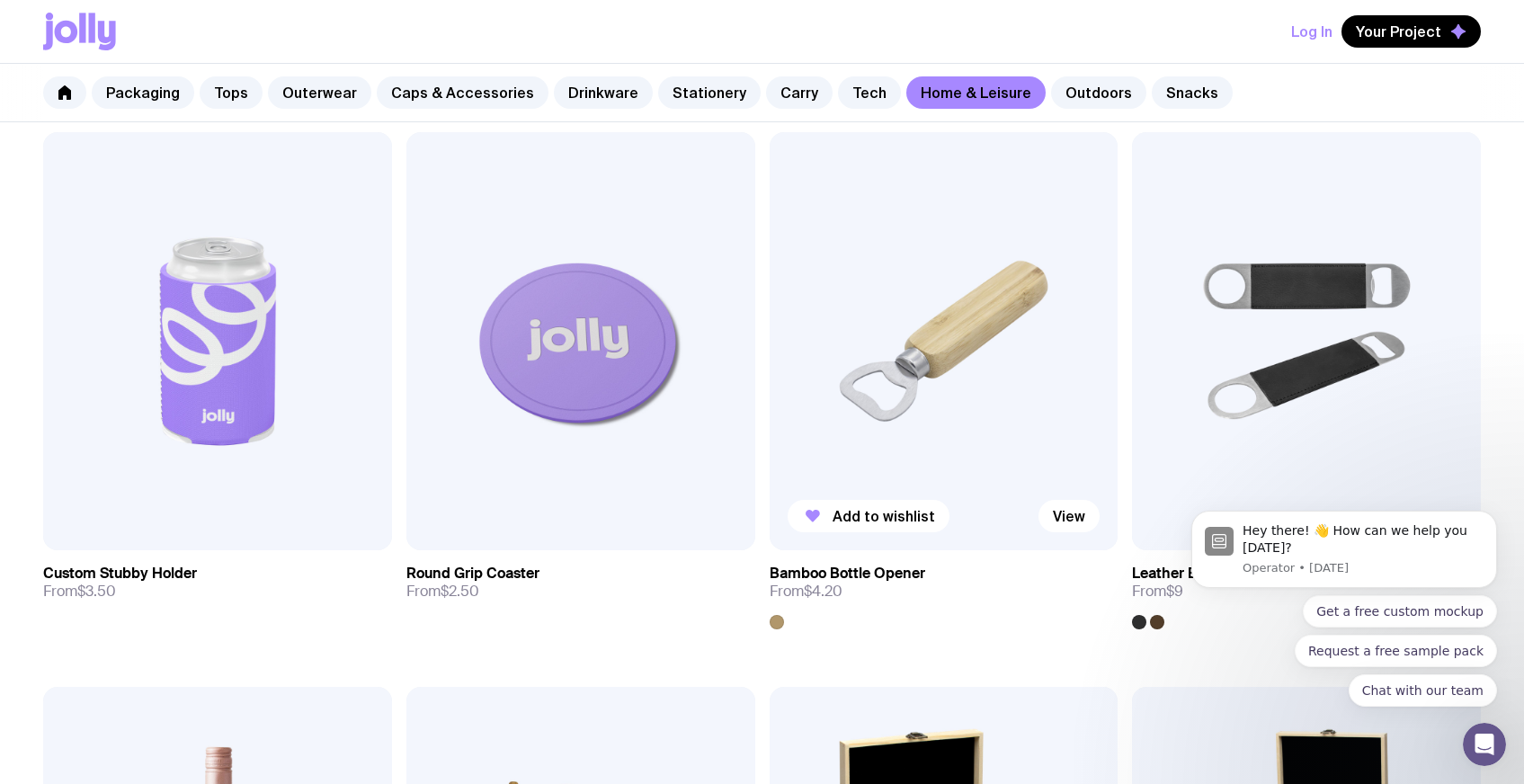
scroll to position [331, 0]
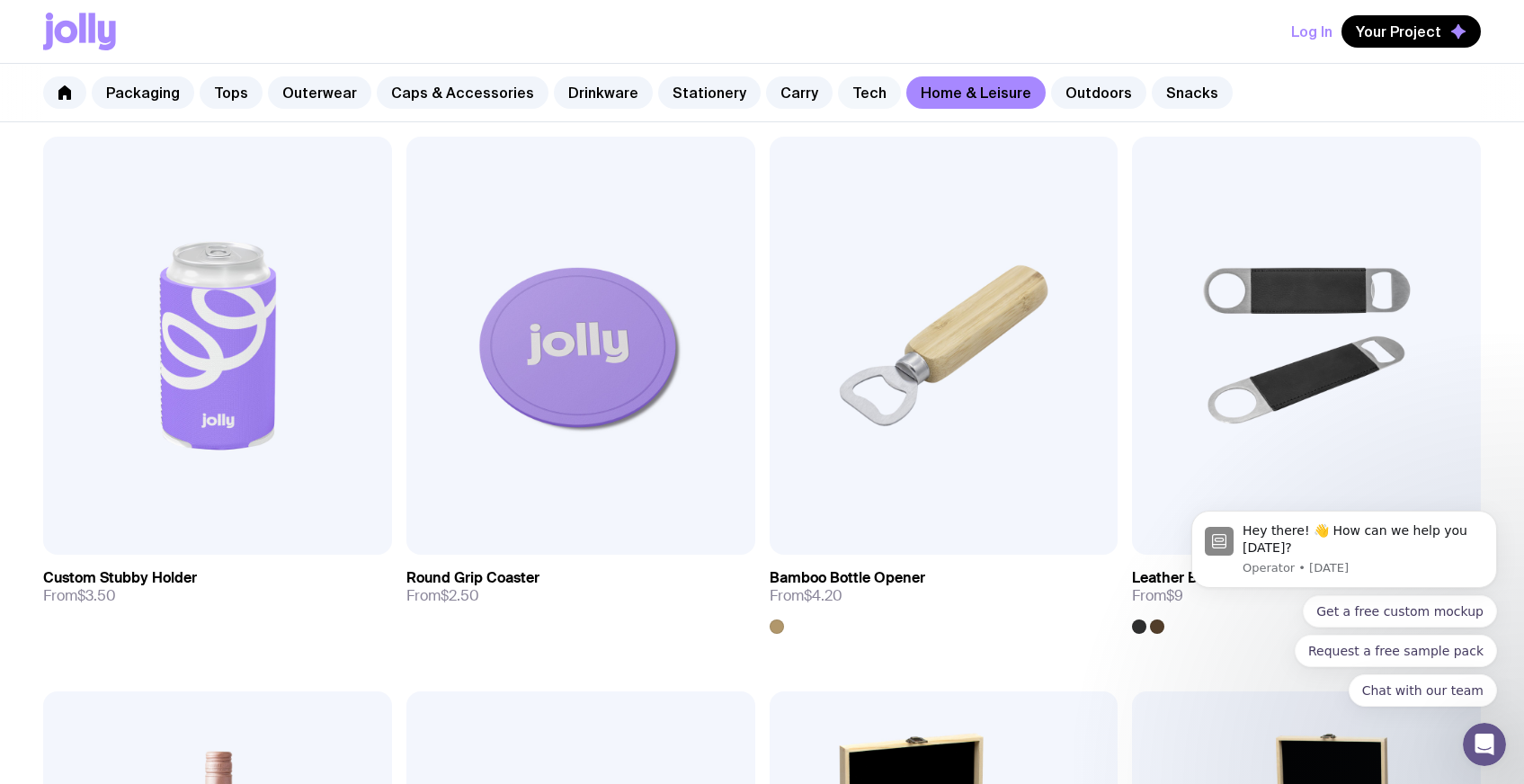
click at [846, 98] on link "Tech" at bounding box center [869, 93] width 63 height 32
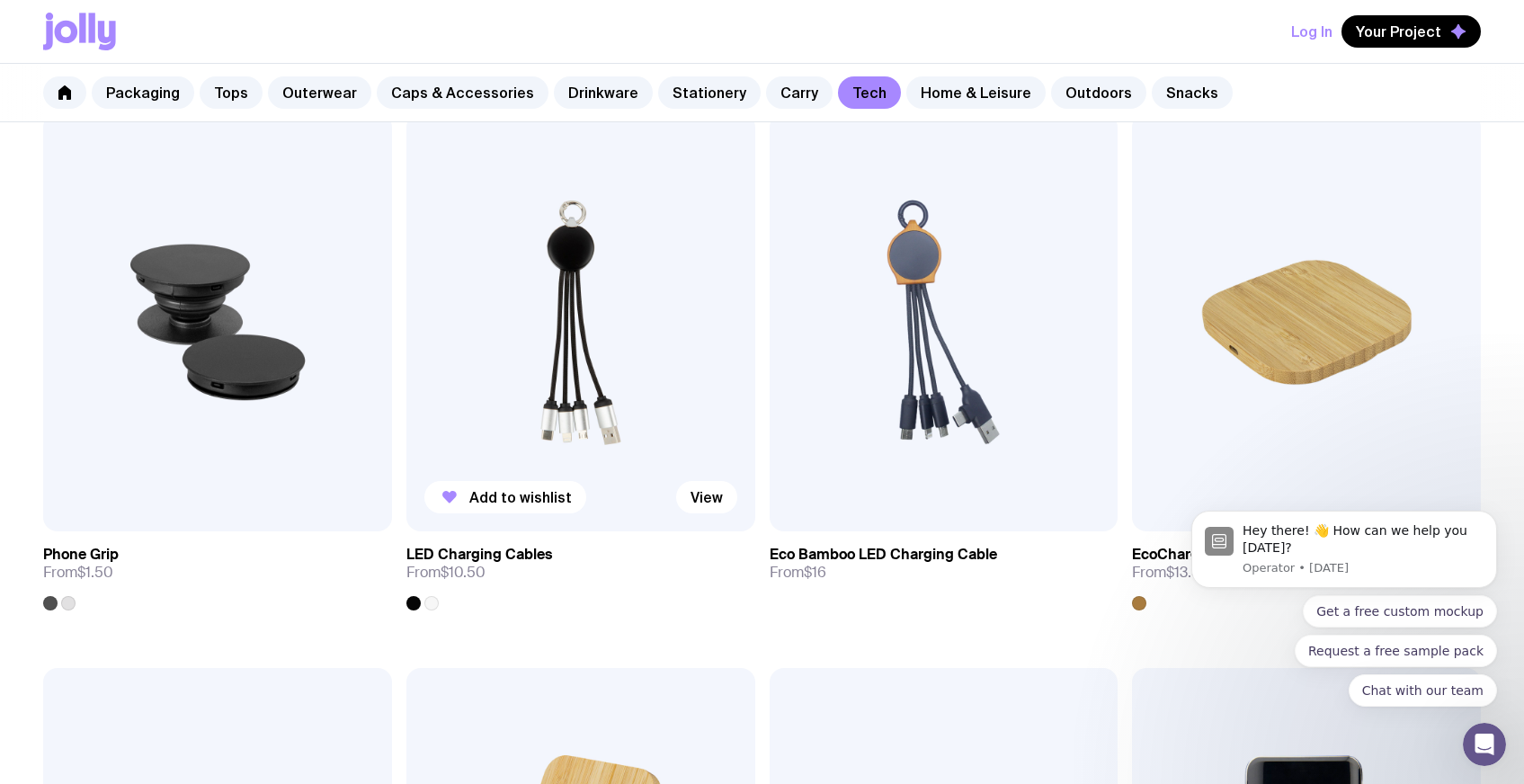
scroll to position [371, 0]
